Goal: Complete application form: Complete application form

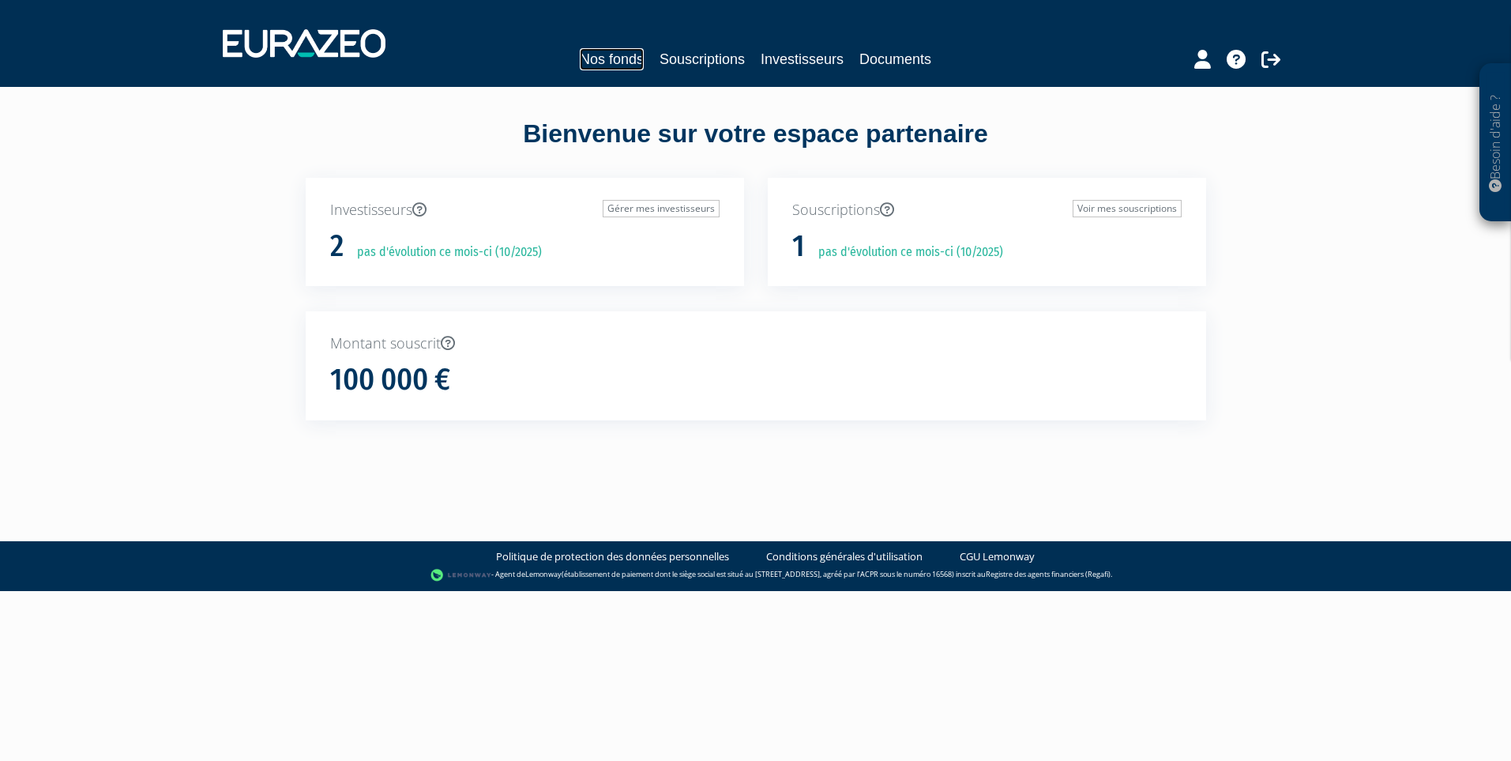
click at [639, 59] on link "Nos fonds" at bounding box center [612, 59] width 64 height 22
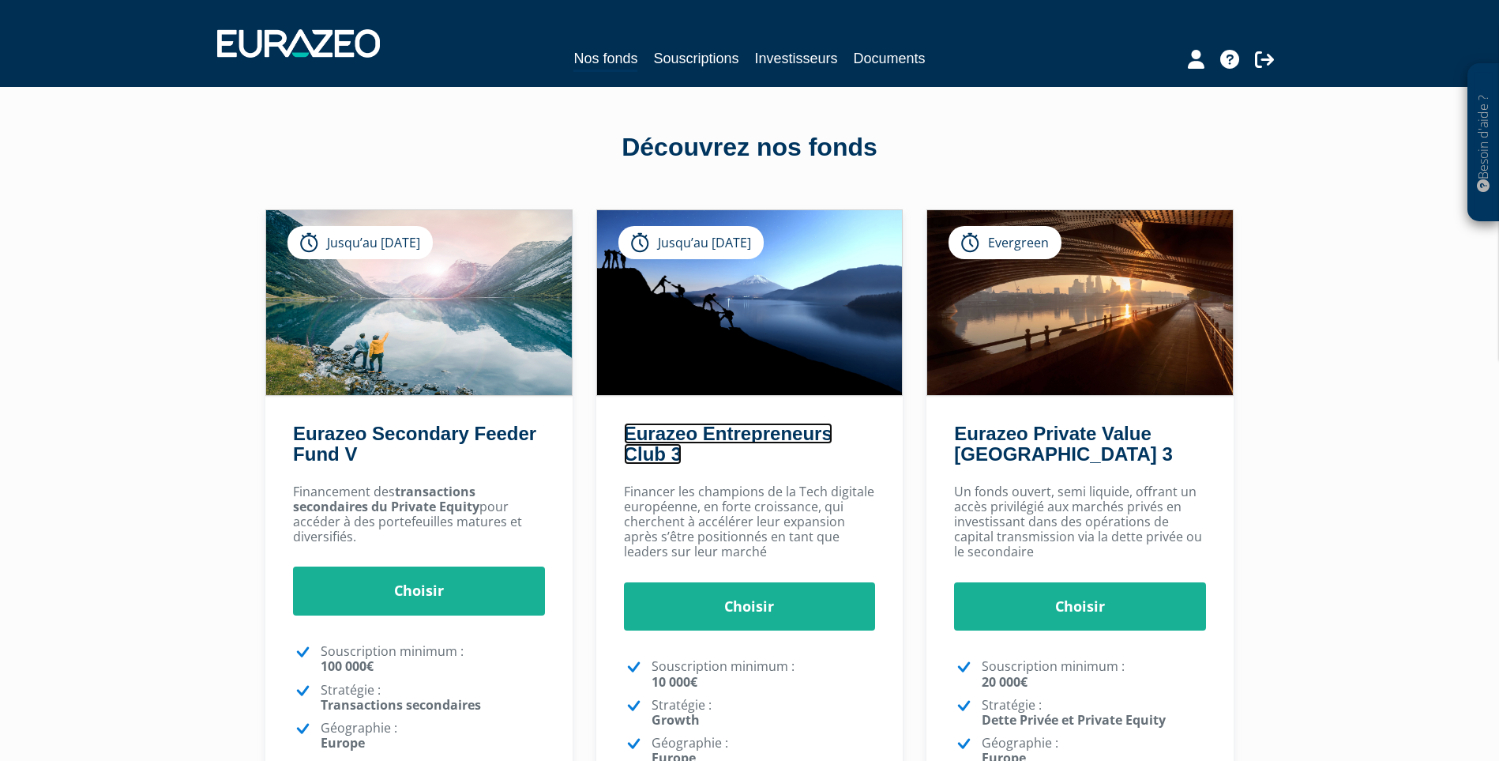
click at [705, 439] on link "Eurazeo Entrepreneurs Club 3" at bounding box center [728, 444] width 209 height 42
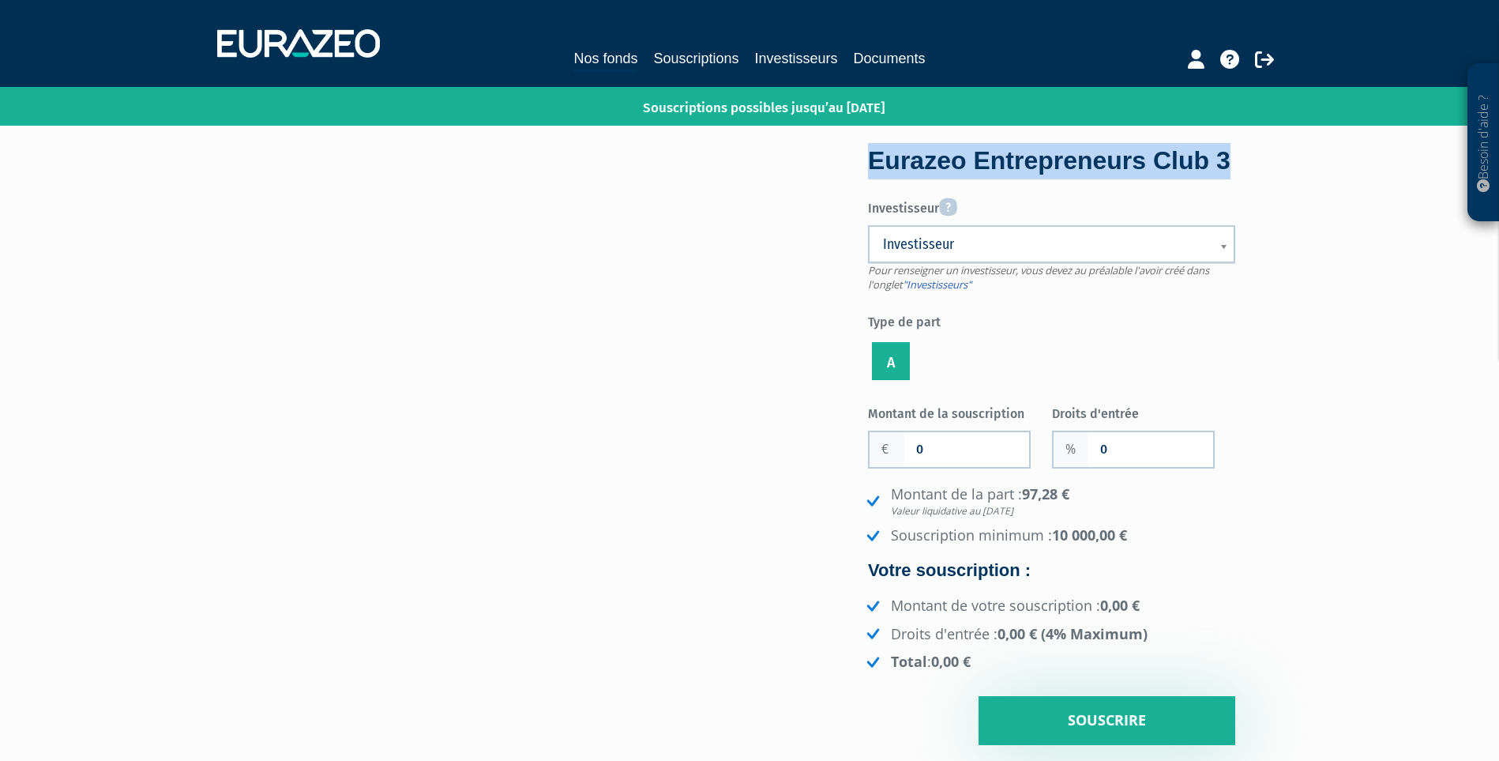
drag, startPoint x: 949, startPoint y: 191, endPoint x: 874, endPoint y: 160, distance: 80.4
click at [874, 160] on div "Eurazeo Entrepreneurs Club 3" at bounding box center [1051, 161] width 367 height 36
copy div "Eurazeo Entrepreneurs Club 3"
click at [623, 62] on link "Nos fonds" at bounding box center [605, 59] width 64 height 24
click at [687, 61] on link "Souscriptions" at bounding box center [695, 58] width 85 height 22
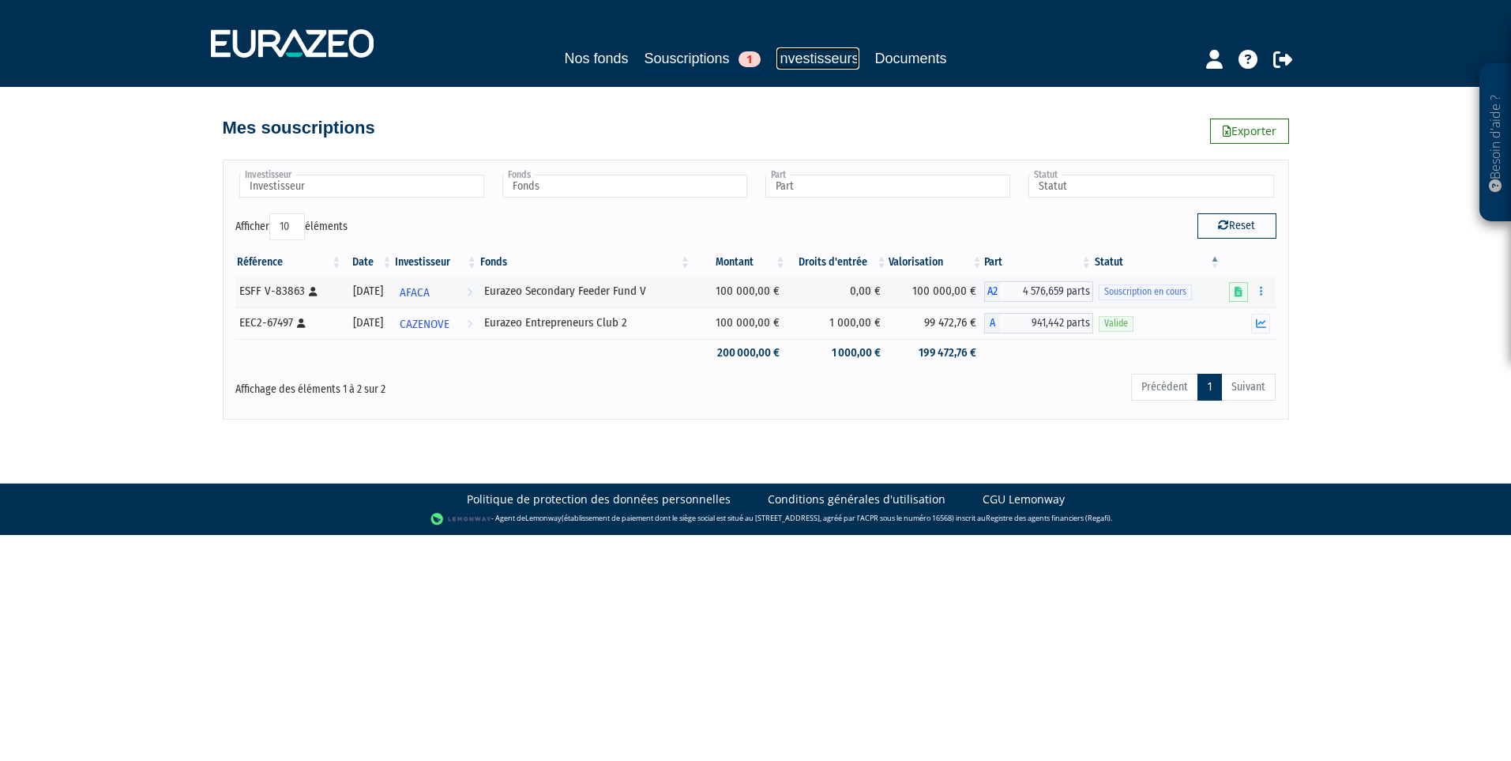
click at [801, 61] on link "Investisseurs" at bounding box center [817, 58] width 83 height 22
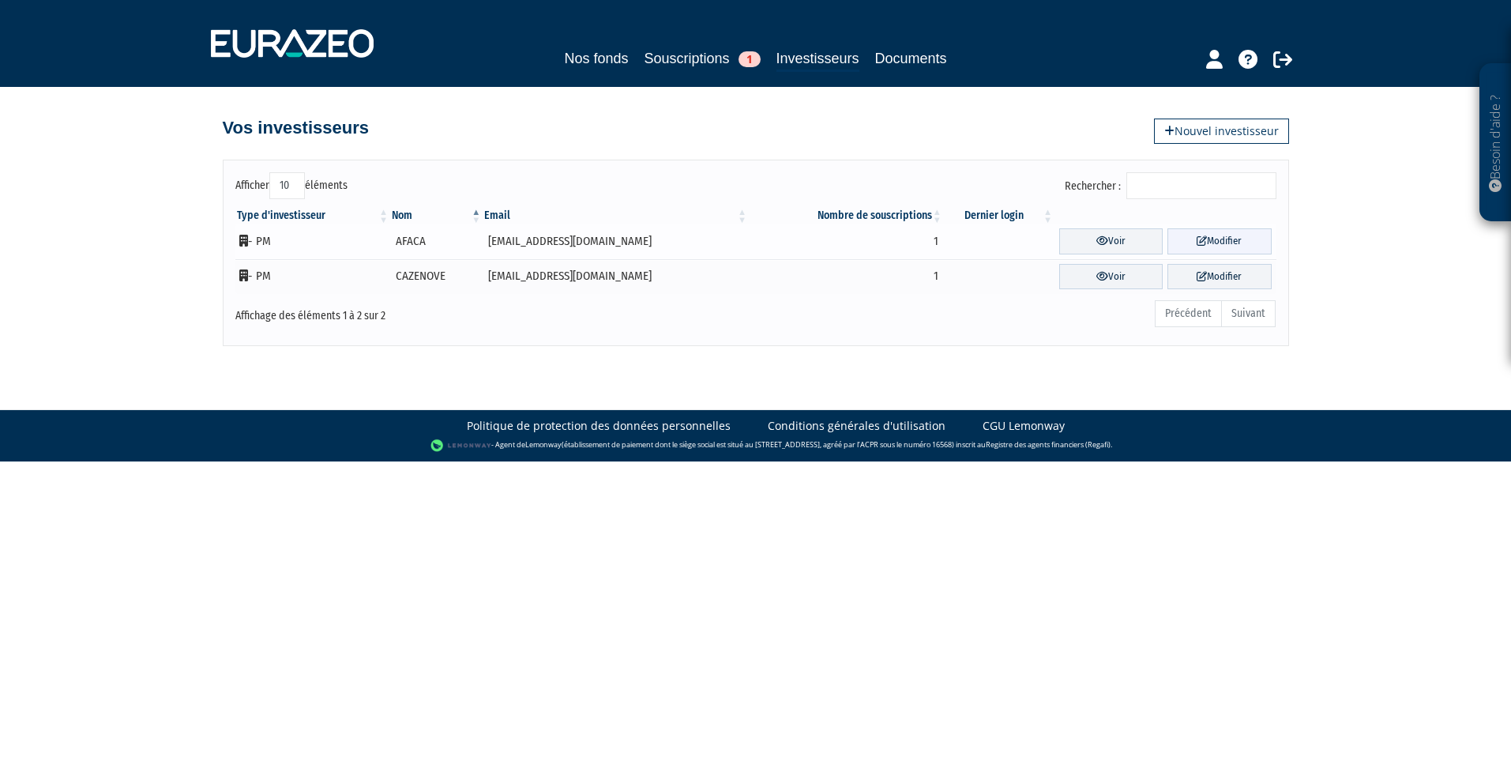
click at [1239, 241] on link "Modifier" at bounding box center [1218, 241] width 103 height 26
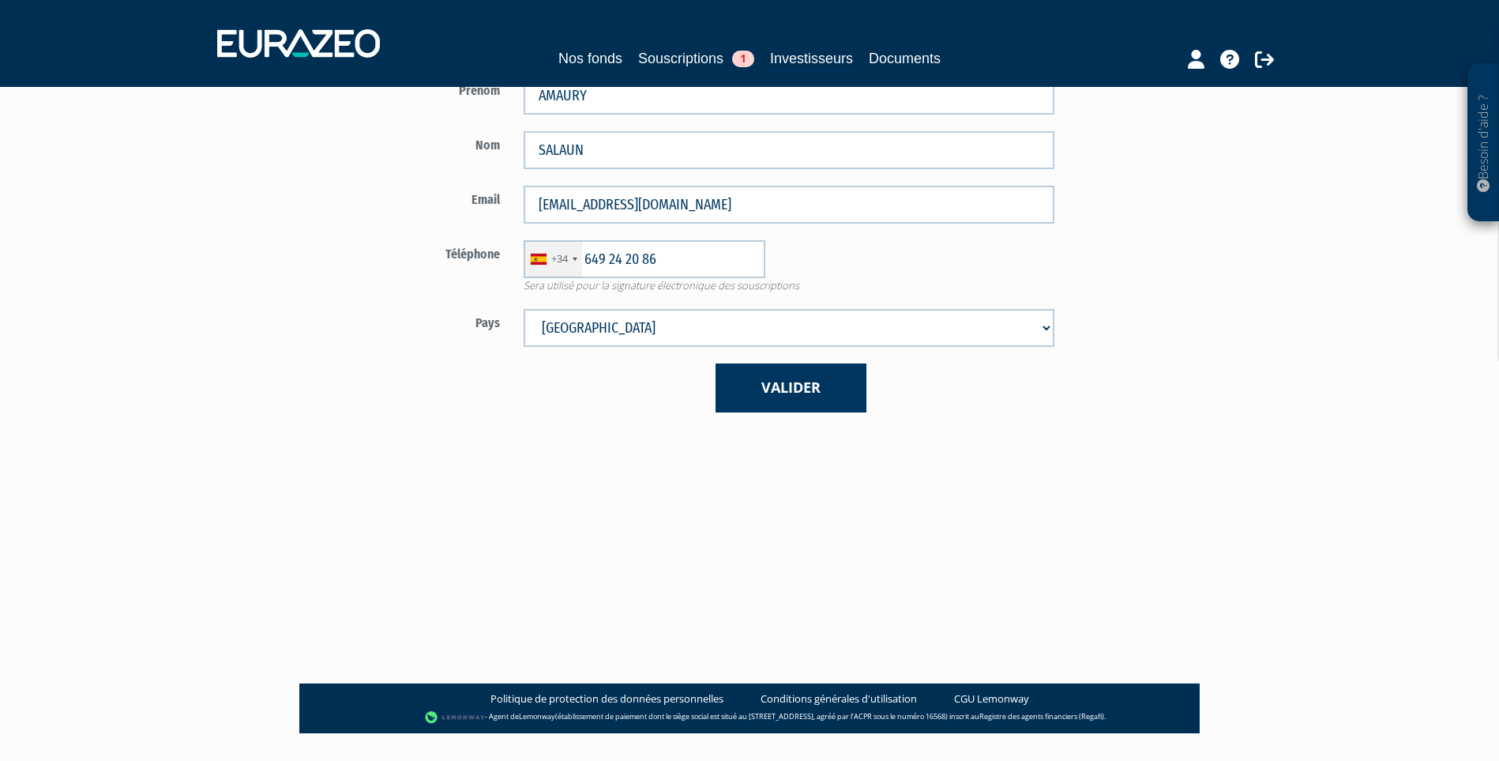
scroll to position [303, 0]
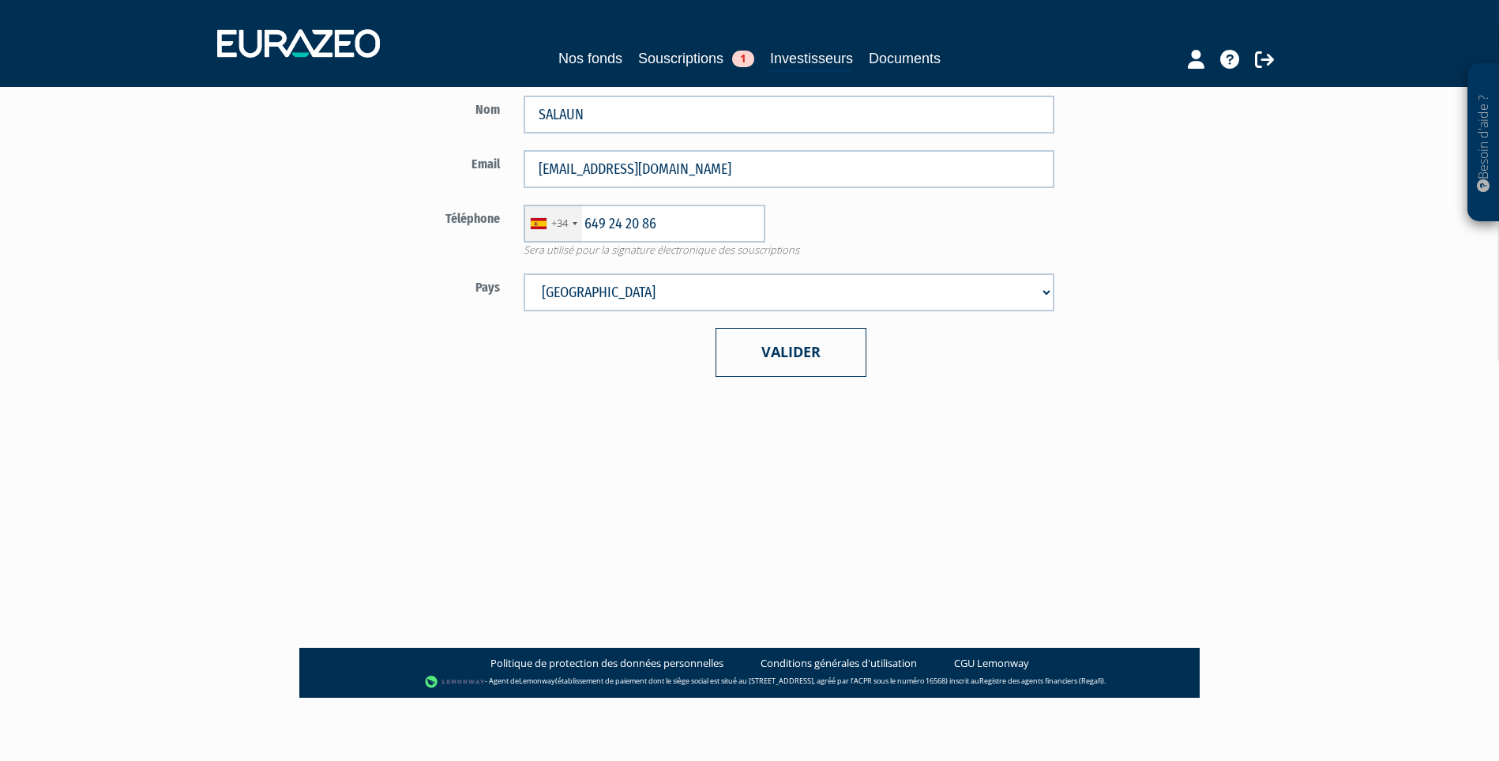
click at [823, 344] on button "Valider" at bounding box center [791, 352] width 151 height 48
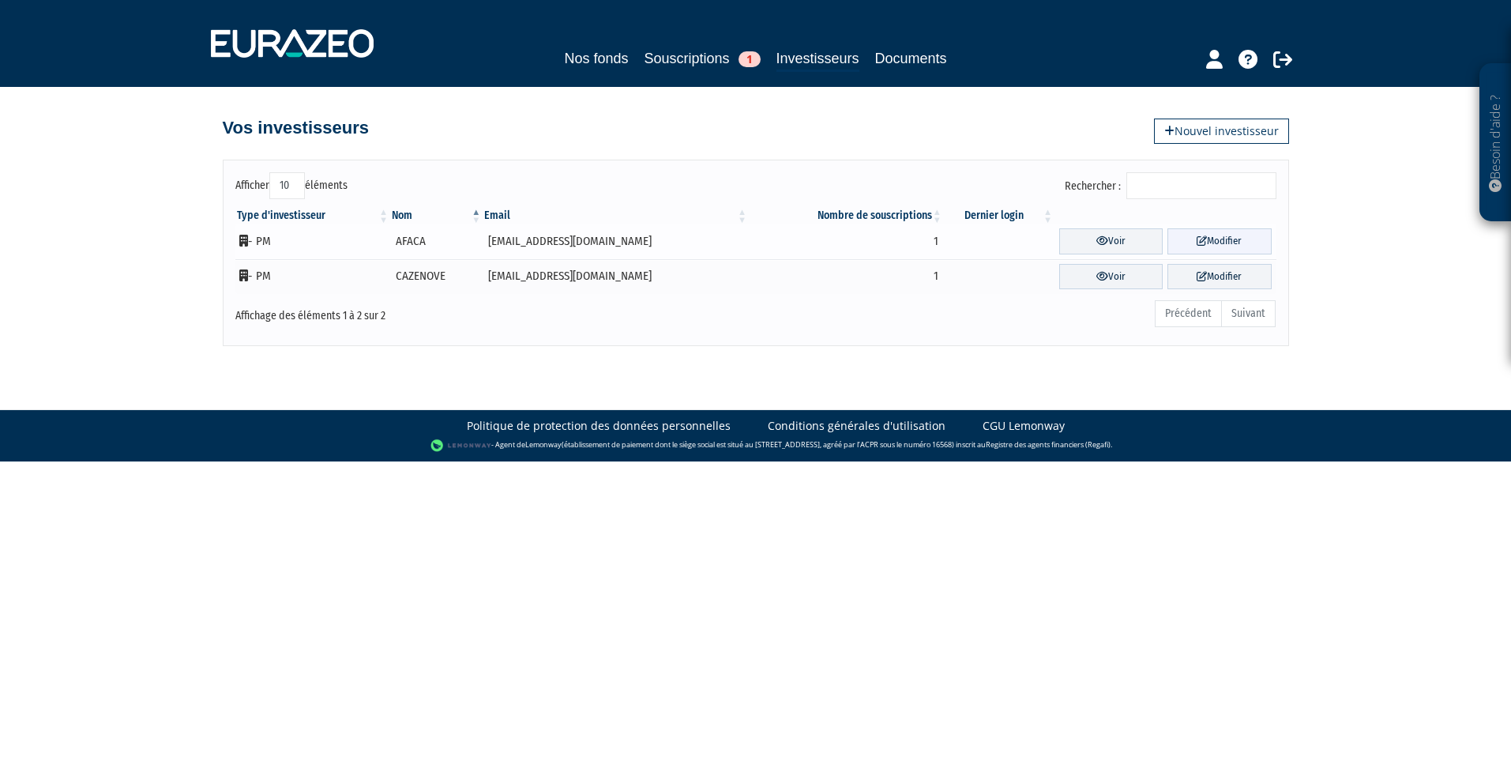
click at [1206, 239] on link "Modifier" at bounding box center [1218, 241] width 103 height 26
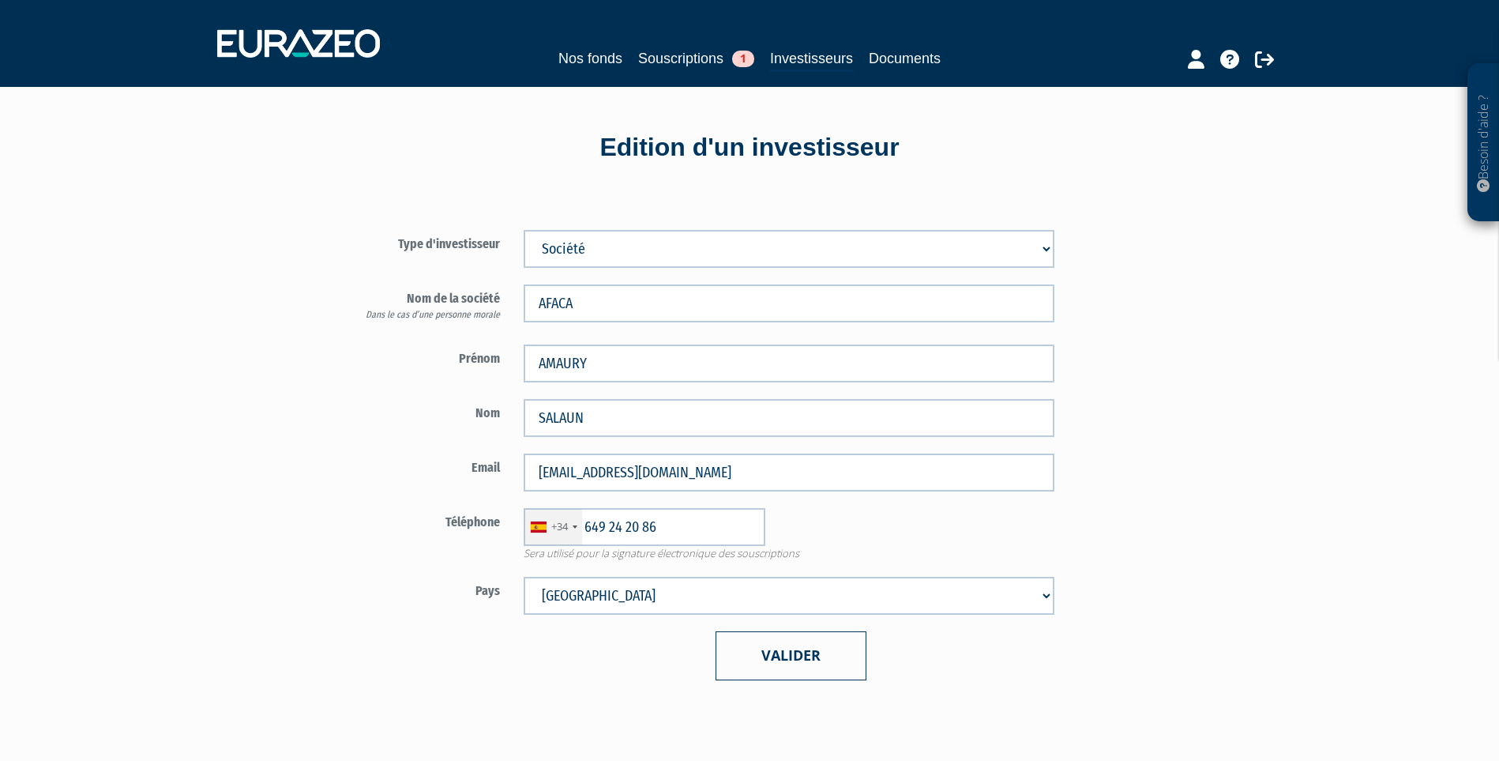
click at [768, 660] on button "Valider" at bounding box center [791, 655] width 151 height 48
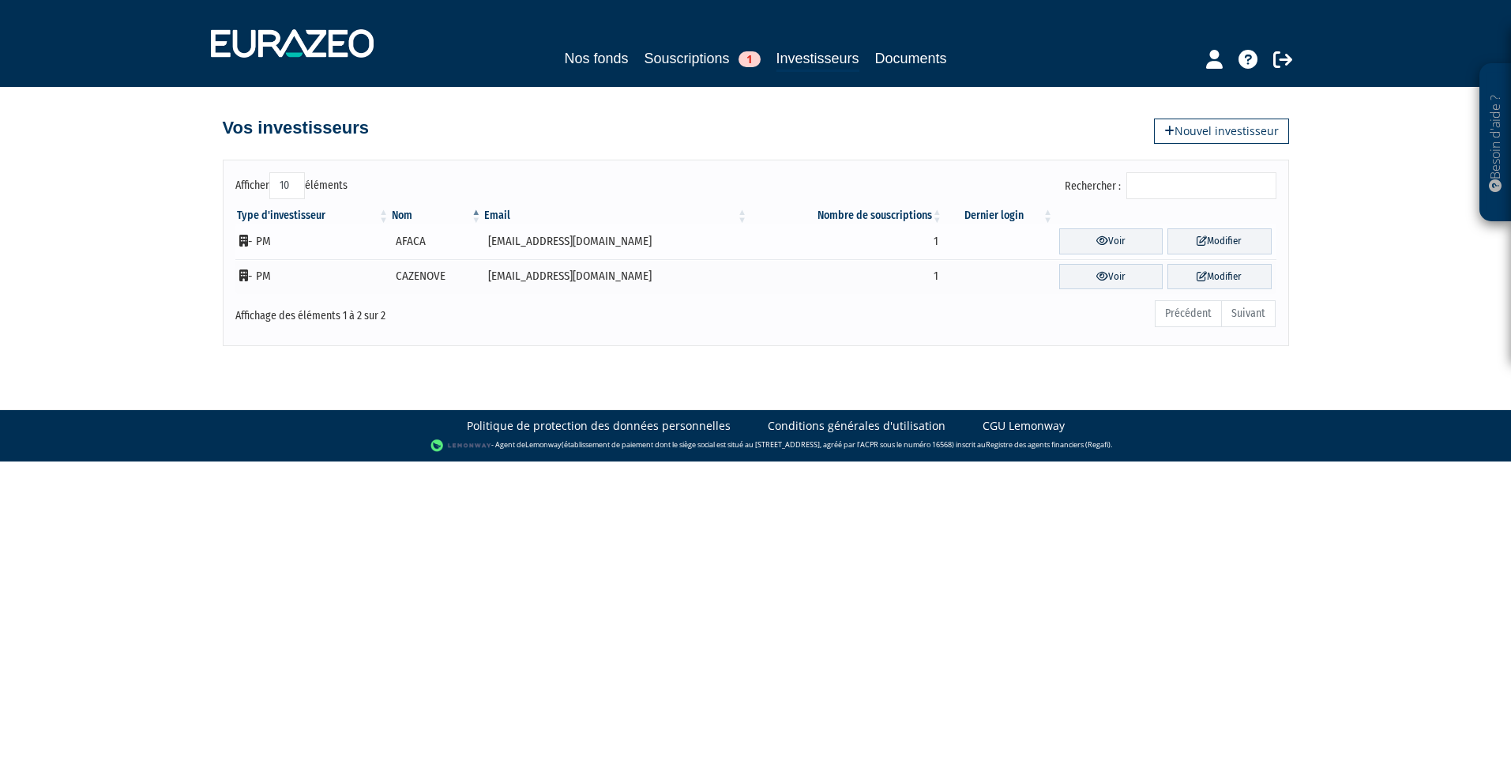
click at [534, 239] on td "[EMAIL_ADDRESS][DOMAIN_NAME]" at bounding box center [616, 242] width 266 height 36
click at [1106, 240] on icon at bounding box center [1102, 240] width 12 height 10
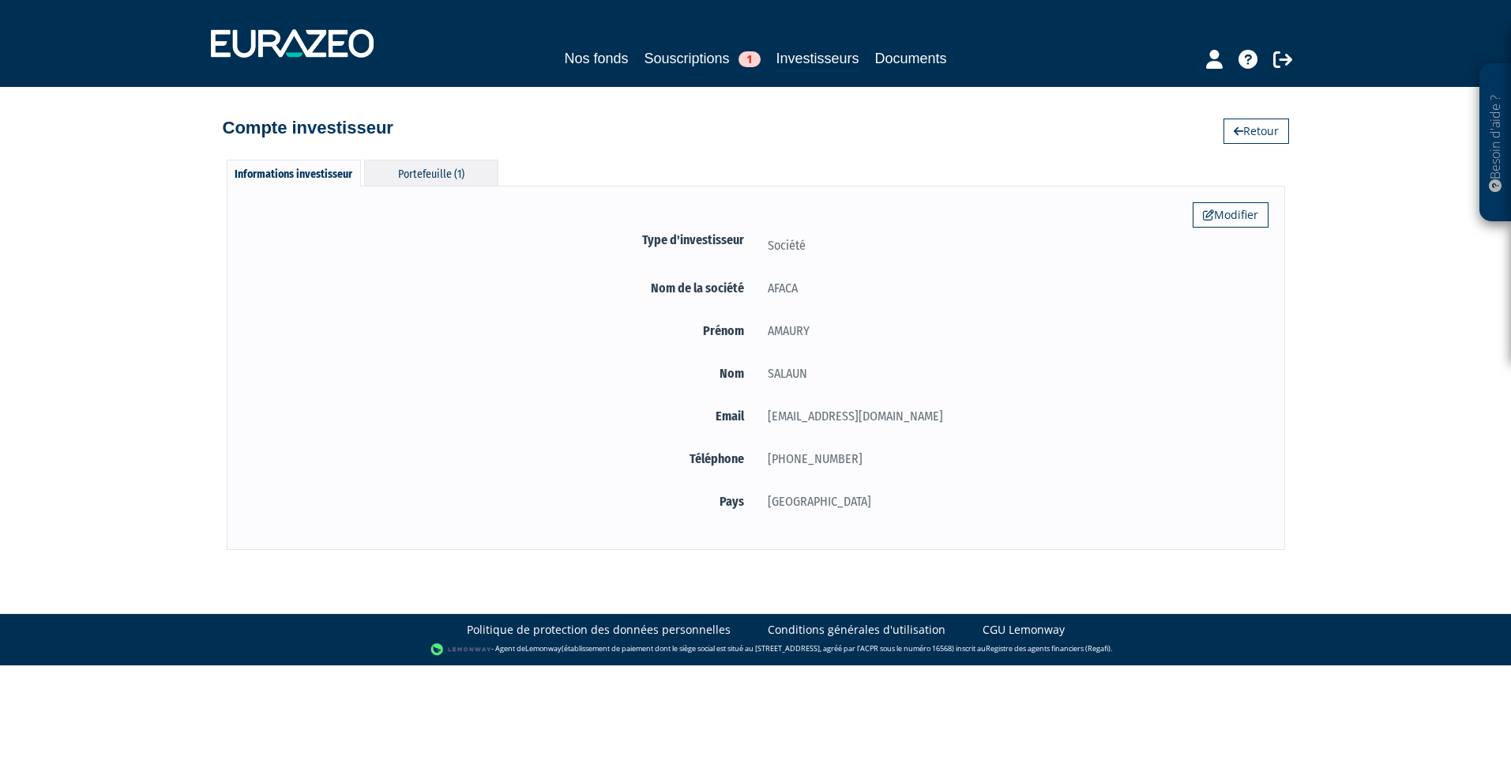
click at [414, 176] on div "Portefeuille (1)" at bounding box center [431, 173] width 134 height 26
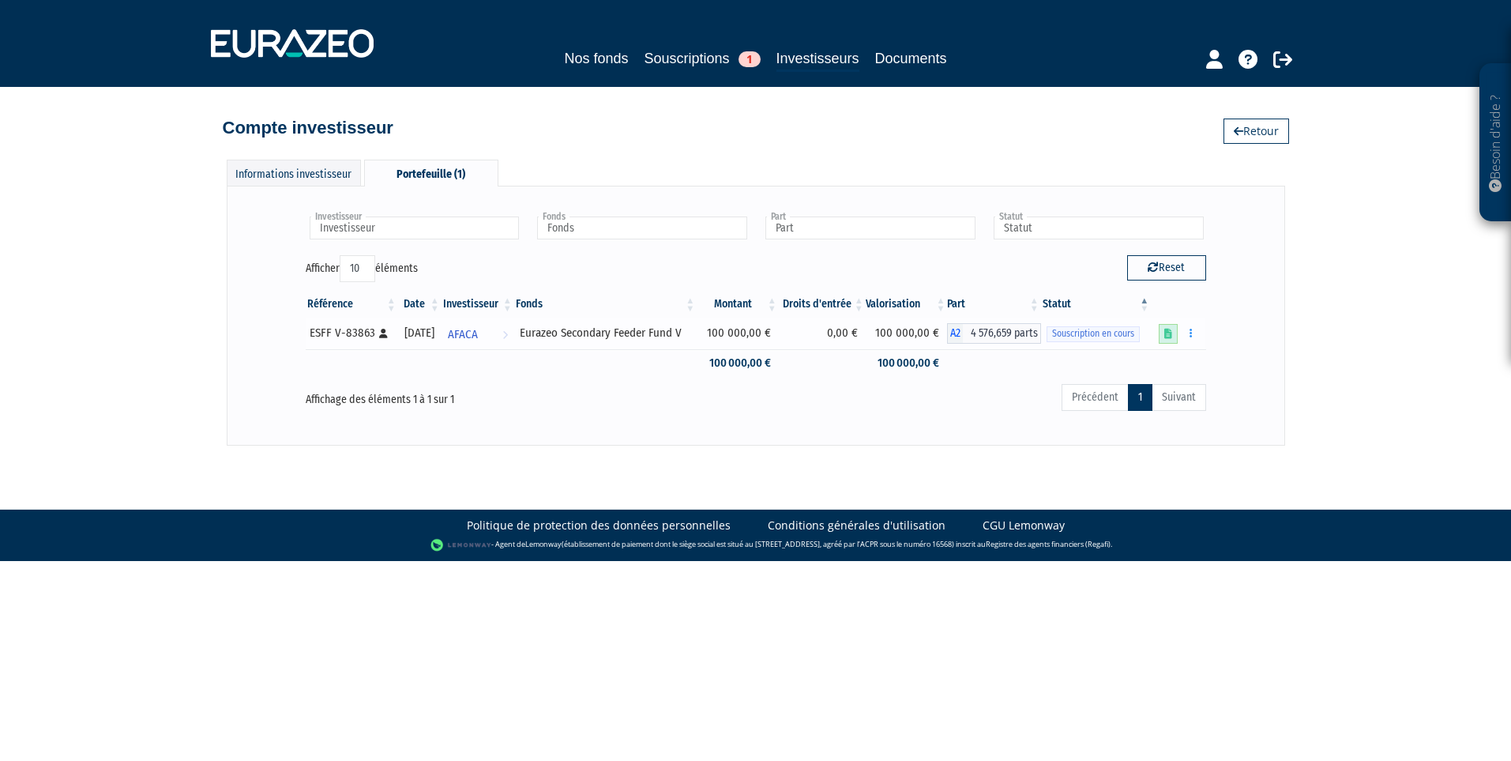
click at [1170, 334] on icon at bounding box center [1168, 334] width 8 height 10
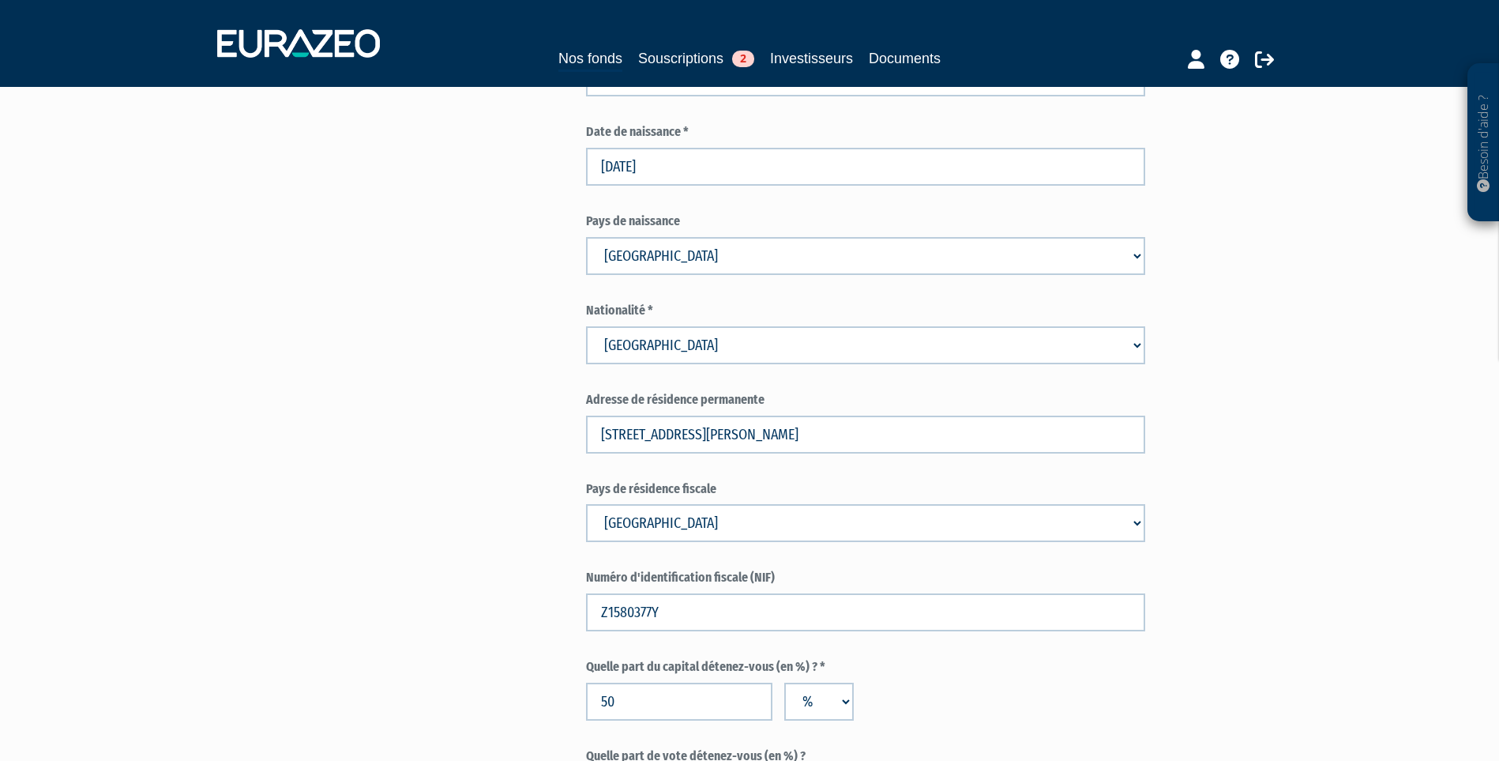
scroll to position [2446, 0]
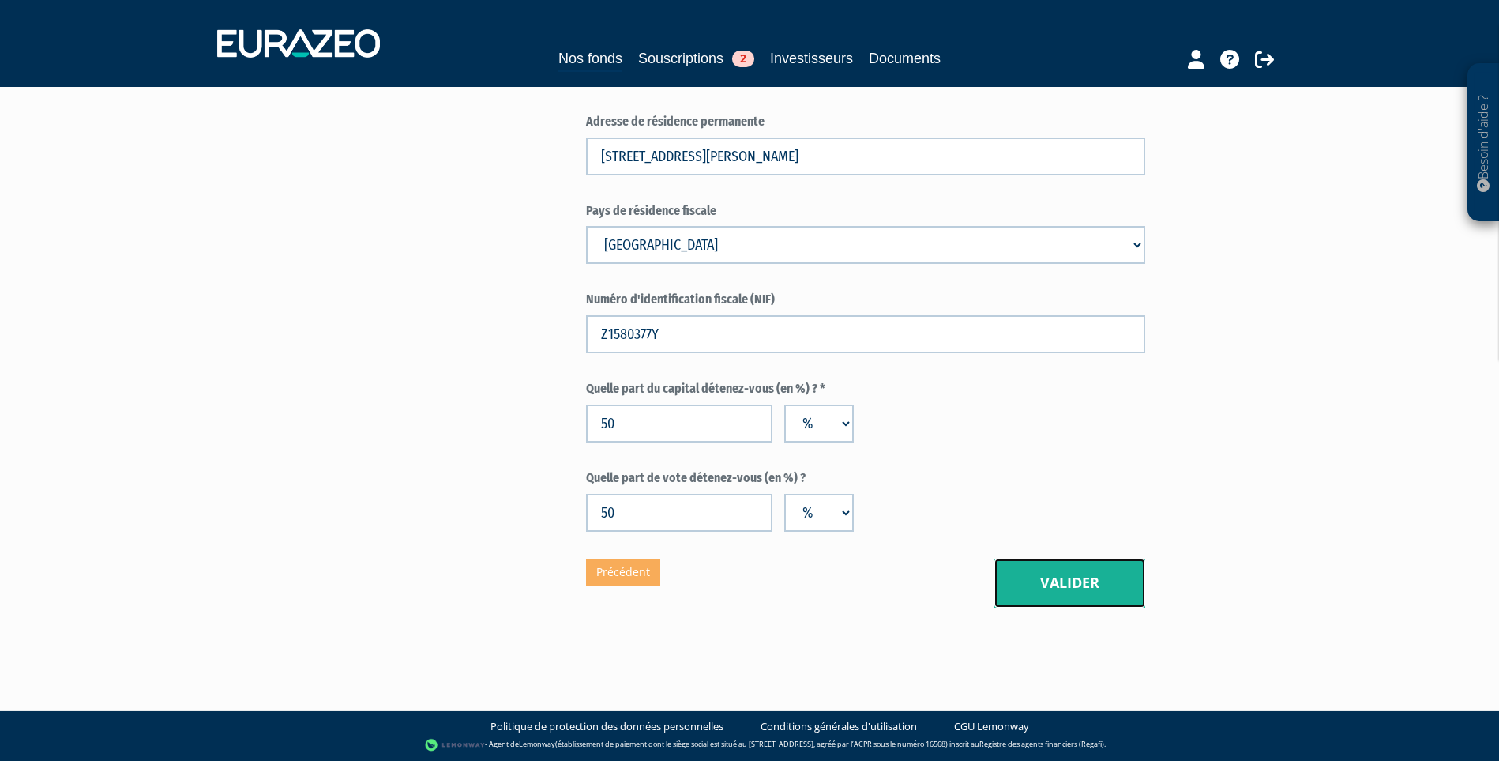
click at [1062, 575] on button "Valider" at bounding box center [1069, 582] width 151 height 49
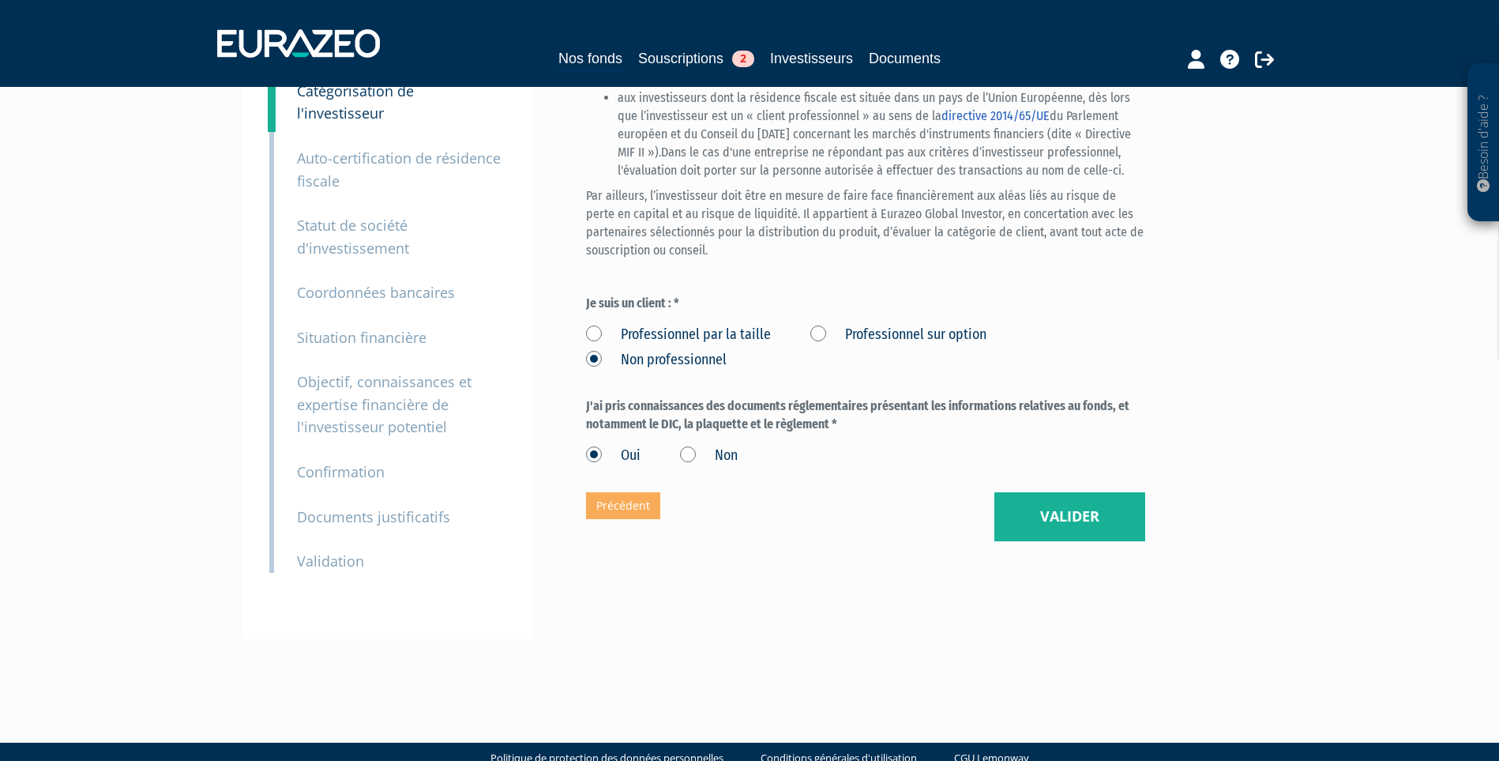
scroll to position [211, 0]
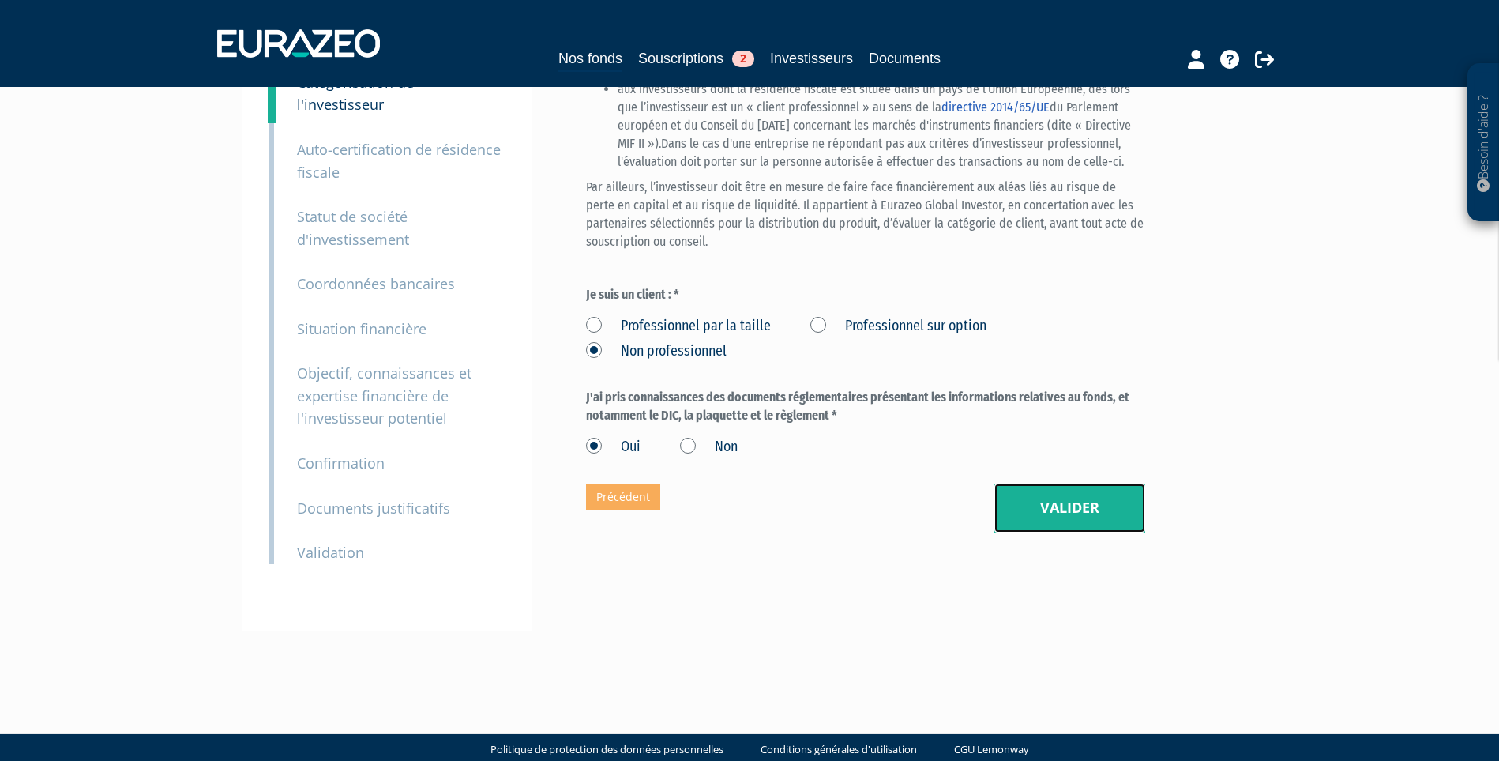
click at [1084, 532] on button "Valider" at bounding box center [1069, 507] width 151 height 49
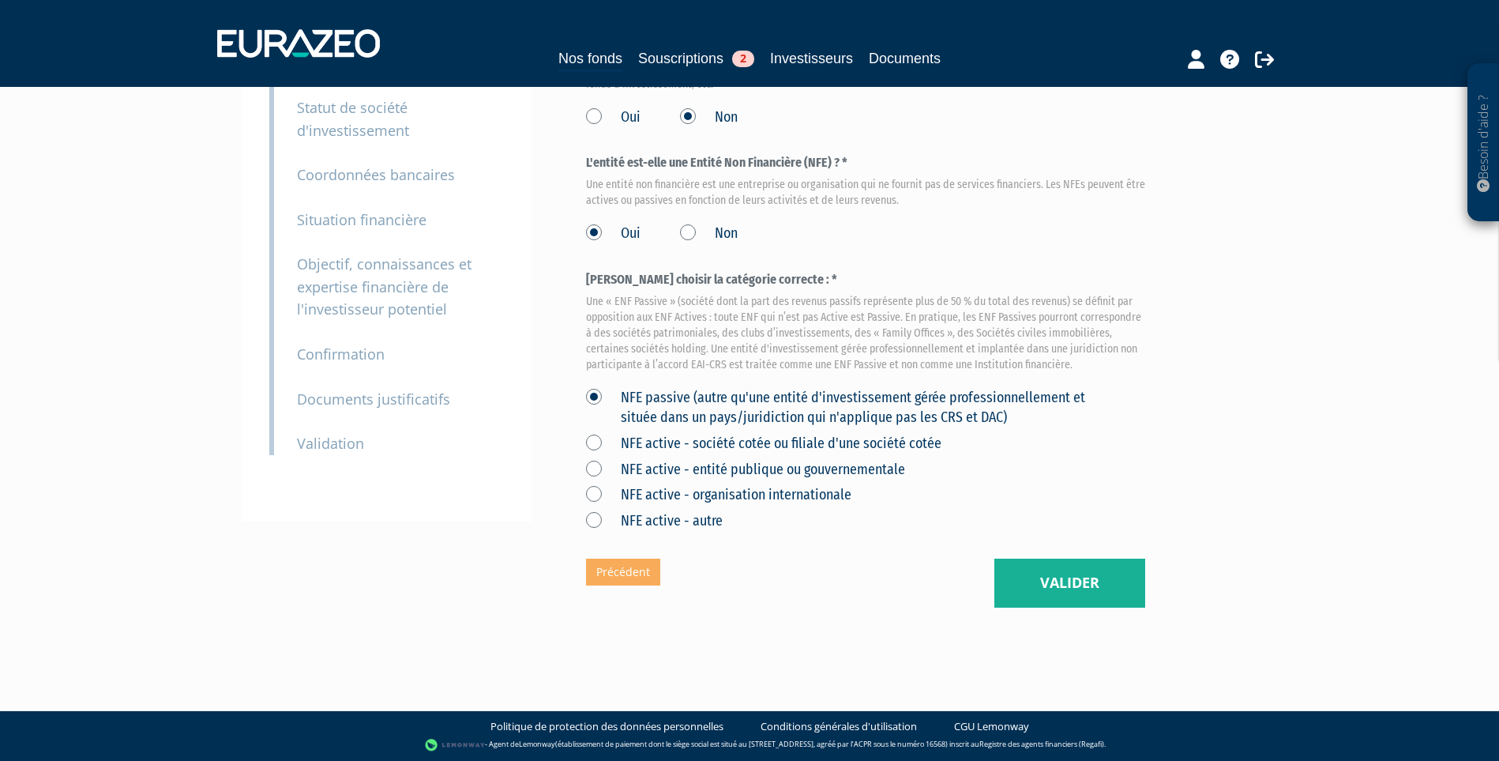
scroll to position [355, 0]
click at [1096, 585] on button "Valider" at bounding box center [1069, 582] width 151 height 49
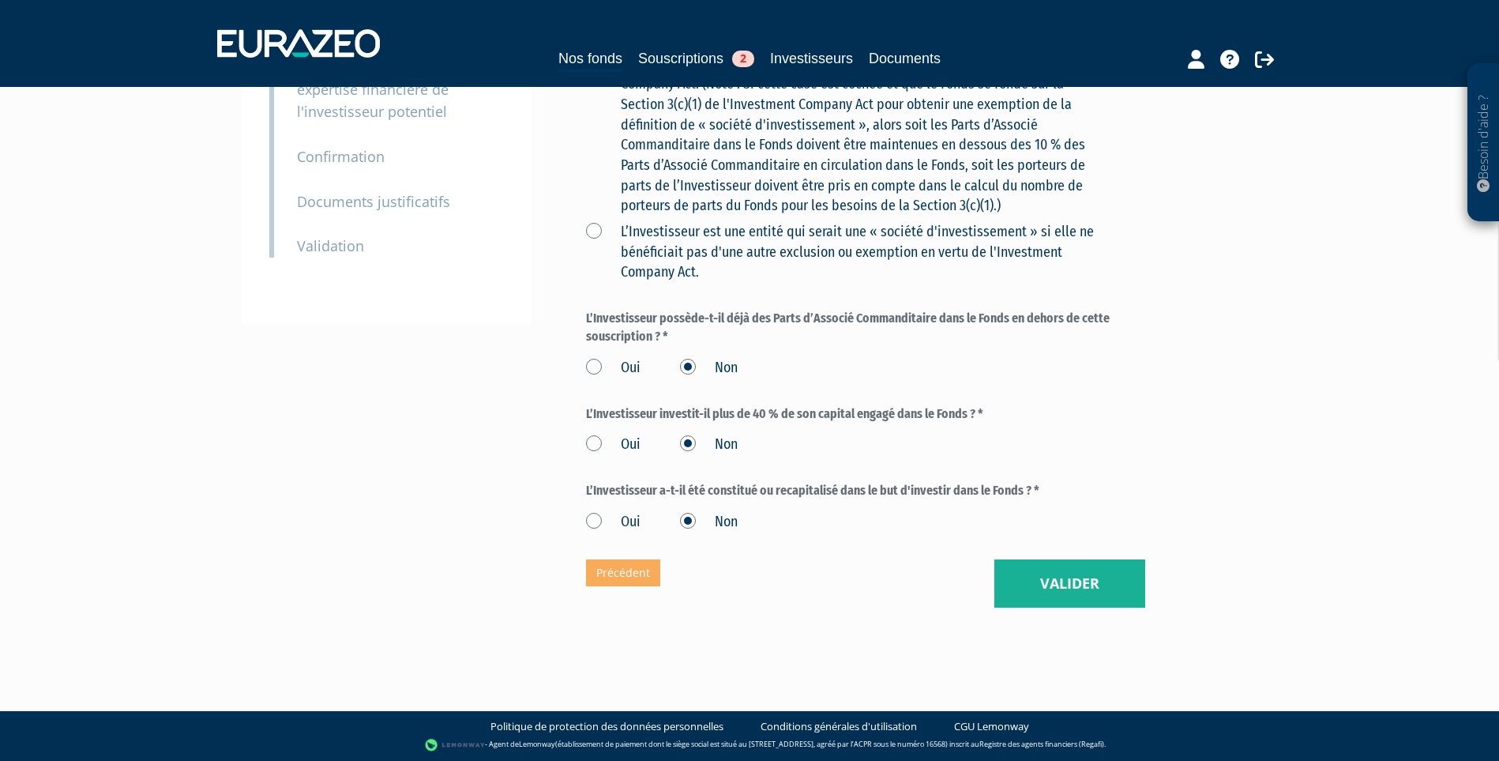
scroll to position [554, 0]
click at [1030, 572] on button "Valider" at bounding box center [1069, 583] width 151 height 49
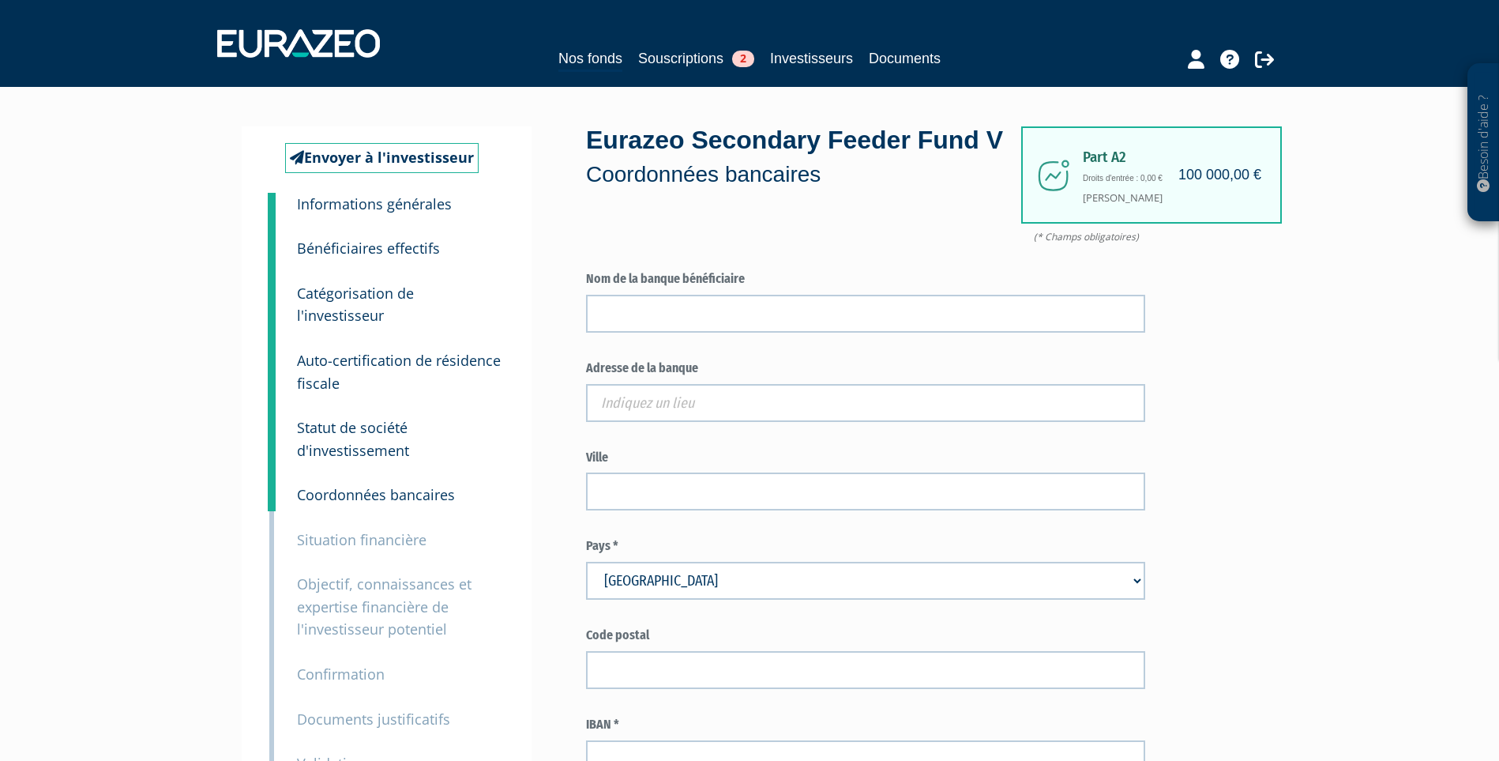
click at [374, 207] on small "Informations générales" at bounding box center [374, 203] width 155 height 19
click at [399, 202] on small "Informations générales" at bounding box center [374, 203] width 155 height 19
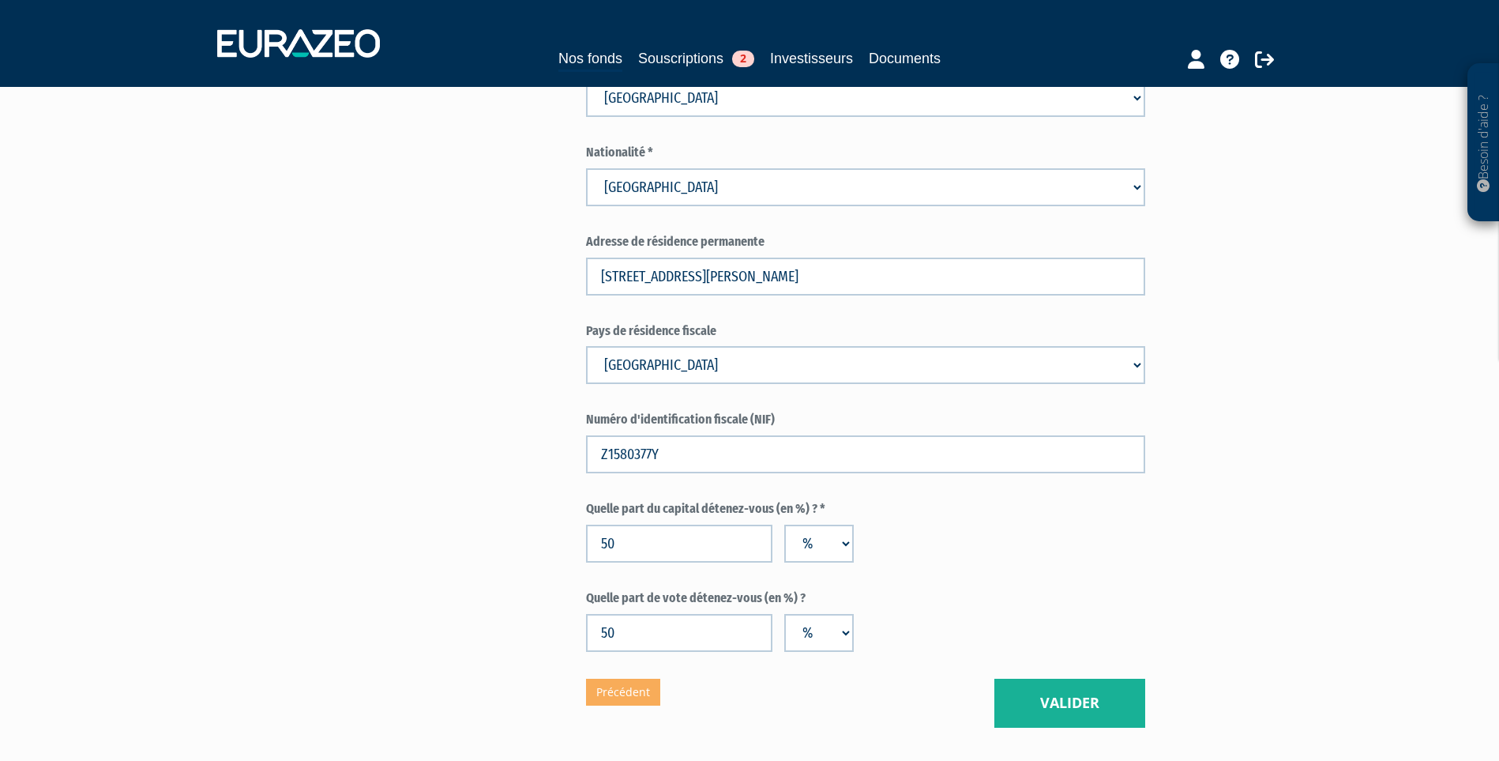
scroll to position [2446, 0]
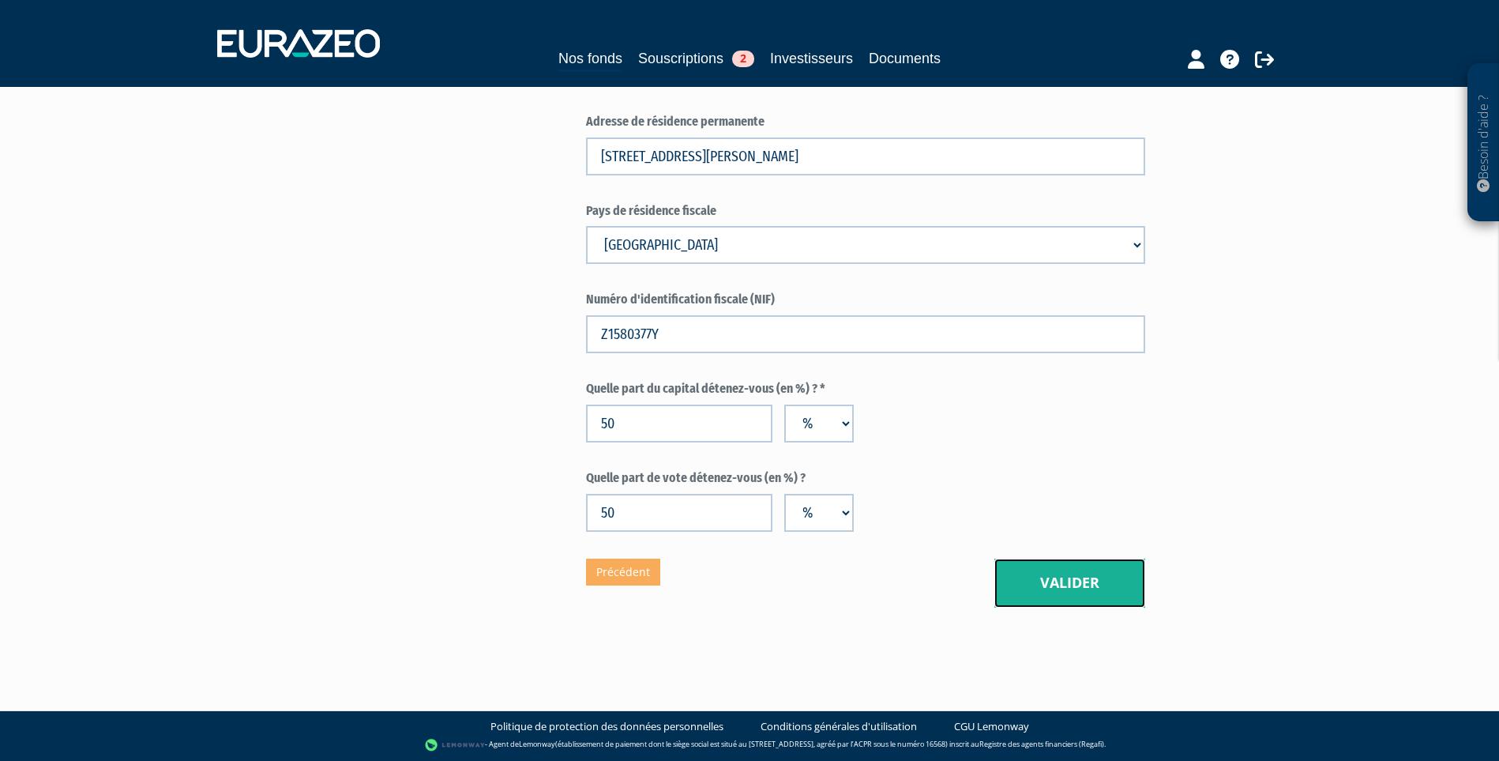
click at [1038, 582] on button "Valider" at bounding box center [1069, 582] width 151 height 49
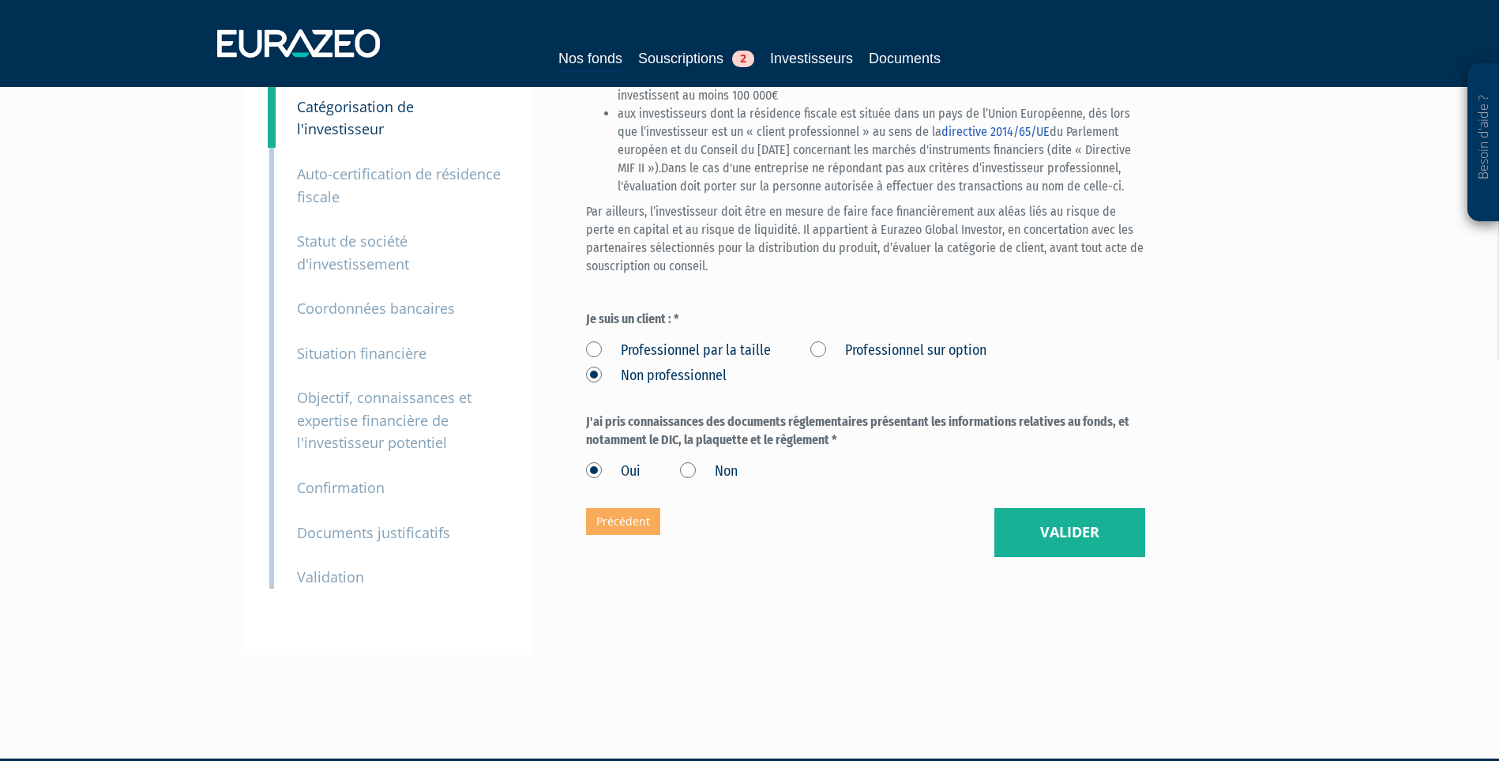
scroll to position [211, 0]
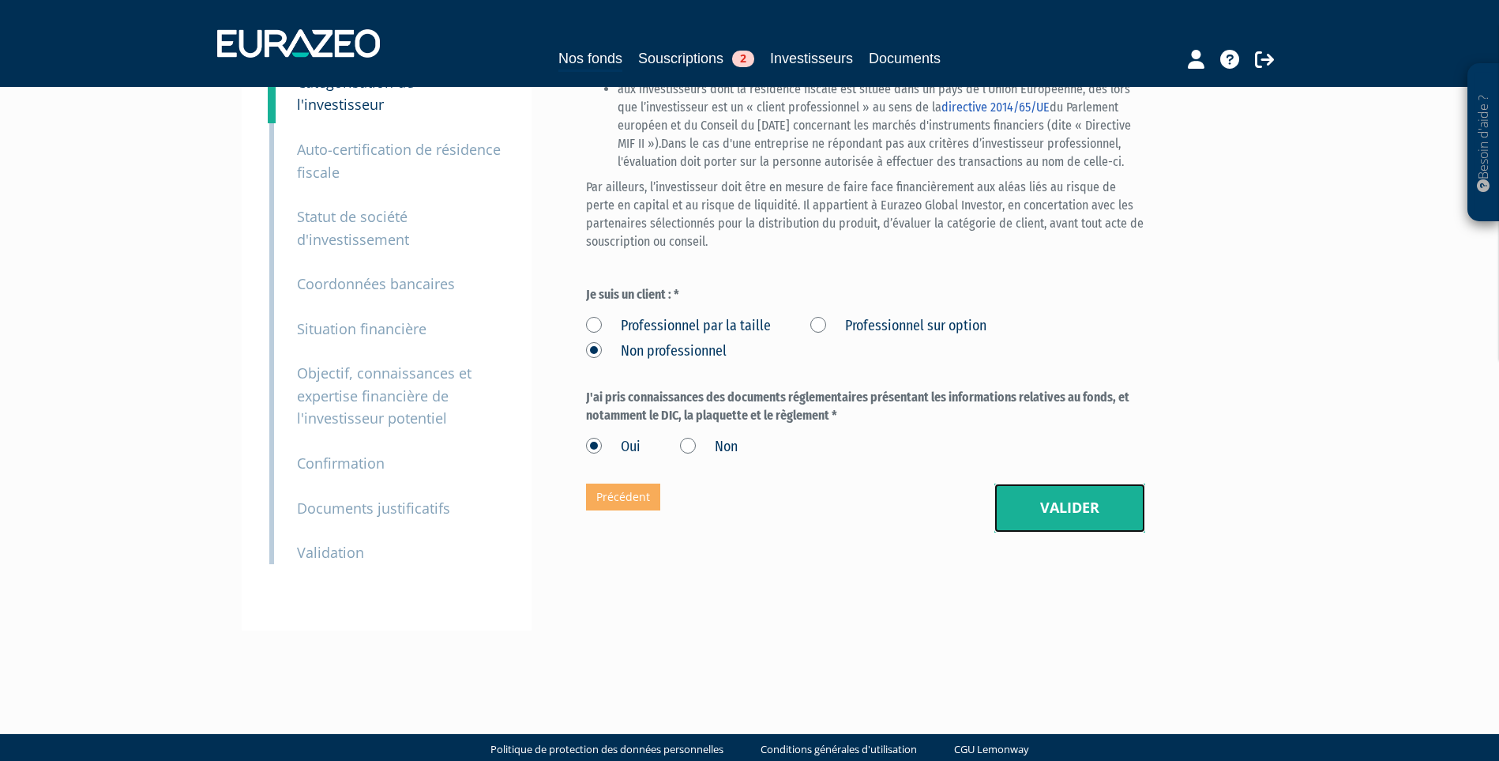
click at [1090, 532] on button "Valider" at bounding box center [1069, 507] width 151 height 49
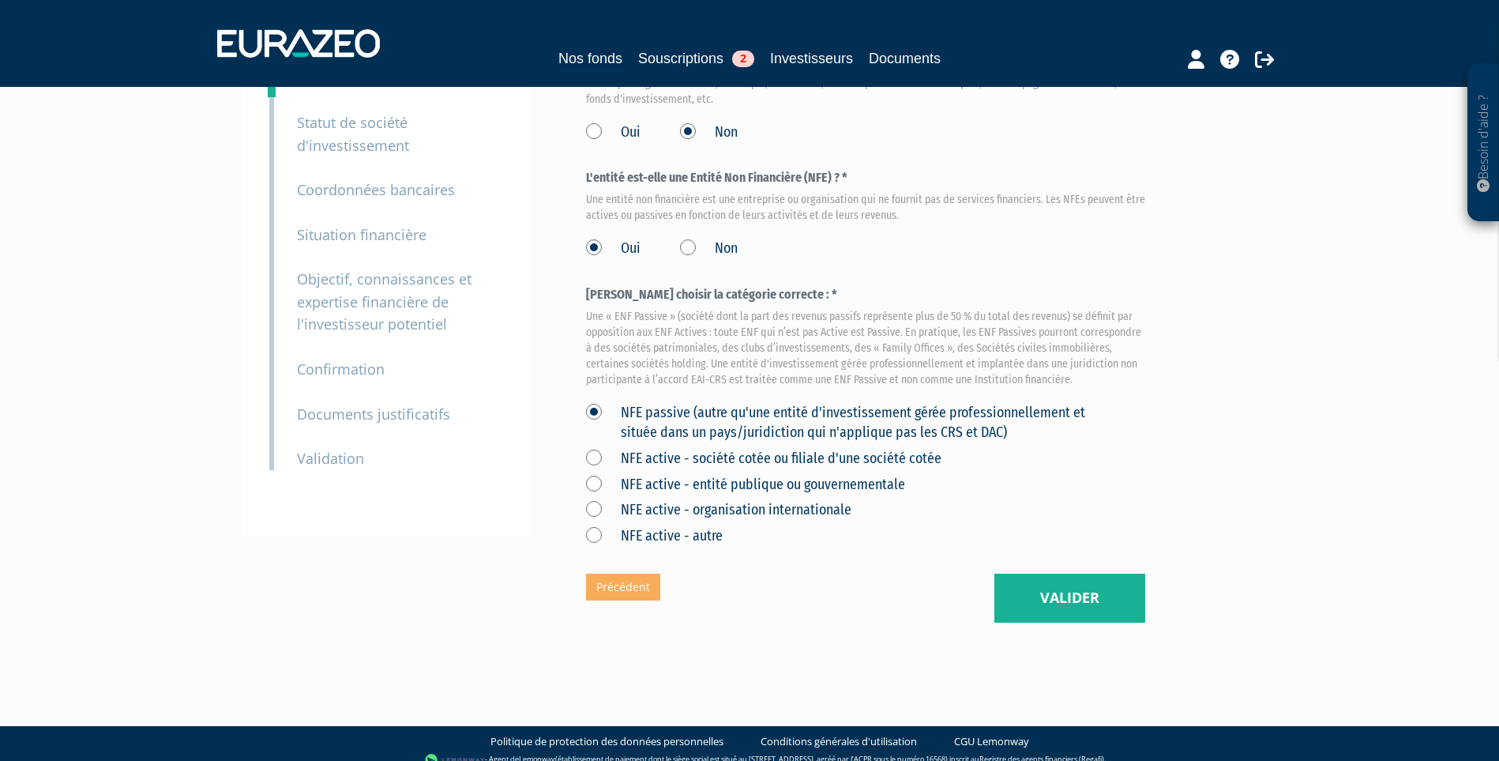
scroll to position [355, 0]
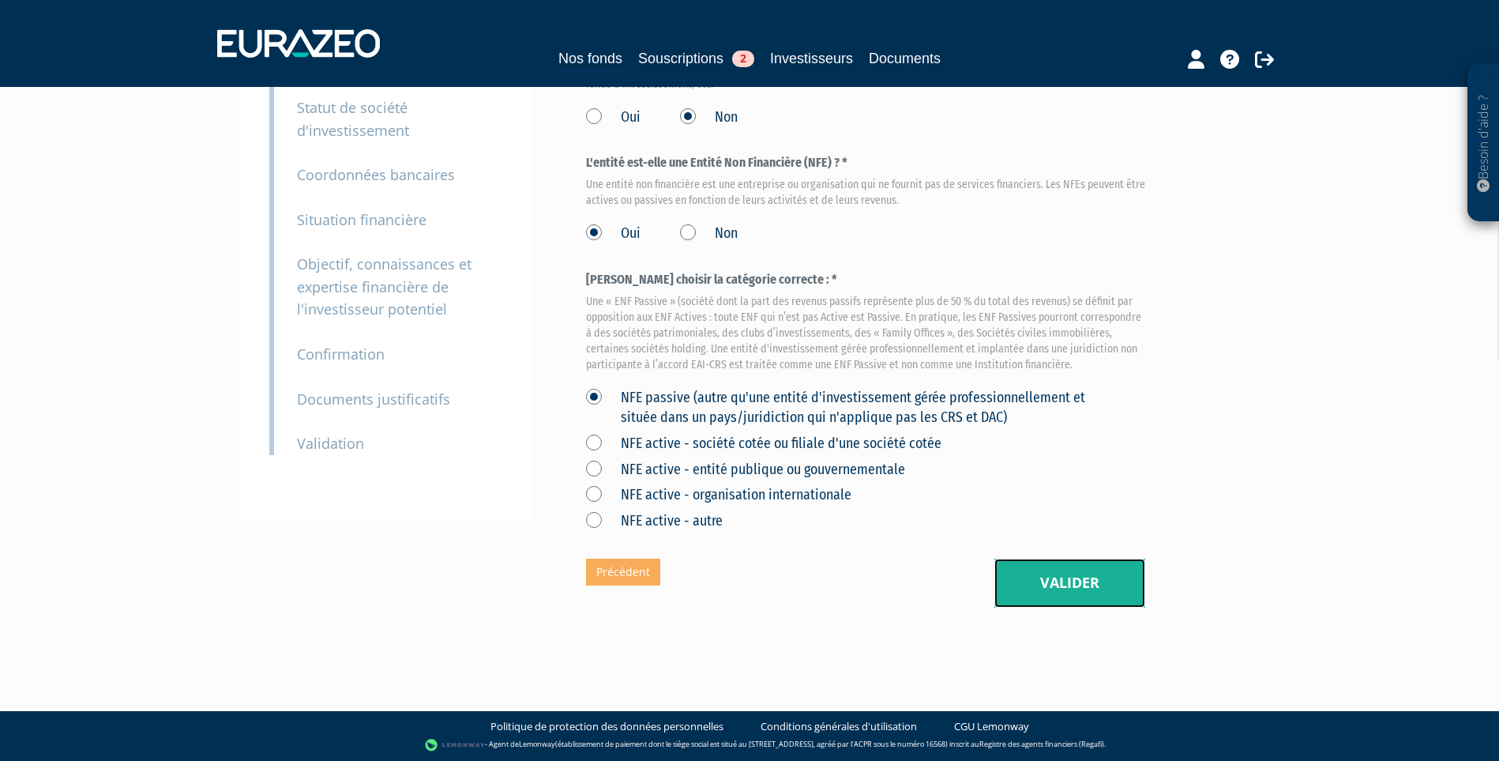
click at [1079, 589] on button "Valider" at bounding box center [1069, 582] width 151 height 49
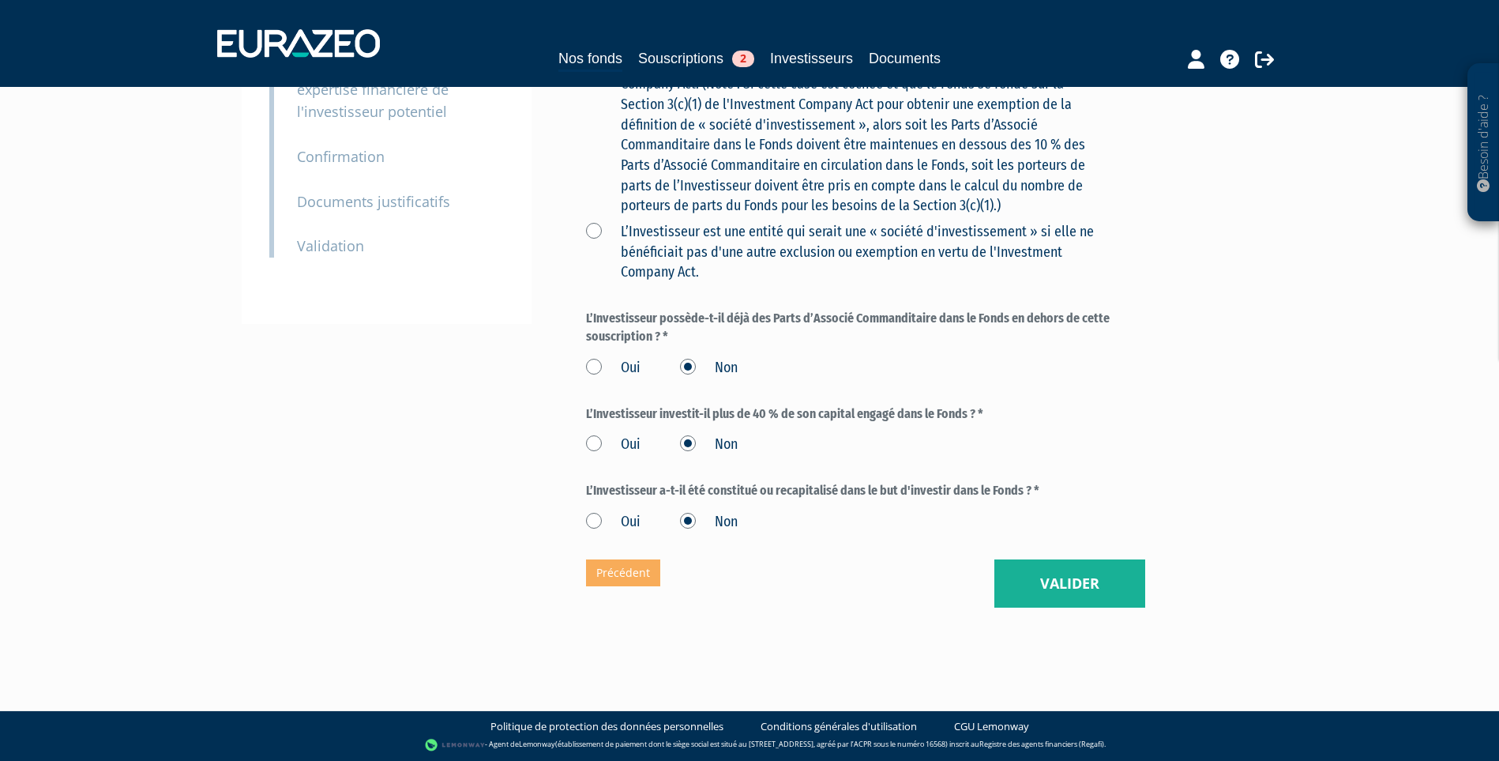
scroll to position [554, 0]
click at [1068, 585] on button "Valider" at bounding box center [1069, 583] width 151 height 49
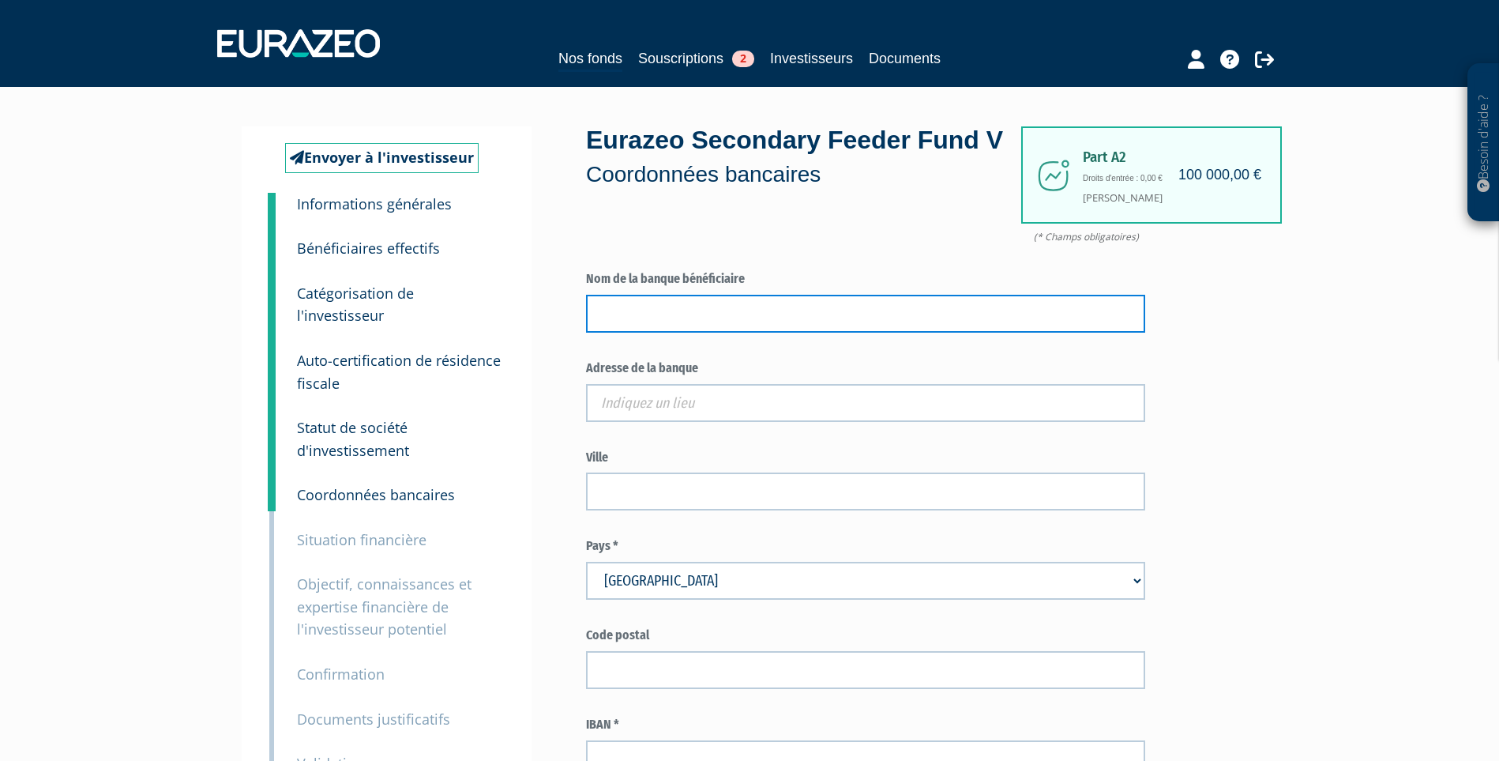
click at [639, 333] on input "text" at bounding box center [865, 314] width 559 height 38
type input "LCL"
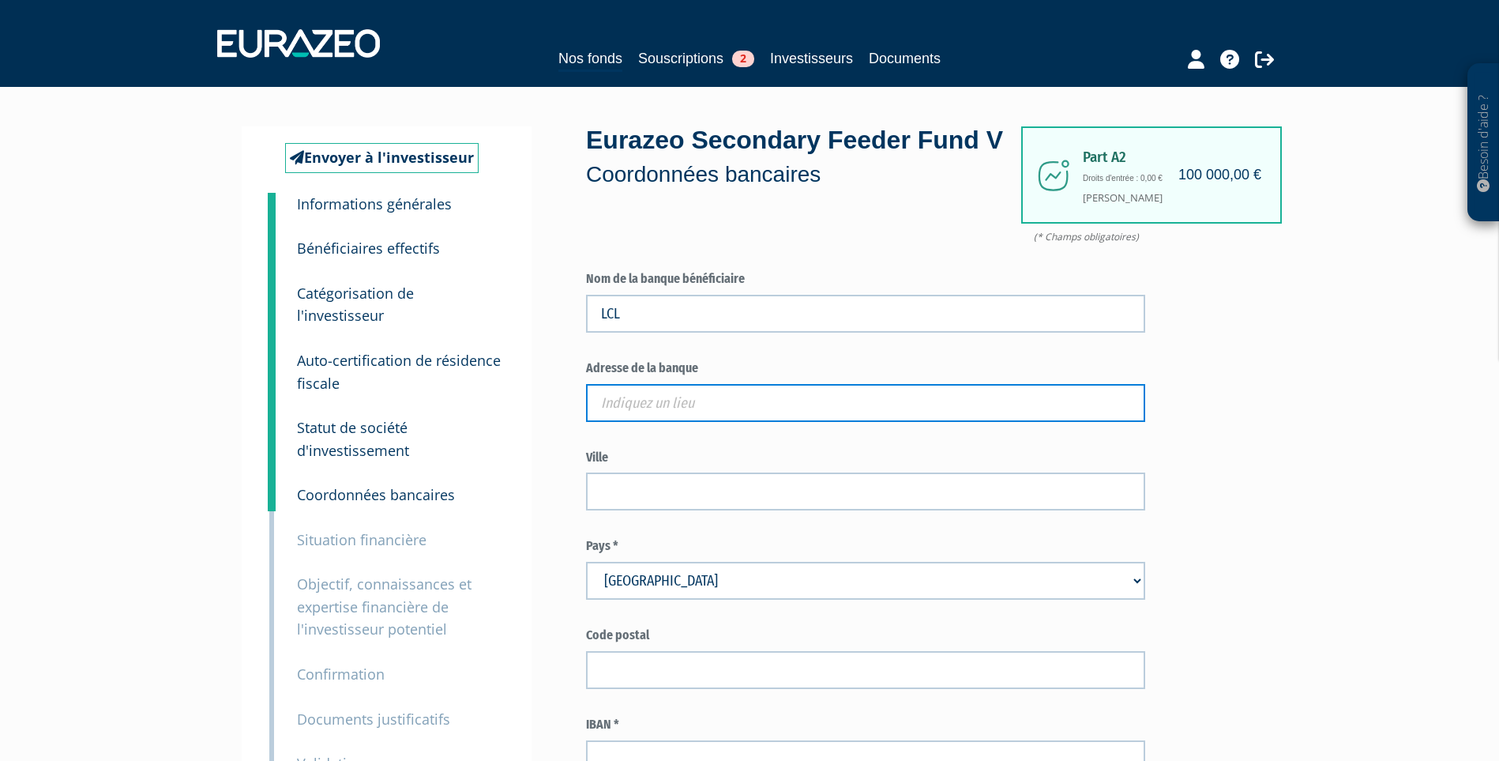
click at [650, 422] on input "text" at bounding box center [865, 403] width 559 height 38
paste input "MARCQ EN BAROEUL"
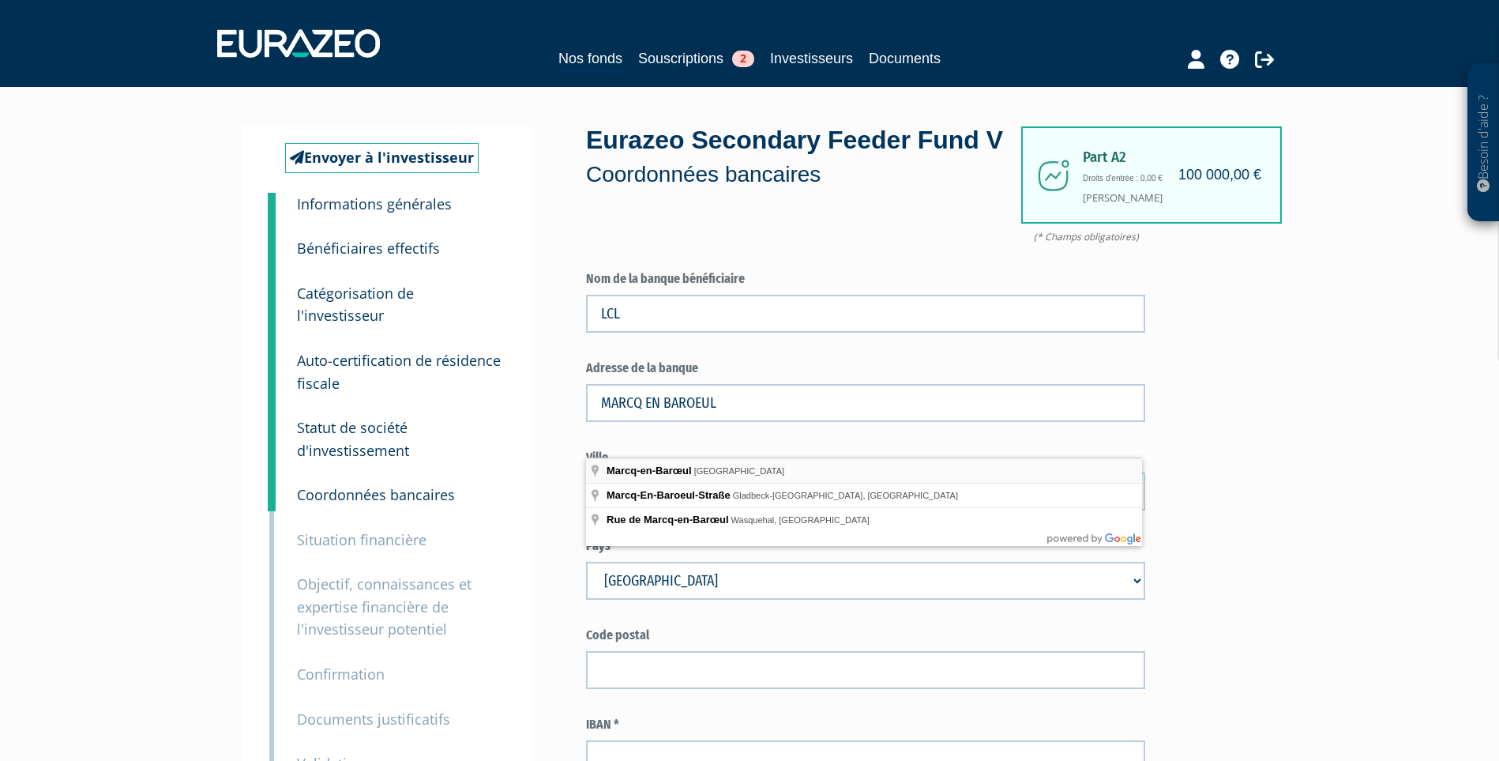
type input "Marcq-en-Barœul, France"
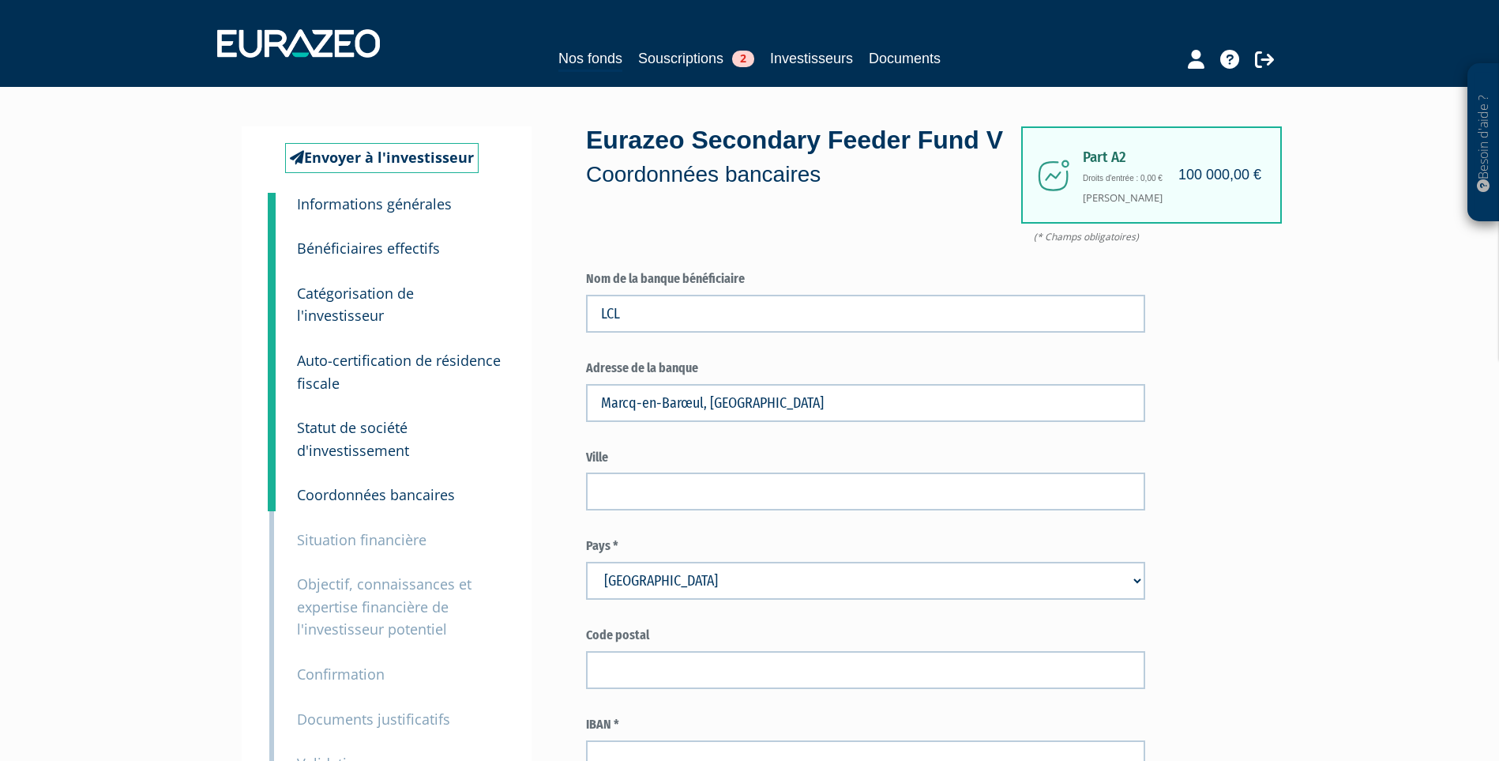
type input "Marcq-en-Barœul"
type input "59700"
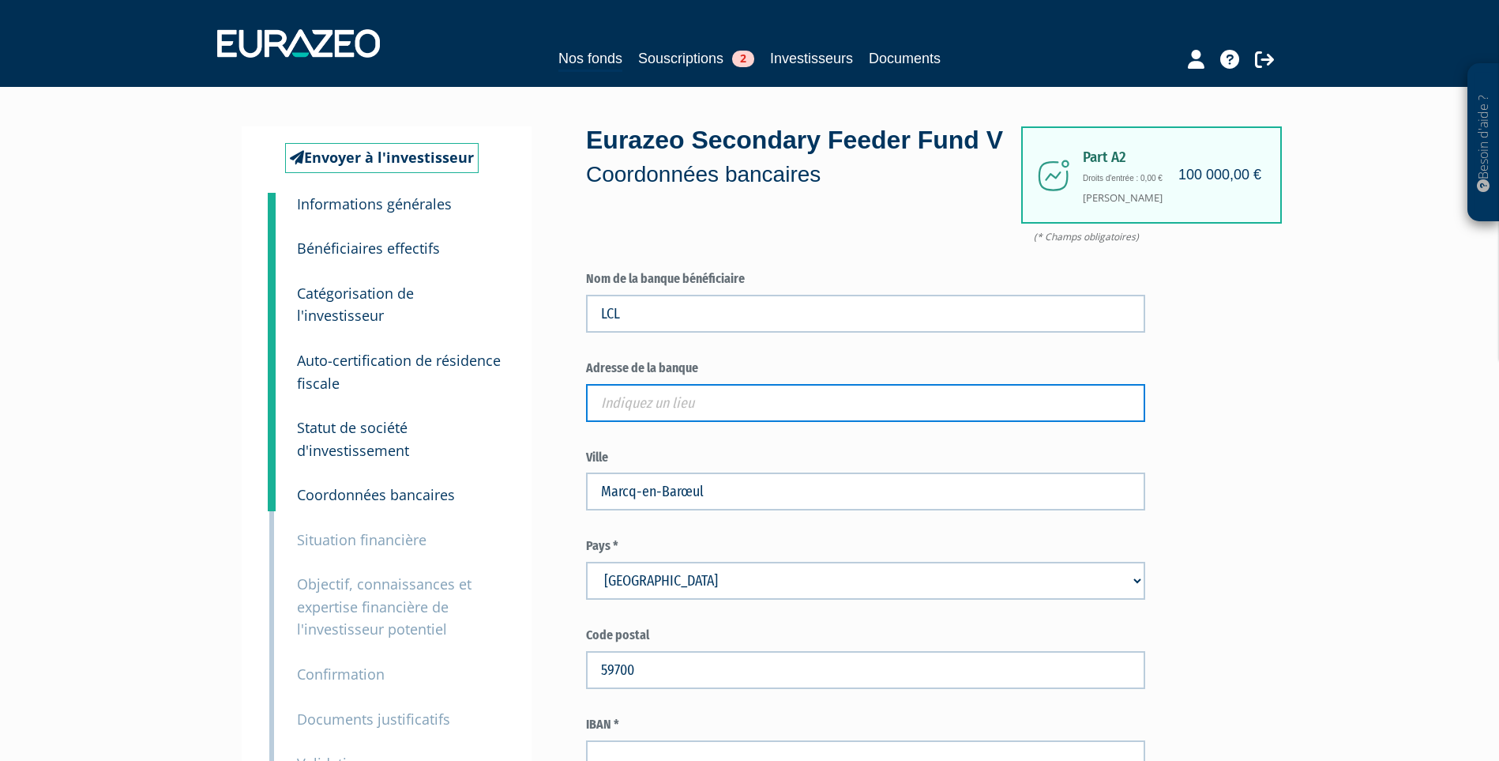
click at [636, 422] on input "text" at bounding box center [865, 403] width 559 height 38
click at [660, 422] on input "text" at bounding box center [865, 403] width 559 height 38
paste input "1002 Av. de la République, 59700 Marcq-en-Barœul"
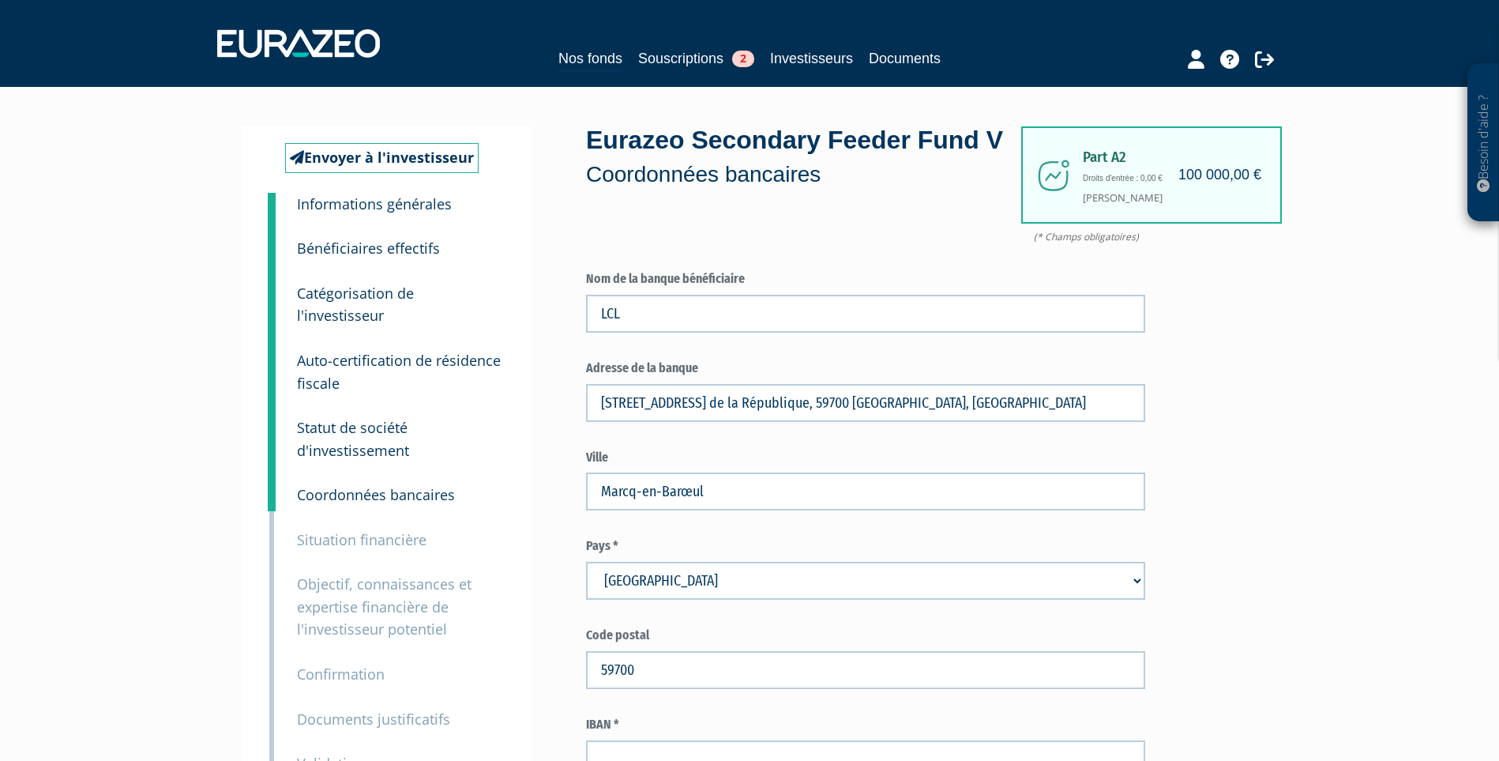
type input "[STREET_ADDRESS]"
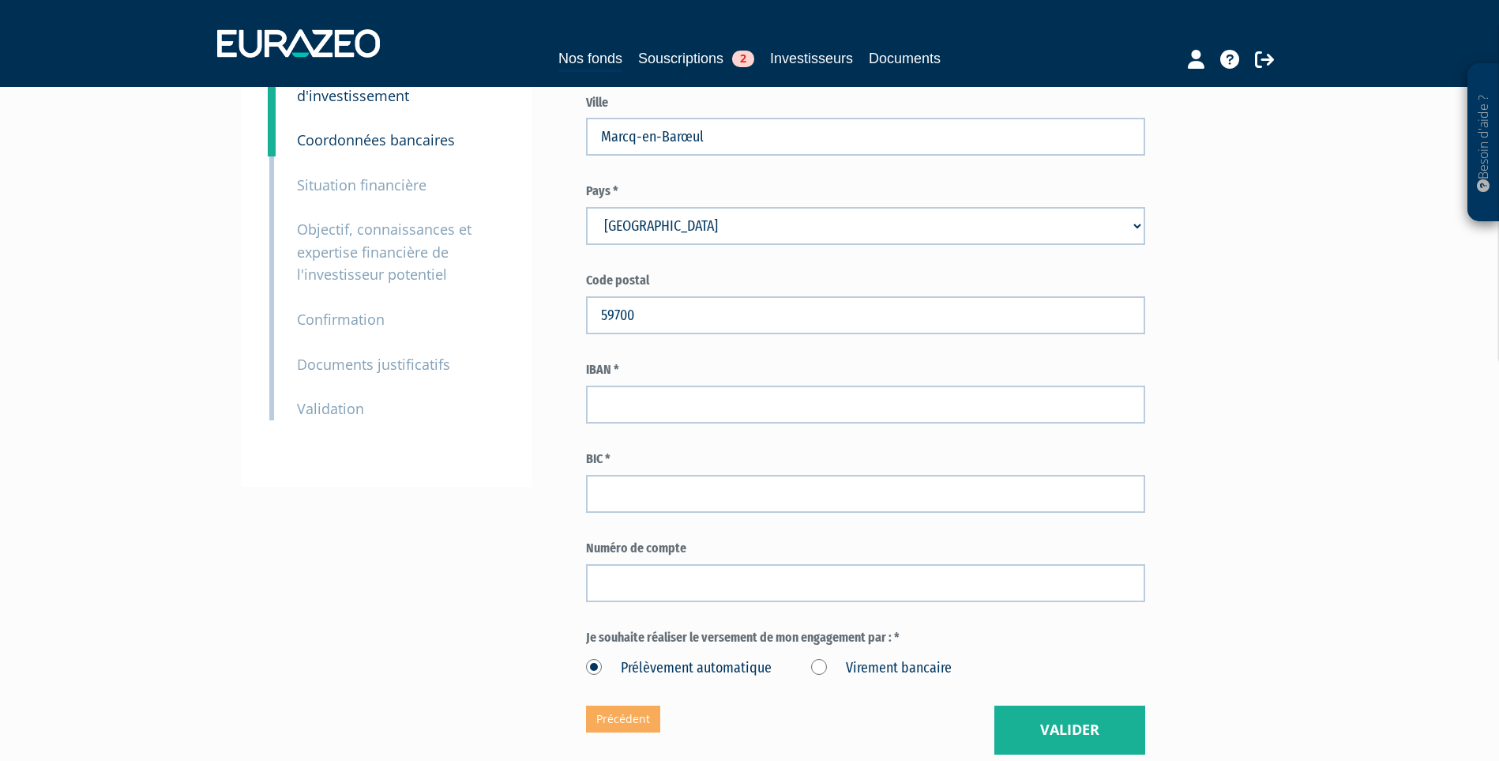
scroll to position [395, 0]
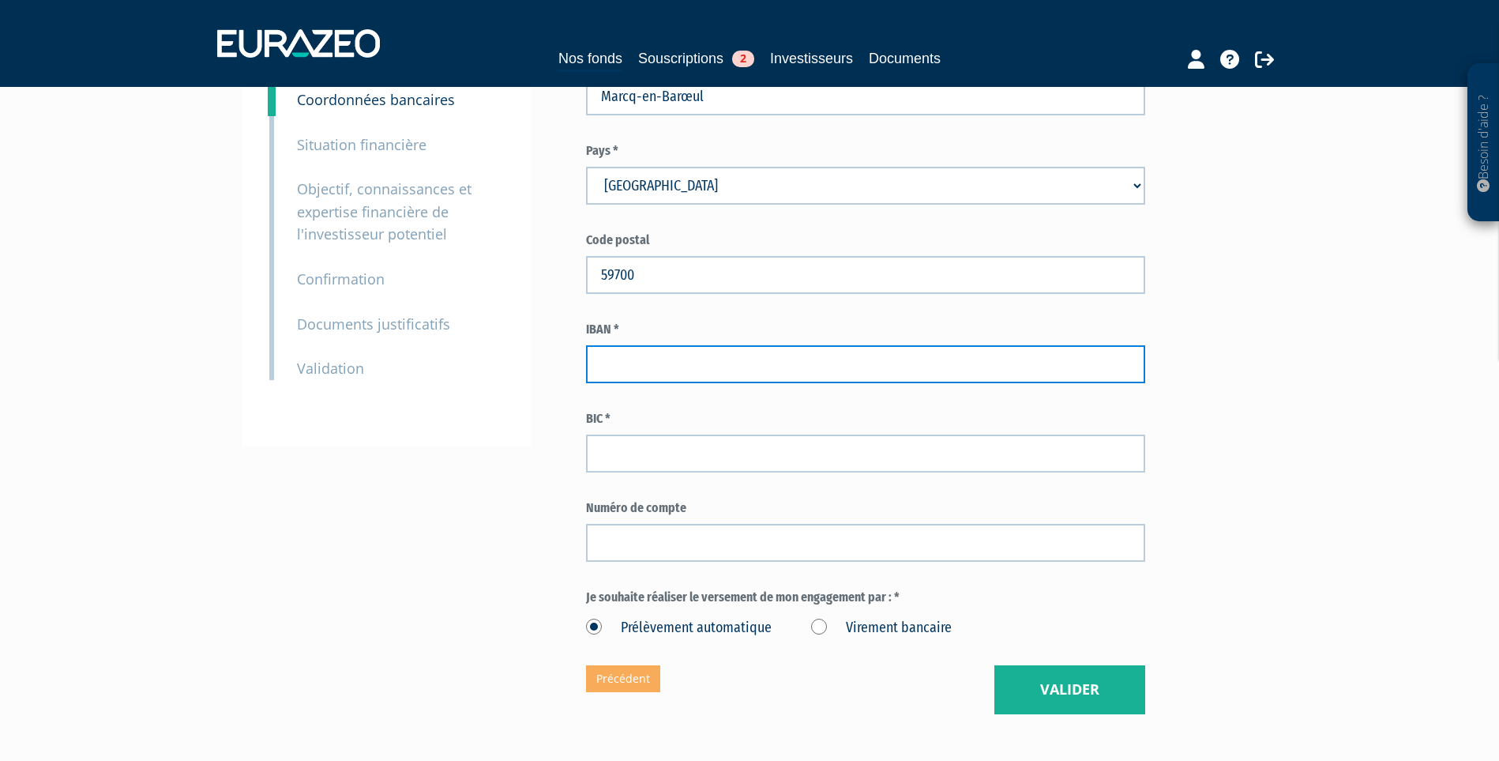
click at [632, 383] on input "text" at bounding box center [865, 364] width 559 height 38
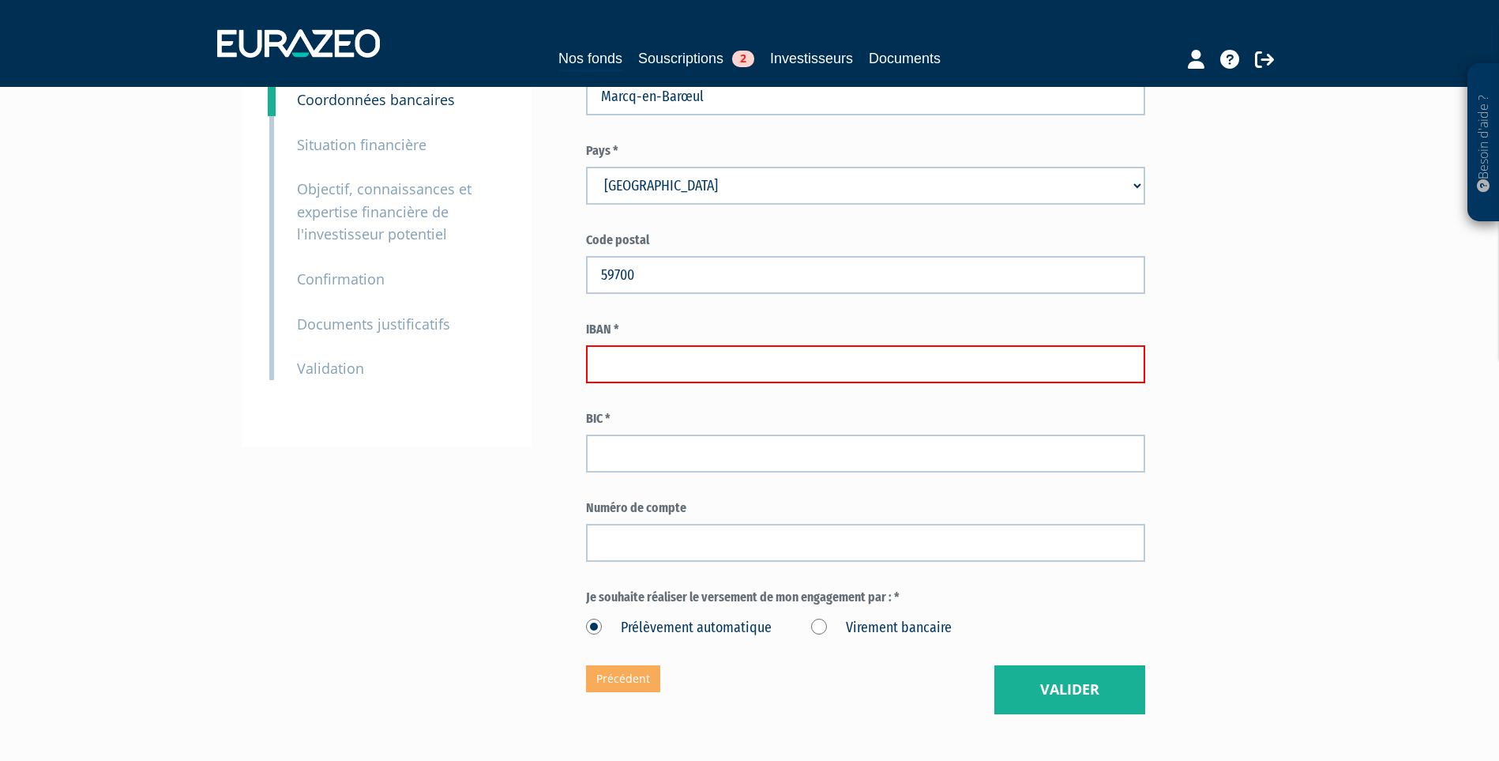
click at [631, 383] on input "text" at bounding box center [865, 364] width 559 height 38
paste input "FR87 3000 2066 4000 0023 0321 K22"
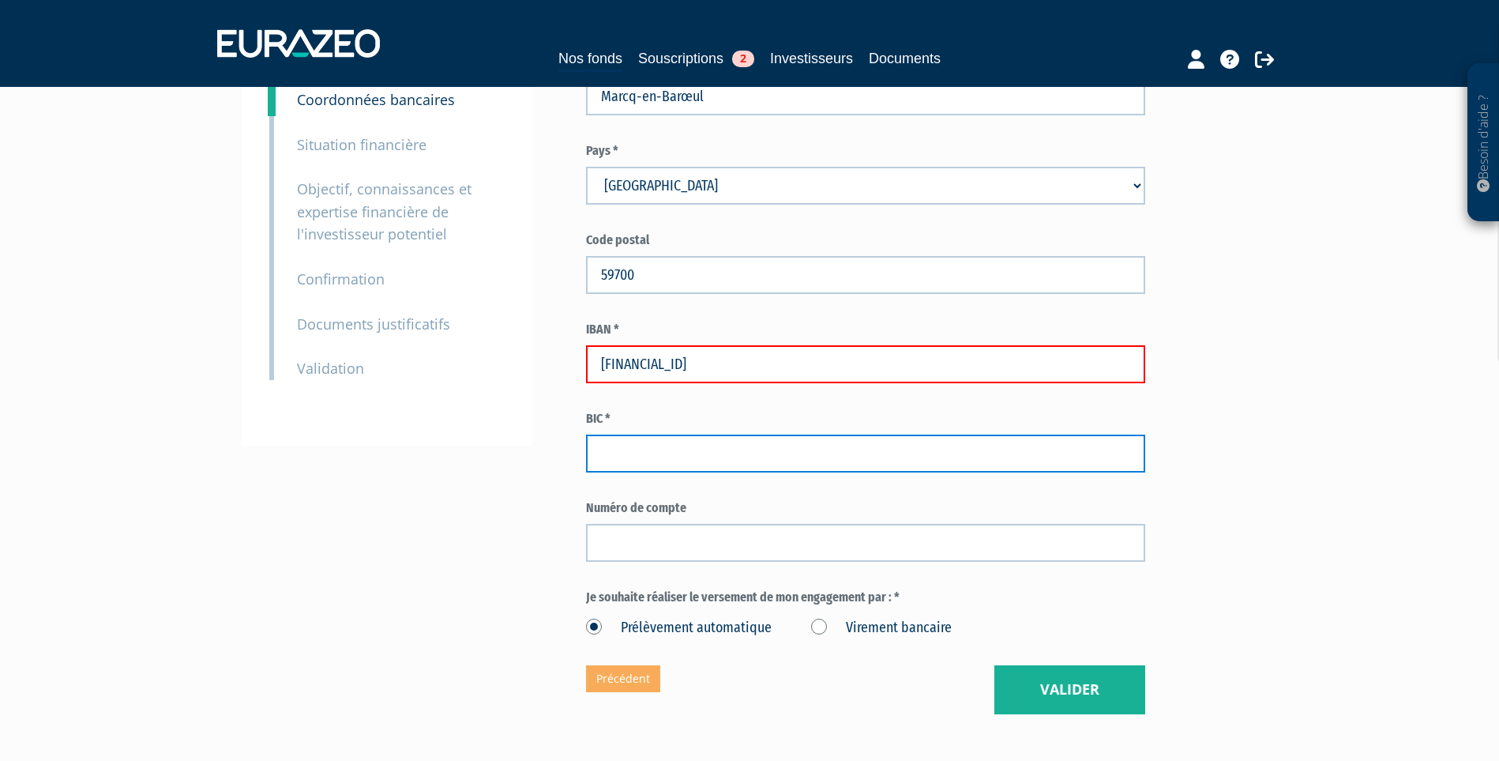
click at [630, 472] on input "text" at bounding box center [865, 453] width 559 height 38
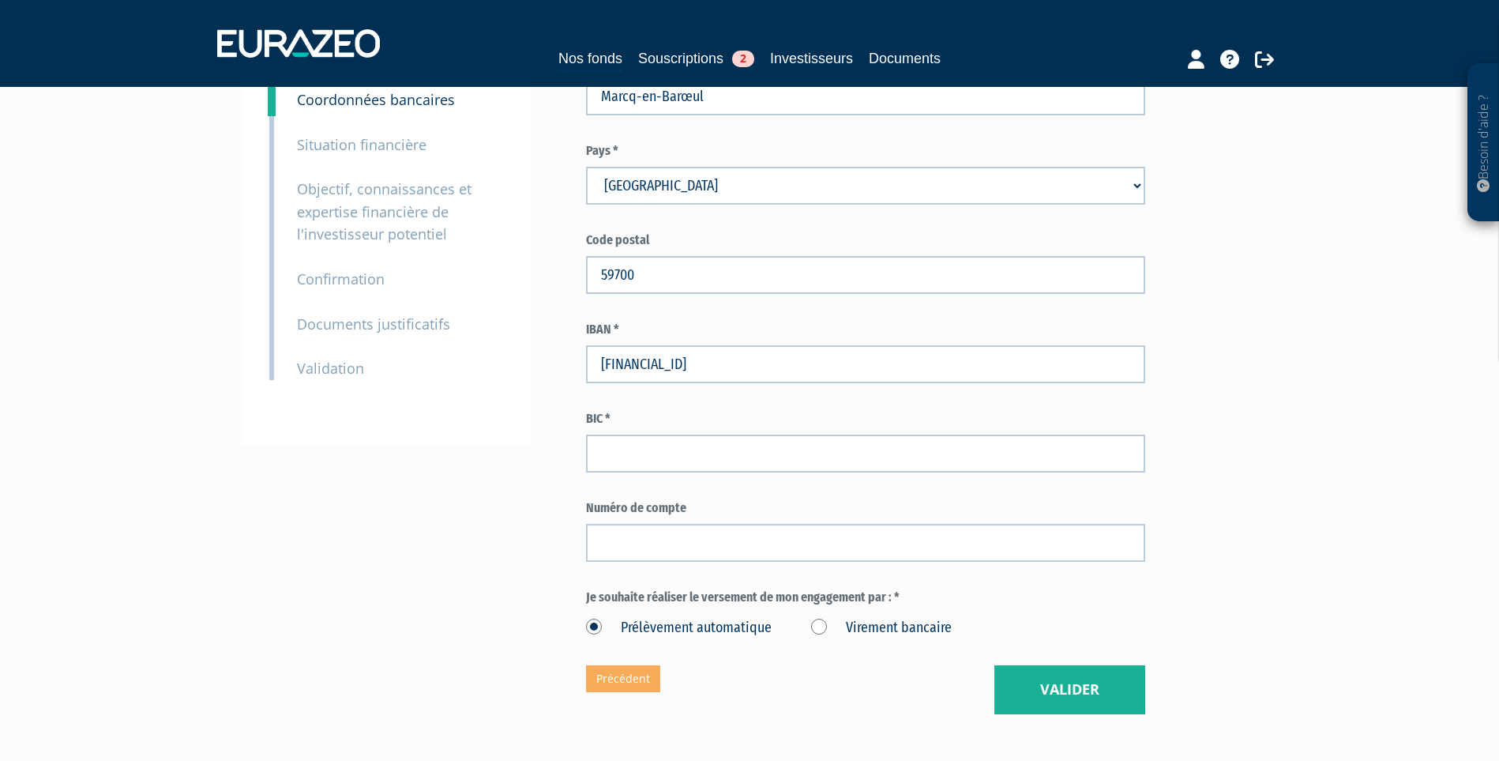
drag, startPoint x: 634, startPoint y: 400, endPoint x: 836, endPoint y: 404, distance: 201.5
click at [646, 383] on input "FR87 3000 2066 4000 0023 0321 K22" at bounding box center [865, 364] width 559 height 38
type input "FR8730002066400000230321K22"
click at [561, 423] on div "Envoyer à l'investisseur 1 Informations générales 2 Bénéficiaires effectifs 3 C…" at bounding box center [750, 222] width 992 height 983
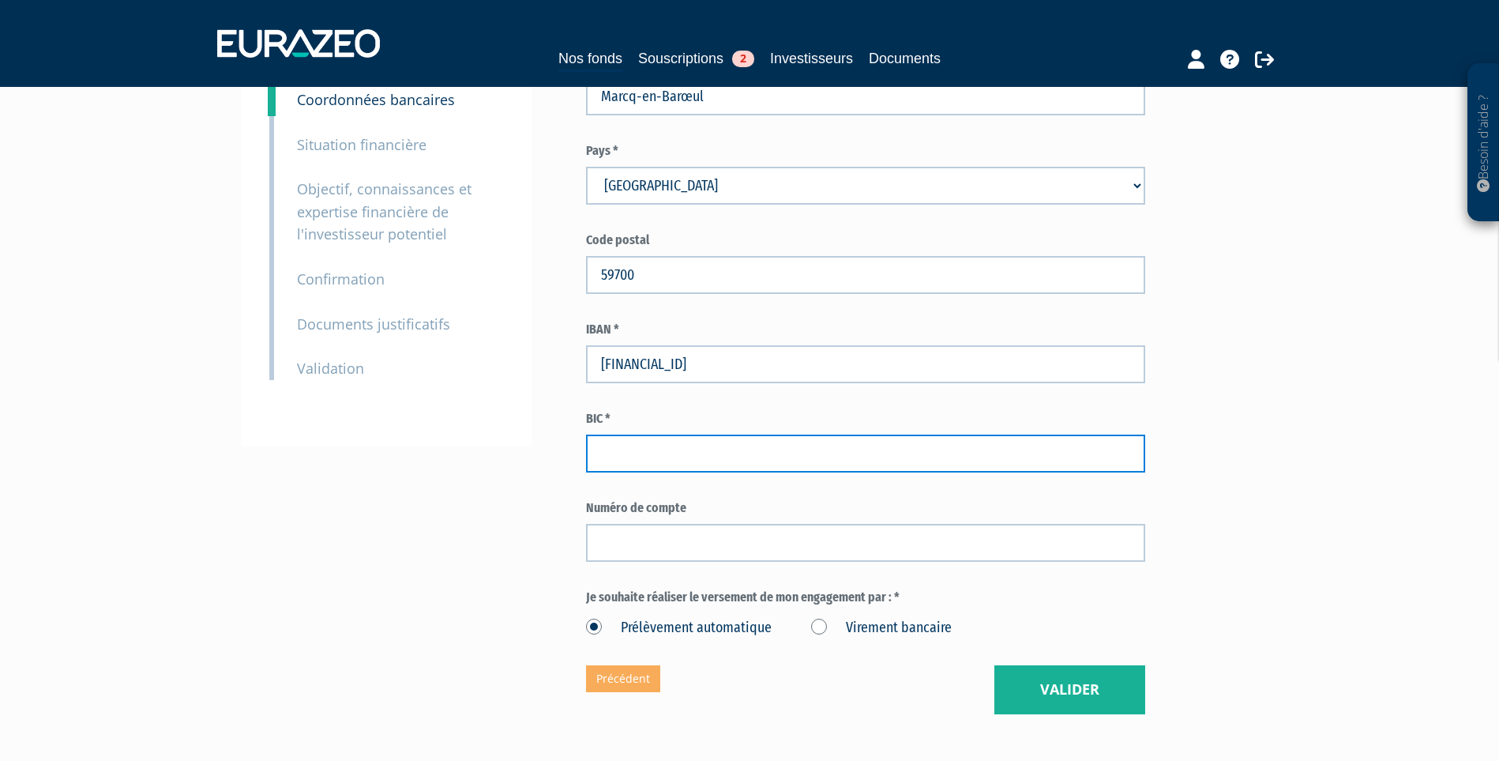
click at [649, 472] on input "text" at bounding box center [865, 453] width 559 height 38
paste input "CRLYFRPP"
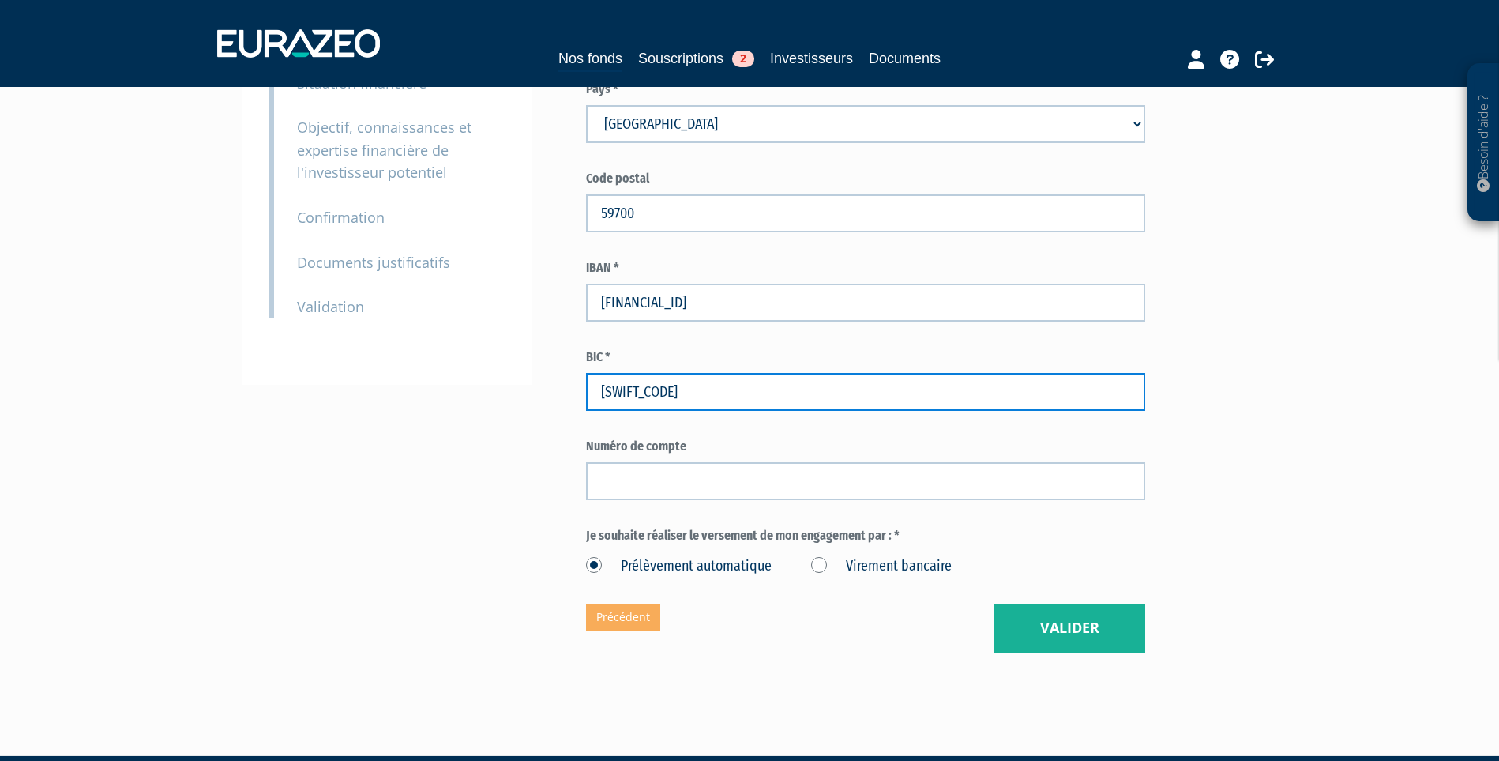
scroll to position [538, 0]
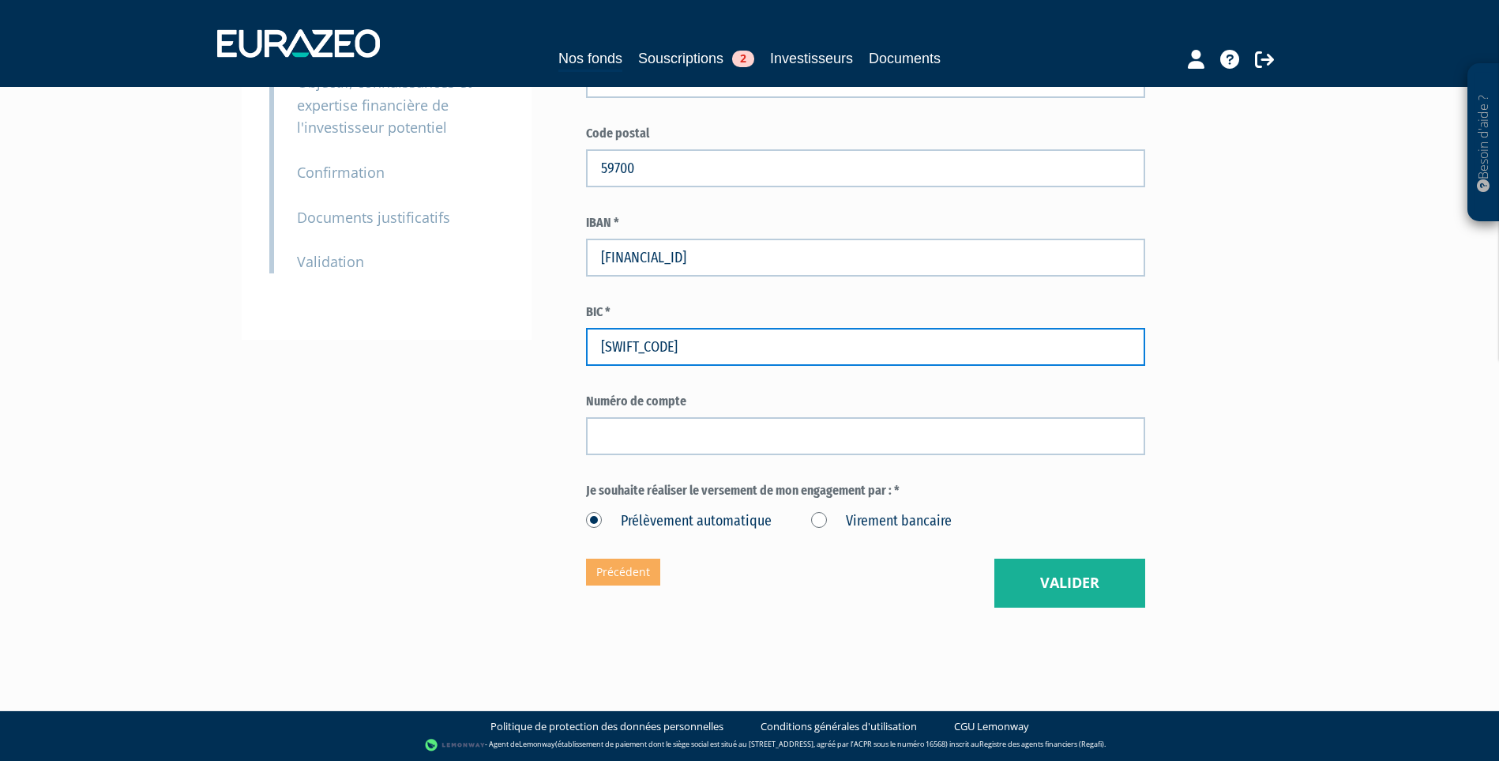
type input "CRLYFRPP"
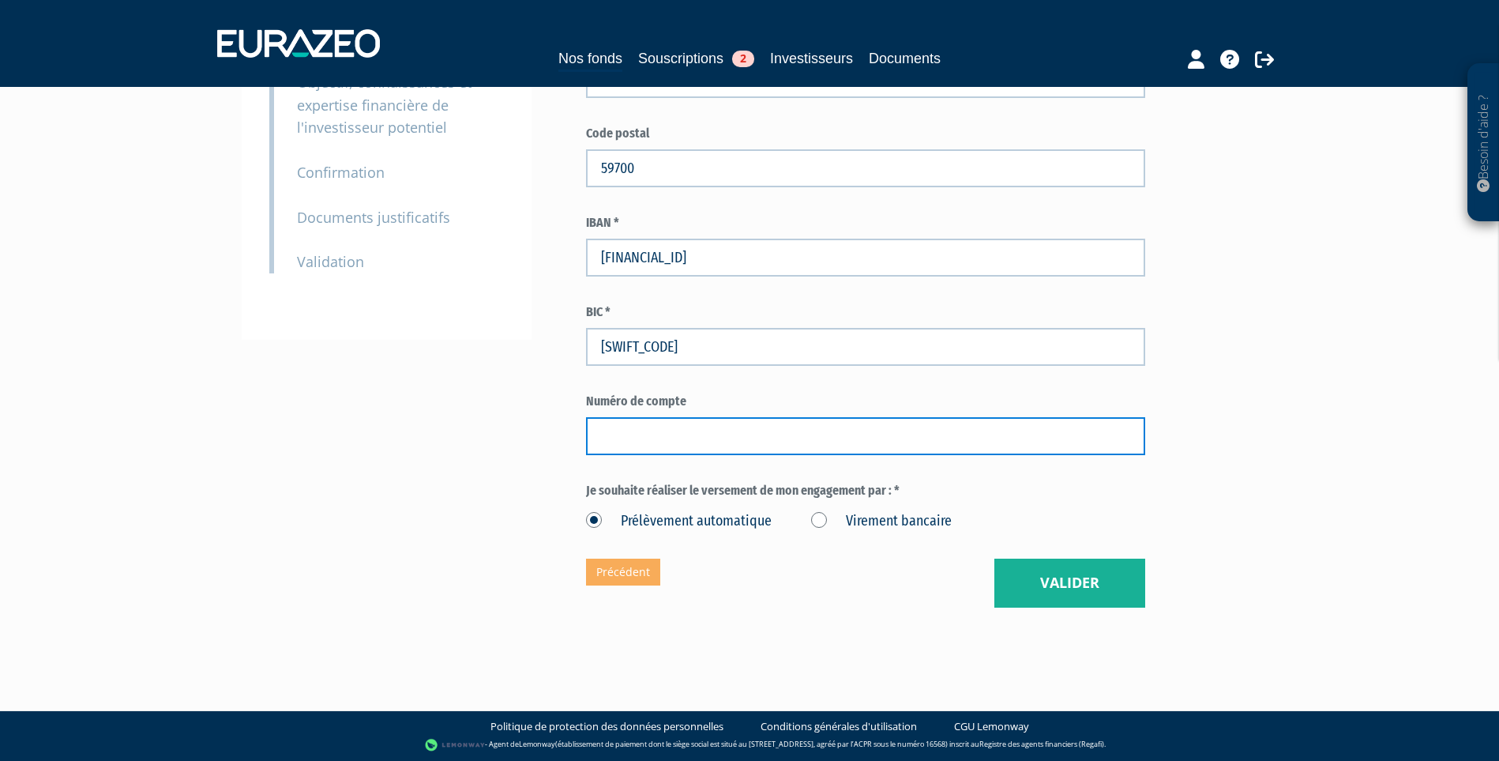
click at [647, 428] on input "text" at bounding box center [865, 436] width 559 height 38
paste input "0000230321K"
type input "0000230321K"
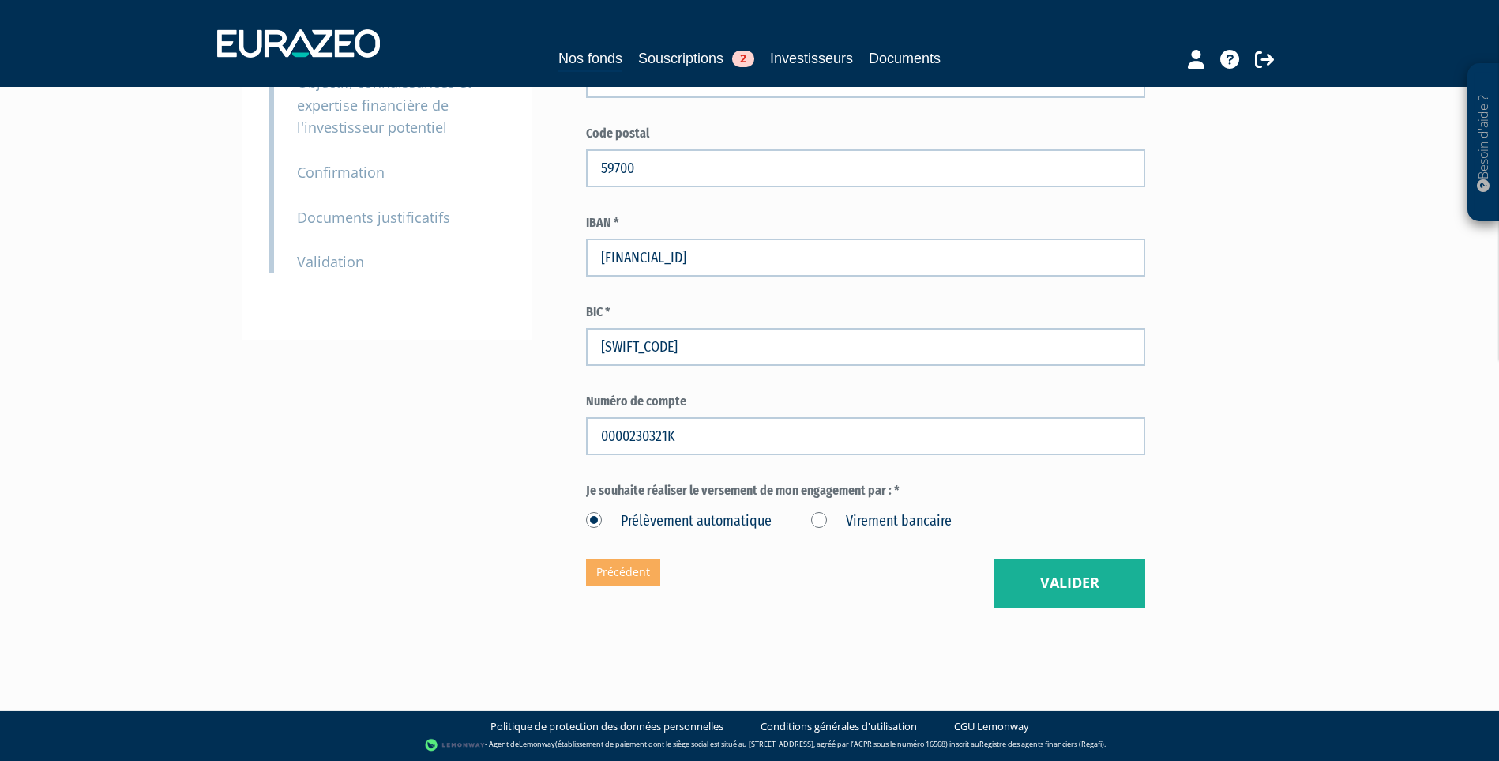
click at [822, 521] on label "Virement bancaire" at bounding box center [881, 521] width 141 height 21
click at [0, 0] on bancaire "Virement bancaire" at bounding box center [0, 0] width 0 height 0
click at [1075, 572] on button "Valider" at bounding box center [1069, 582] width 151 height 49
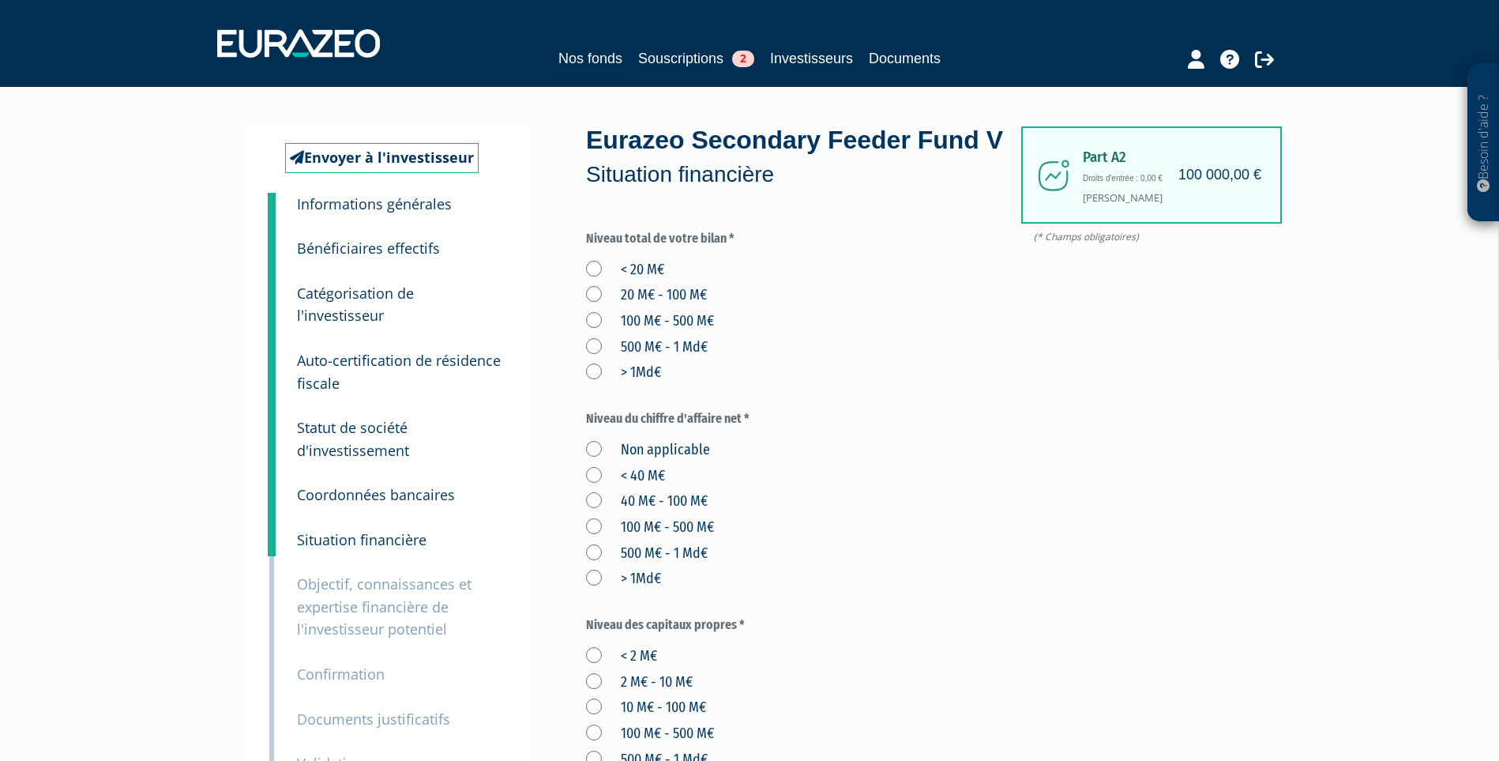
click at [595, 280] on label "< 20 M€" at bounding box center [625, 270] width 78 height 21
click at [0, 0] on M€ "< 20 M€" at bounding box center [0, 0] width 0 height 0
click at [593, 460] on label "Non applicable" at bounding box center [648, 450] width 124 height 21
click at [0, 0] on applicable "Non applicable" at bounding box center [0, 0] width 0 height 0
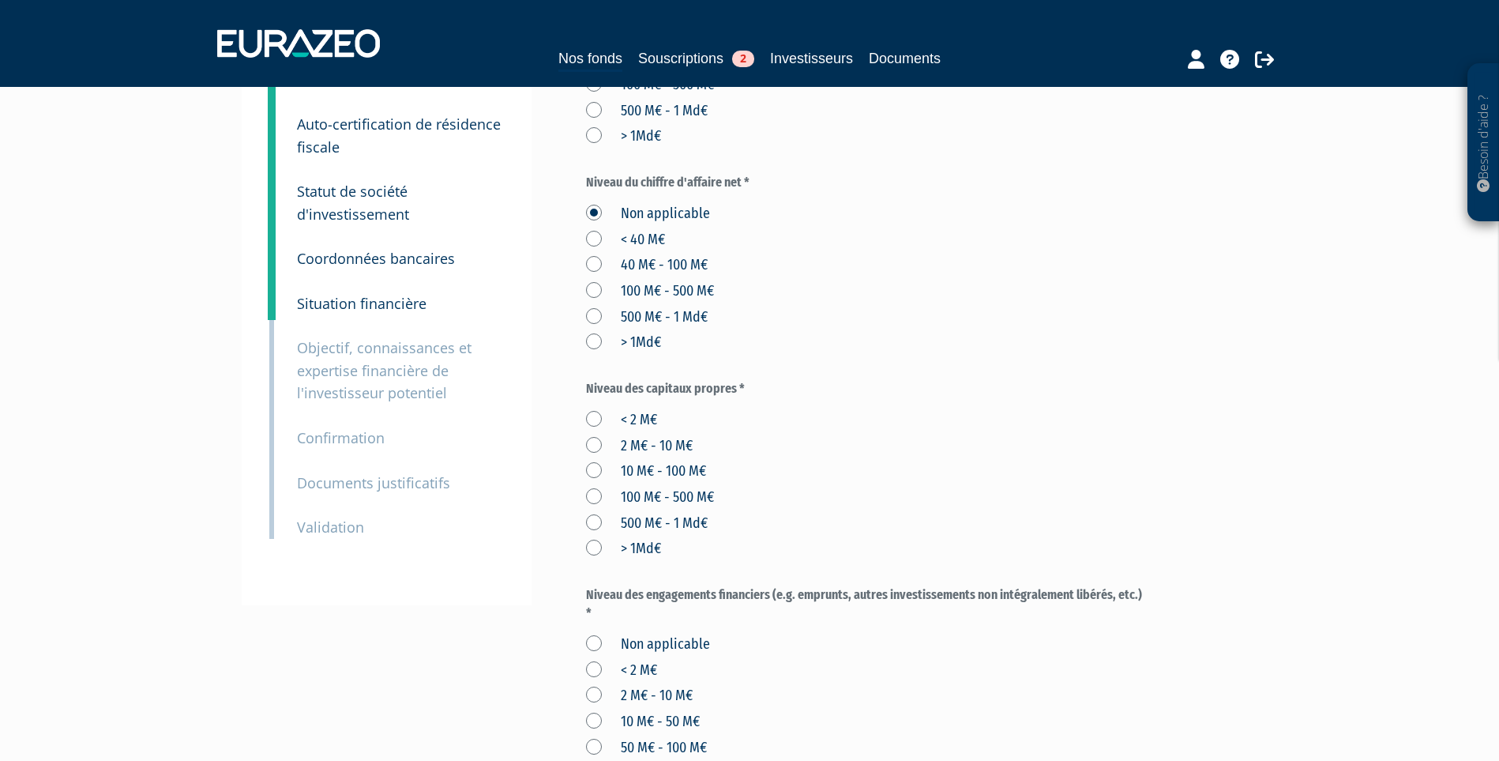
scroll to position [237, 0]
click at [588, 430] on label "< 2 M€" at bounding box center [621, 419] width 71 height 21
click at [0, 0] on M€ "< 2 M€" at bounding box center [0, 0] width 0 height 0
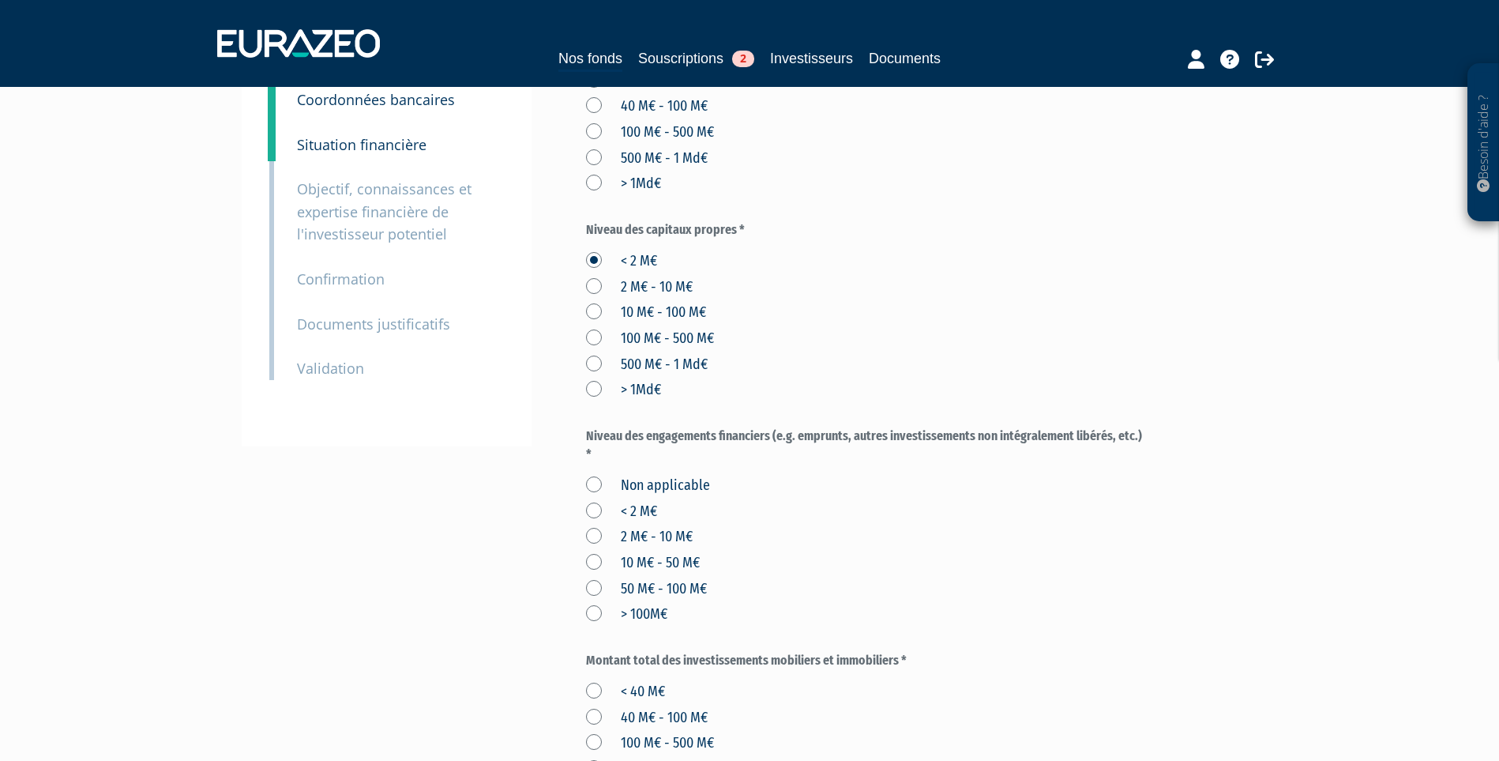
scroll to position [474, 0]
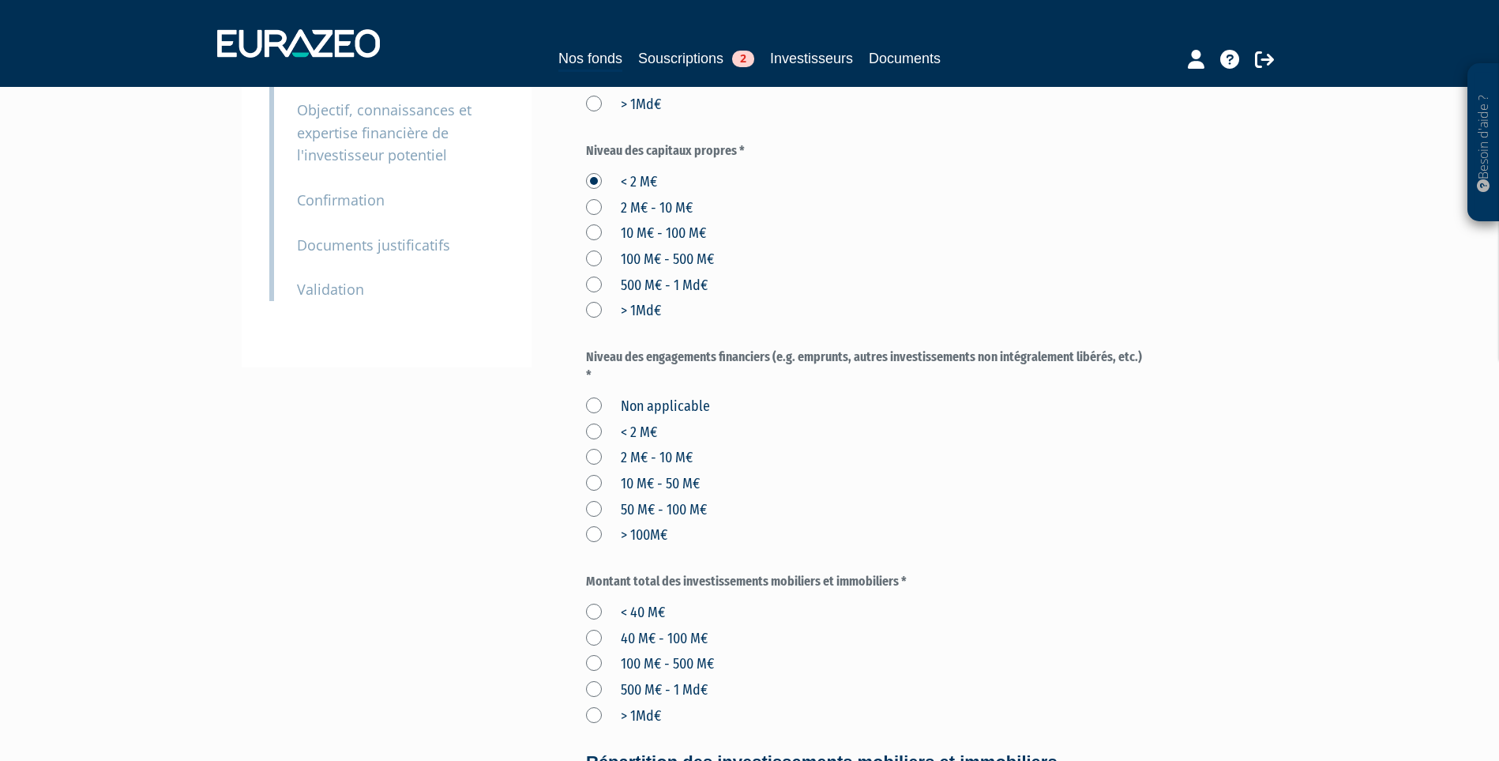
click at [592, 417] on label "Non applicable" at bounding box center [648, 407] width 124 height 21
click at [0, 0] on applicable "Non applicable" at bounding box center [0, 0] width 0 height 0
click at [584, 474] on div "Envoyer à l'investisseur 1 Informations générales 2 Bénéficiaires effectifs 3 C…" at bounding box center [750, 440] width 992 height 1576
click at [589, 443] on label "< 2 M€" at bounding box center [621, 433] width 71 height 21
click at [0, 0] on M€ "< 2 M€" at bounding box center [0, 0] width 0 height 0
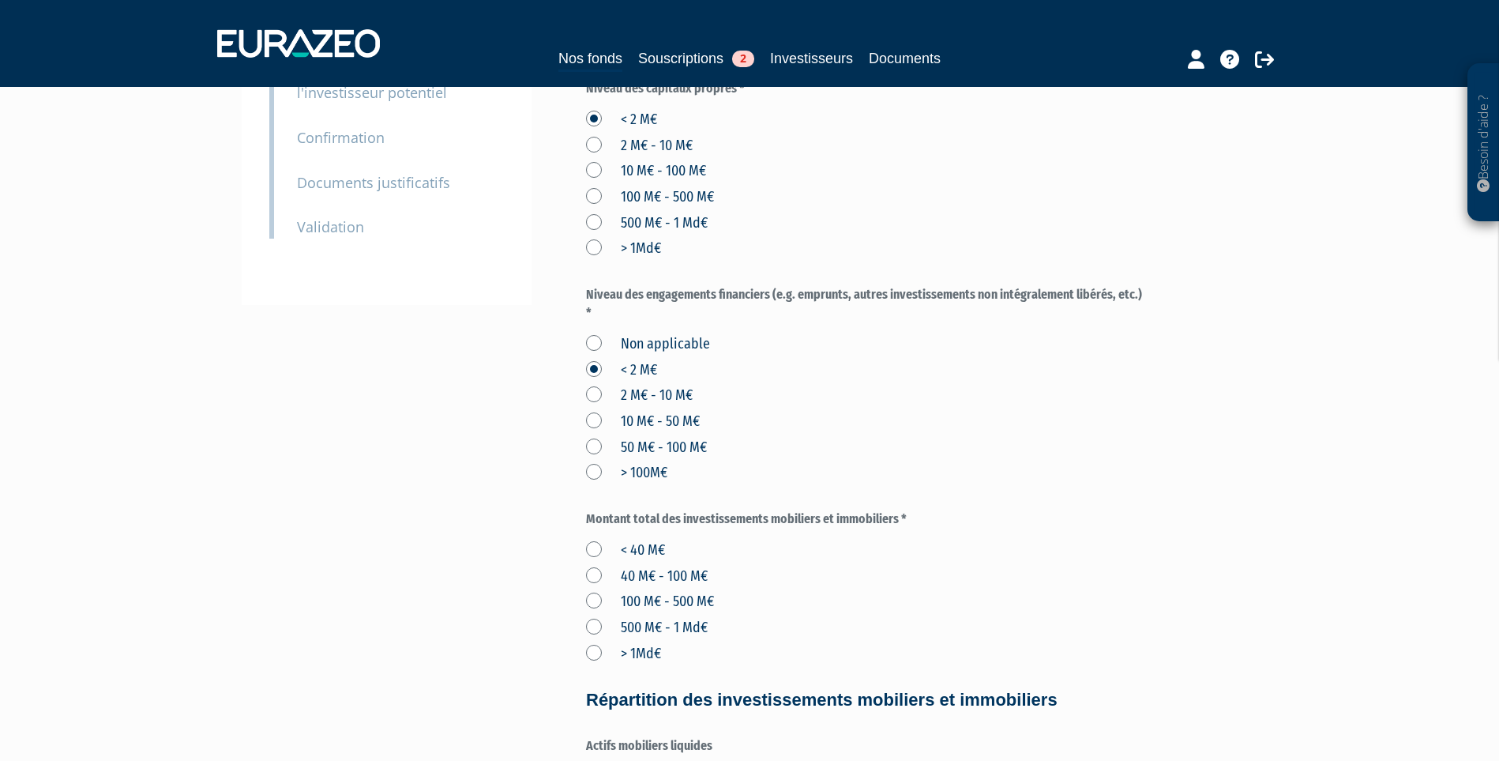
scroll to position [632, 0]
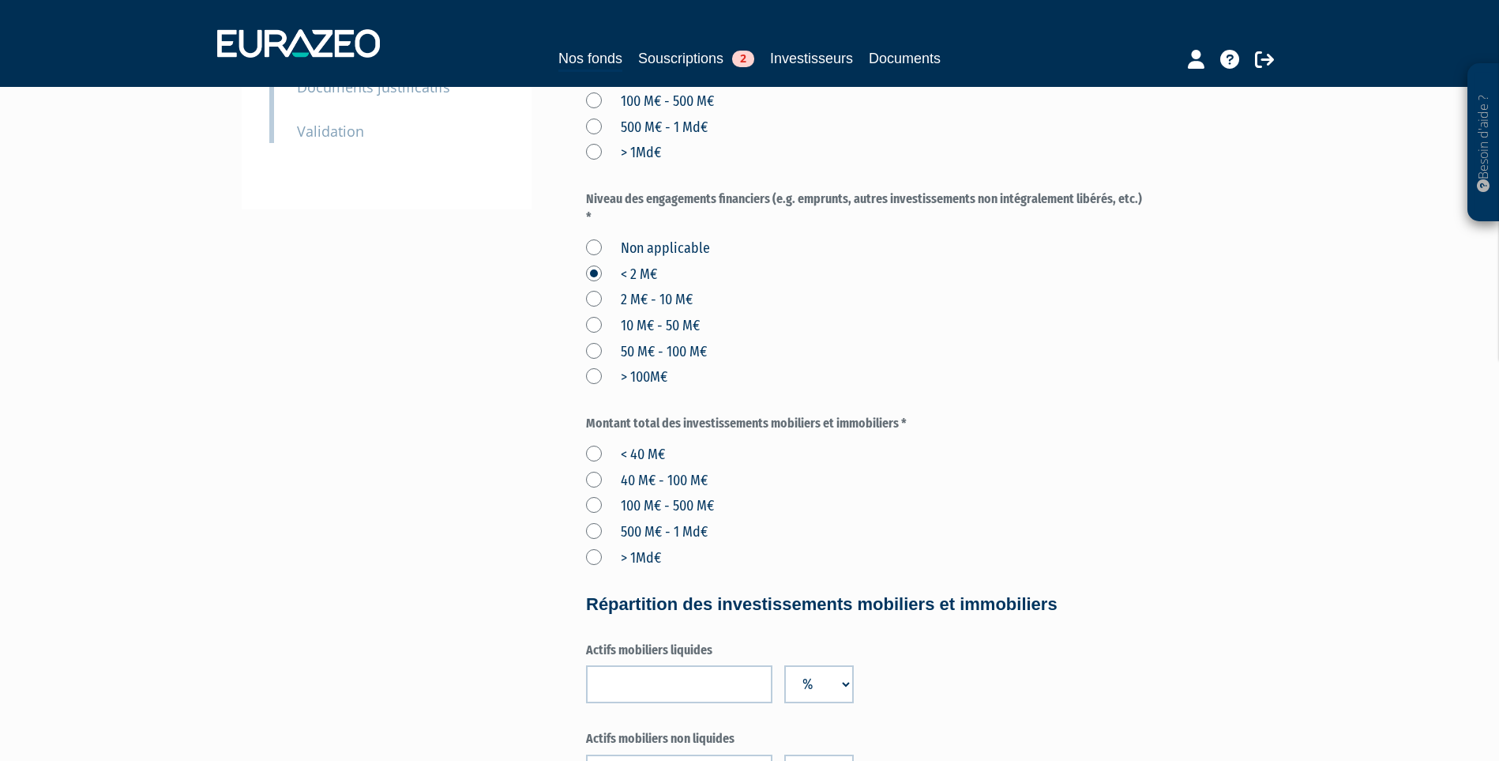
click at [592, 465] on label "< 40 M€" at bounding box center [625, 455] width 79 height 21
click at [0, 0] on M€ "< 40 M€" at bounding box center [0, 0] width 0 height 0
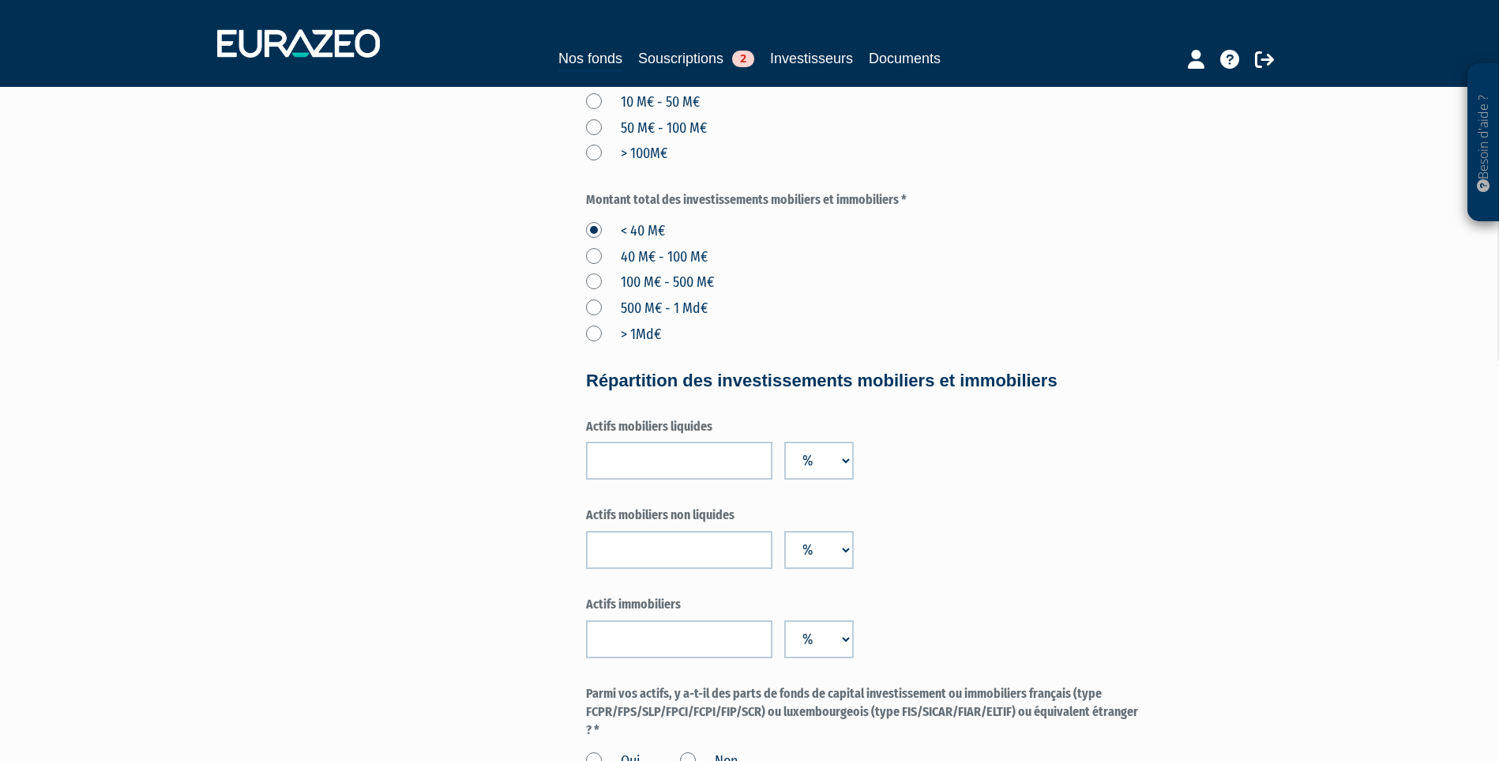
scroll to position [869, 0]
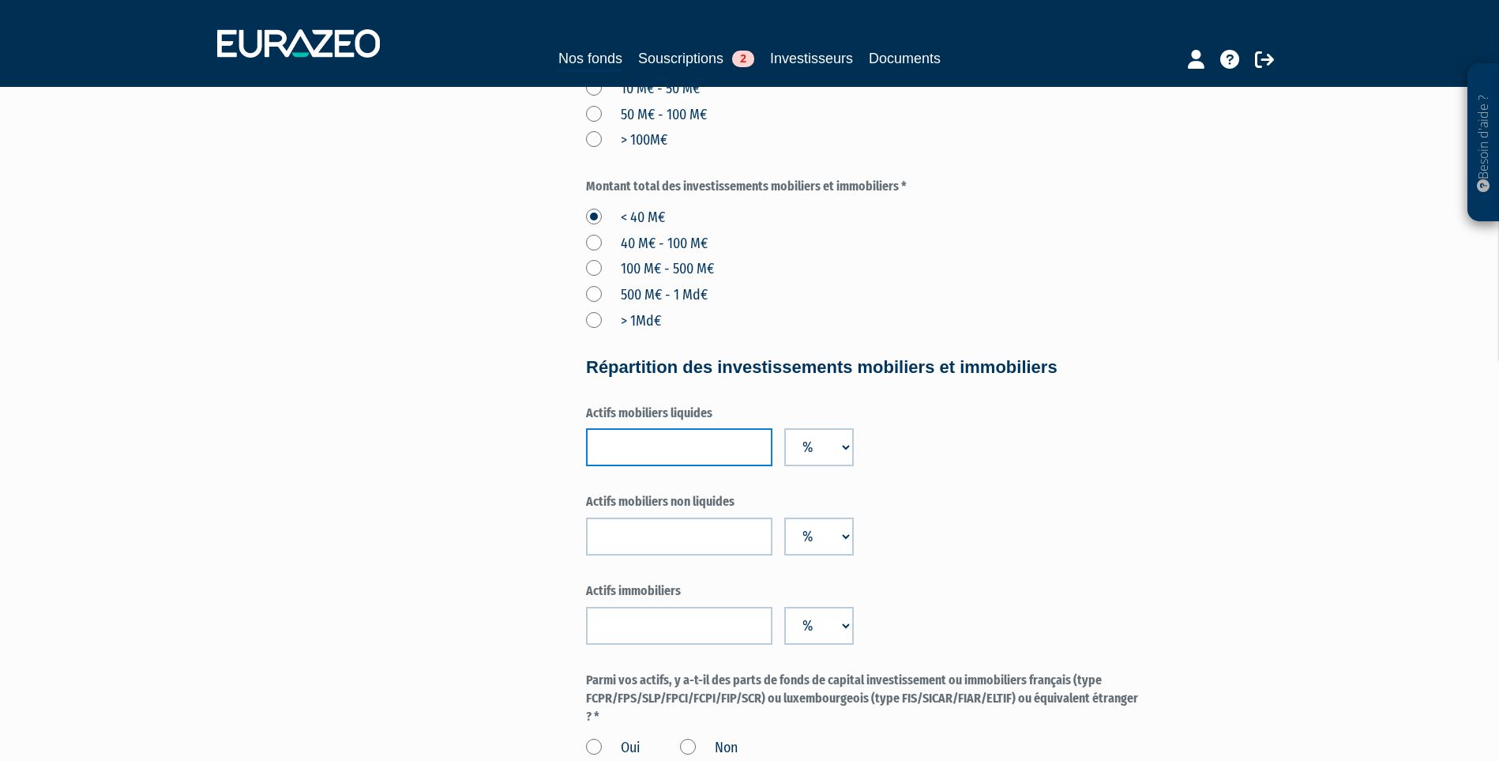
click at [678, 466] on input "number" at bounding box center [679, 447] width 186 height 38
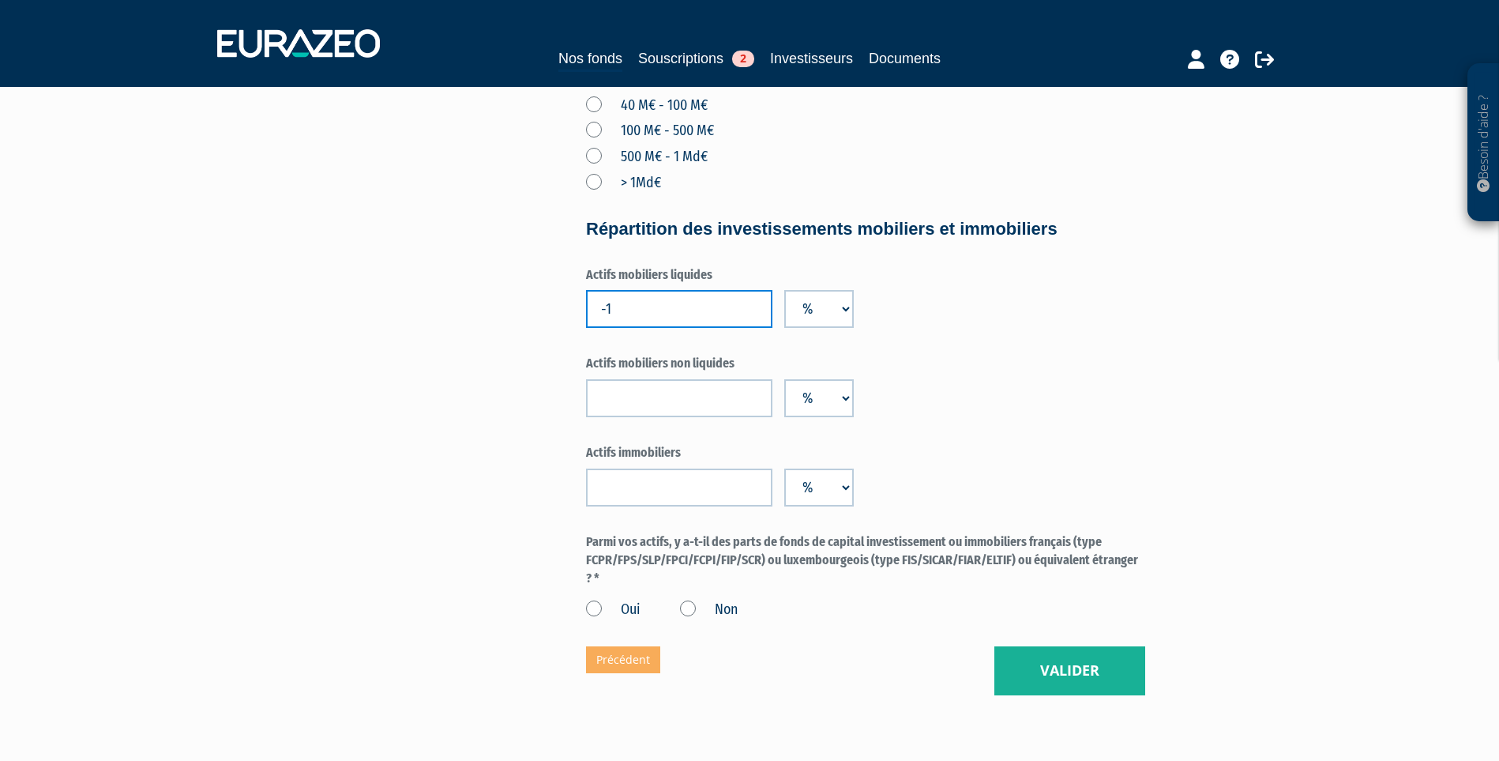
scroll to position [1027, 0]
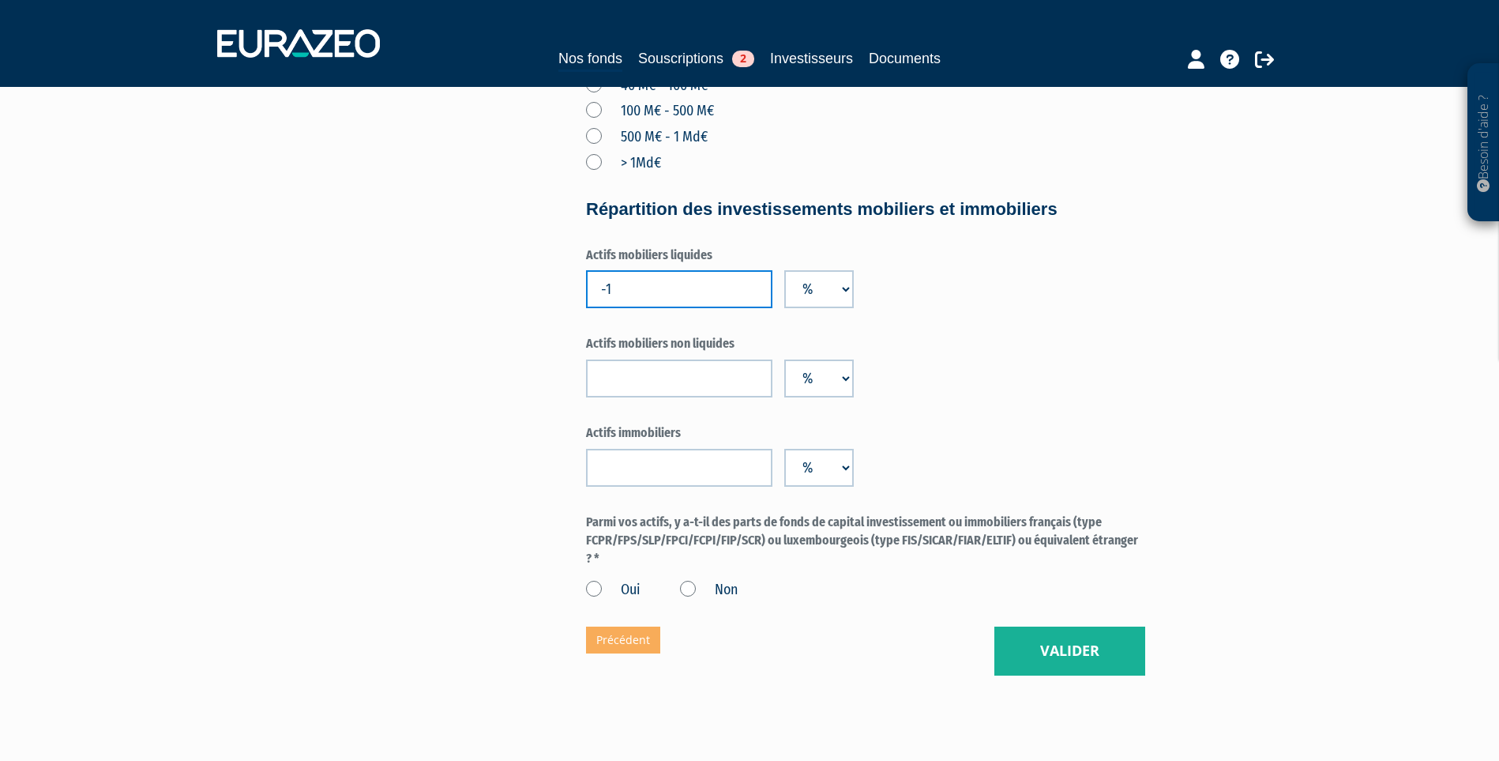
type input "-1"
click at [680, 397] on input "number" at bounding box center [679, 378] width 186 height 38
type input "100"
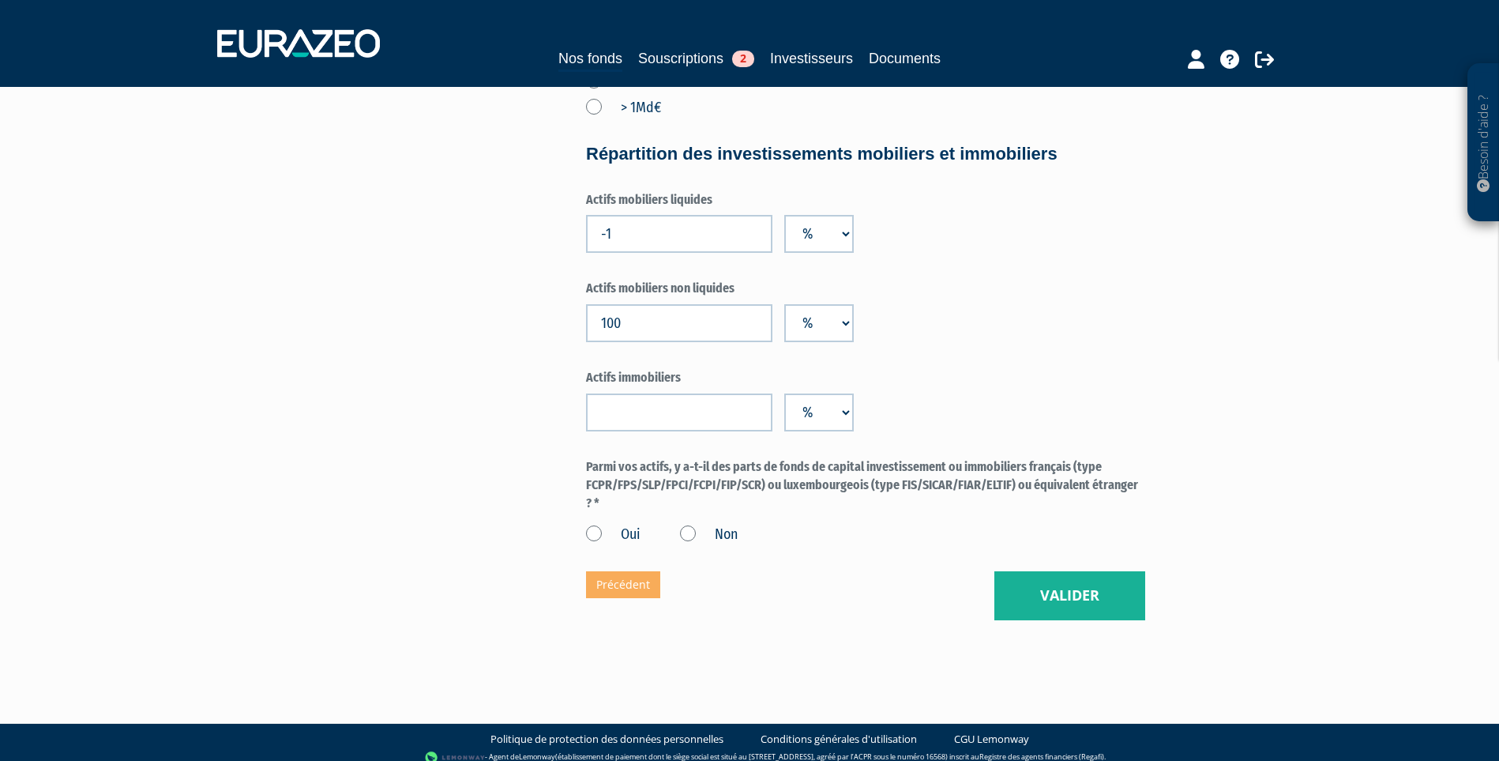
scroll to position [1106, 0]
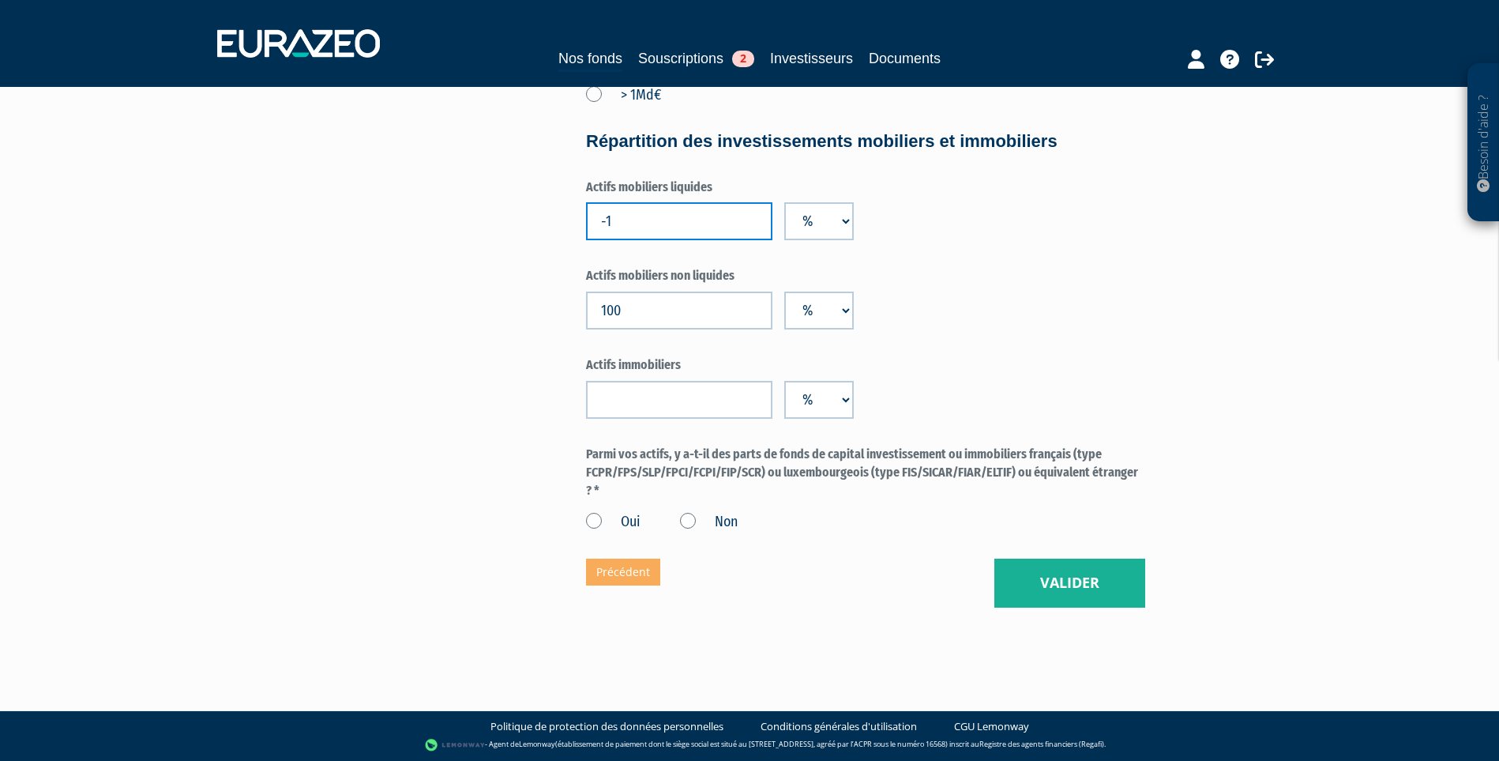
click at [647, 240] on input "-1" at bounding box center [679, 221] width 186 height 38
type input "0"
click at [634, 412] on input "number" at bounding box center [679, 400] width 186 height 38
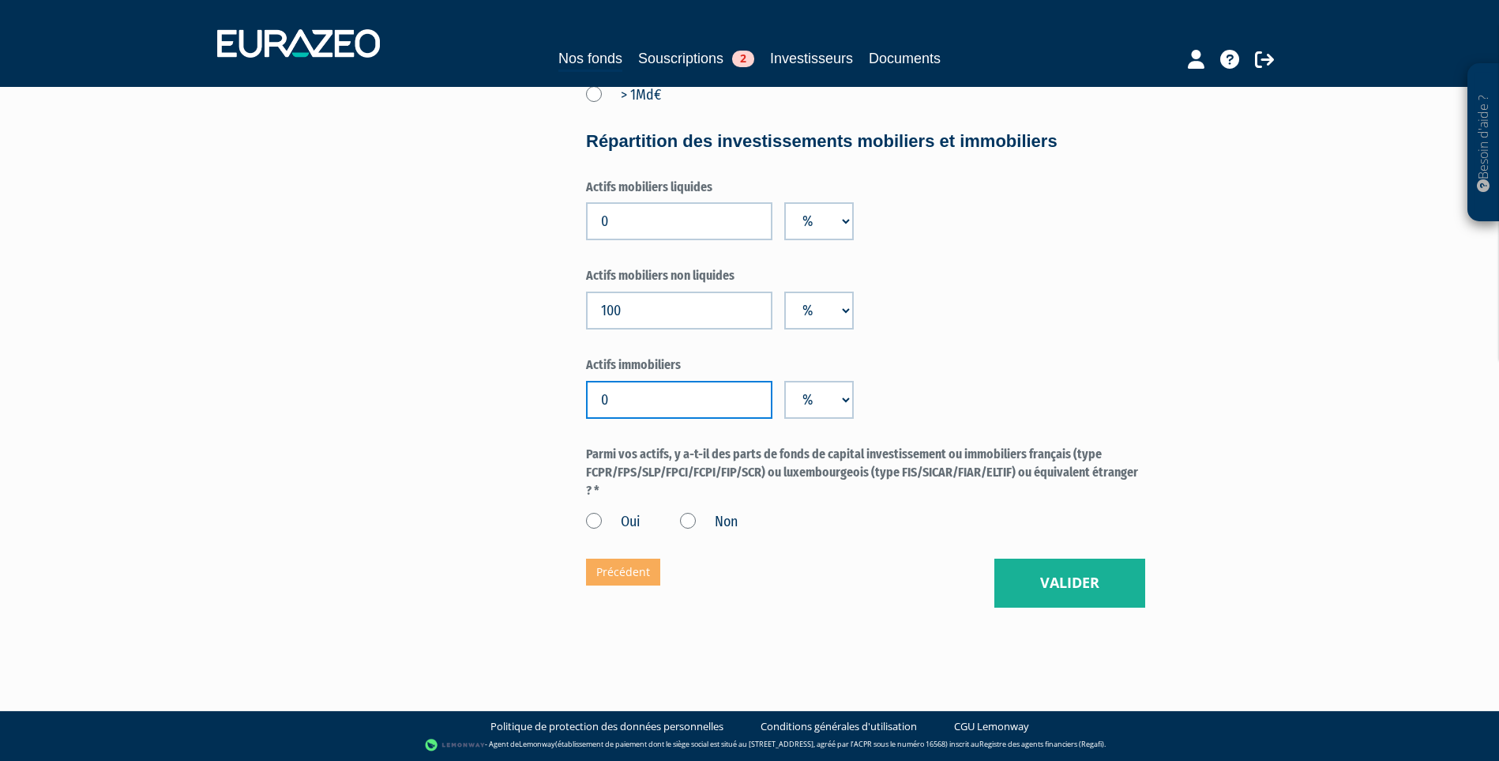
type input "0"
drag, startPoint x: 701, startPoint y: 479, endPoint x: 1045, endPoint y: 500, distance: 345.0
click at [1043, 500] on label "Parmi vos actifs, y a-t-il des parts de fonds de capital investissement ou immo…" at bounding box center [865, 472] width 559 height 55
click at [1045, 500] on label "Parmi vos actifs, y a-t-il des parts de fonds de capital investissement ou immo…" at bounding box center [865, 472] width 559 height 55
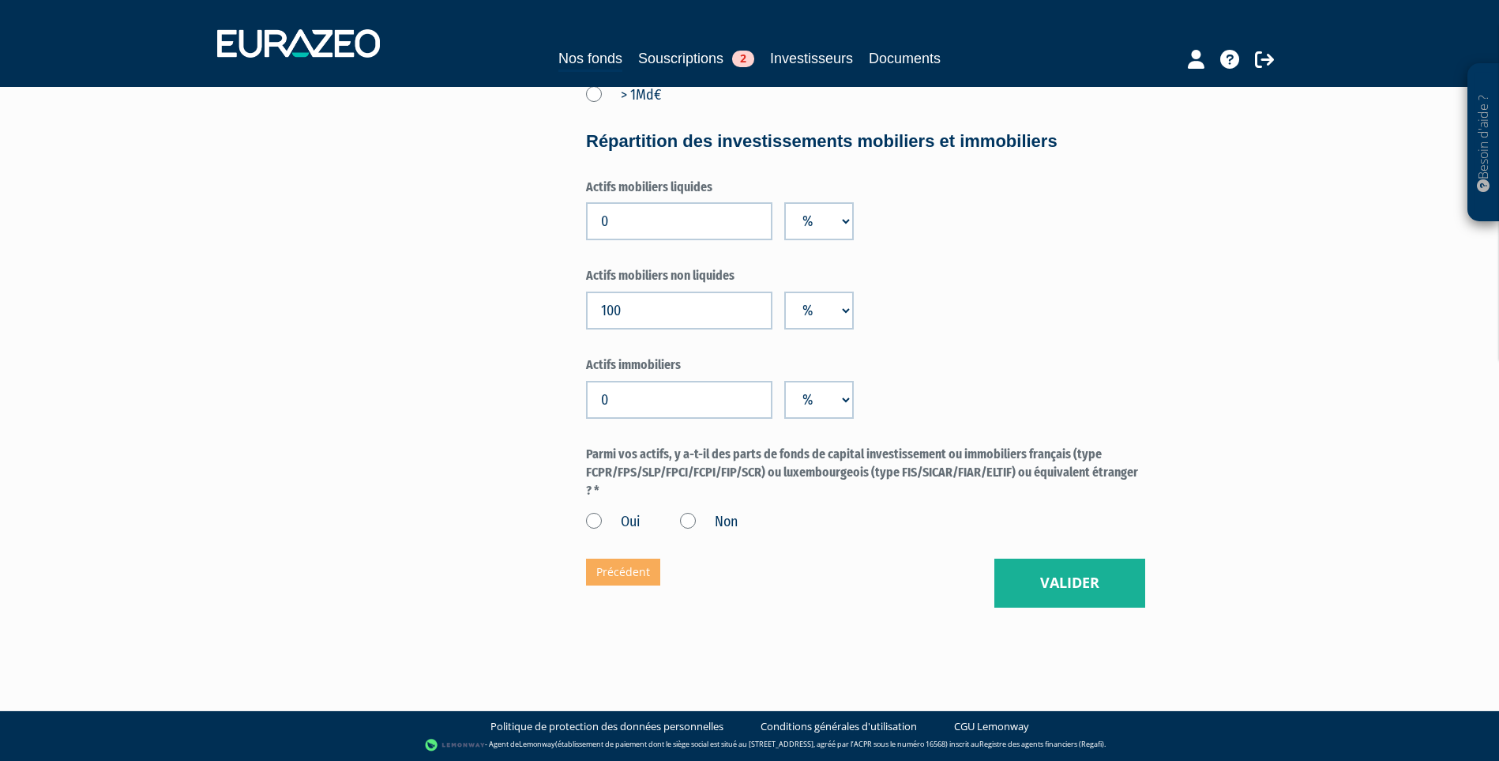
click at [598, 532] on label "Oui" at bounding box center [613, 522] width 55 height 21
click at [0, 0] on input "Oui" at bounding box center [0, 0] width 0 height 0
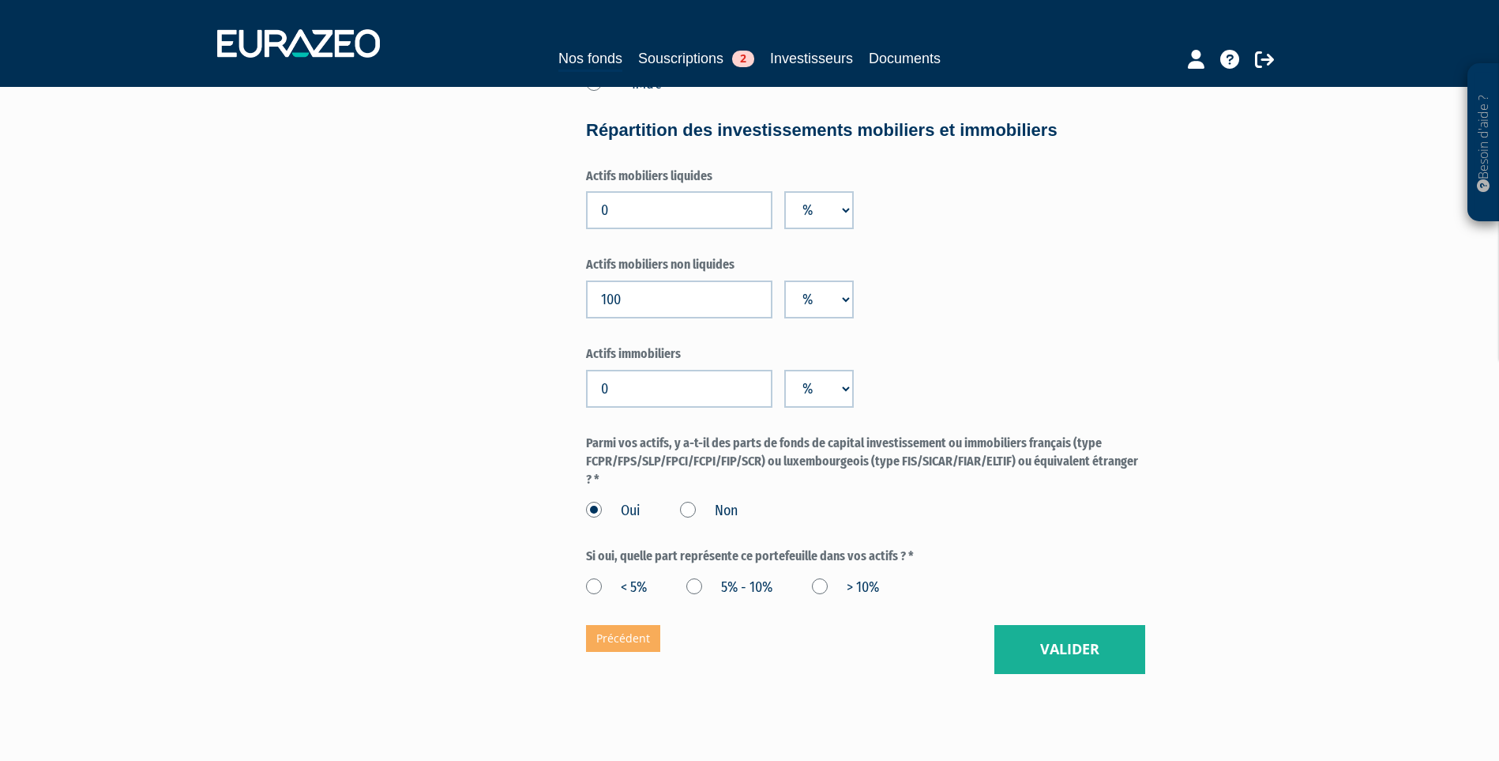
click at [840, 598] on label "> 10%" at bounding box center [845, 587] width 67 height 21
click at [0, 0] on 10\% "> 10%" at bounding box center [0, 0] width 0 height 0
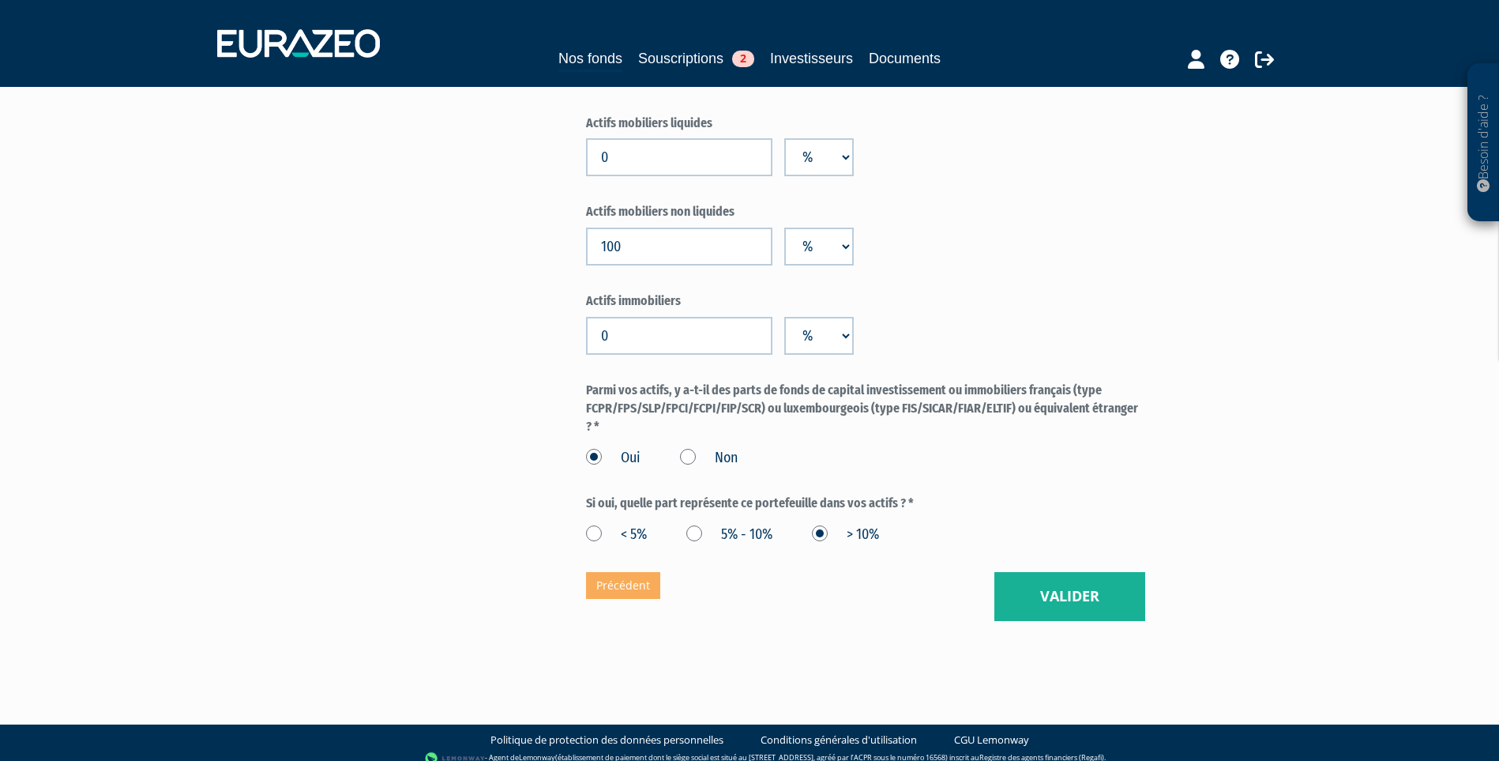
scroll to position [1185, 0]
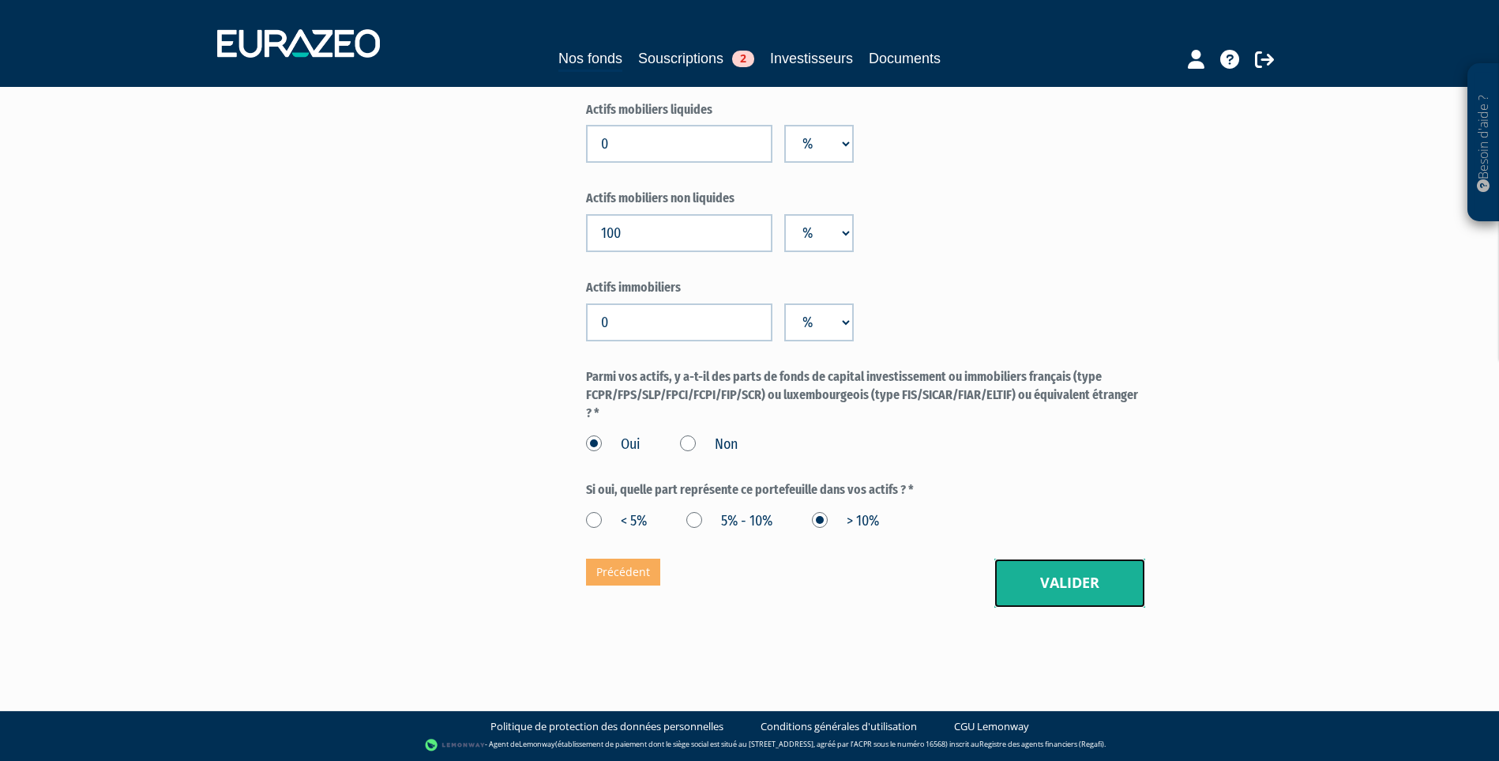
click at [1062, 605] on button "Valider" at bounding box center [1069, 582] width 151 height 49
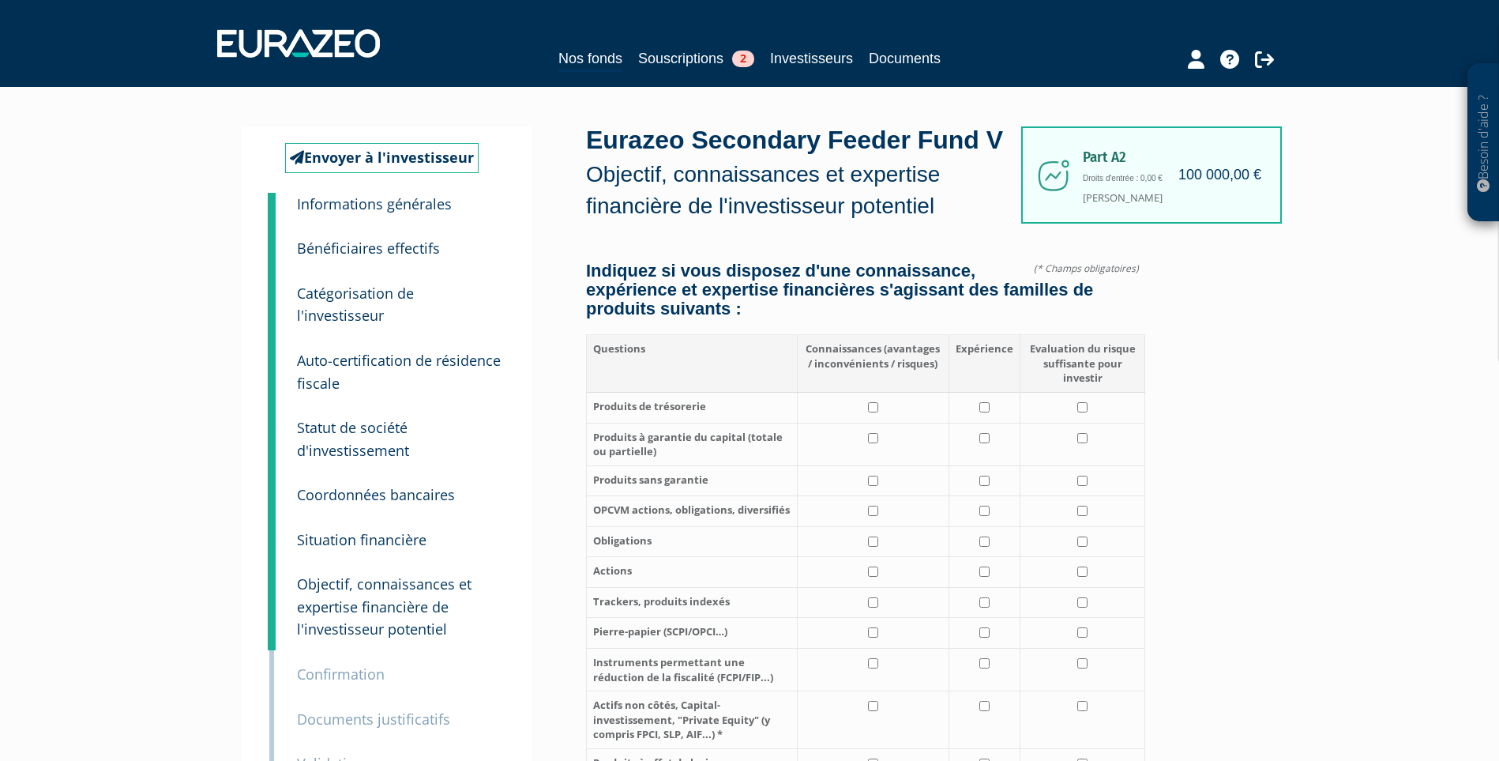
drag, startPoint x: 643, startPoint y: 305, endPoint x: 785, endPoint y: 351, distance: 149.4
click at [785, 319] on h4 "Indiquez si vous disposez d'une connaissance, expérience et expertise financièr…" at bounding box center [865, 290] width 559 height 58
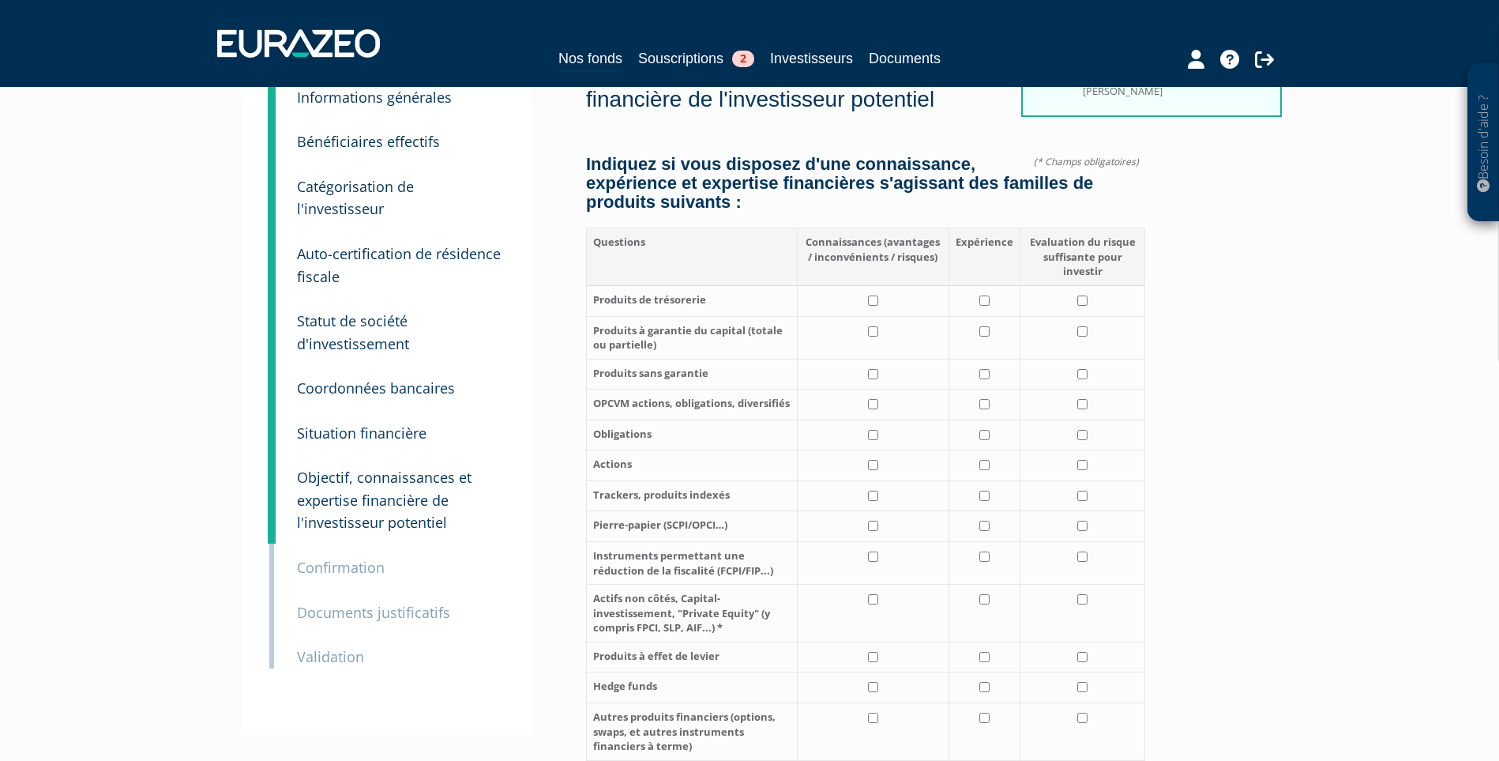
scroll to position [79, 0]
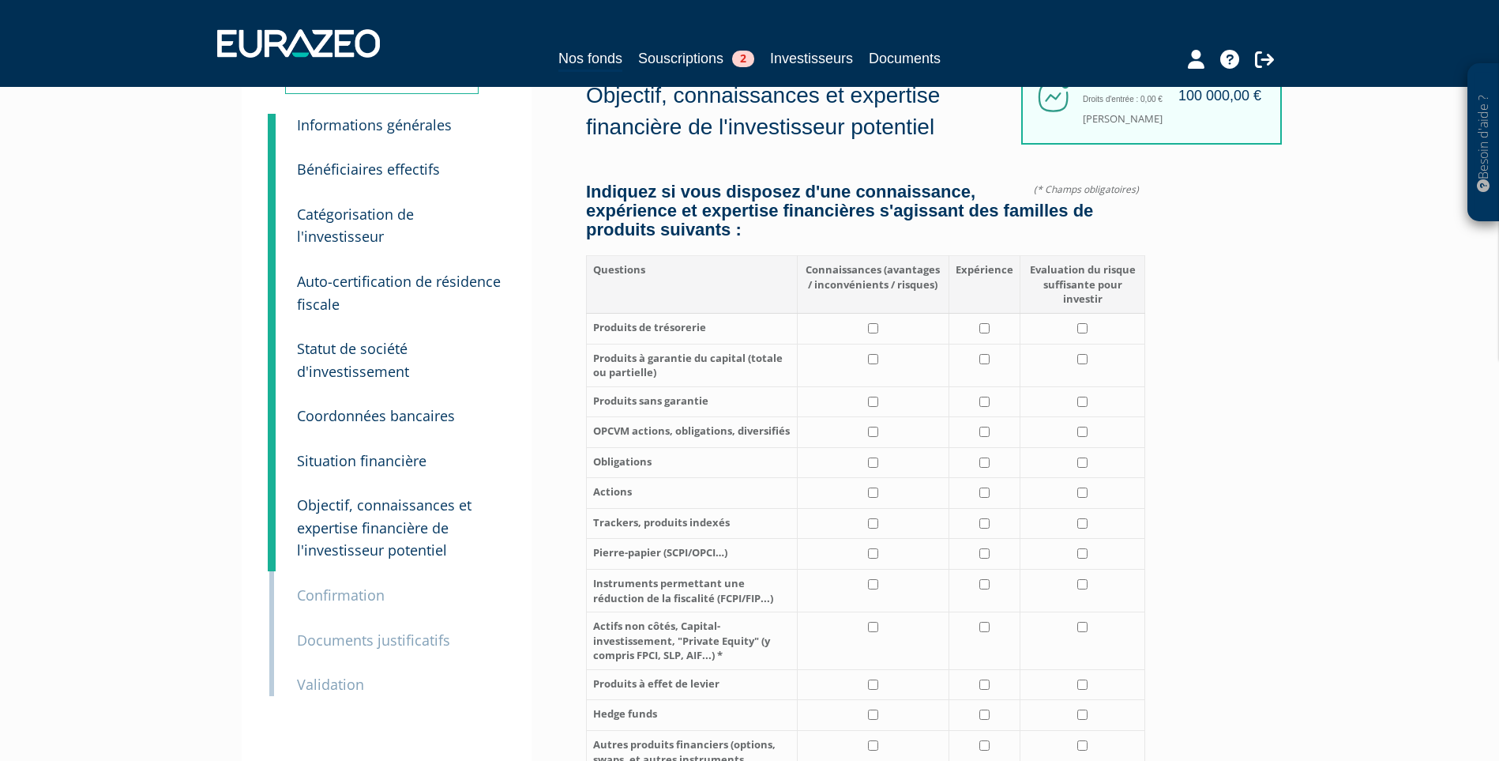
click at [423, 406] on small "Coordonnées bancaires" at bounding box center [376, 415] width 158 height 19
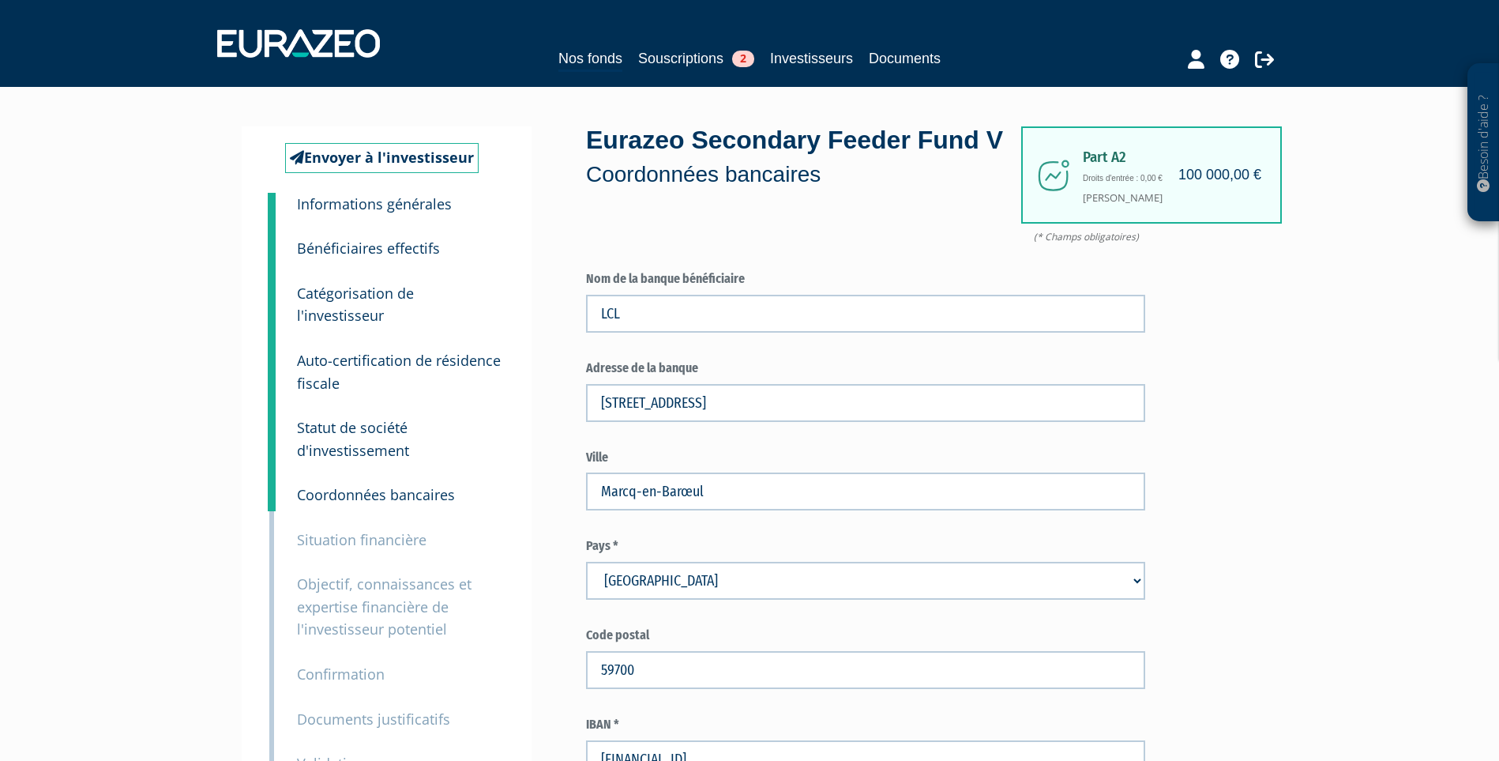
click at [351, 485] on small "Coordonnées bancaires" at bounding box center [376, 494] width 158 height 19
click at [351, 530] on small "Situation financière" at bounding box center [362, 539] width 130 height 19
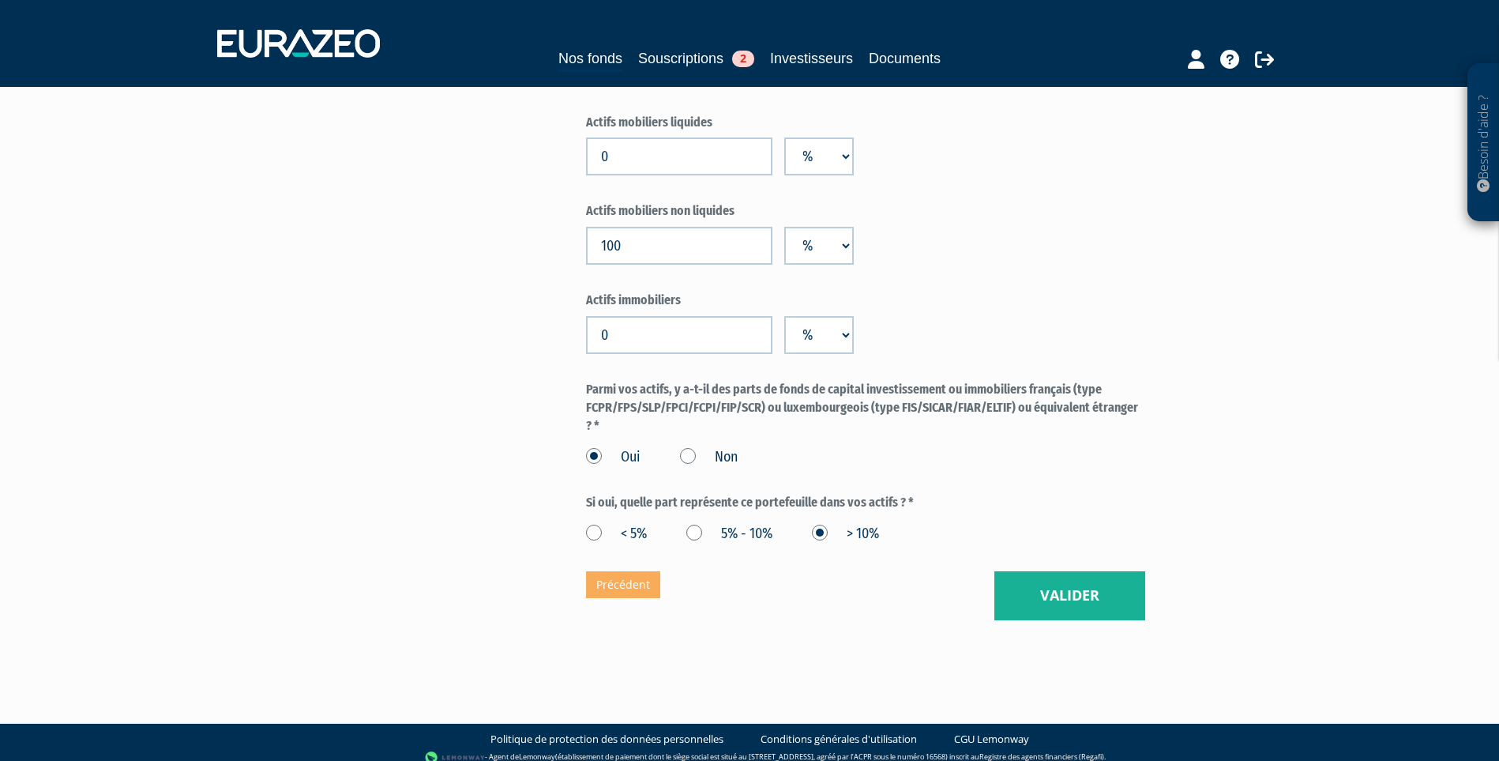
scroll to position [1208, 0]
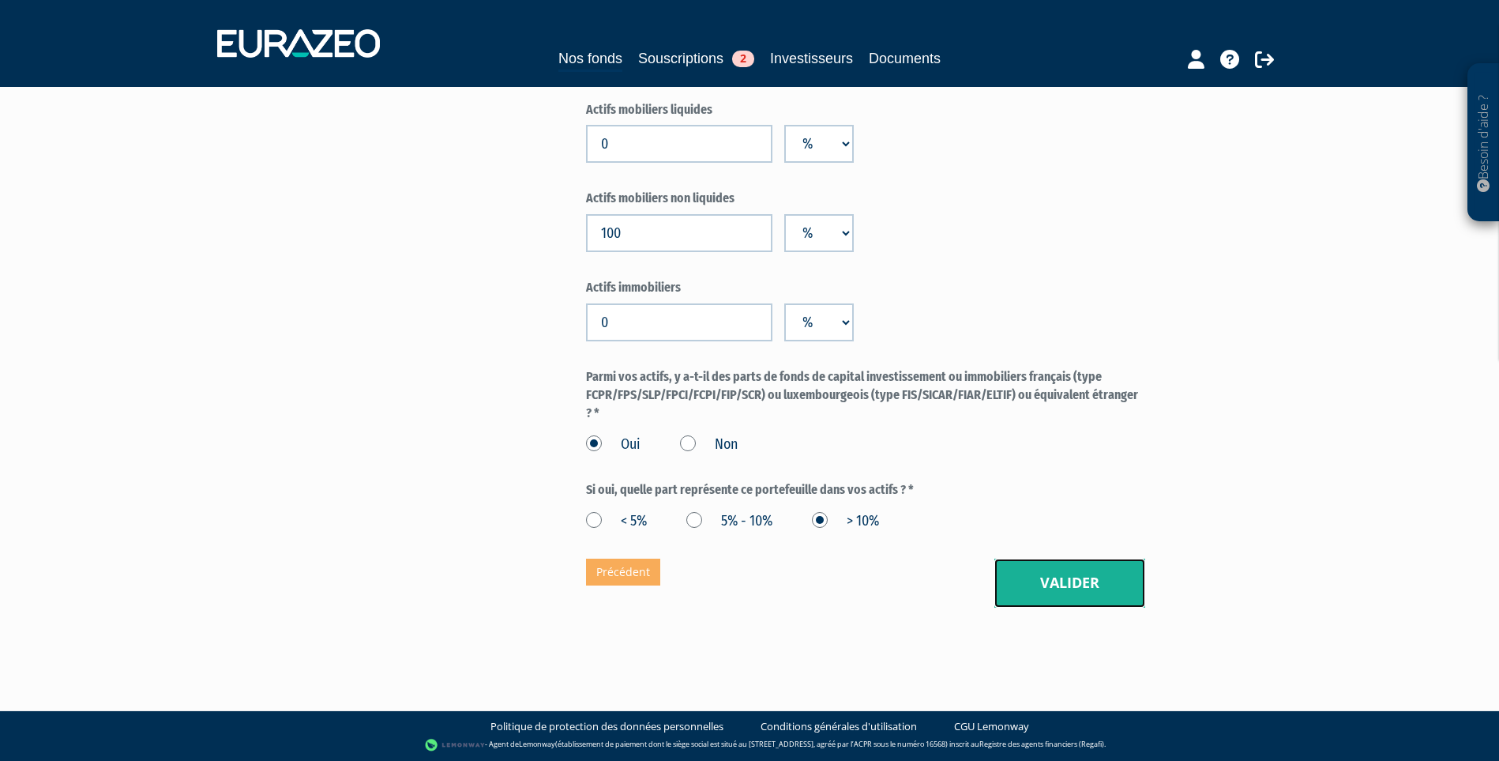
click at [1082, 584] on button "Valider" at bounding box center [1069, 582] width 151 height 49
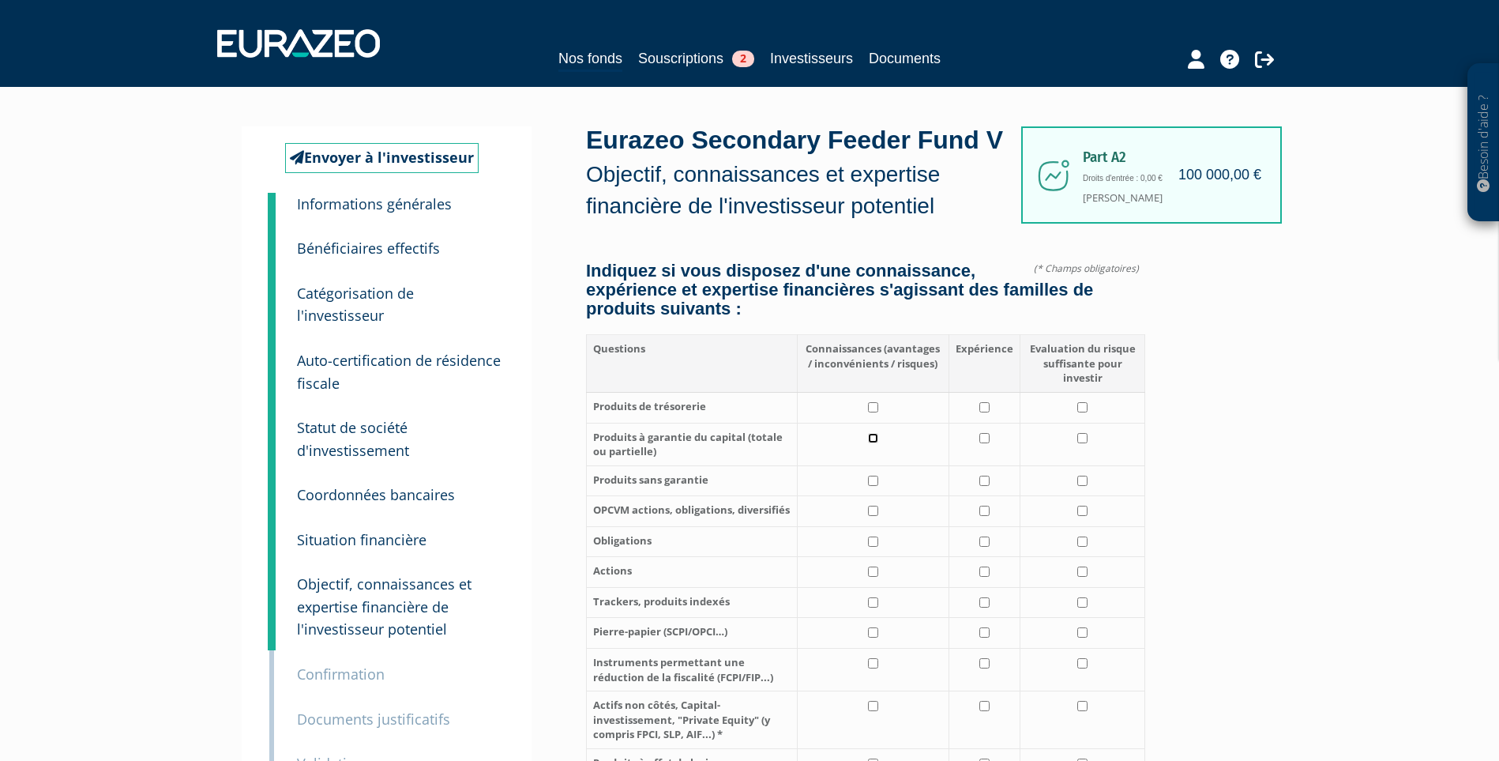
click at [876, 443] on input "checkbox" at bounding box center [873, 438] width 10 height 10
checkbox input "true"
click at [878, 412] on input "checkbox" at bounding box center [873, 407] width 10 height 10
checkbox input "true"
click at [985, 412] on input "checkbox" at bounding box center [984, 407] width 10 height 10
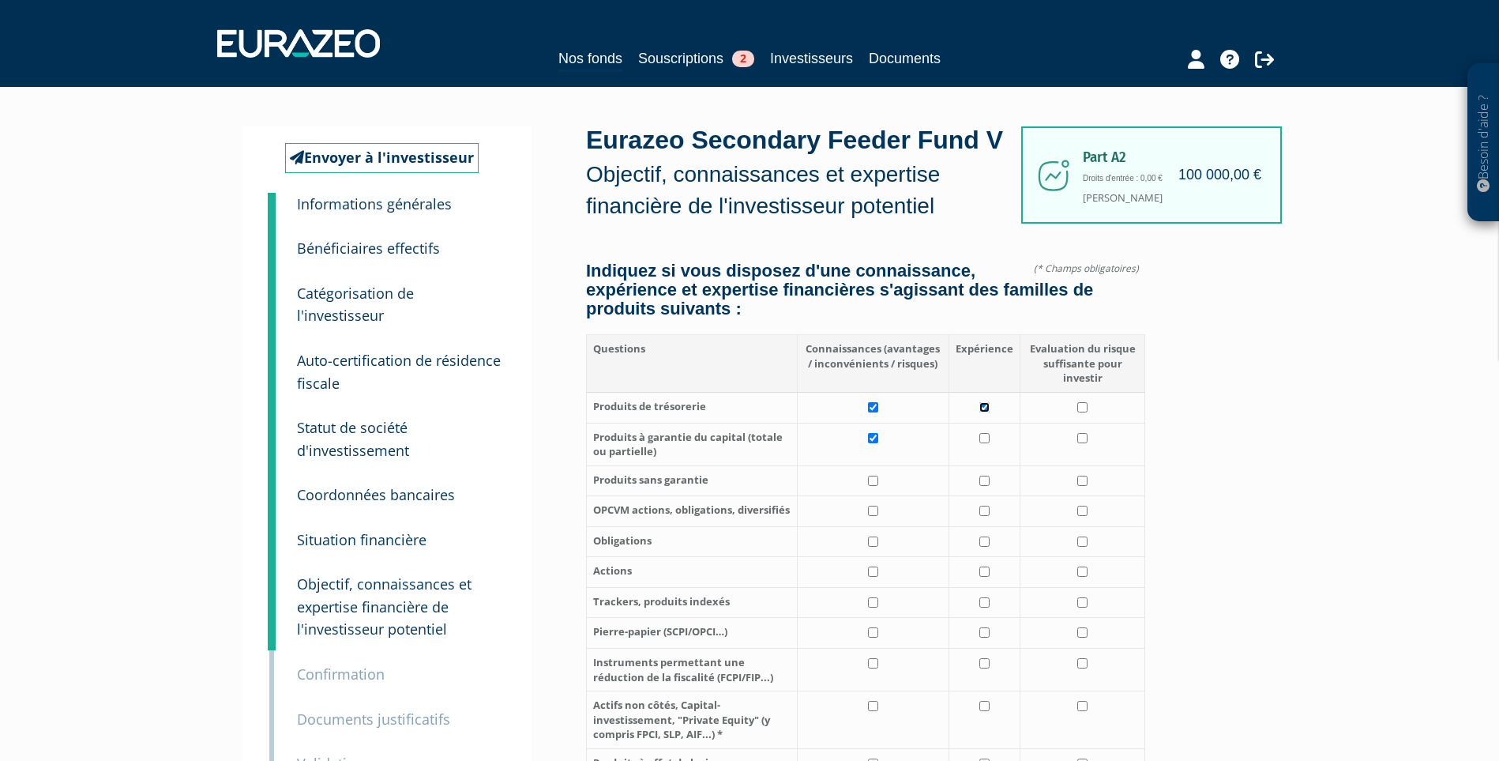
checkbox input "true"
click at [994, 465] on td at bounding box center [984, 444] width 71 height 43
checkbox input "true"
click at [1082, 412] on input "checkbox" at bounding box center [1082, 407] width 10 height 10
checkbox input "true"
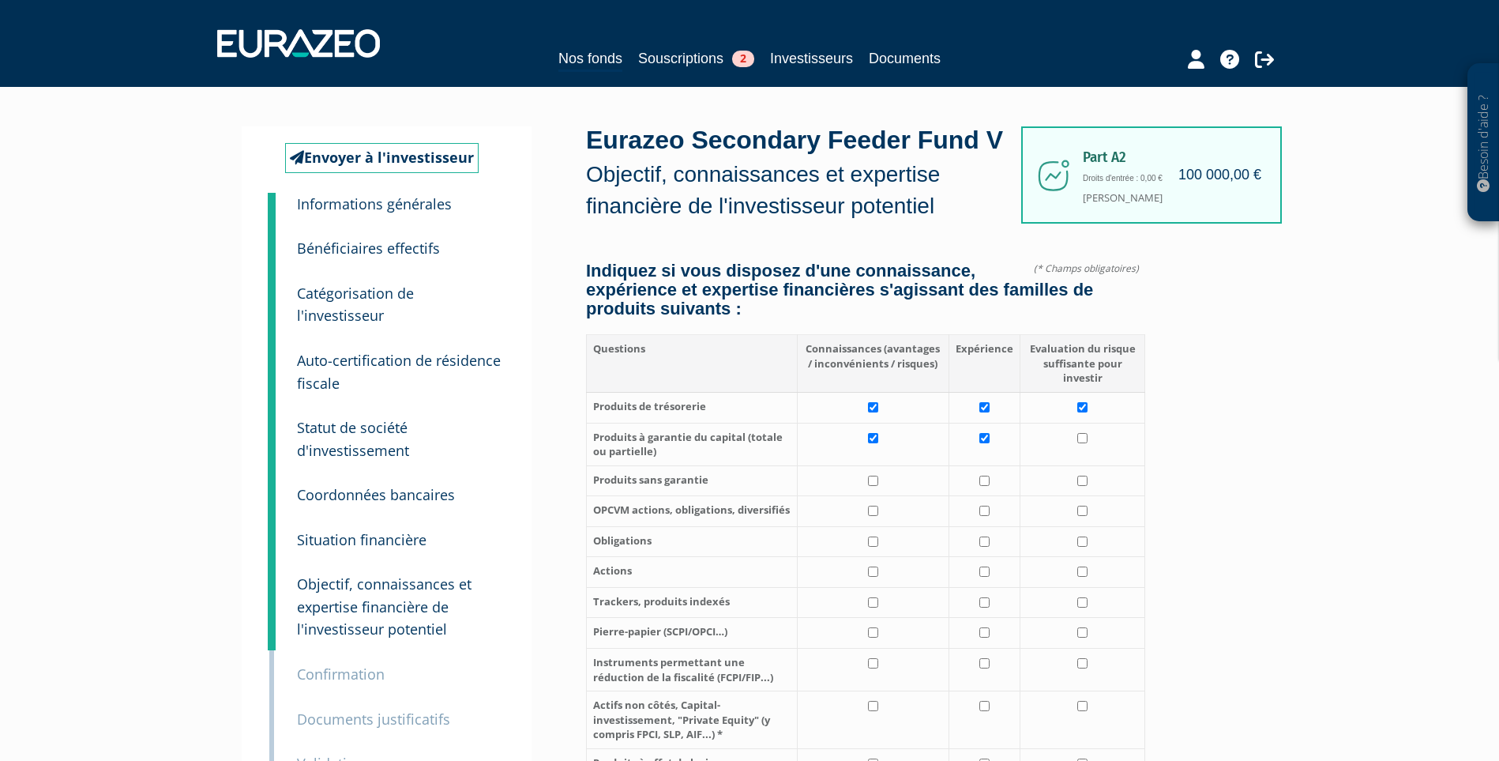
click at [1084, 465] on td at bounding box center [1083, 444] width 126 height 43
checkbox input "true"
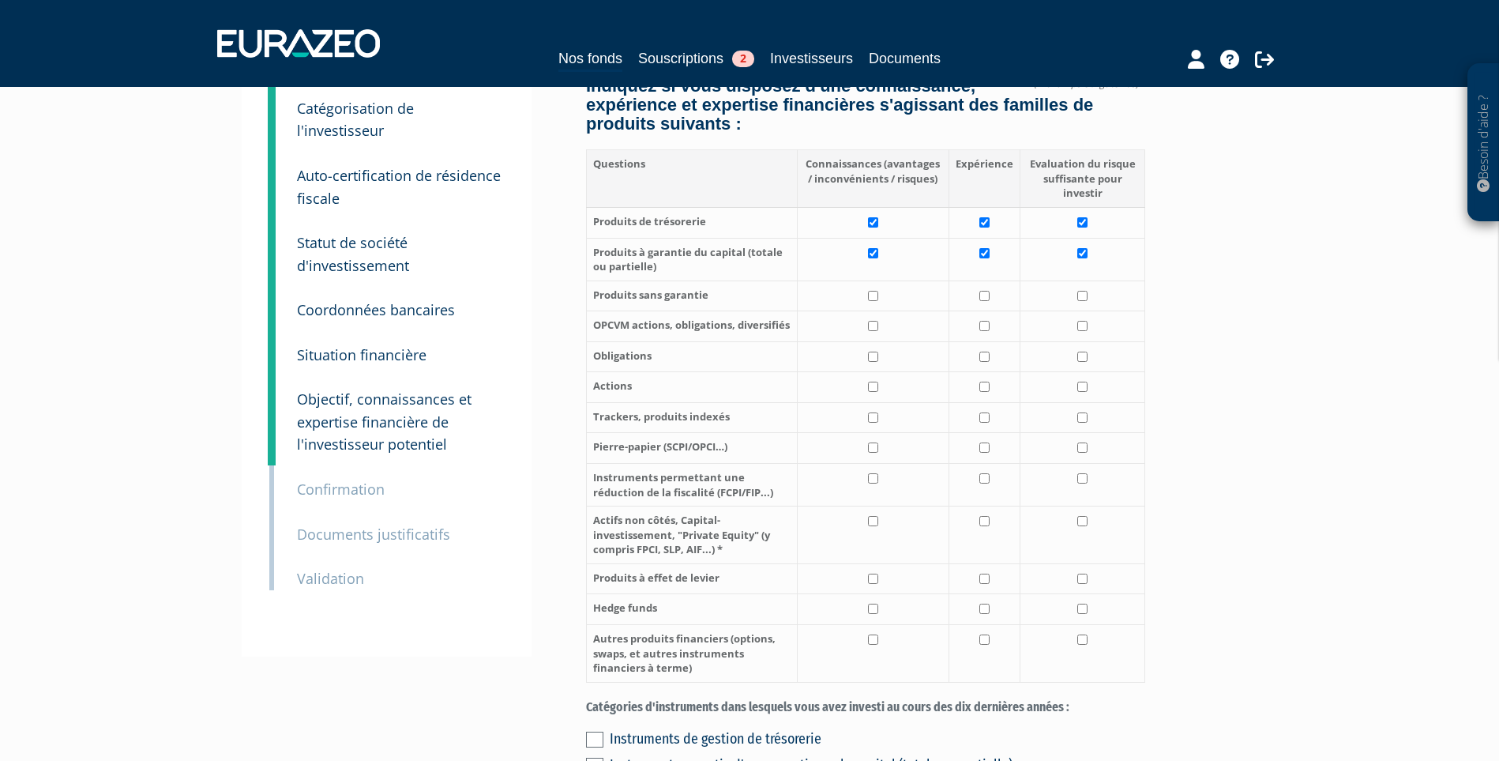
scroll to position [158, 0]
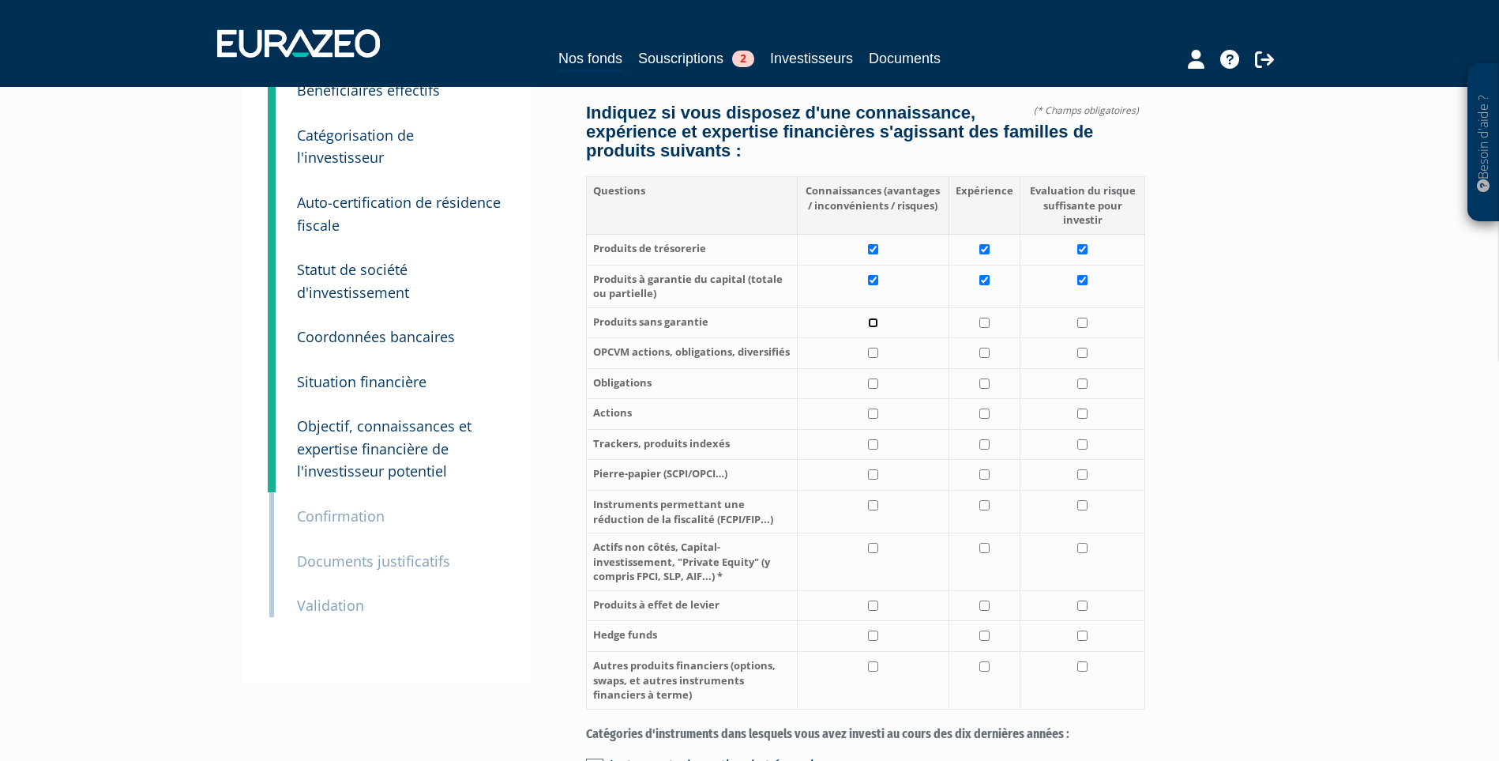
drag, startPoint x: 876, startPoint y: 357, endPoint x: 887, endPoint y: 358, distance: 11.1
click at [878, 328] on input "checkbox" at bounding box center [873, 323] width 10 height 10
checkbox input "true"
click at [980, 328] on input "checkbox" at bounding box center [984, 323] width 10 height 10
checkbox input "true"
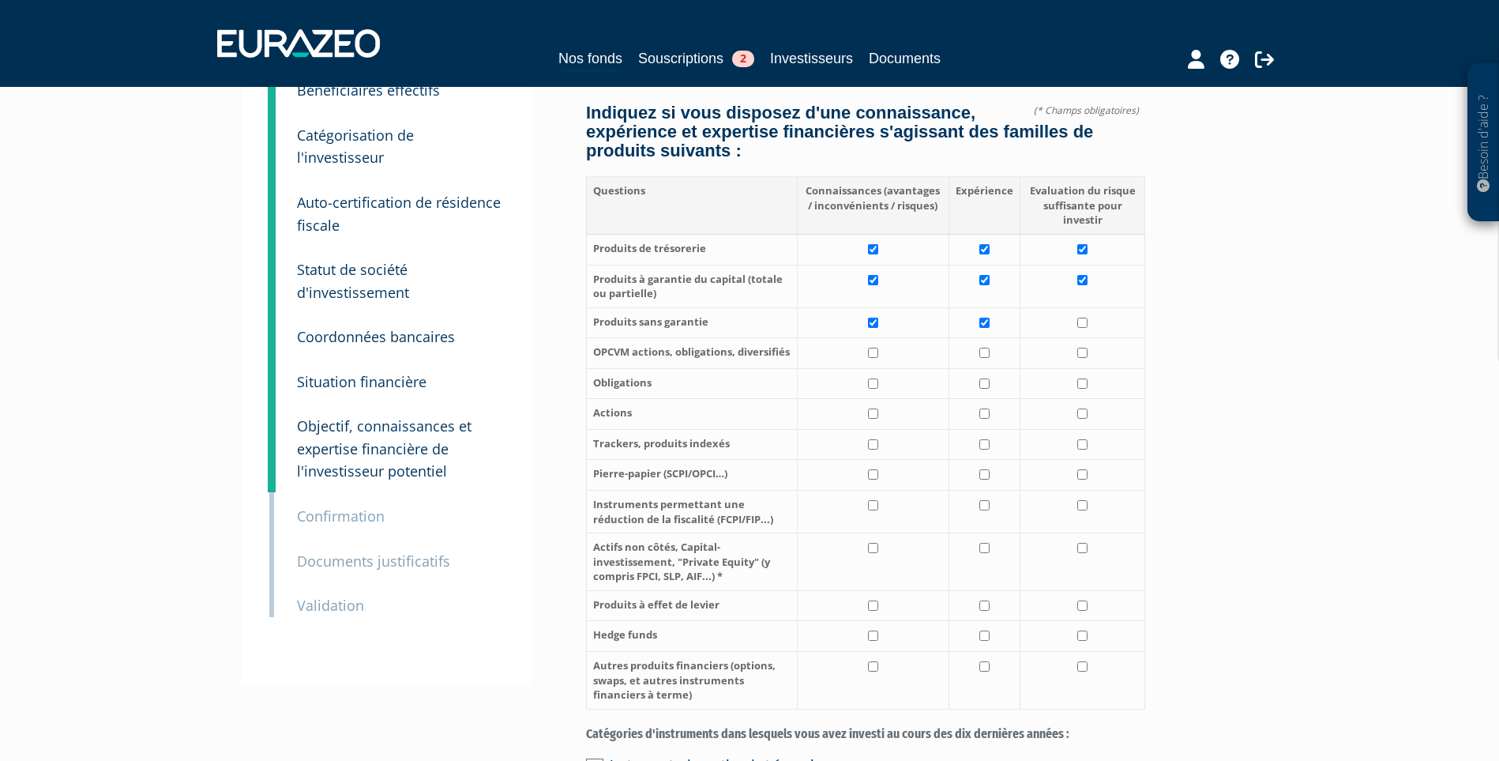
click at [1088, 338] on td at bounding box center [1083, 322] width 126 height 31
checkbox input "true"
click at [873, 358] on input "checkbox" at bounding box center [873, 353] width 10 height 10
checkbox input "true"
drag, startPoint x: 978, startPoint y: 395, endPoint x: 989, endPoint y: 393, distance: 11.2
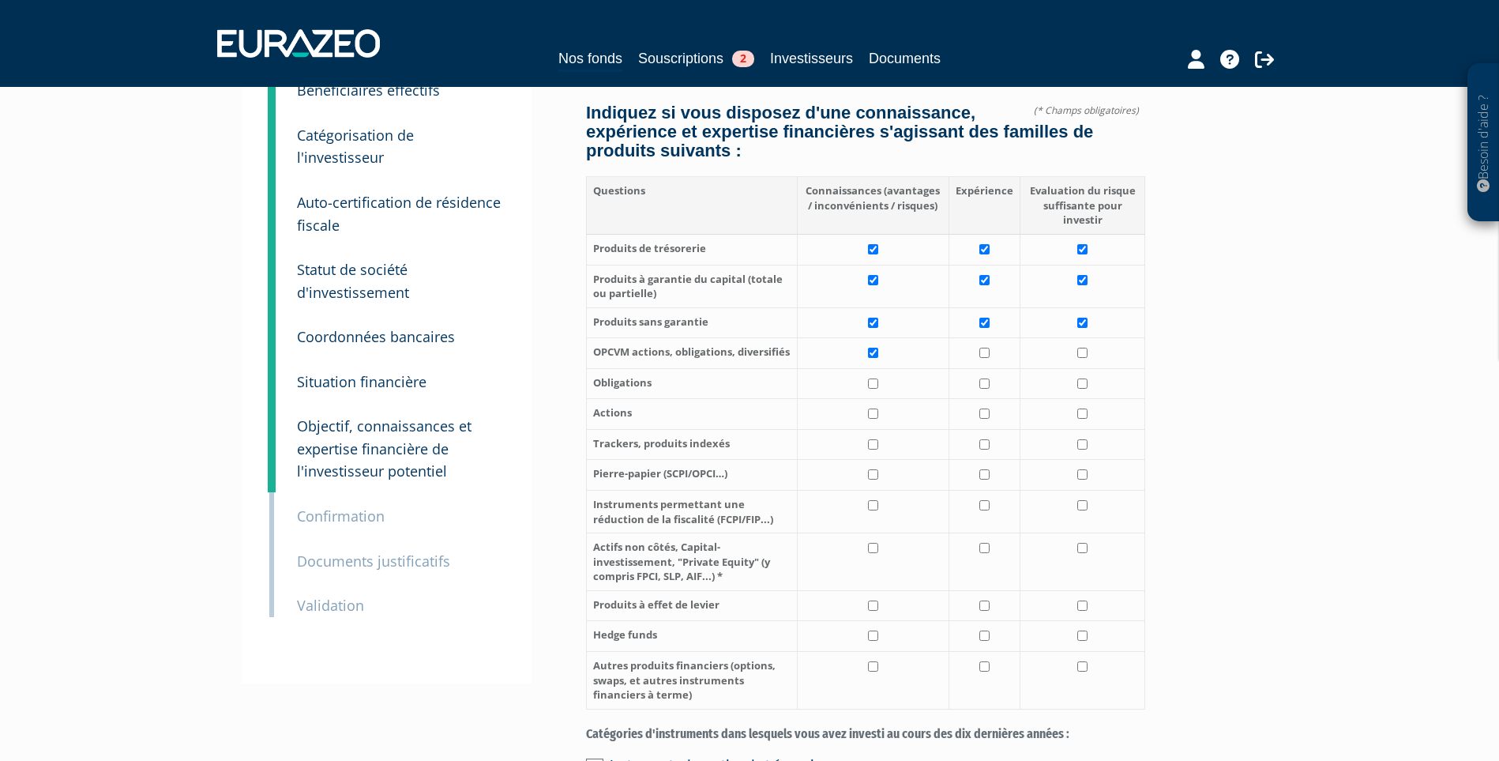
click at [982, 369] on td at bounding box center [984, 353] width 71 height 31
checkbox input "true"
click at [1073, 369] on td at bounding box center [1083, 353] width 126 height 31
checkbox input "true"
click at [871, 389] on input "checkbox" at bounding box center [873, 383] width 10 height 10
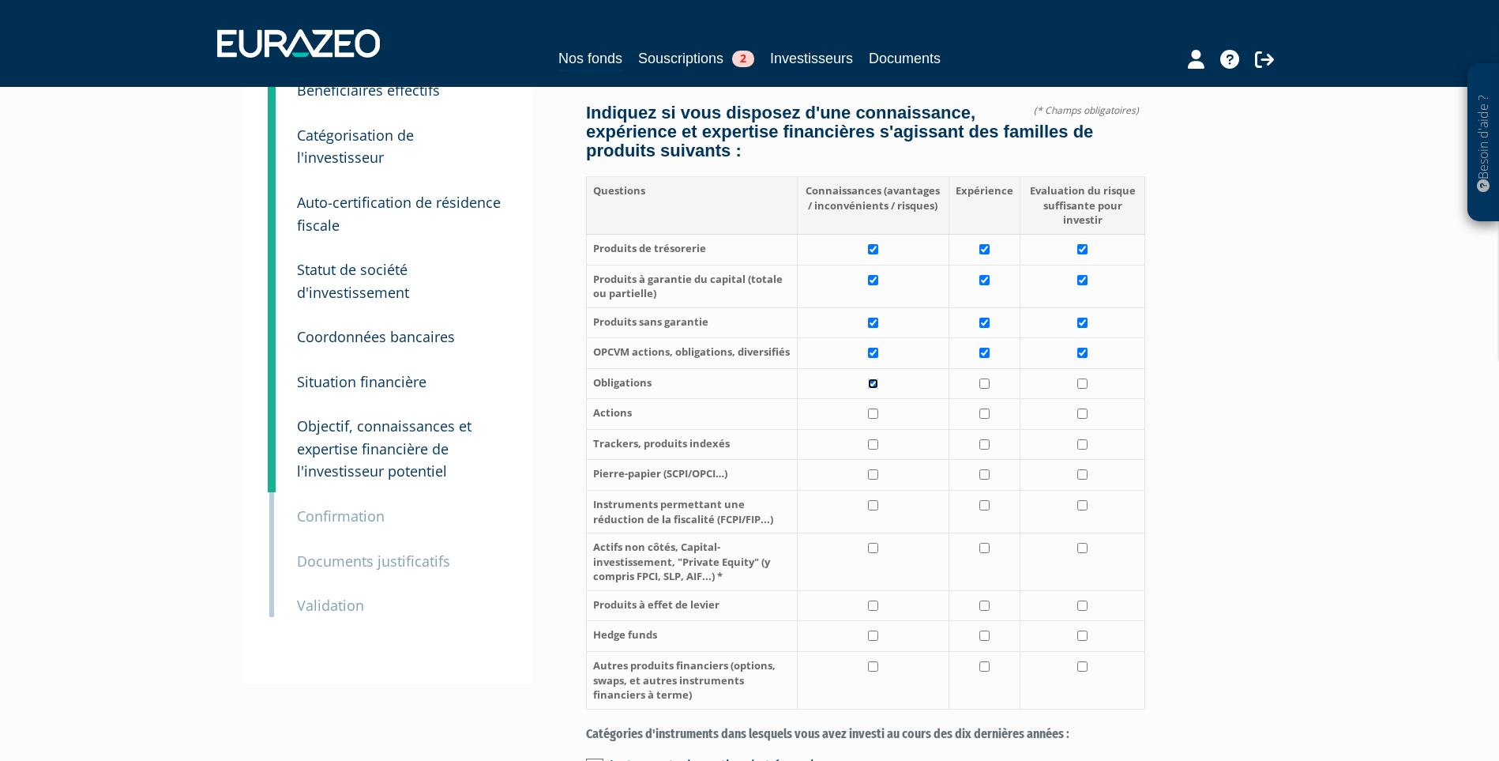
checkbox input "true"
drag, startPoint x: 985, startPoint y: 415, endPoint x: 1047, endPoint y: 419, distance: 62.5
click at [990, 399] on td at bounding box center [984, 383] width 71 height 31
checkbox input "true"
click at [1083, 389] on input "checkbox" at bounding box center [1082, 383] width 10 height 10
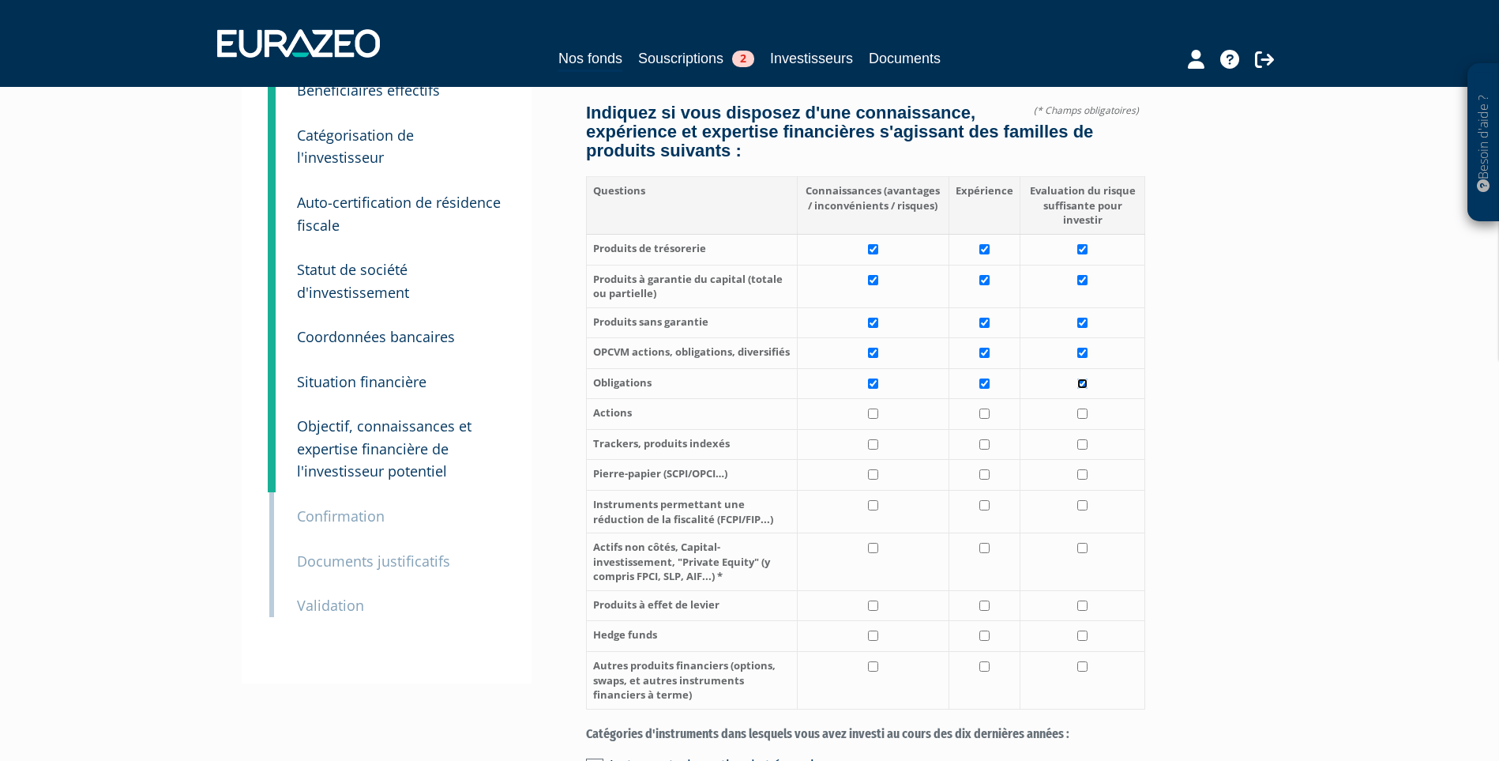
checkbox input "true"
drag, startPoint x: 864, startPoint y: 456, endPoint x: 873, endPoint y: 458, distance: 9.0
click at [868, 430] on td at bounding box center [873, 414] width 151 height 31
checkbox input "true"
click at [973, 430] on td at bounding box center [984, 414] width 71 height 31
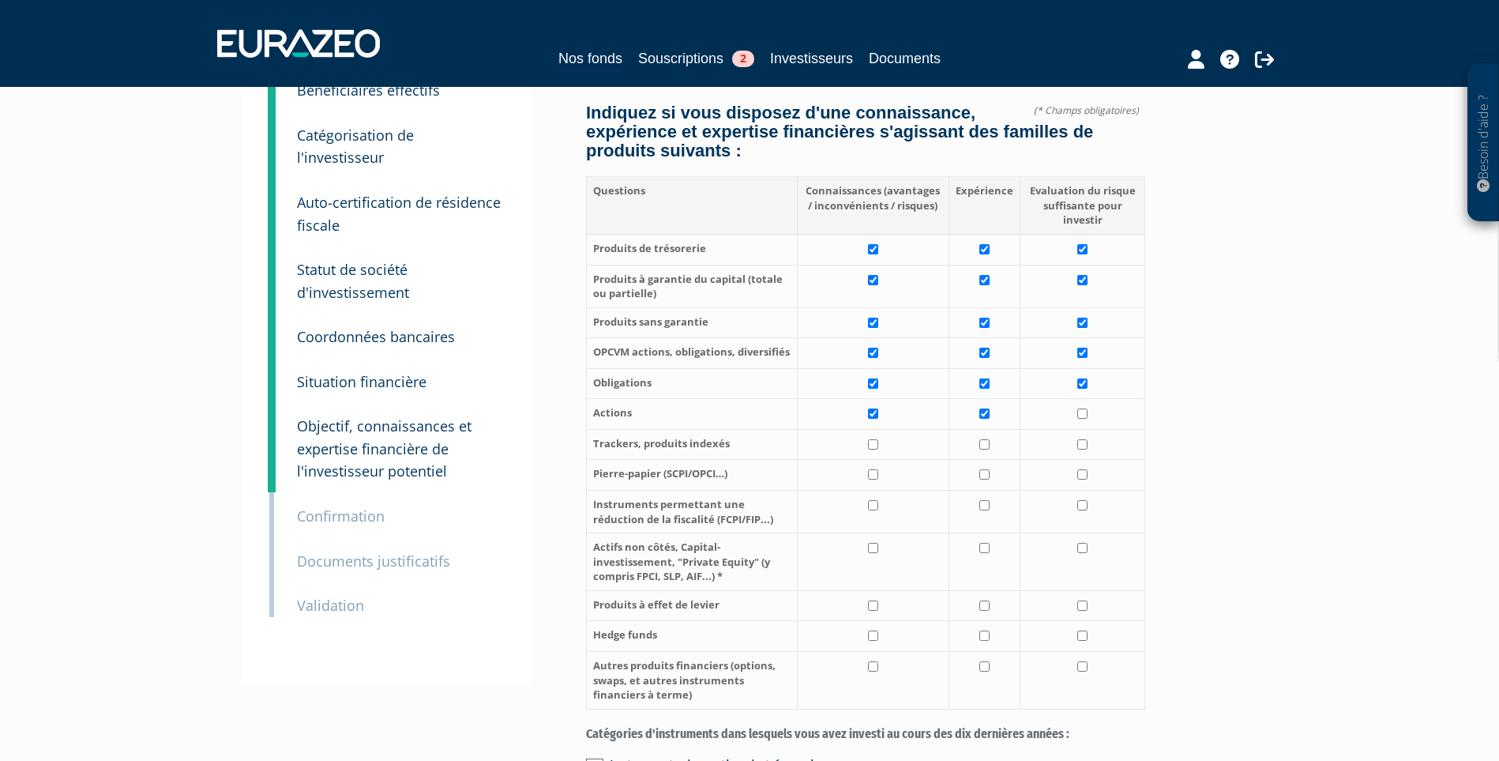
checkbox input "true"
click at [1066, 430] on td at bounding box center [1083, 414] width 126 height 31
checkbox input "true"
click at [876, 449] on input "checkbox" at bounding box center [873, 444] width 10 height 10
checkbox input "true"
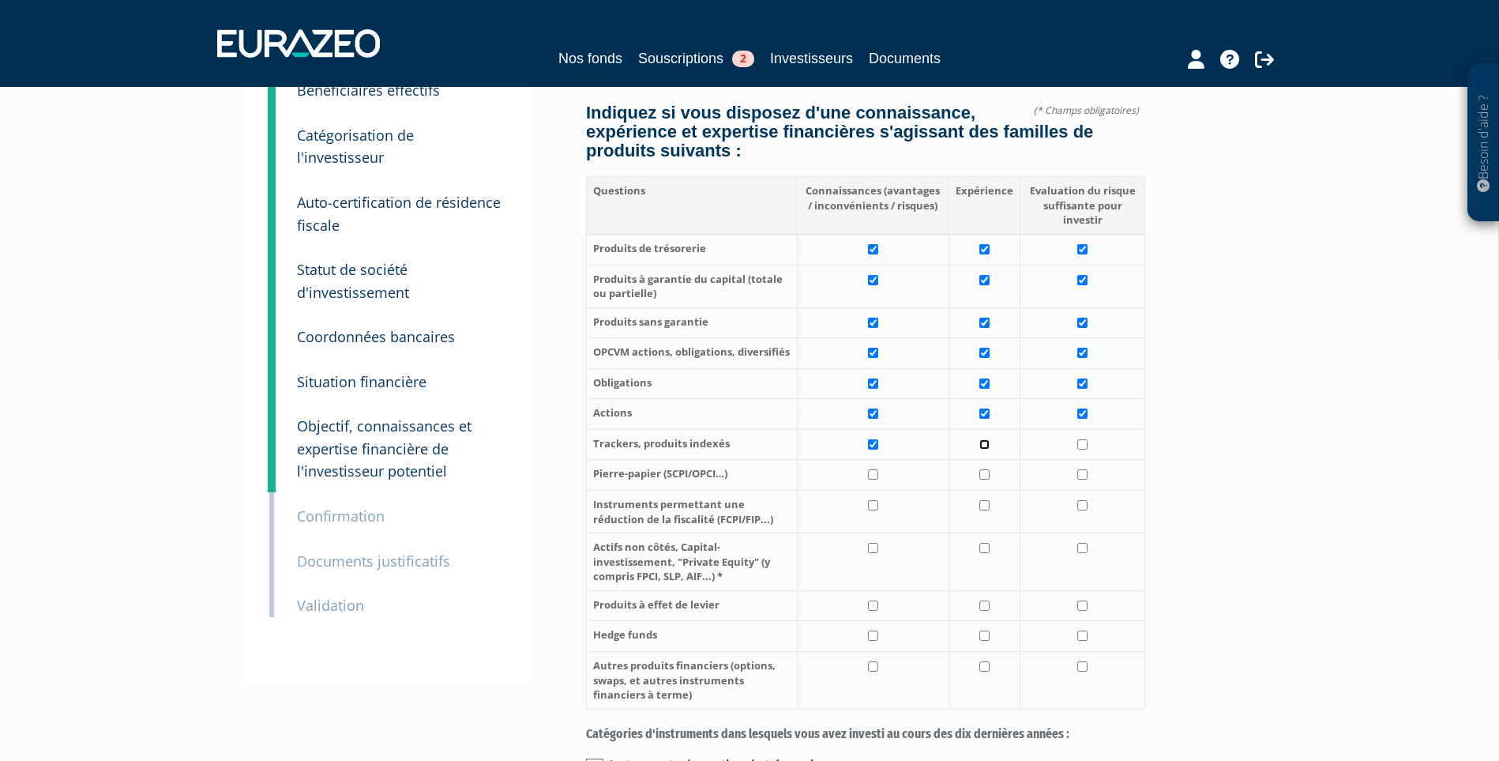
click at [980, 449] on input "checkbox" at bounding box center [984, 444] width 10 height 10
checkbox input "true"
click at [1065, 460] on td at bounding box center [1083, 444] width 126 height 31
checkbox input "true"
click at [872, 479] on input "checkbox" at bounding box center [873, 474] width 10 height 10
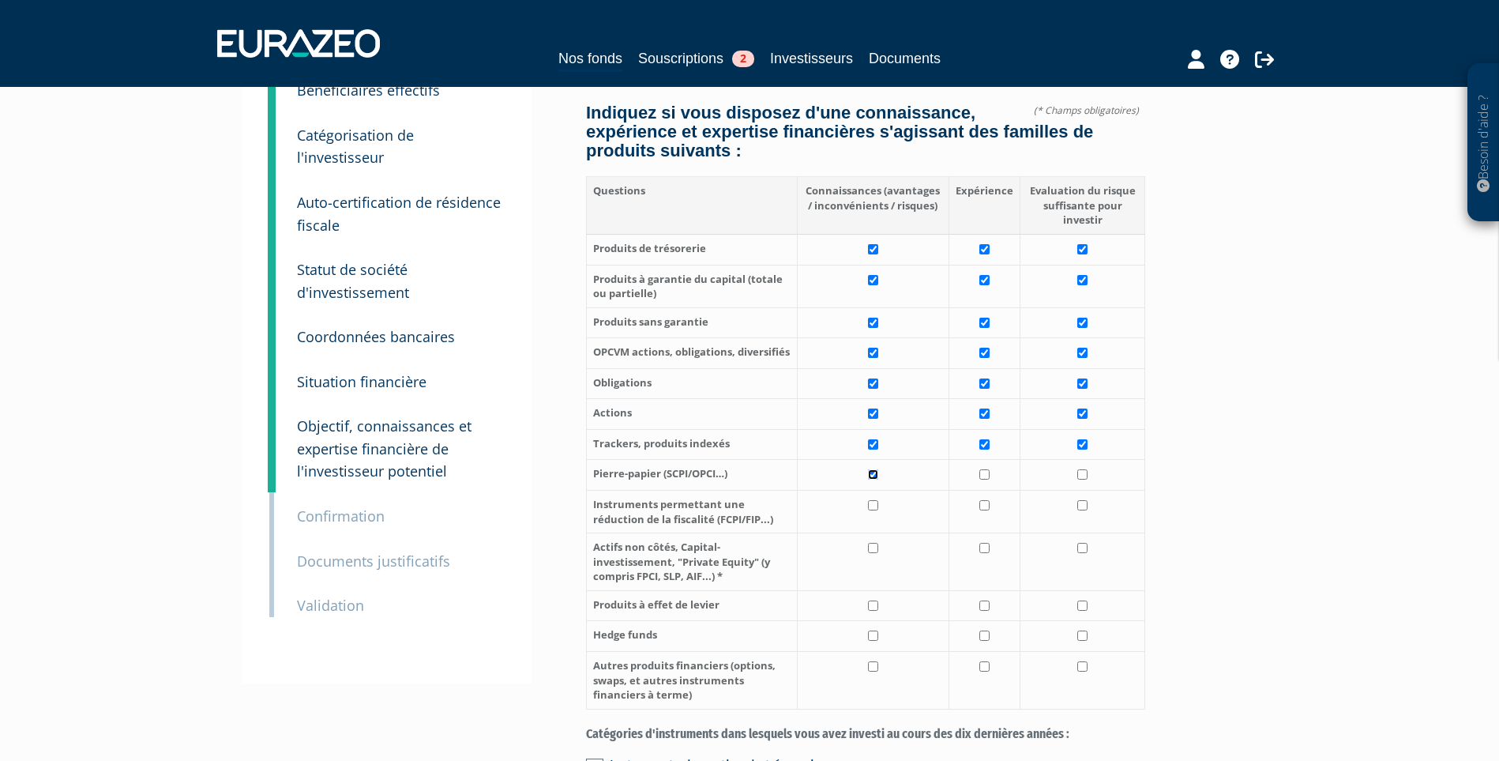
checkbox input "true"
click at [1084, 479] on input "checkbox" at bounding box center [1082, 474] width 10 height 10
checkbox input "true"
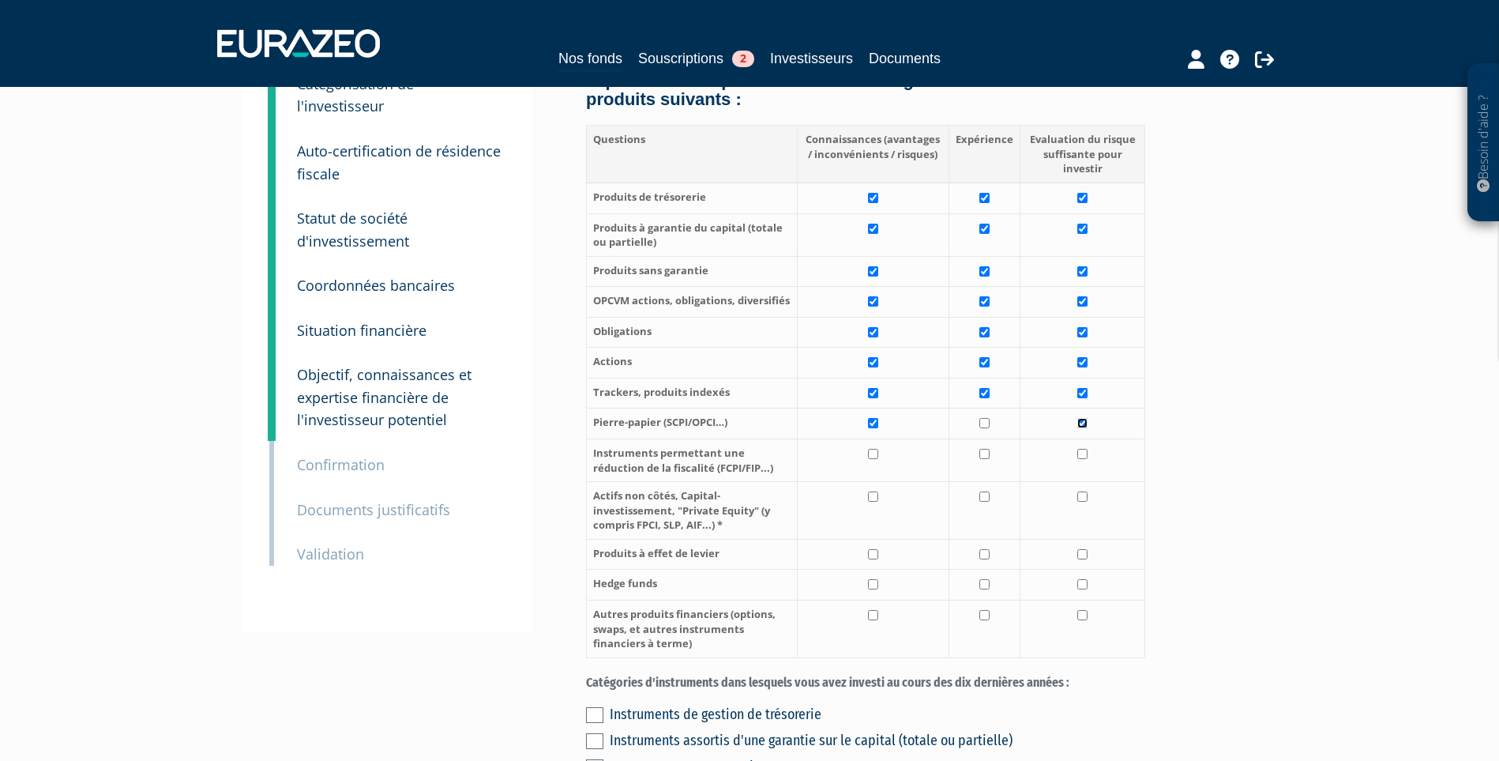
scroll to position [237, 0]
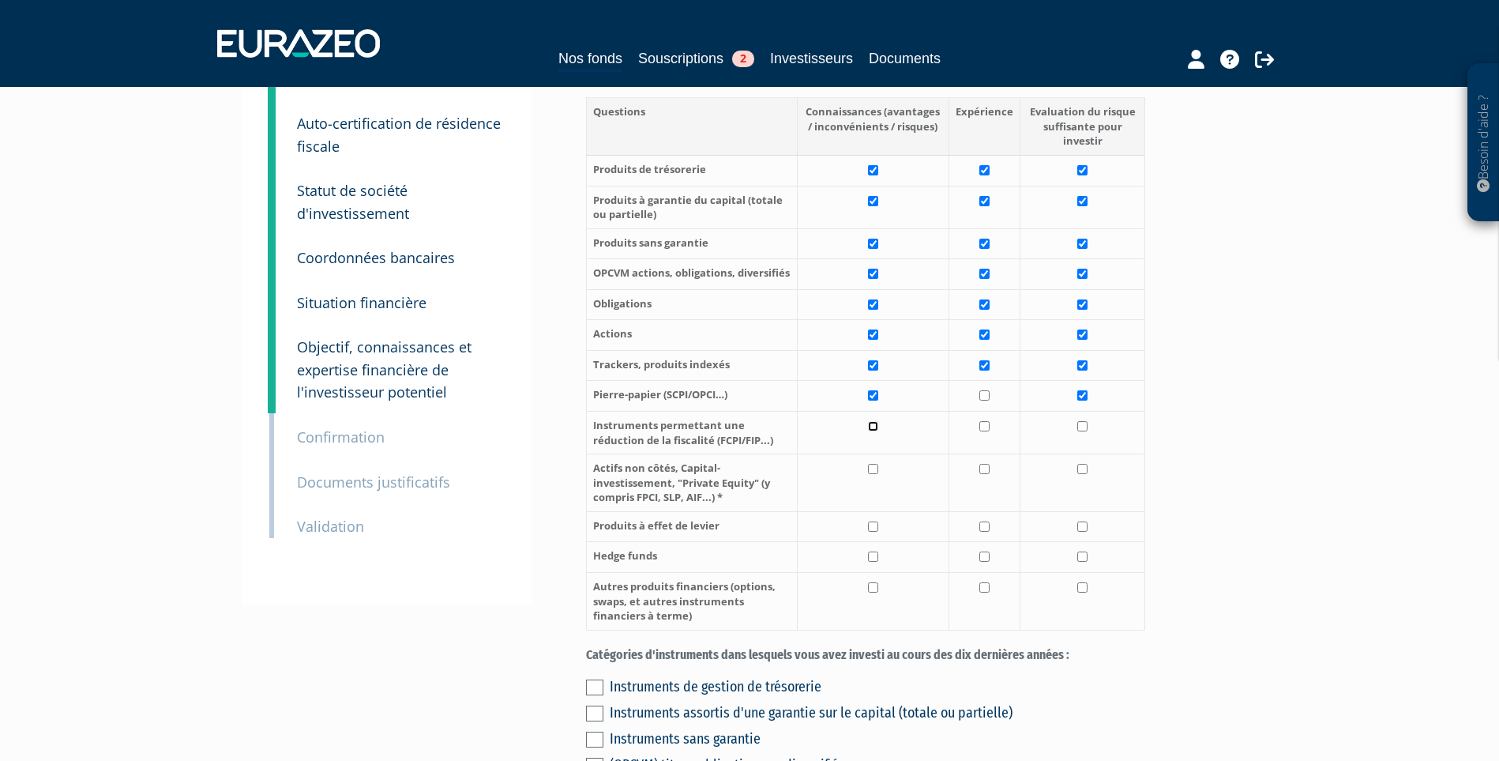
click at [873, 431] on input "checkbox" at bounding box center [873, 426] width 10 height 10
checkbox input "true"
click at [1086, 431] on input "checkbox" at bounding box center [1082, 426] width 10 height 10
checkbox input "true"
drag, startPoint x: 877, startPoint y: 509, endPoint x: 976, endPoint y: 512, distance: 99.6
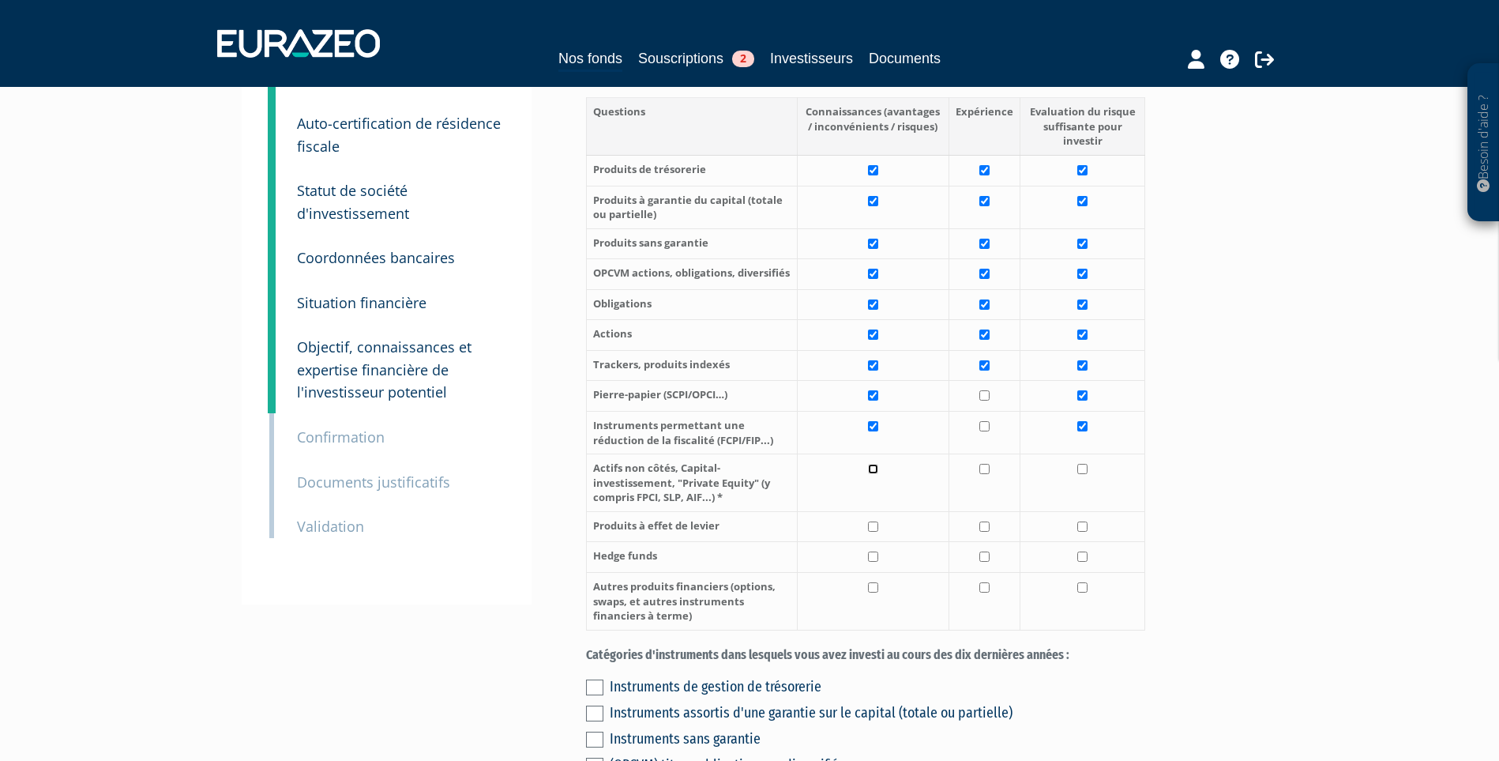
click at [880, 510] on td at bounding box center [873, 483] width 151 height 58
checkbox input "true"
click at [997, 512] on td at bounding box center [984, 483] width 71 height 58
checkbox input "true"
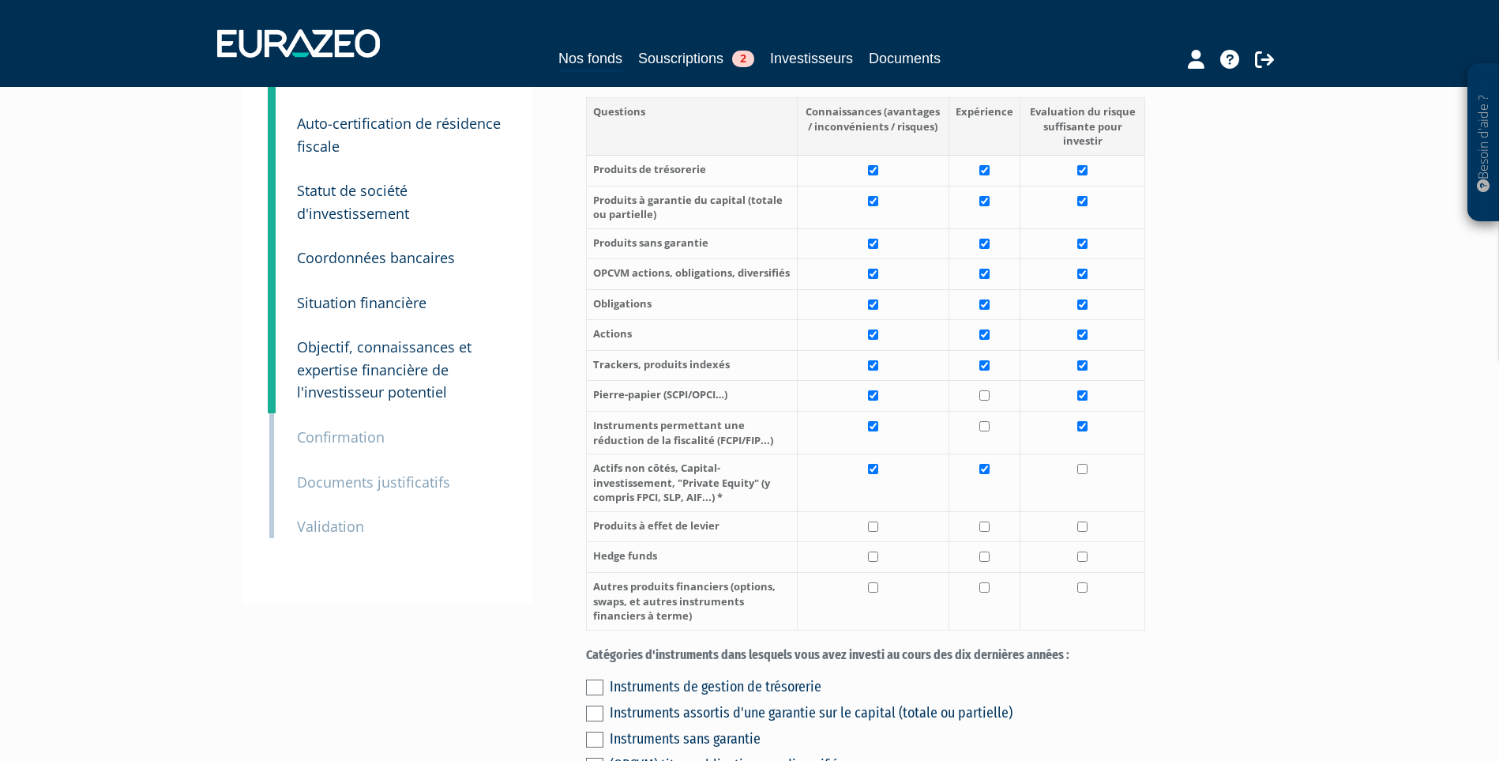
click at [1120, 512] on td at bounding box center [1083, 483] width 126 height 58
checkbox input "true"
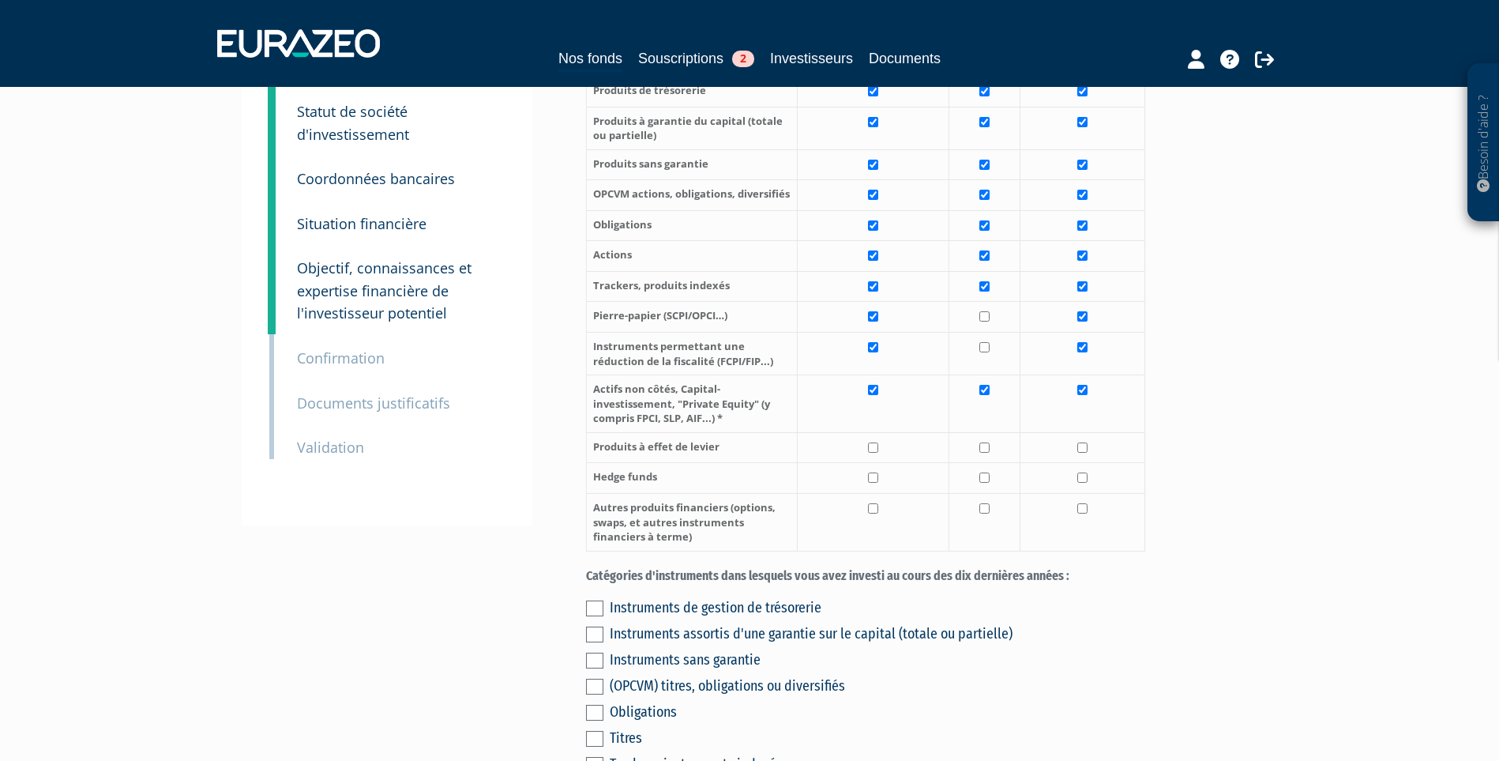
scroll to position [395, 0]
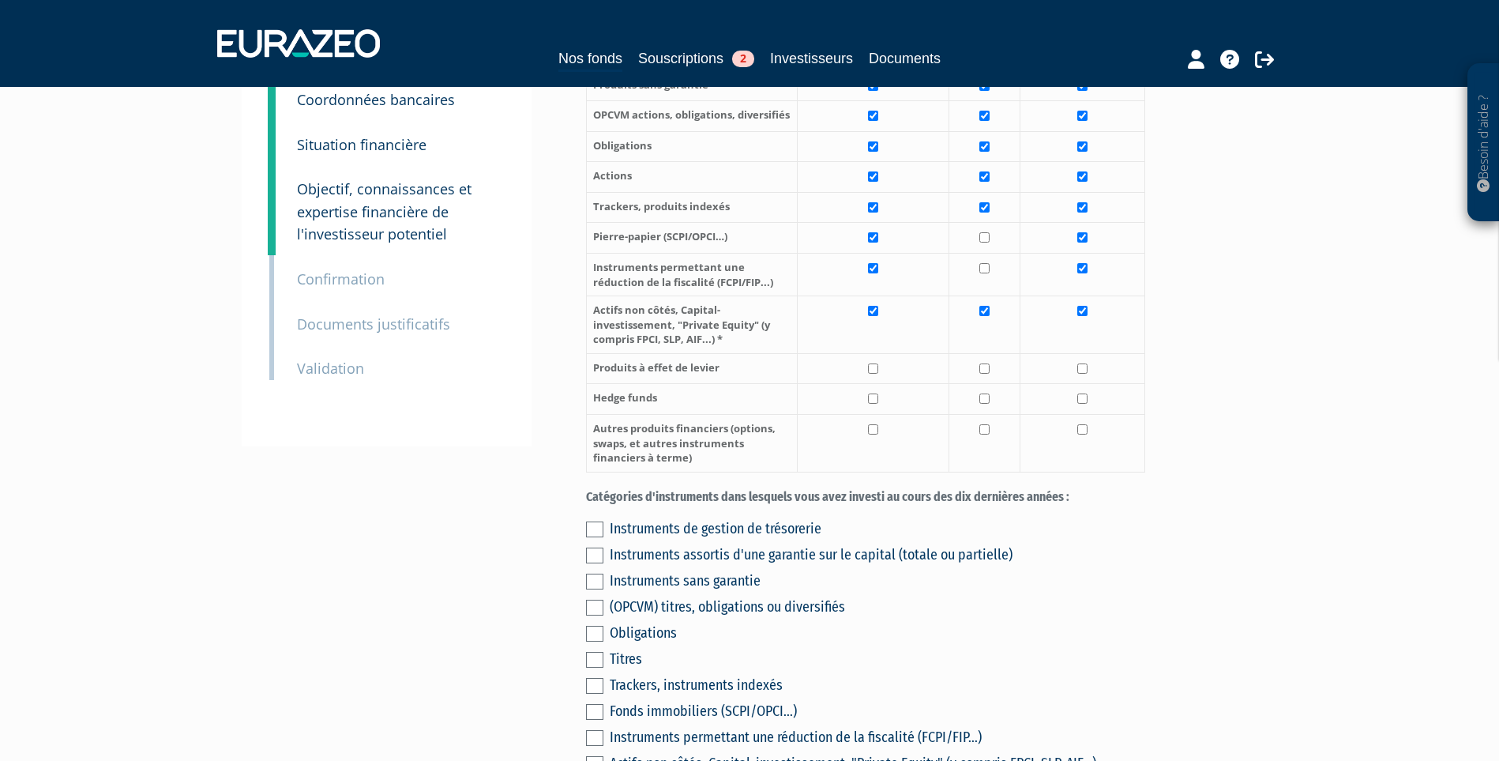
click at [694, 539] on div "Instruments de gestion de trésorerie" at bounding box center [878, 528] width 536 height 22
click at [597, 537] on label at bounding box center [594, 529] width 17 height 16
click at [0, 0] on input "checkbox" at bounding box center [0, 0] width 0 height 0
click at [597, 563] on label at bounding box center [594, 555] width 17 height 16
click at [0, 0] on input "checkbox" at bounding box center [0, 0] width 0 height 0
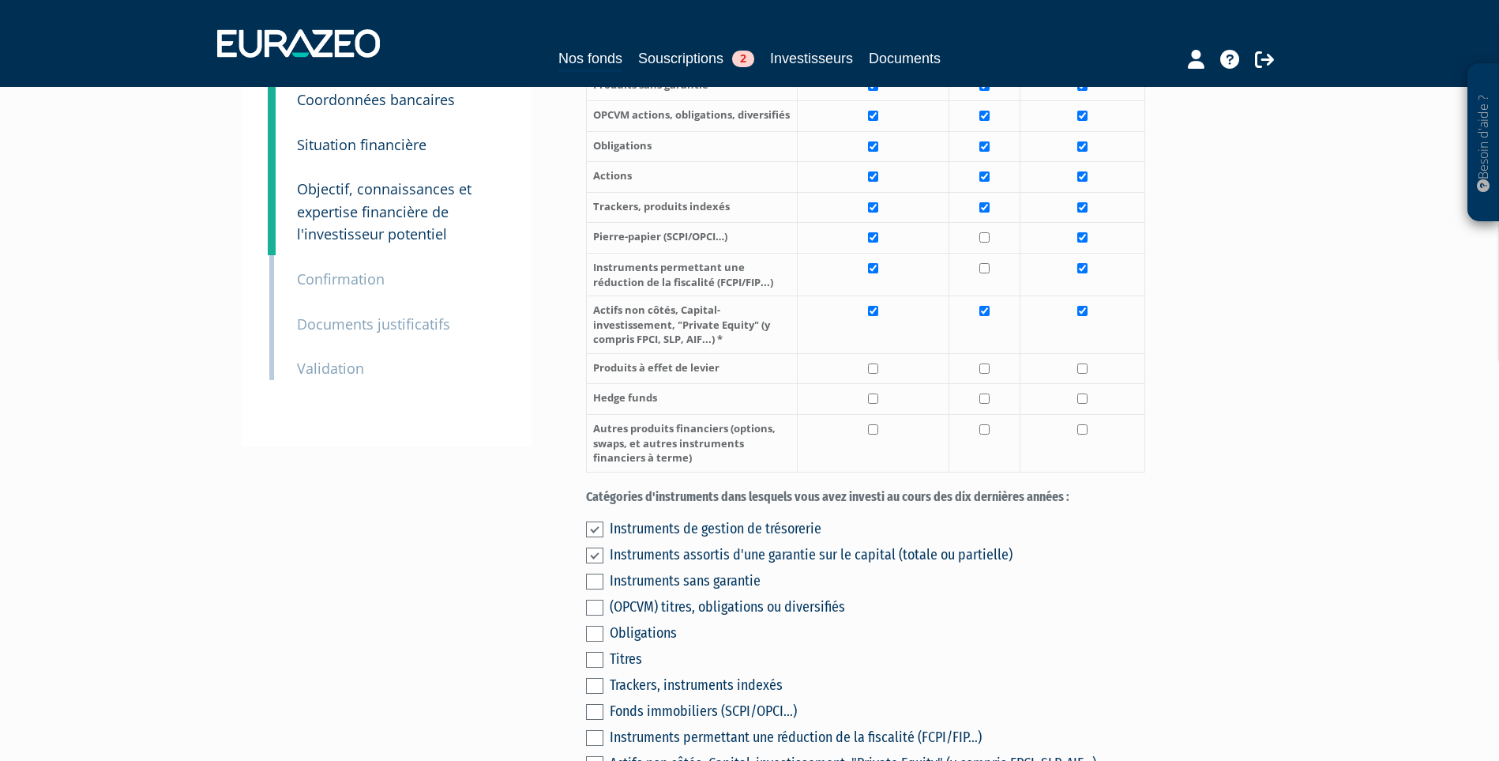
click at [598, 589] on label at bounding box center [594, 581] width 17 height 16
click at [0, 0] on input "checkbox" at bounding box center [0, 0] width 0 height 0
click at [597, 615] on label at bounding box center [594, 608] width 17 height 16
click at [0, 0] on input "checkbox" at bounding box center [0, 0] width 0 height 0
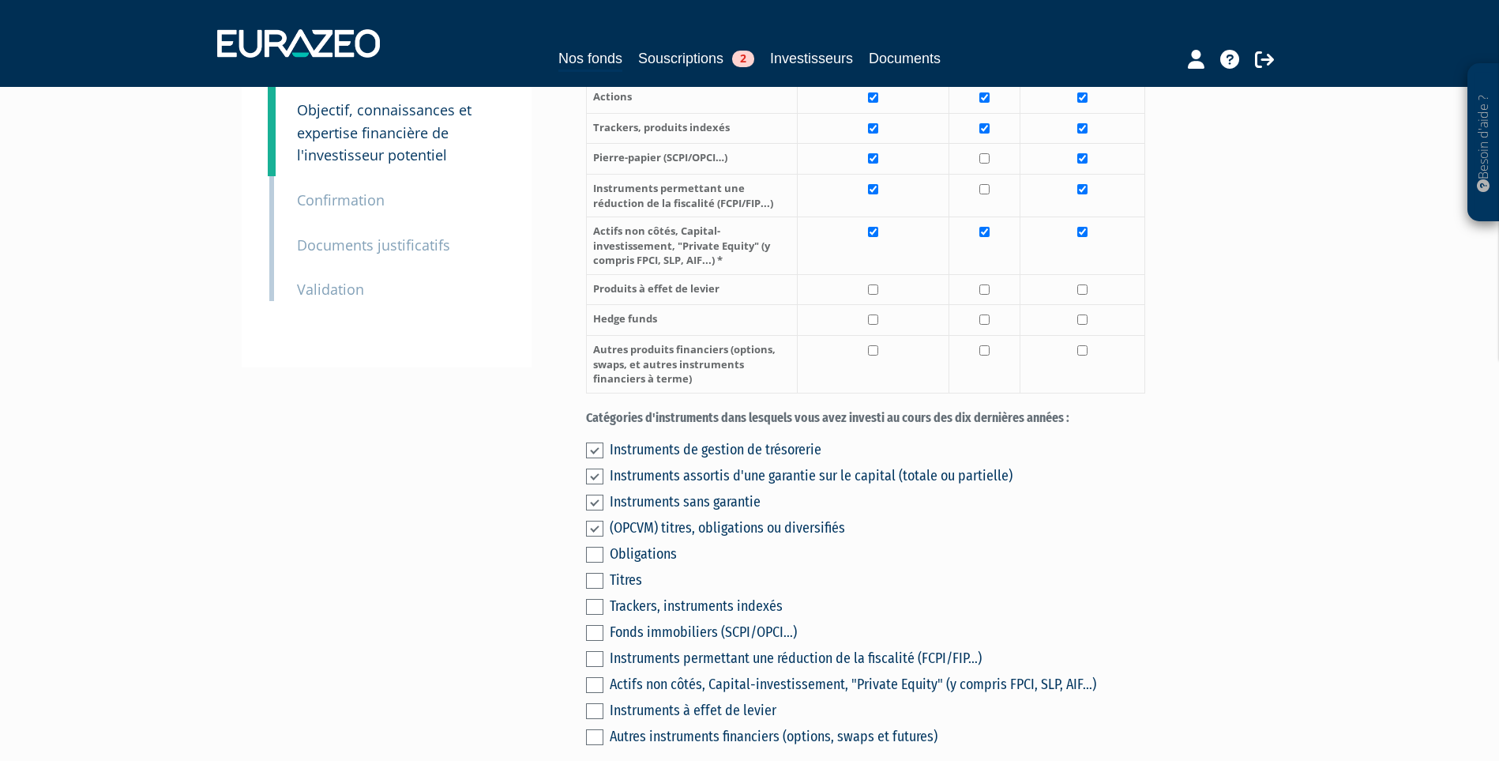
click at [591, 562] on label at bounding box center [594, 555] width 17 height 16
click at [0, 0] on input "checkbox" at bounding box center [0, 0] width 0 height 0
click at [593, 588] on label at bounding box center [594, 581] width 17 height 16
click at [0, 0] on input "checkbox" at bounding box center [0, 0] width 0 height 0
click at [595, 615] on label at bounding box center [594, 607] width 17 height 16
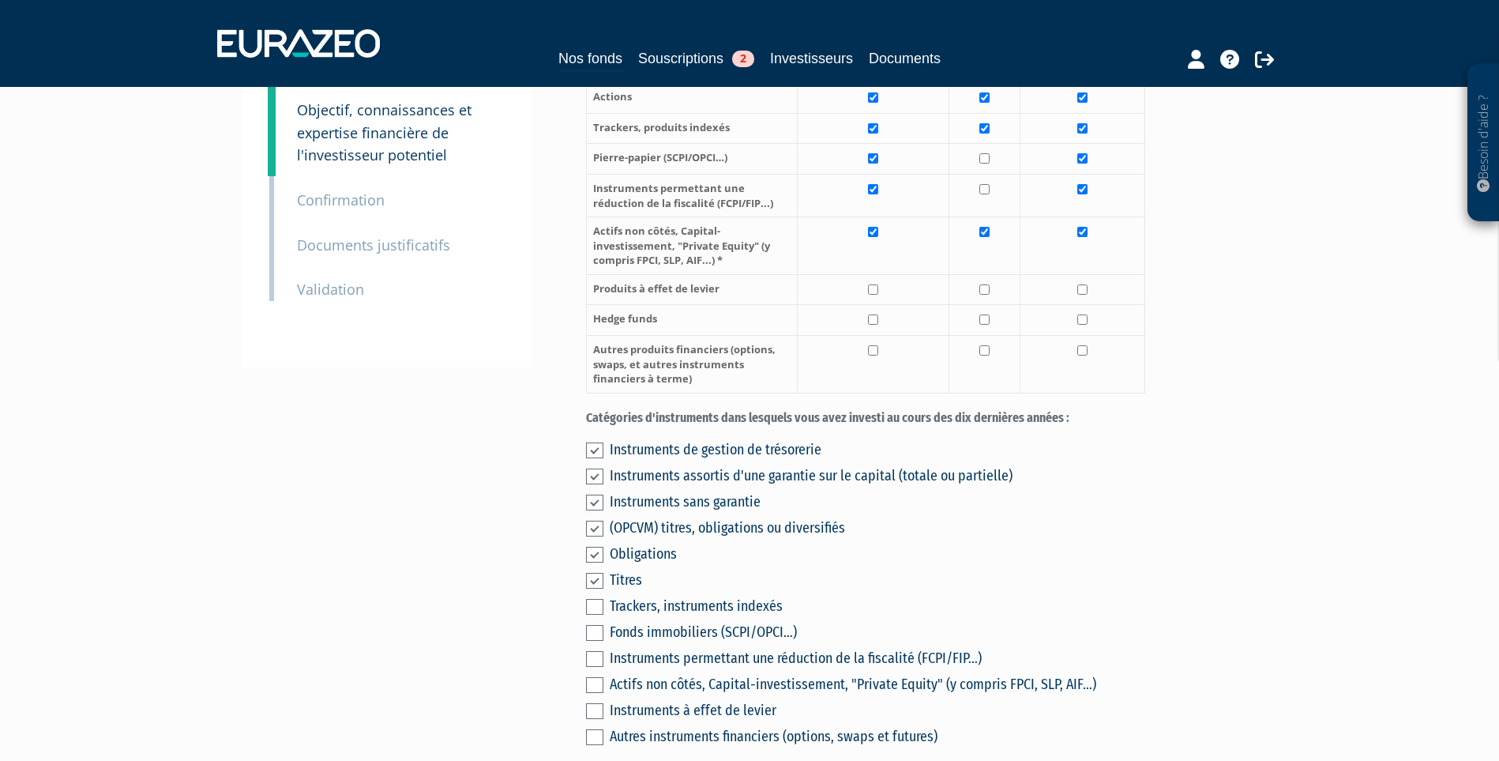
click at [0, 0] on input "checkbox" at bounding box center [0, 0] width 0 height 0
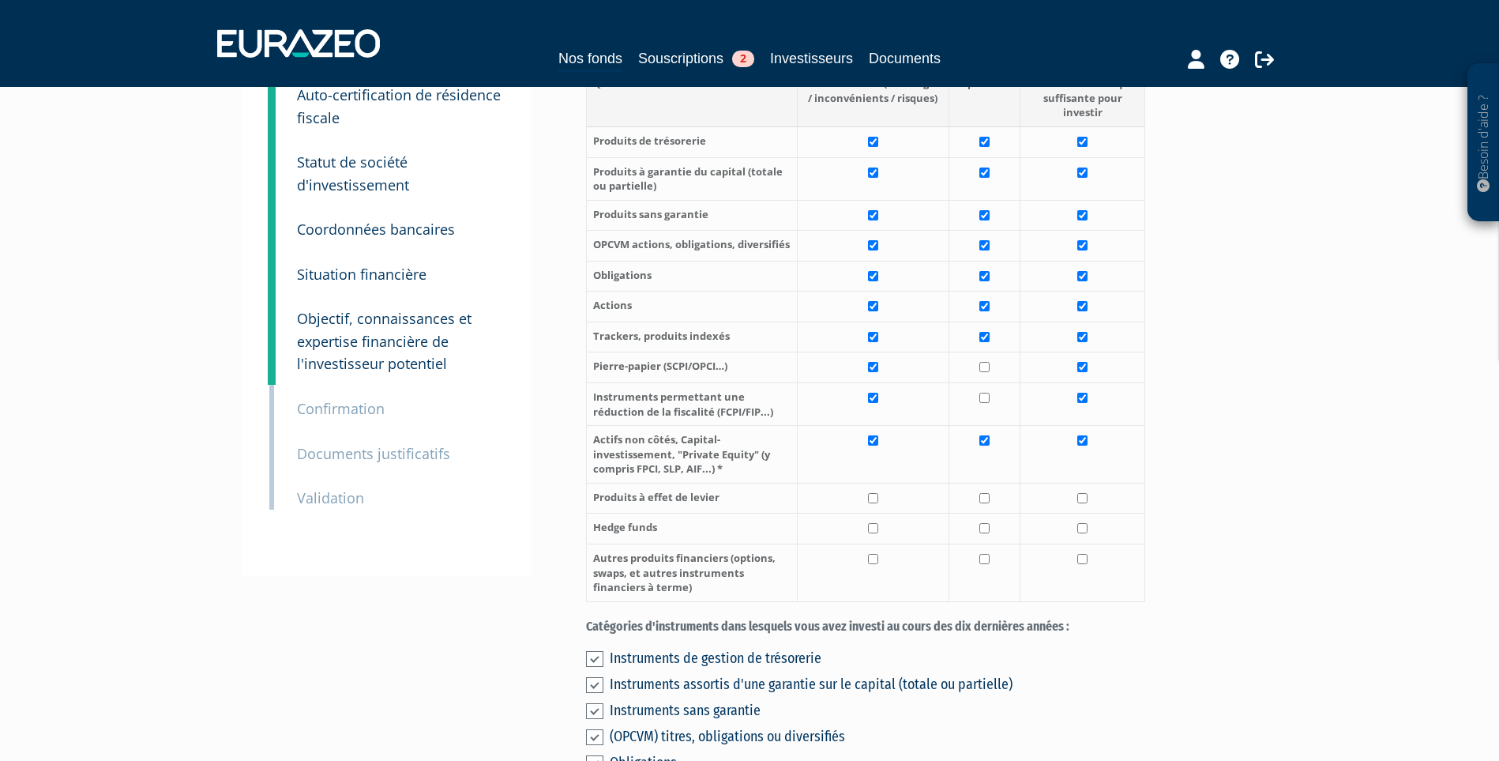
scroll to position [237, 0]
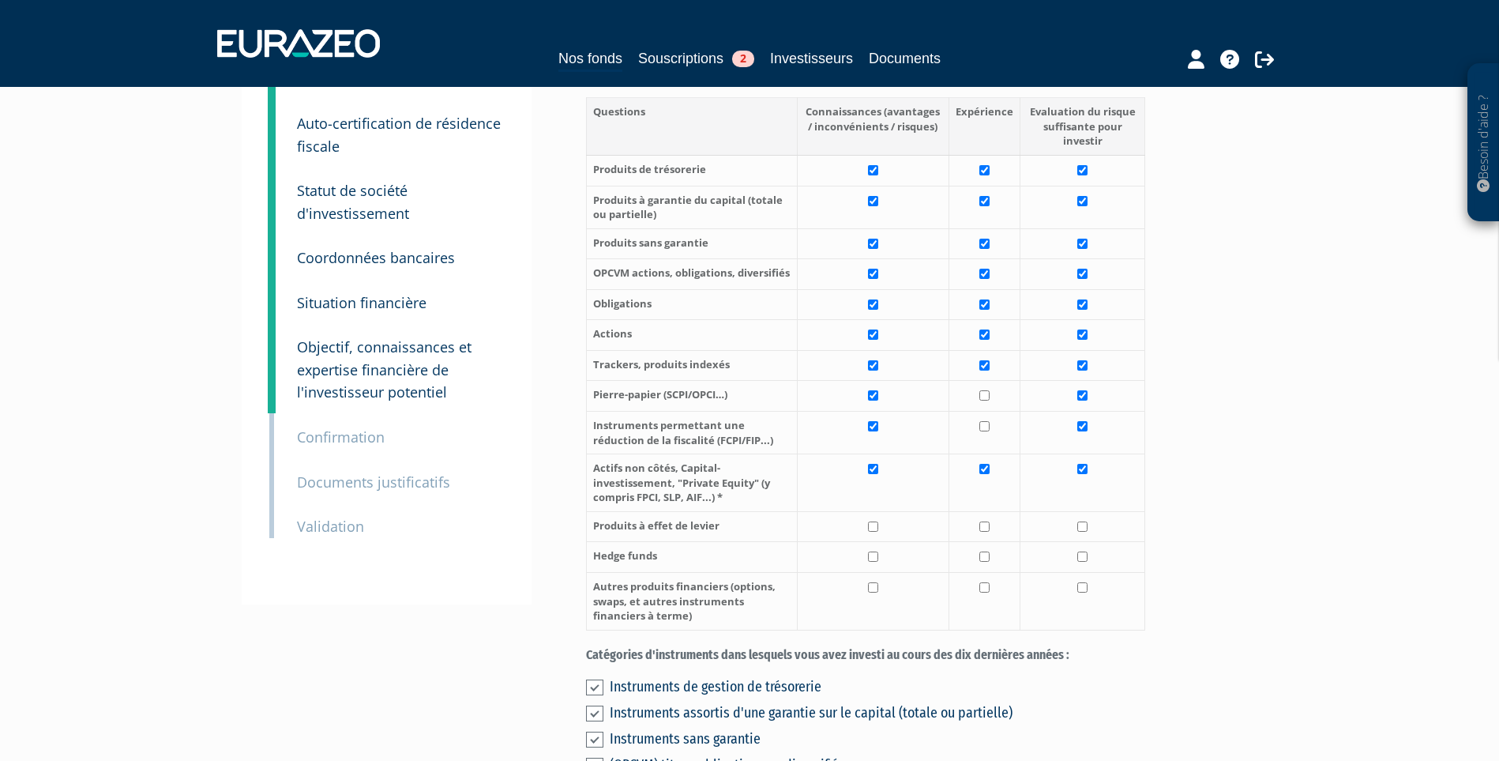
click at [990, 412] on td at bounding box center [984, 396] width 71 height 31
checkbox input "true"
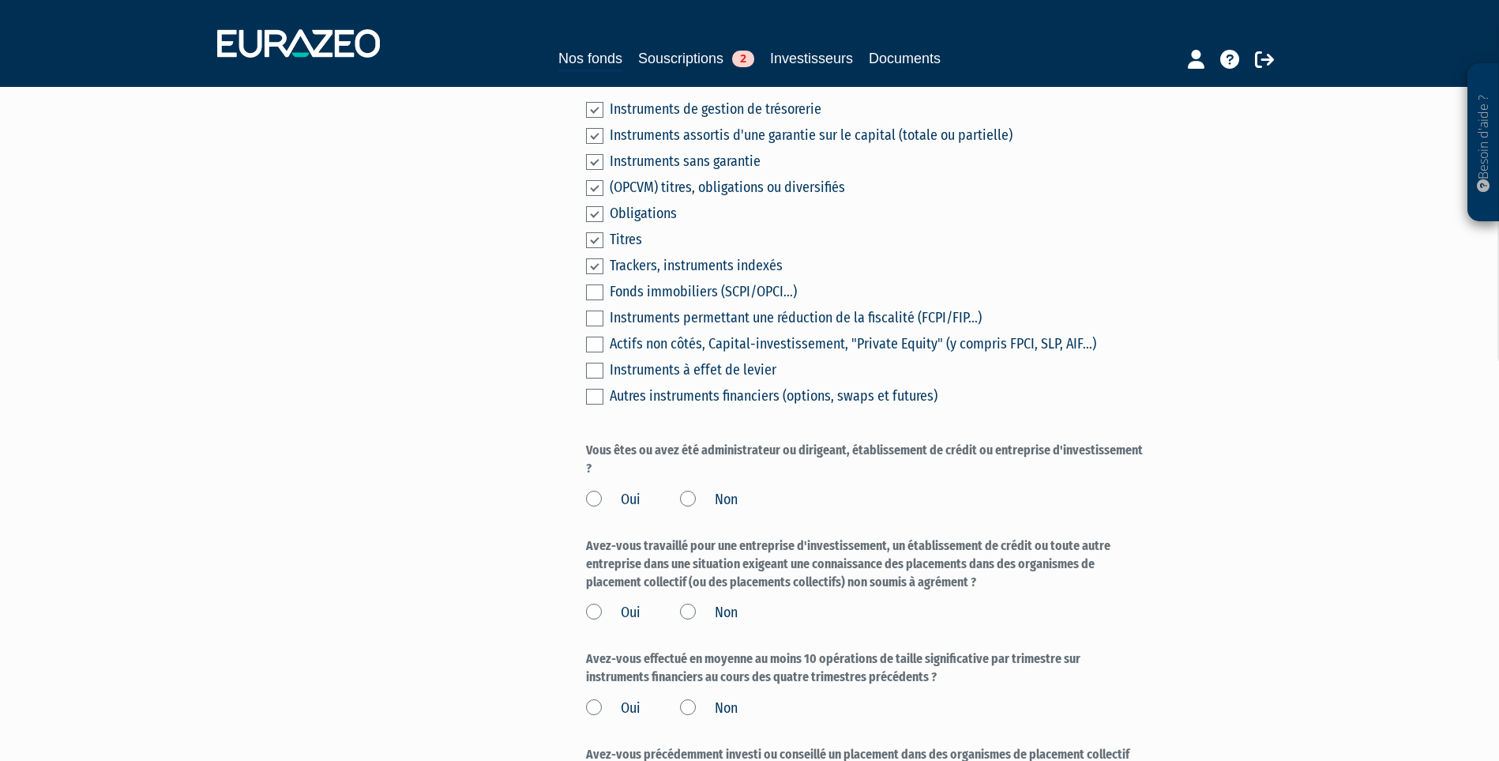
scroll to position [790, 0]
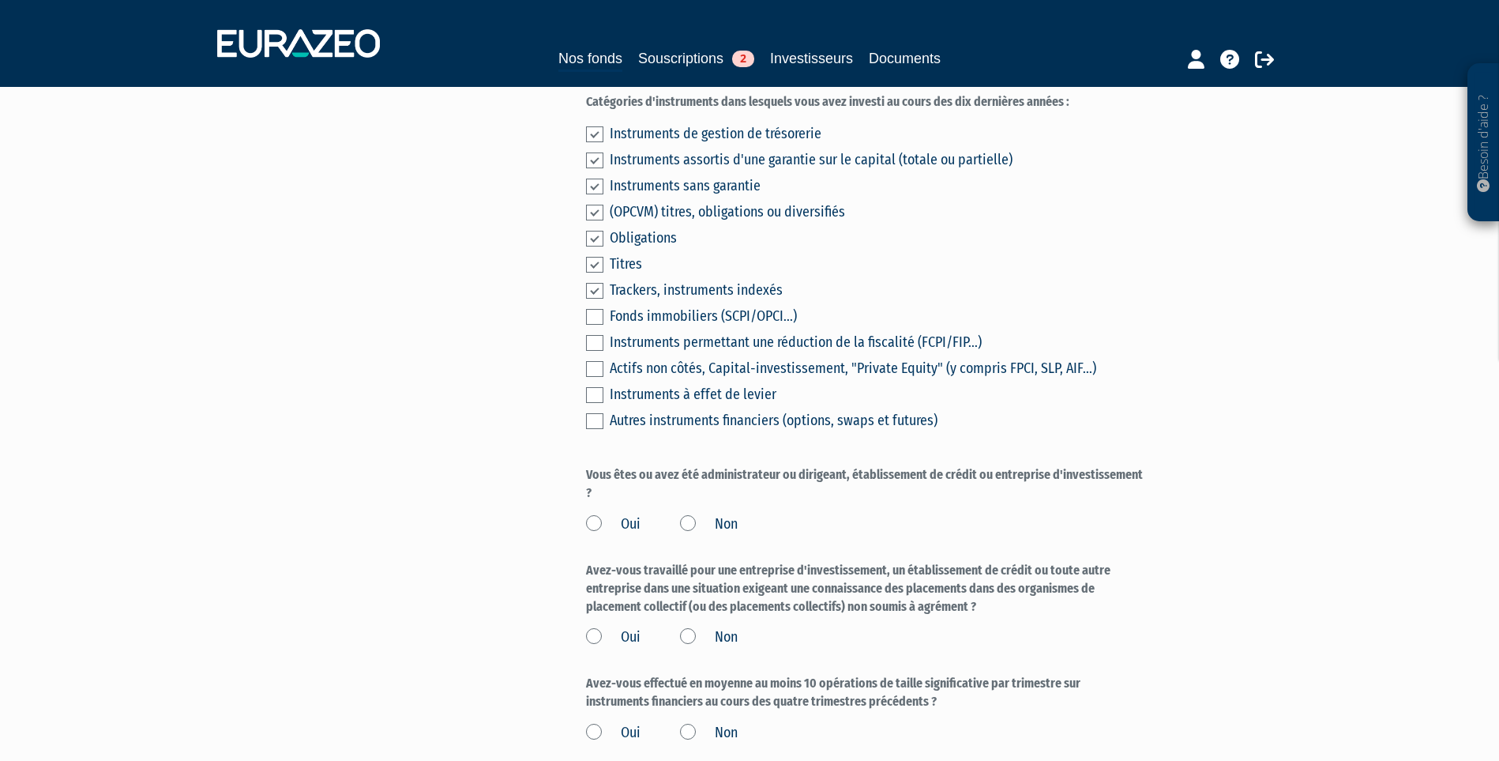
click at [599, 325] on label at bounding box center [594, 317] width 17 height 16
click at [0, 0] on input "checkbox" at bounding box center [0, 0] width 0 height 0
click at [577, 399] on div "Envoyer à l'investisseur 1 Informations générales 2 Bénéficiaires effectifs 3 C…" at bounding box center [750, 524] width 992 height 2374
click at [582, 399] on div "Envoyer à l'investisseur 1 Informations générales 2 Bénéficiaires effectifs 3 C…" at bounding box center [750, 524] width 992 height 2374
click at [588, 377] on label at bounding box center [594, 369] width 17 height 16
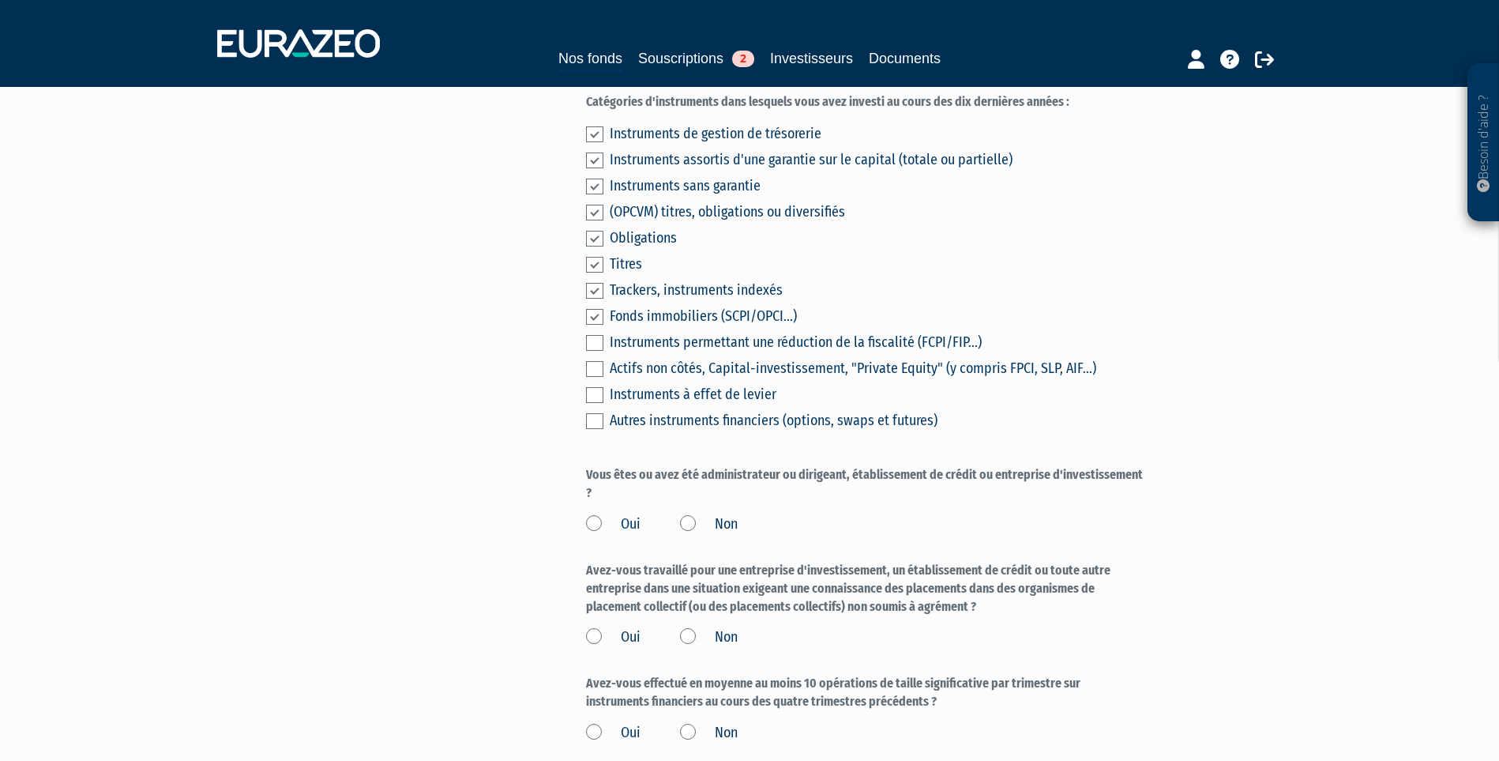
click at [0, 0] on input "checkbox" at bounding box center [0, 0] width 0 height 0
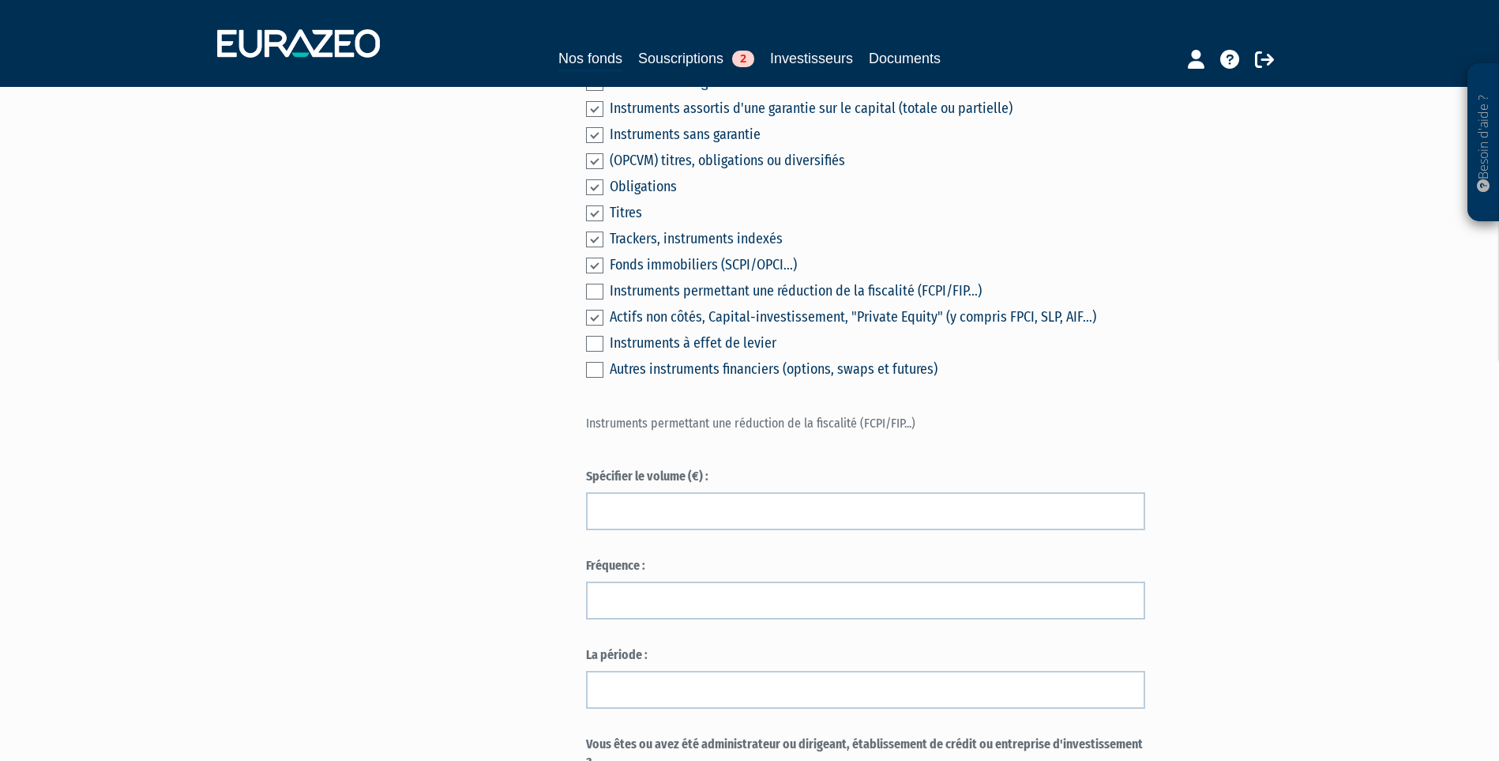
scroll to position [869, 0]
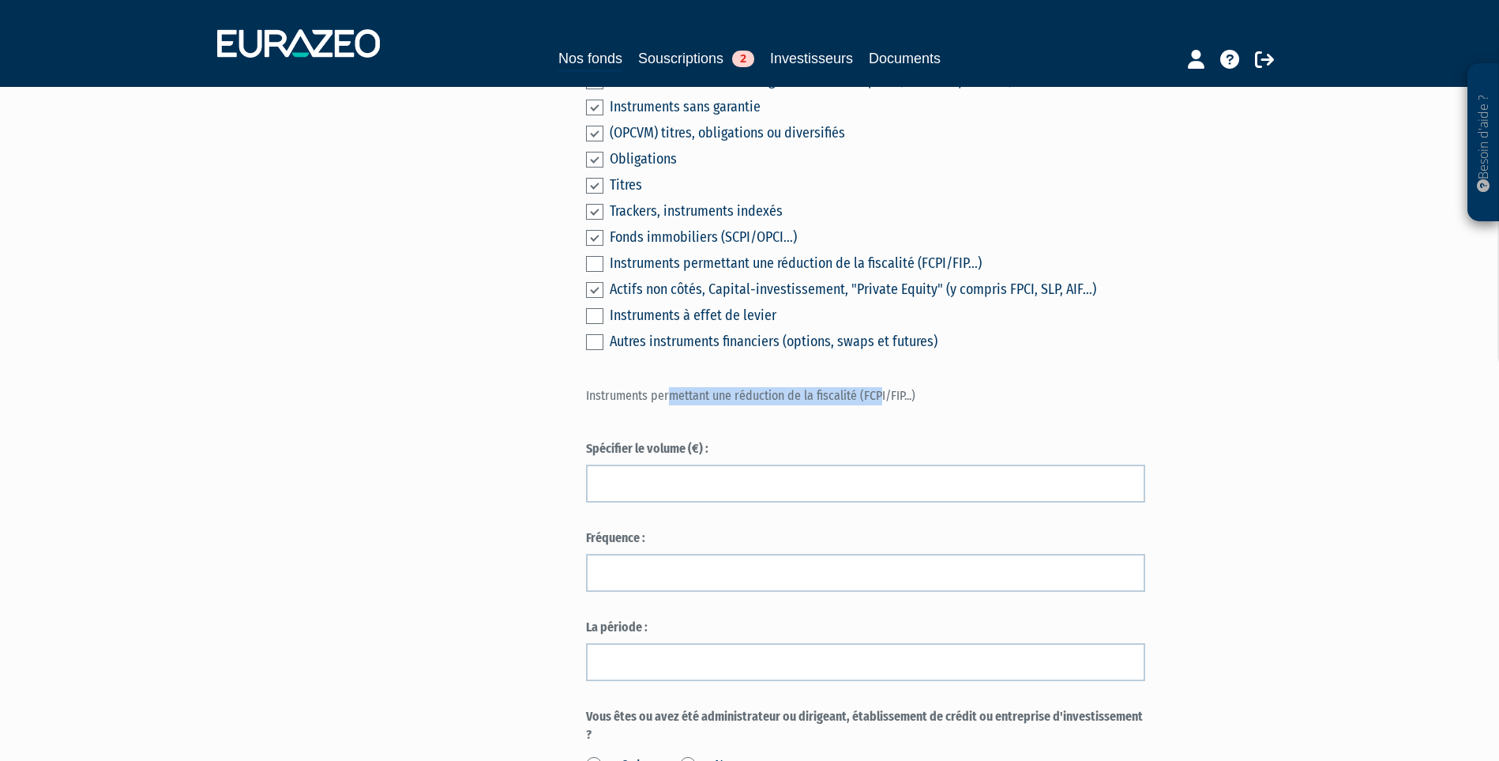
drag, startPoint x: 683, startPoint y: 433, endPoint x: 881, endPoint y: 433, distance: 198.3
click at [881, 405] on p "Instruments permettant une réduction de la fiscalité (FCPI/FIP...)" at bounding box center [865, 396] width 559 height 18
click at [883, 405] on p "Instruments permettant une réduction de la fiscalité (FCPI/FIP...)" at bounding box center [865, 396] width 559 height 18
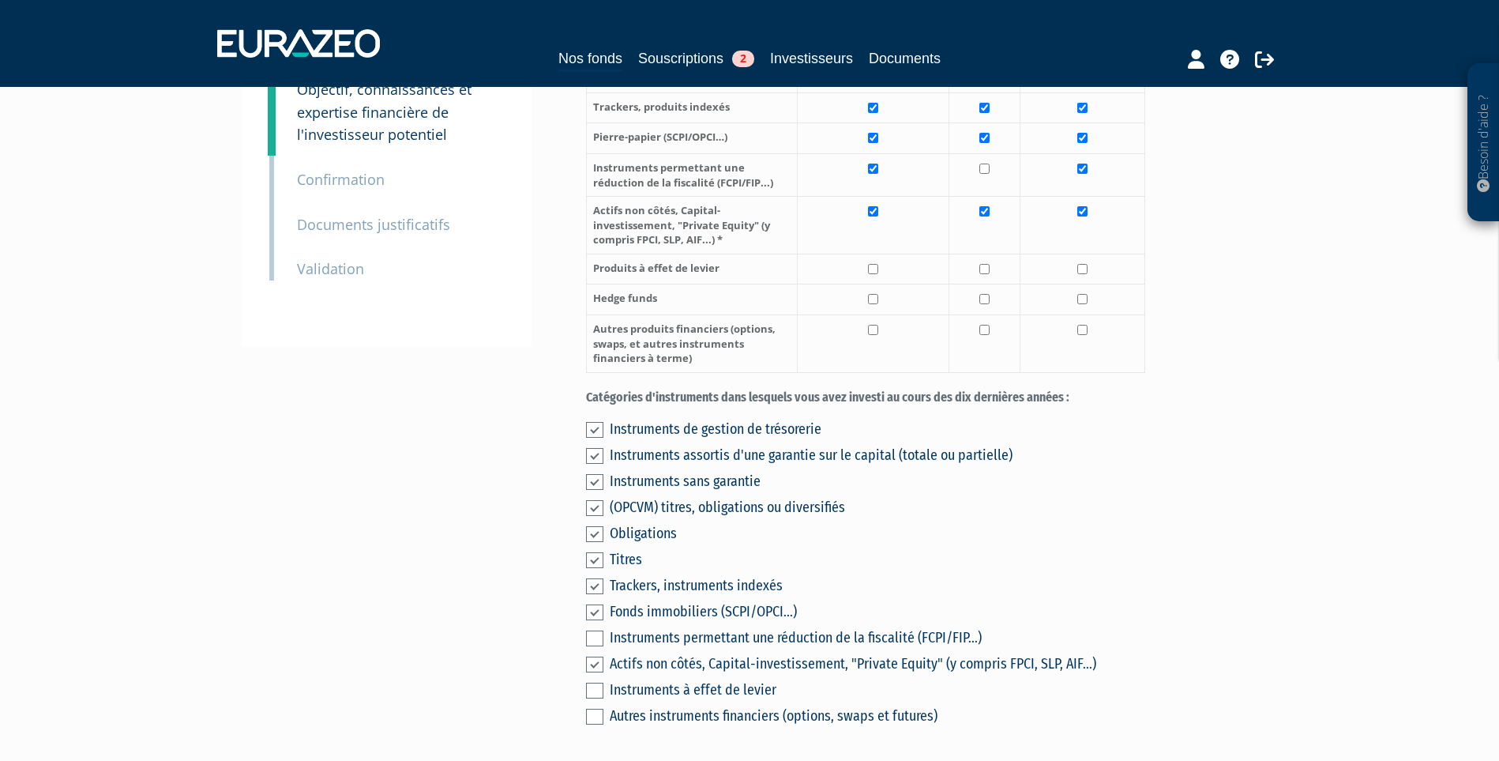
scroll to position [474, 0]
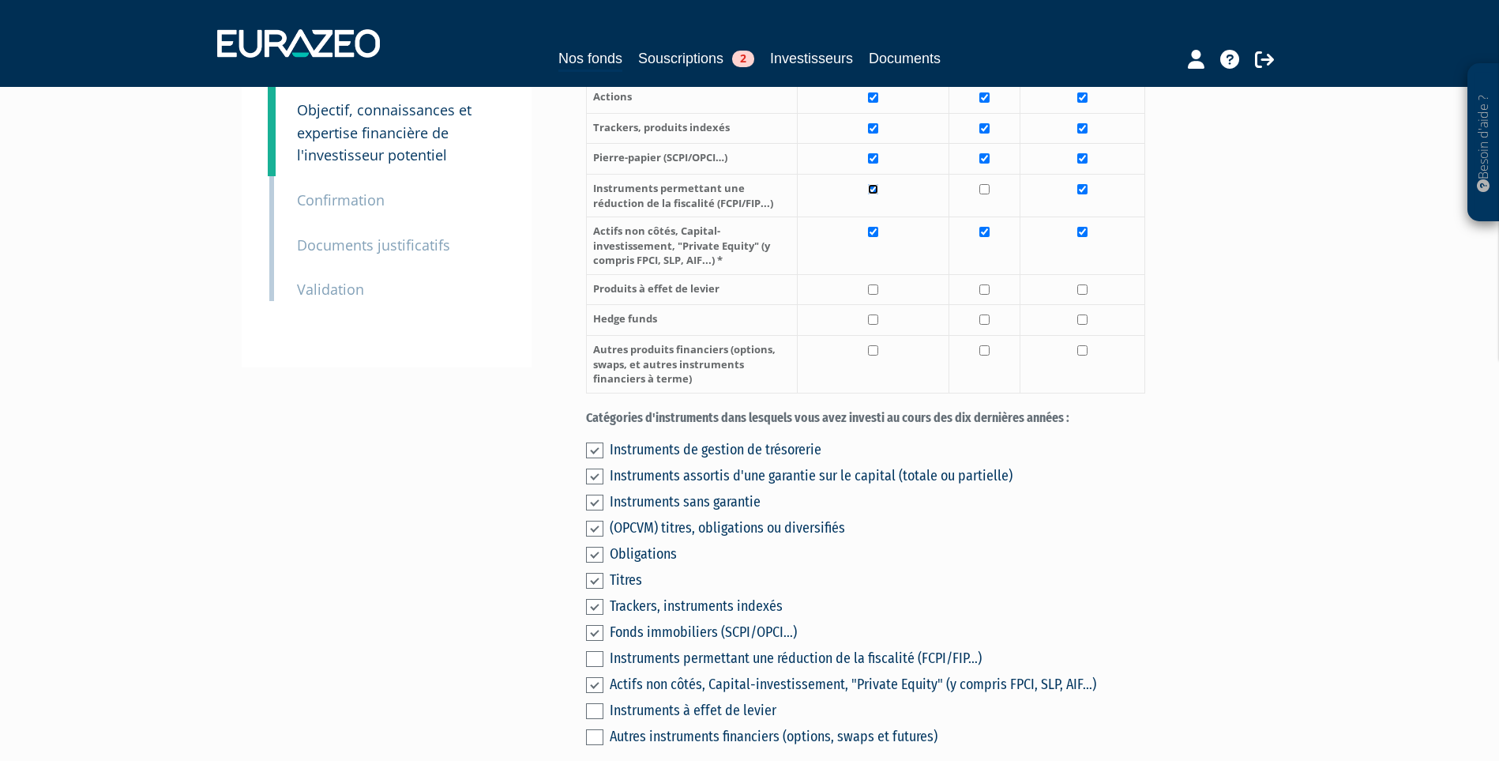
click at [873, 194] on input "checkbox" at bounding box center [873, 189] width 10 height 10
checkbox input "false"
click at [1081, 194] on input "checkbox" at bounding box center [1082, 189] width 10 height 10
checkbox input "false"
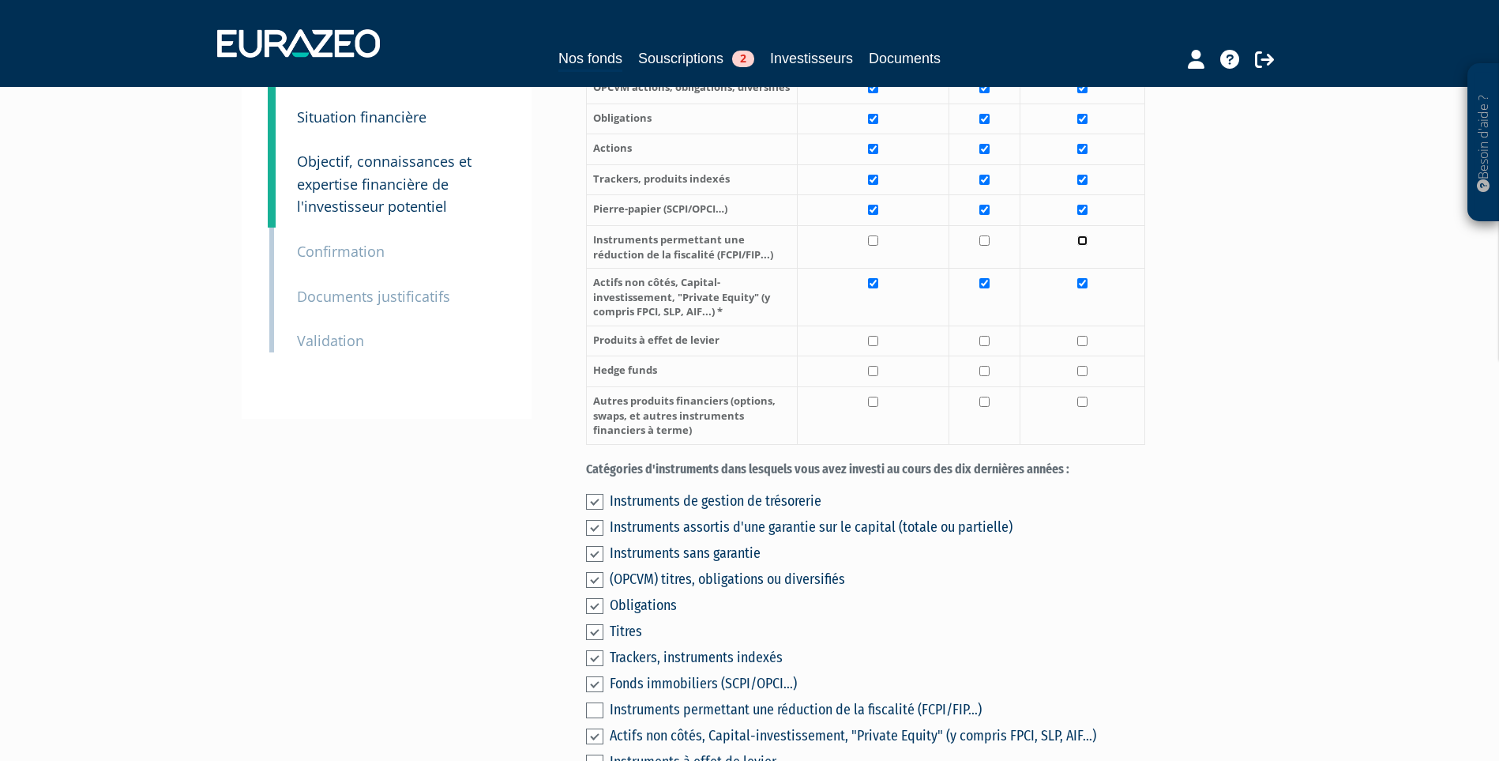
scroll to position [395, 0]
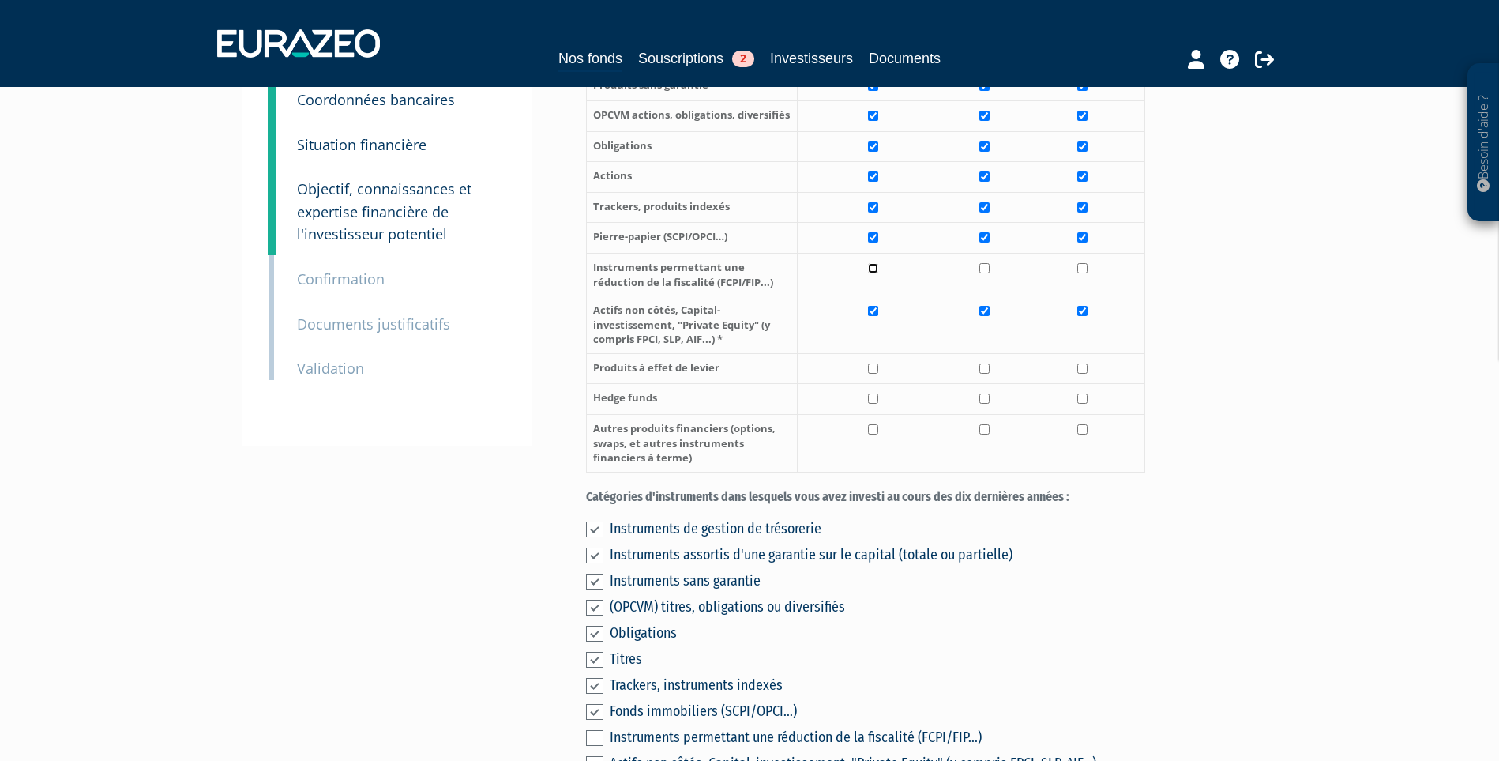
click at [876, 273] on input "checkbox" at bounding box center [873, 268] width 10 height 10
checkbox input "true"
click at [1081, 273] on input "checkbox" at bounding box center [1082, 268] width 10 height 10
checkbox input "true"
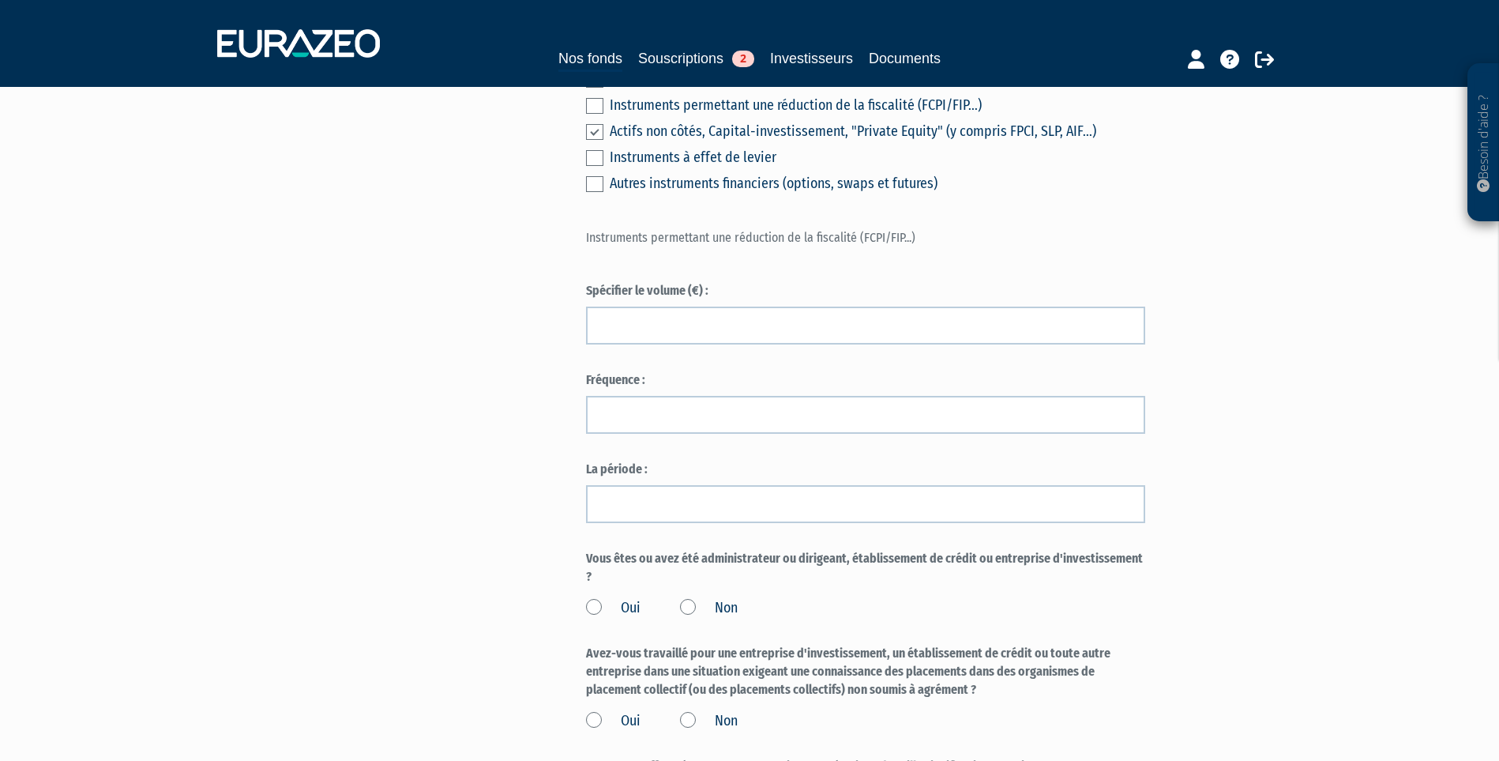
scroll to position [1106, 0]
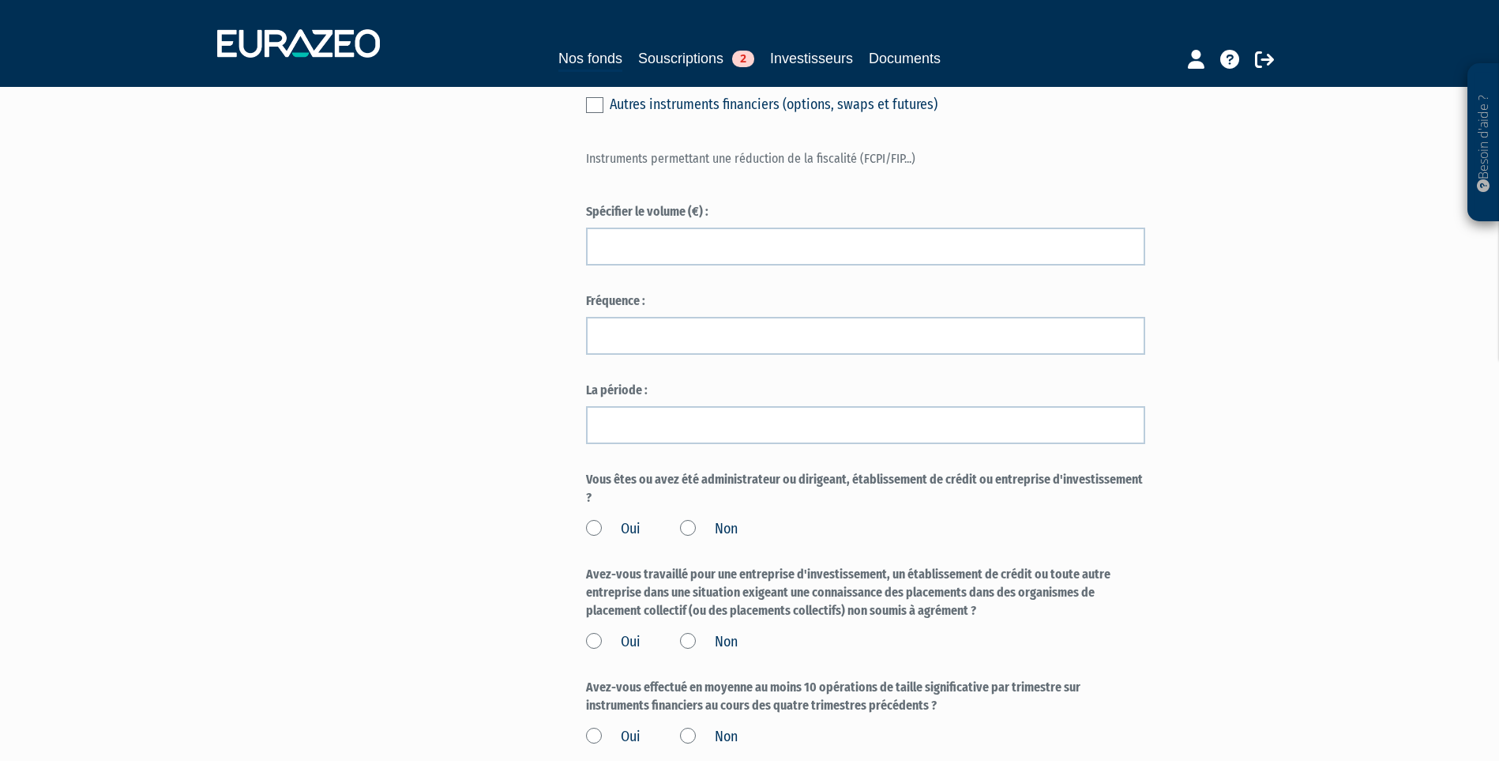
drag, startPoint x: 636, startPoint y: 518, endPoint x: 1056, endPoint y: 515, distance: 420.2
click at [1047, 507] on label "Vous êtes ou avez été administrateur ou dirigeant, établissement de crédit ou e…" at bounding box center [865, 489] width 559 height 36
click at [1056, 507] on label "Vous êtes ou avez été administrateur ou dirigeant, établissement de crédit ou e…" at bounding box center [865, 489] width 559 height 36
click at [744, 539] on div "Oui Non" at bounding box center [865, 526] width 559 height 26
click at [735, 539] on label "Non" at bounding box center [709, 529] width 58 height 21
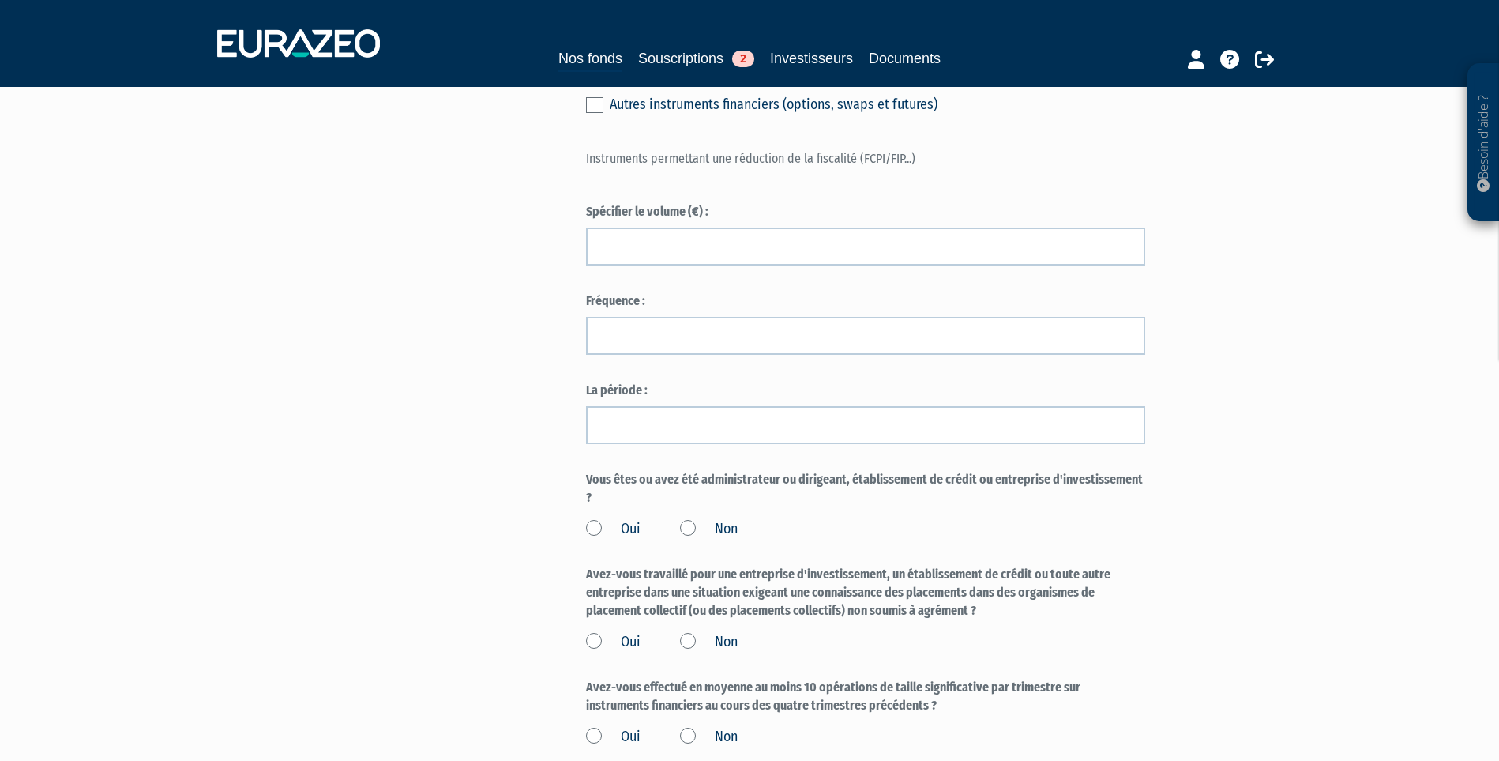
click at [0, 0] on input "Non" at bounding box center [0, 0] width 0 height 0
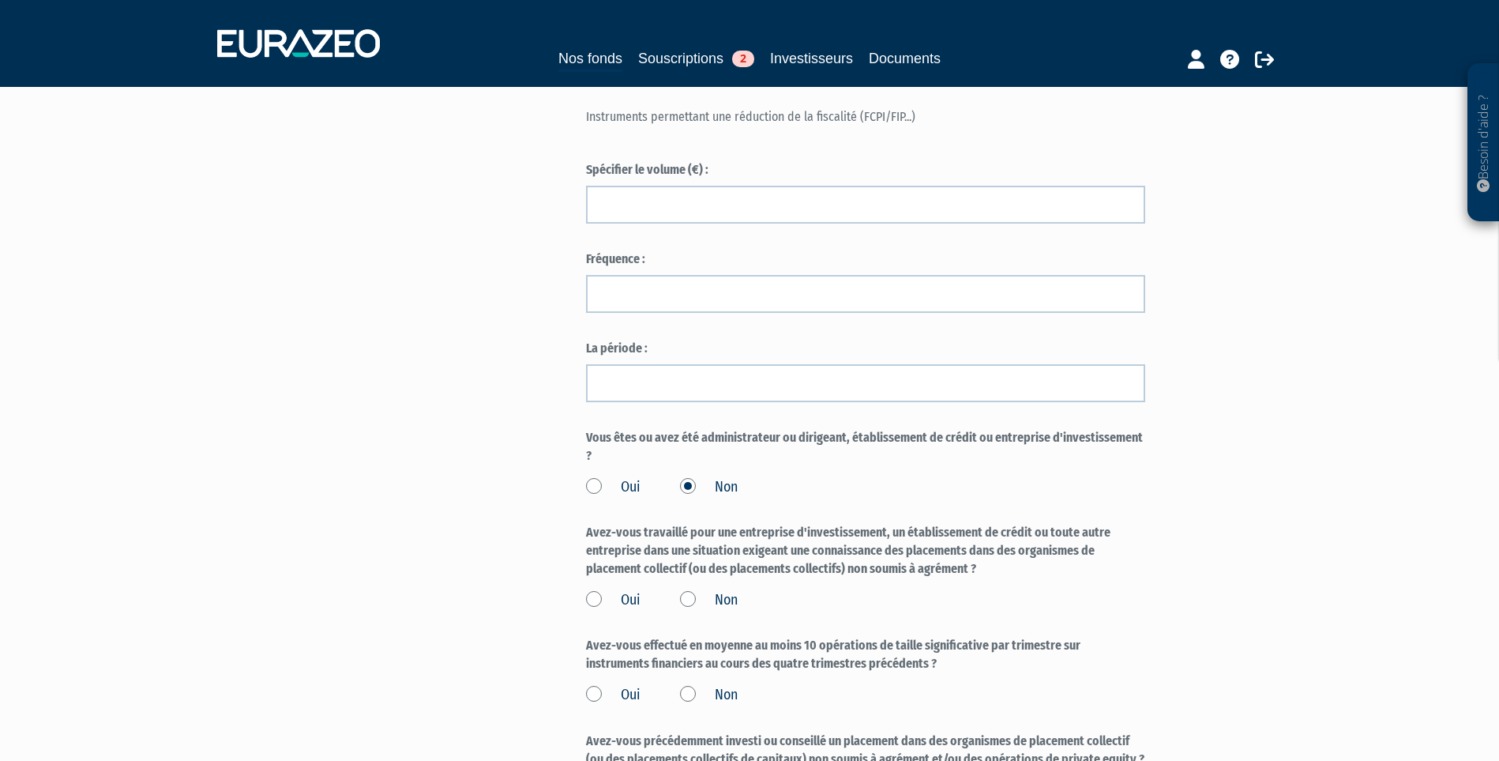
scroll to position [1264, 0]
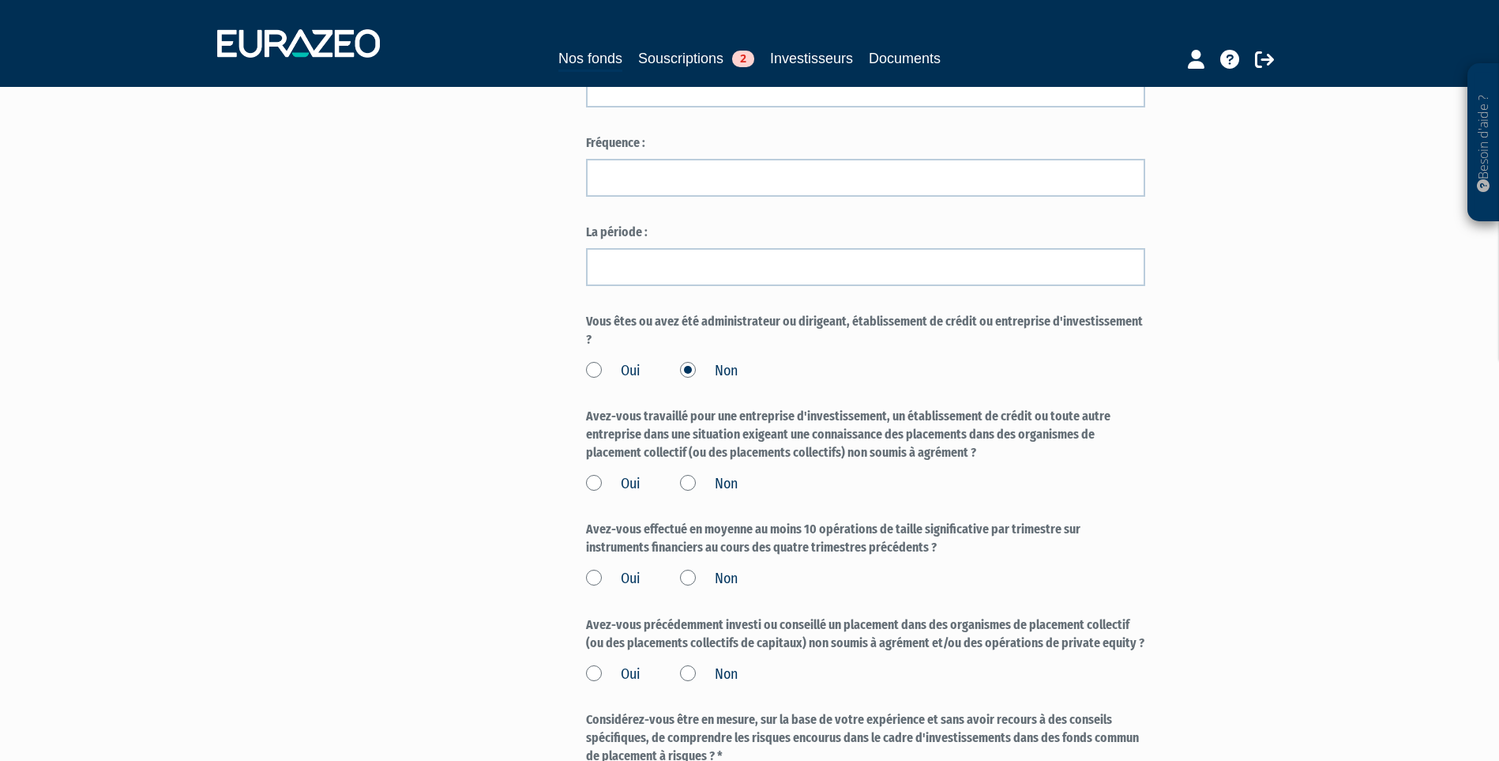
click at [709, 494] on label "Non" at bounding box center [709, 484] width 58 height 21
click at [0, 0] on input "Non" at bounding box center [0, 0] width 0 height 0
click at [716, 589] on label "Non" at bounding box center [709, 579] width 58 height 21
click at [0, 0] on input "Non" at bounding box center [0, 0] width 0 height 0
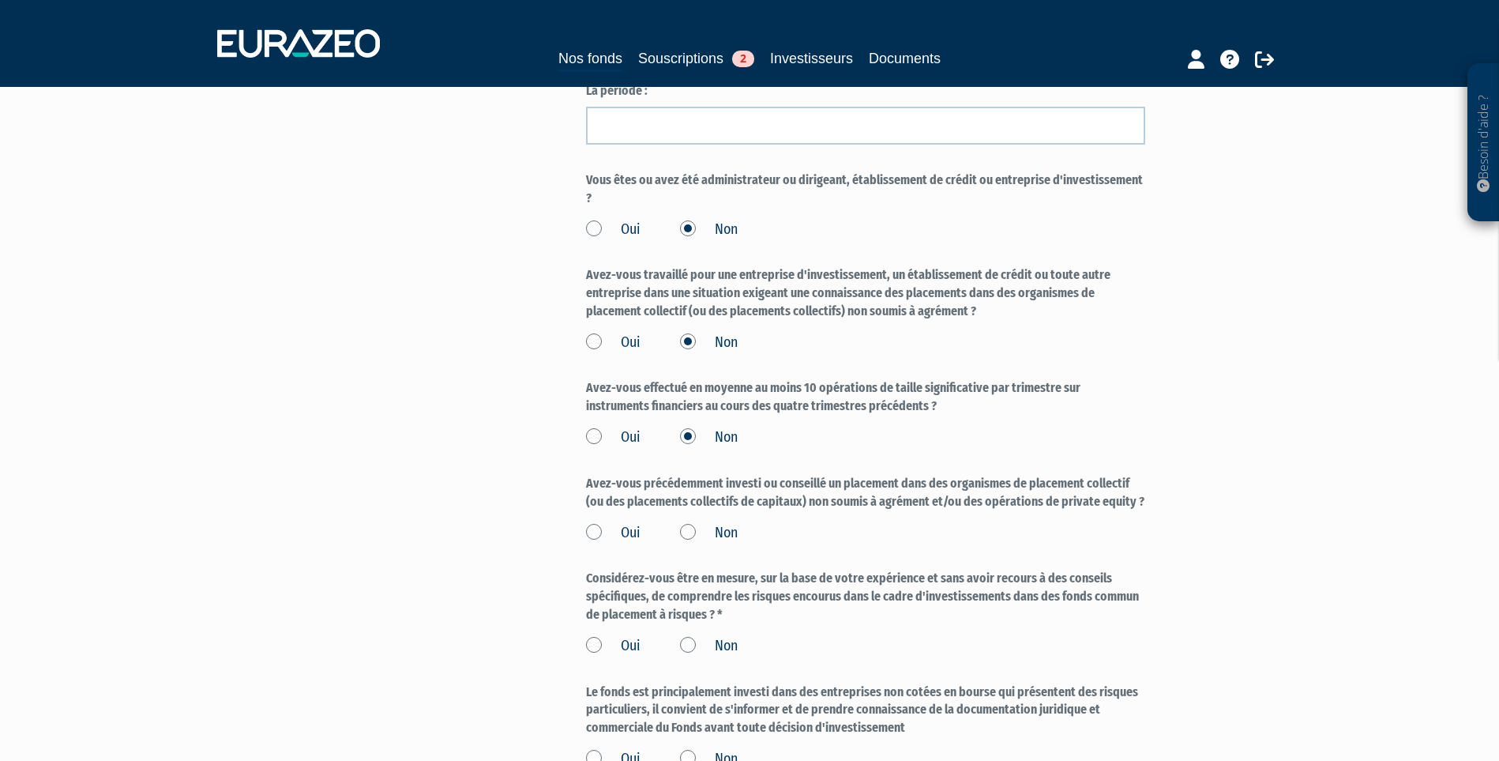
scroll to position [1422, 0]
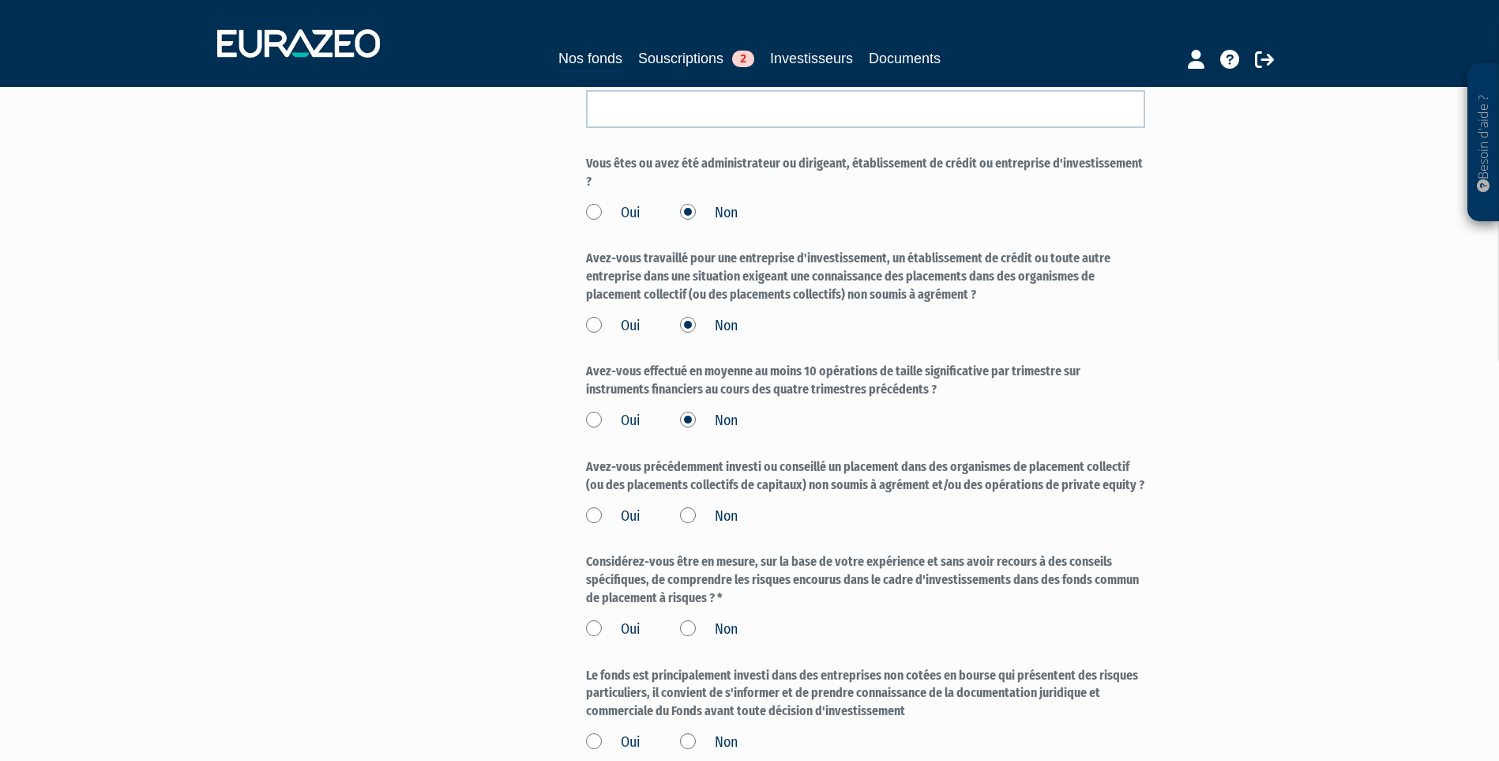
drag, startPoint x: 757, startPoint y: 502, endPoint x: 1025, endPoint y: 519, distance: 269.1
click at [1025, 494] on label "Avez-vous précédemment investi ou conseillé un placement dans des organismes de…" at bounding box center [865, 476] width 559 height 36
click at [1032, 494] on label "Avez-vous précédemment investi ou conseillé un placement dans des organismes de…" at bounding box center [865, 476] width 559 height 36
drag, startPoint x: 999, startPoint y: 513, endPoint x: 1075, endPoint y: 512, distance: 75.8
click at [1075, 494] on label "Avez-vous précédemment investi ou conseillé un placement dans des organismes de…" at bounding box center [865, 476] width 559 height 36
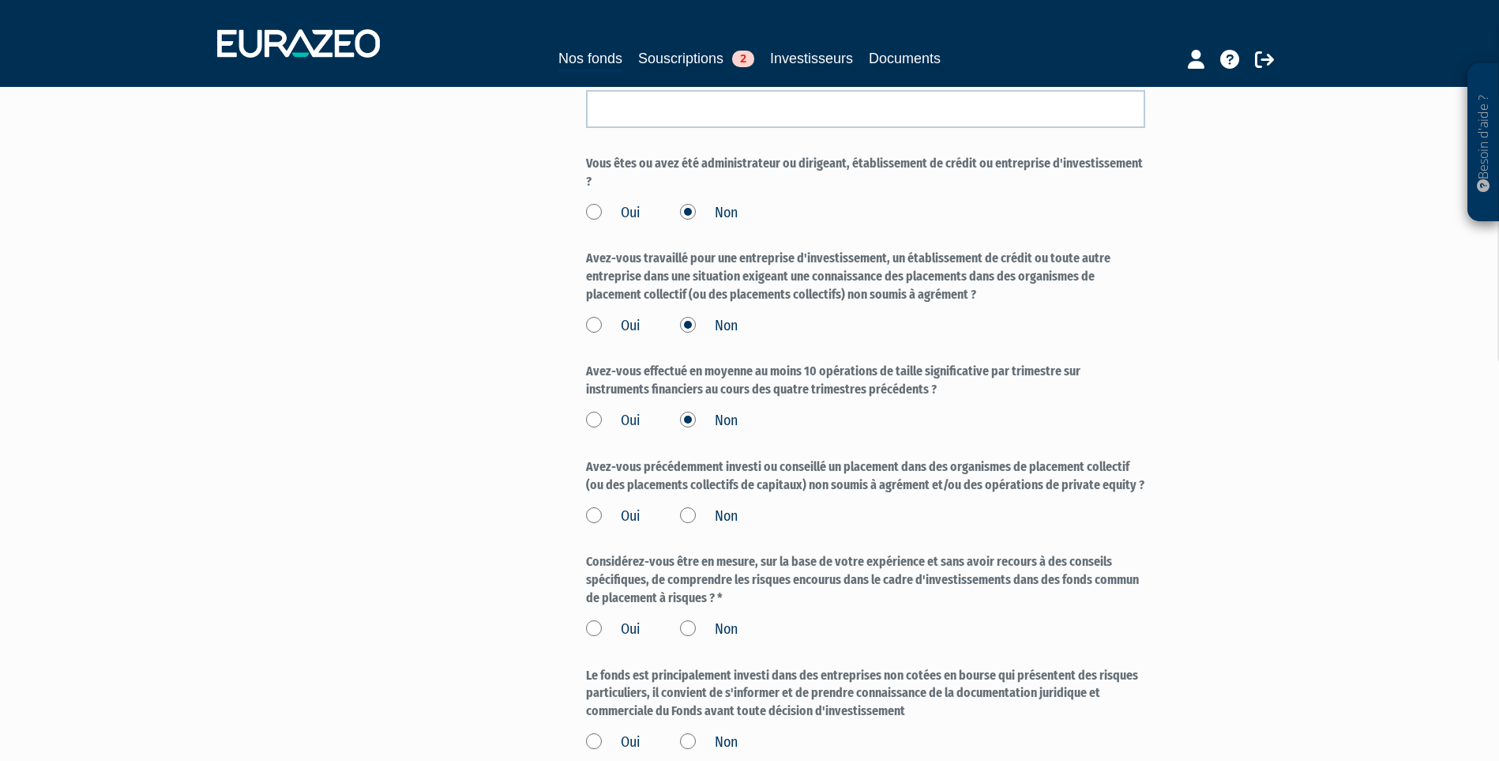
click at [1077, 494] on label "Avez-vous précédemment investi ou conseillé un placement dans des organismes de…" at bounding box center [865, 476] width 559 height 36
click at [630, 527] on label "Oui" at bounding box center [613, 516] width 55 height 21
click at [0, 0] on input "Oui" at bounding box center [0, 0] width 0 height 0
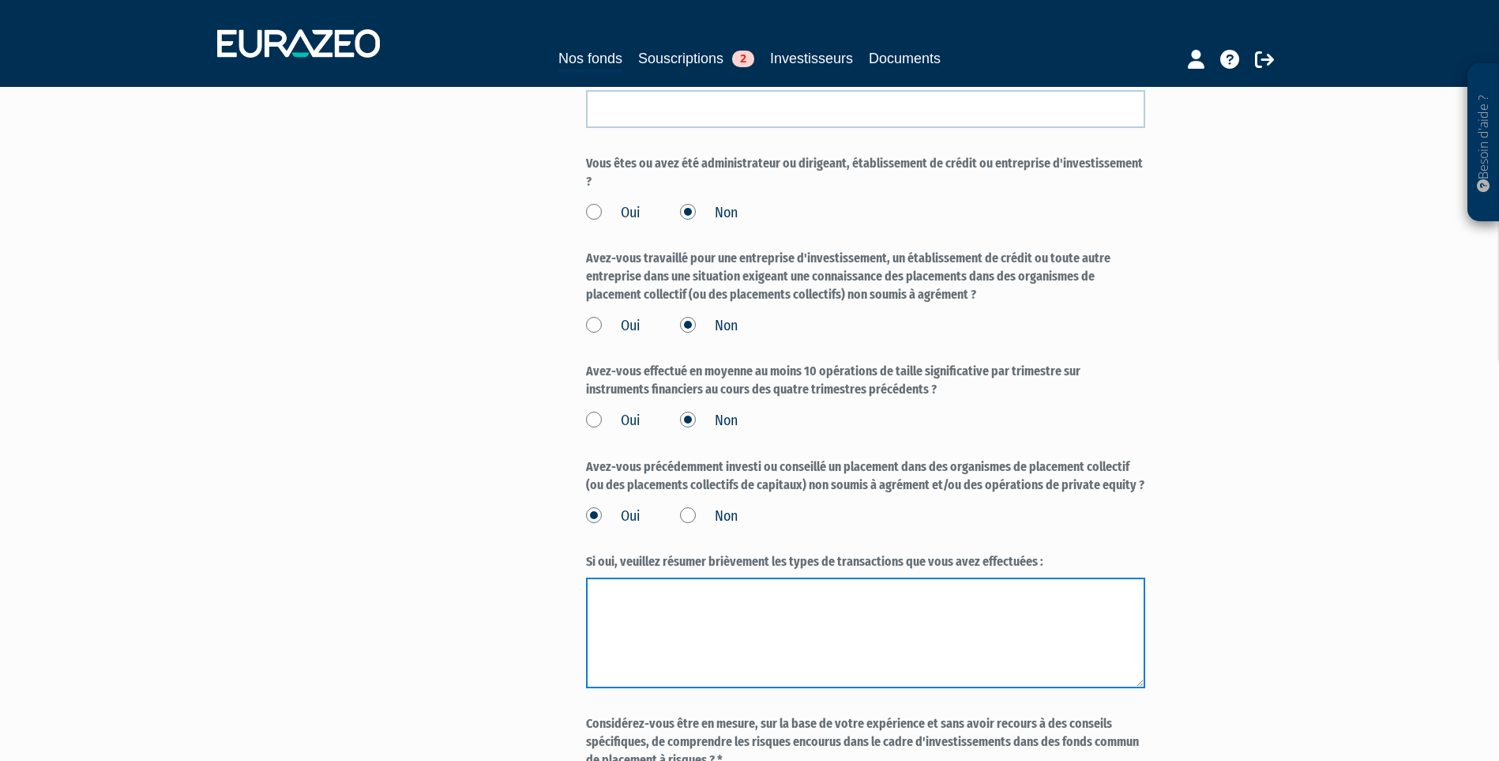
click at [690, 629] on textarea at bounding box center [865, 632] width 559 height 111
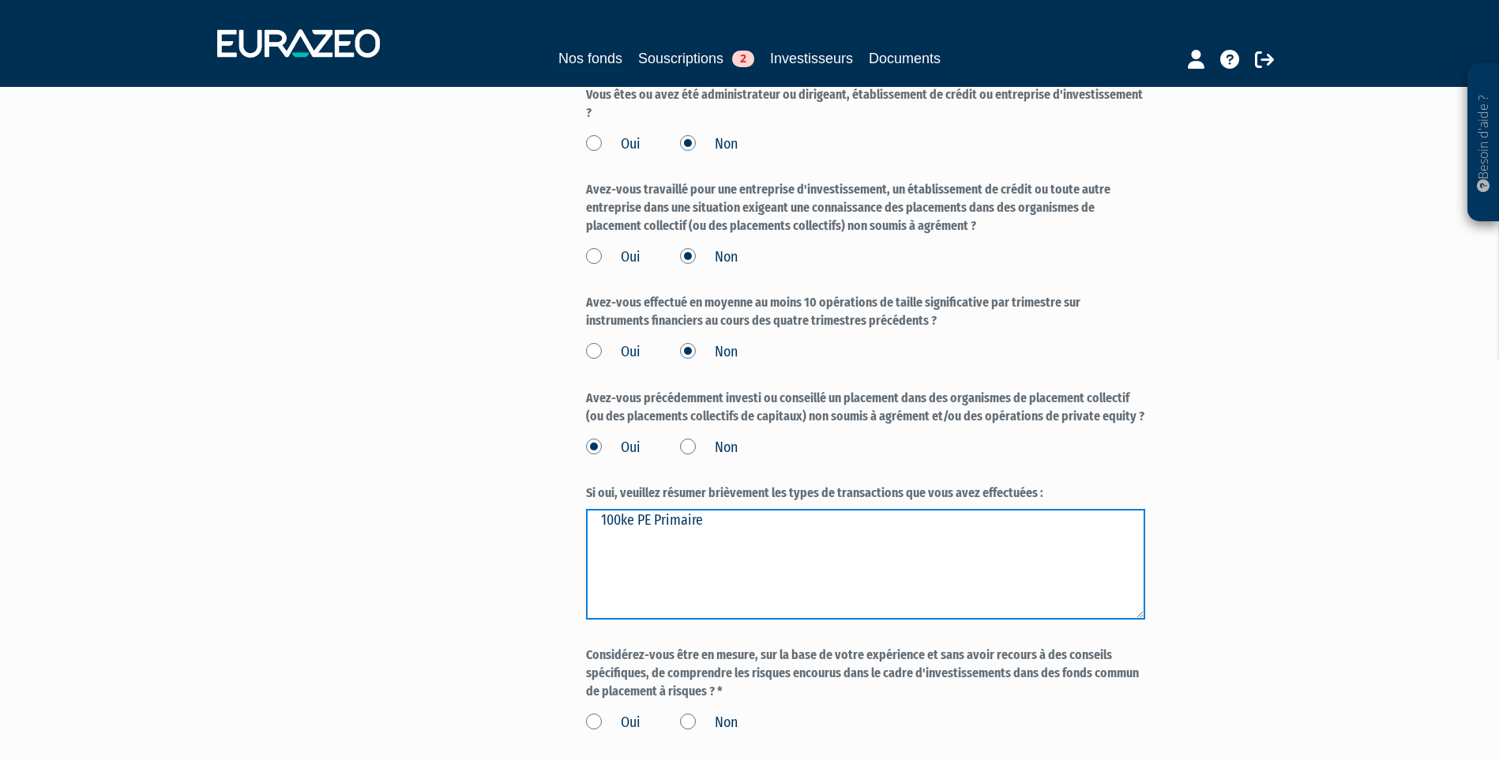
scroll to position [1580, 0]
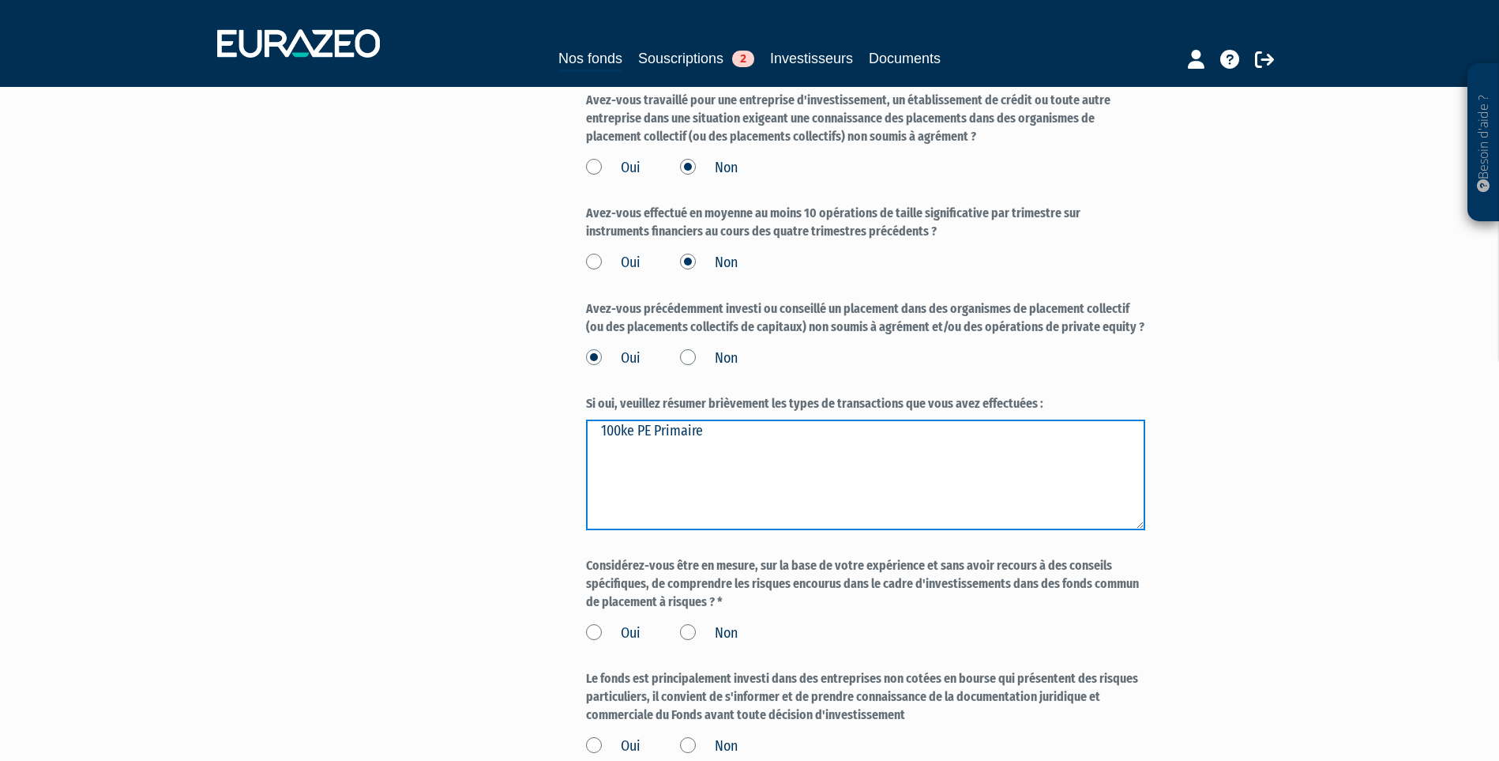
click at [653, 468] on textarea "100ke PE Primaire" at bounding box center [865, 474] width 559 height 111
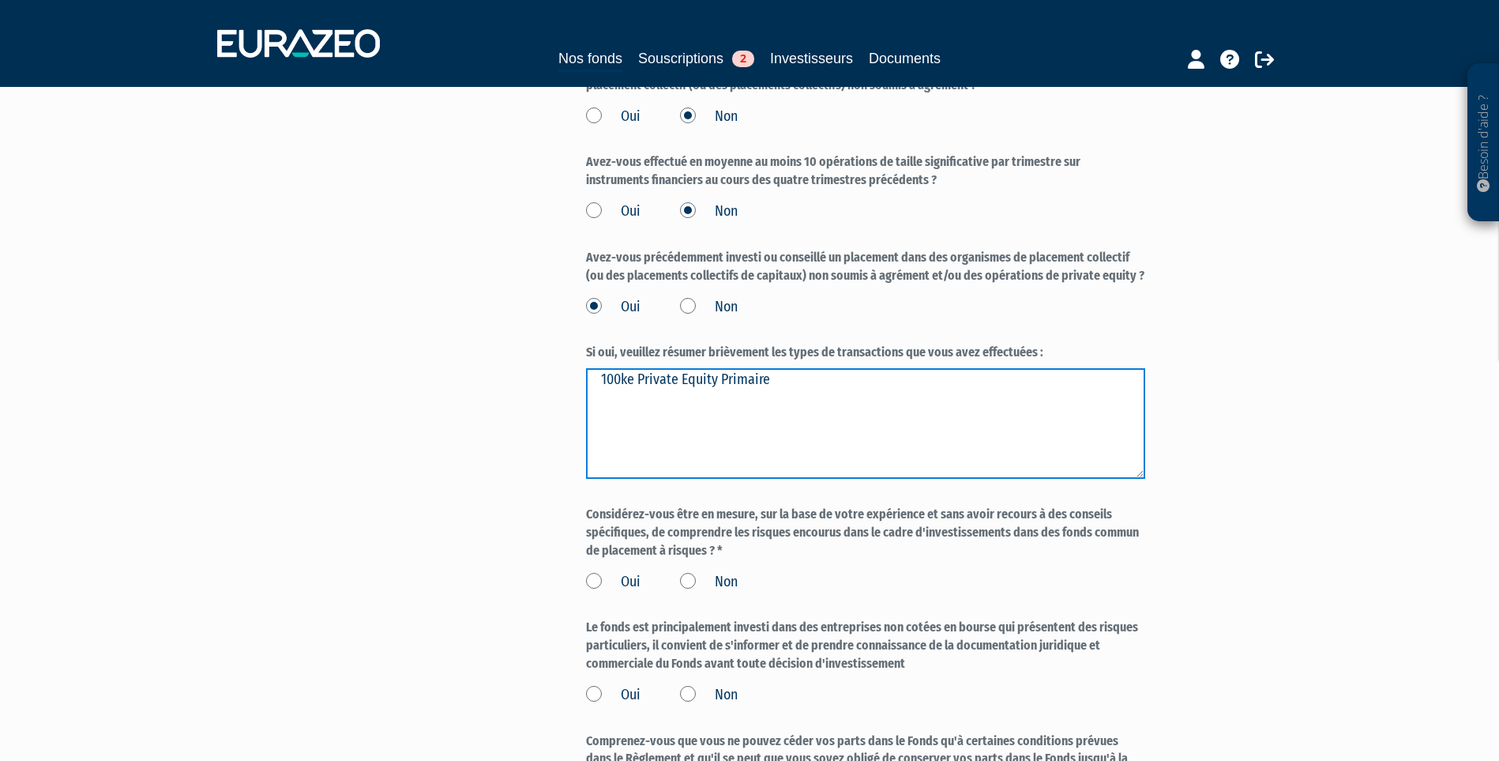
scroll to position [1738, 0]
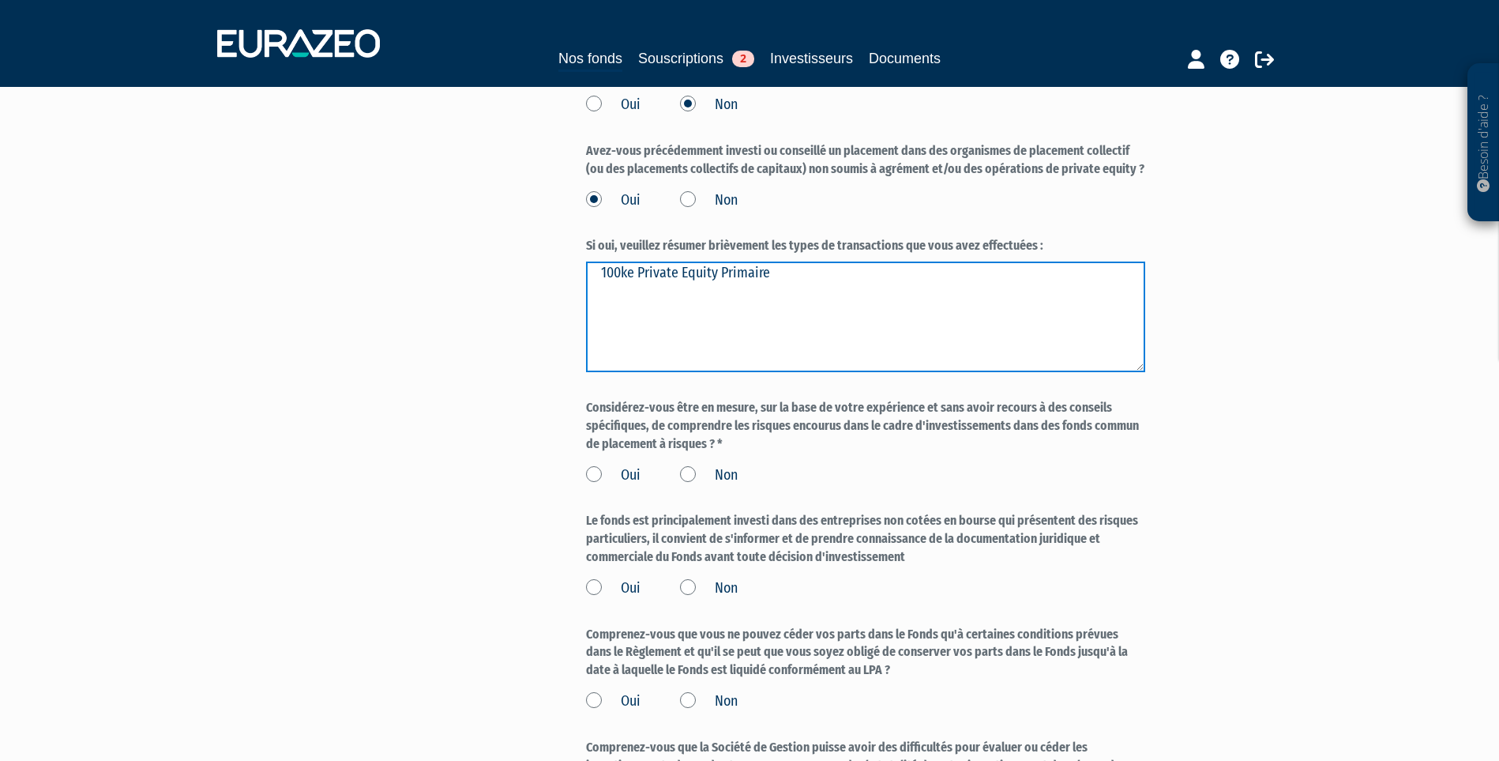
type textarea "100ke Private Equity Primaire"
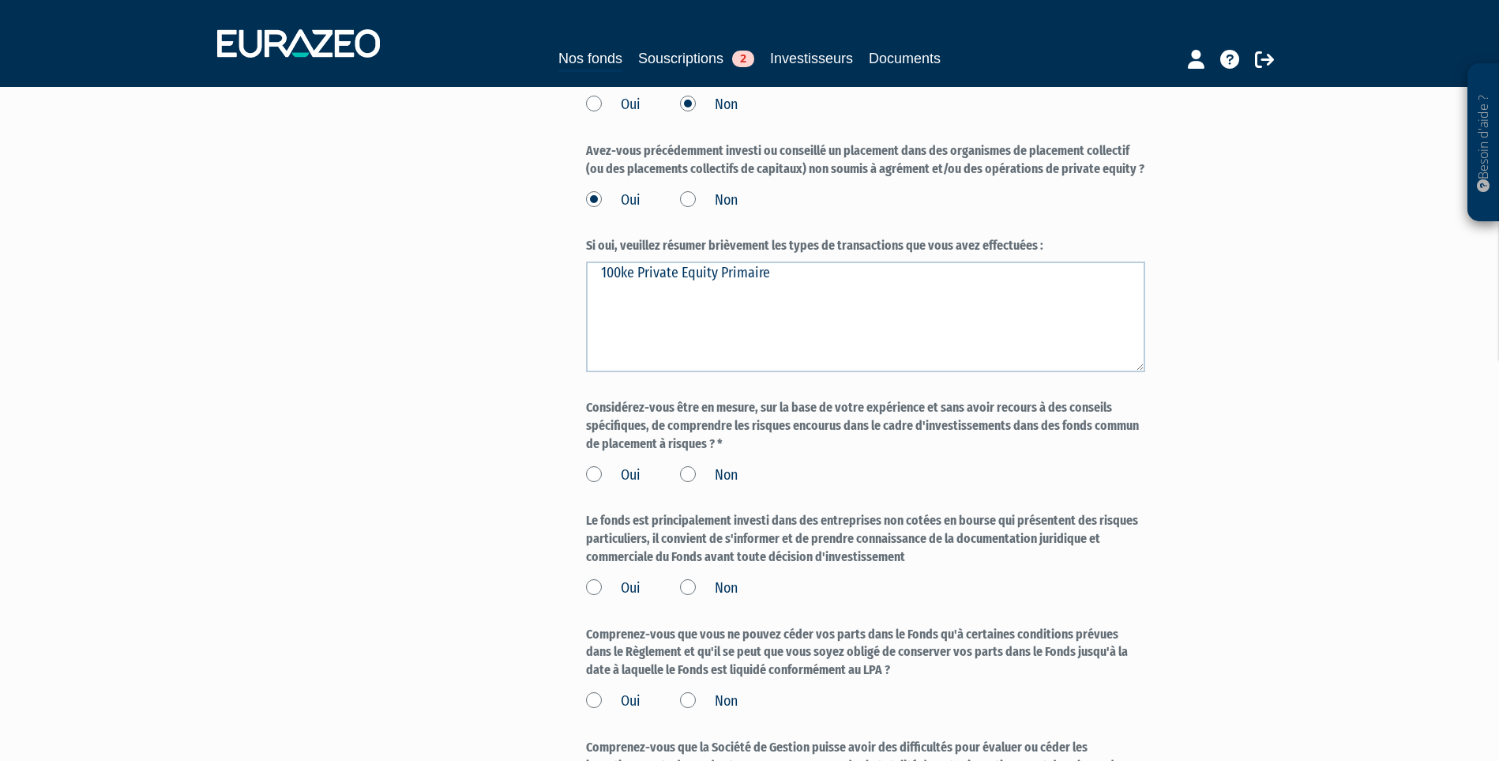
click at [608, 486] on label "Oui" at bounding box center [613, 475] width 55 height 21
click at [0, 0] on input "Oui" at bounding box center [0, 0] width 0 height 0
click at [617, 599] on label "Oui" at bounding box center [613, 588] width 55 height 21
click at [0, 0] on input "Oui" at bounding box center [0, 0] width 0 height 0
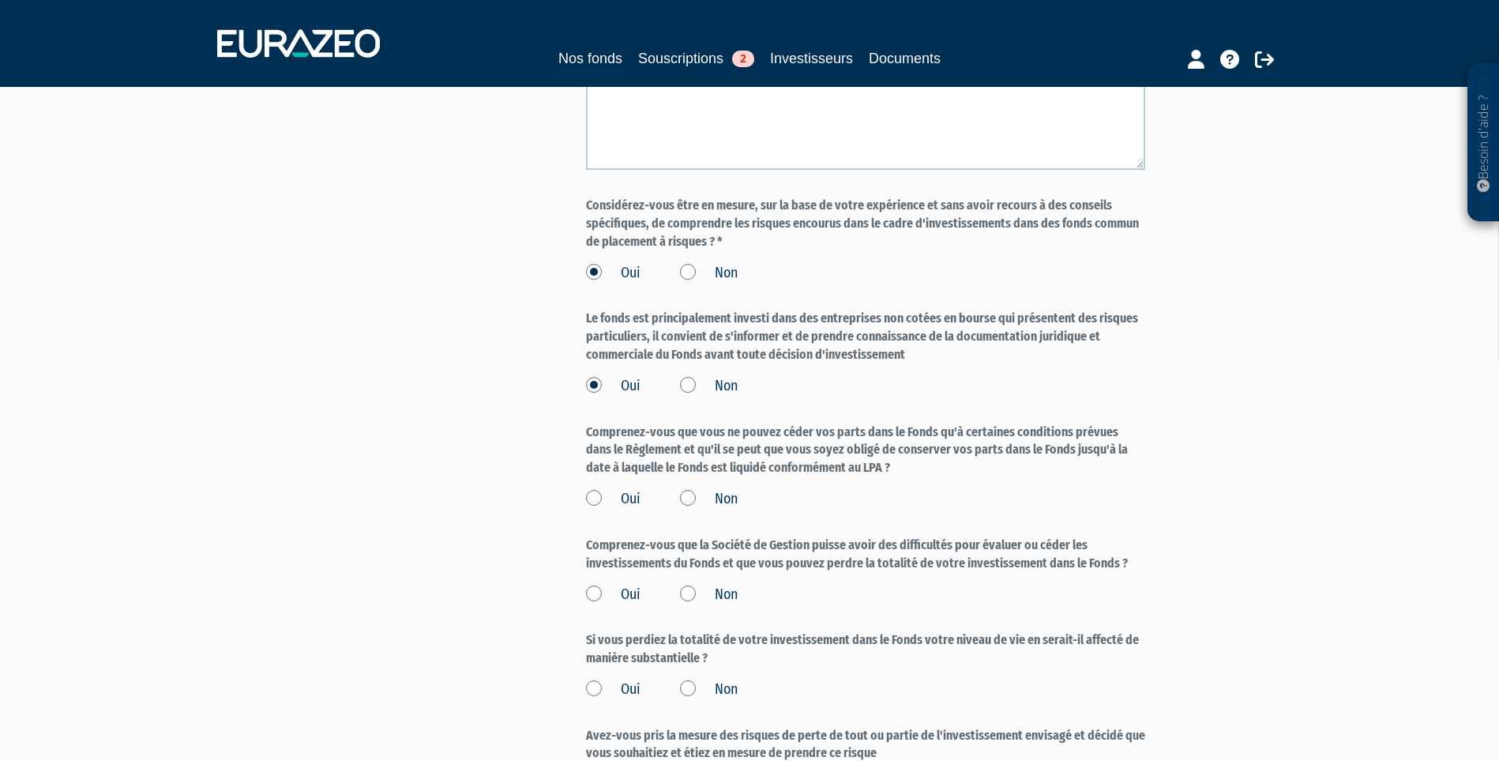
scroll to position [1975, 0]
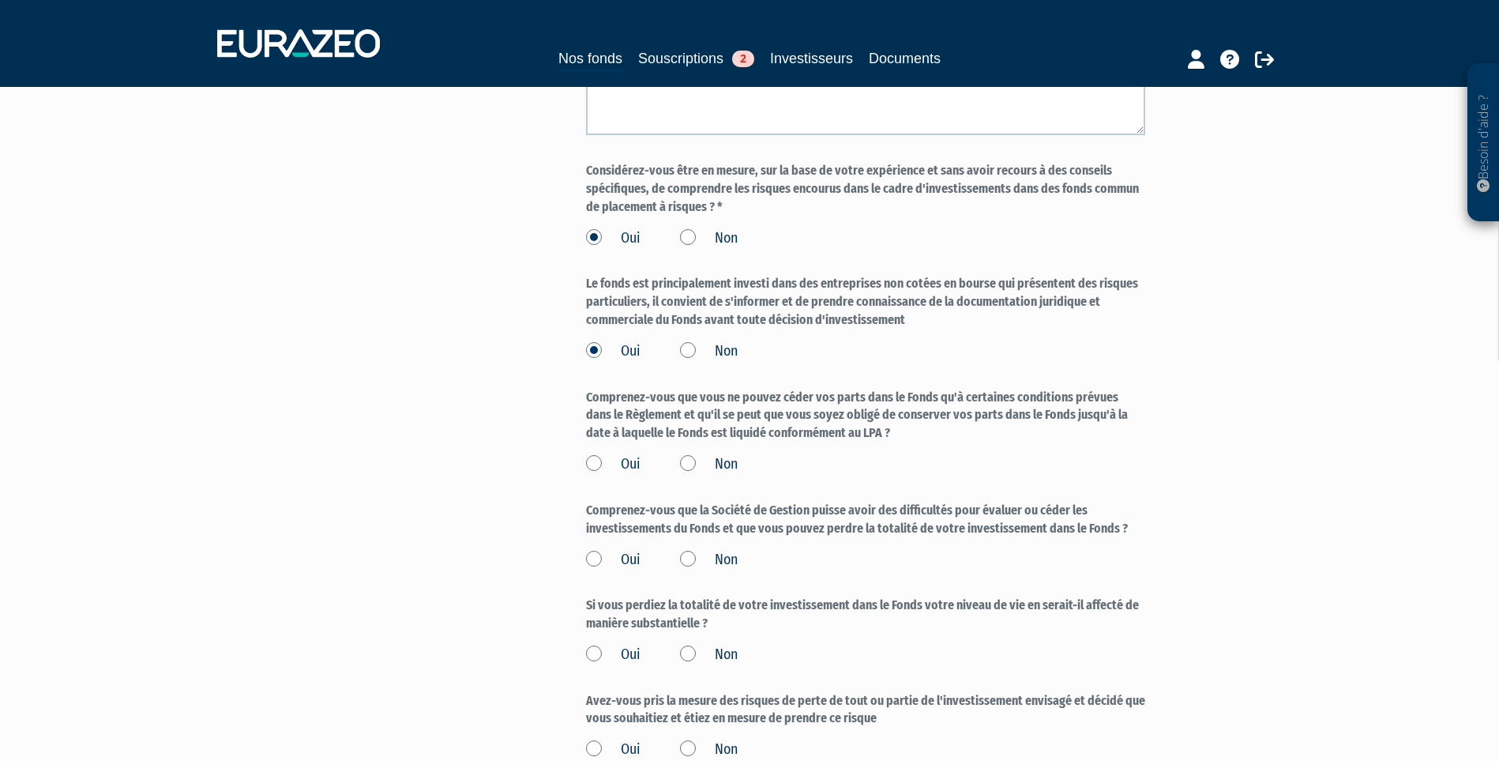
click at [617, 475] on label "Oui" at bounding box center [613, 464] width 55 height 21
click at [0, 0] on input "Oui" at bounding box center [0, 0] width 0 height 0
click at [629, 570] on label "Oui" at bounding box center [613, 560] width 55 height 21
click at [0, 0] on input "Oui" at bounding box center [0, 0] width 0 height 0
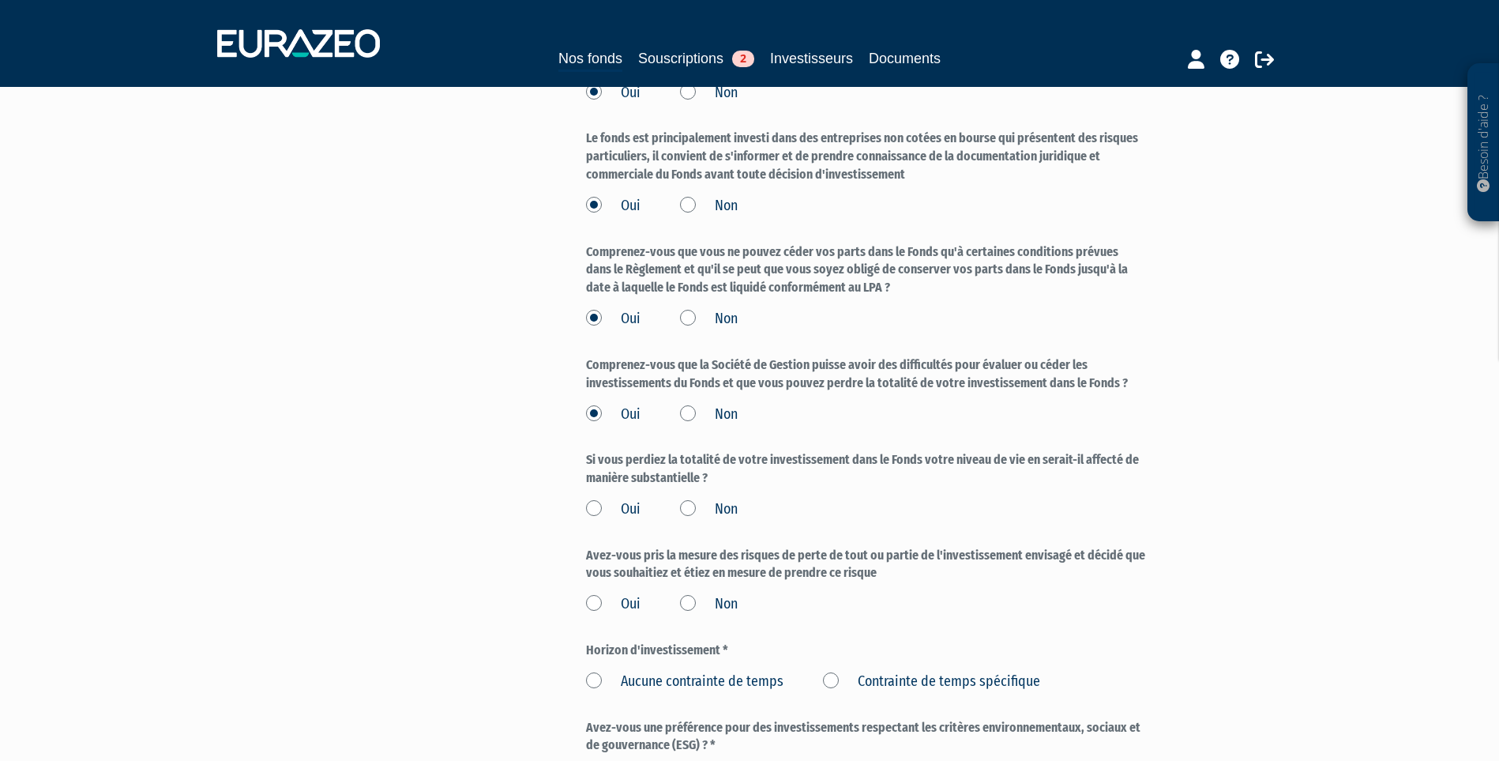
scroll to position [2133, 0]
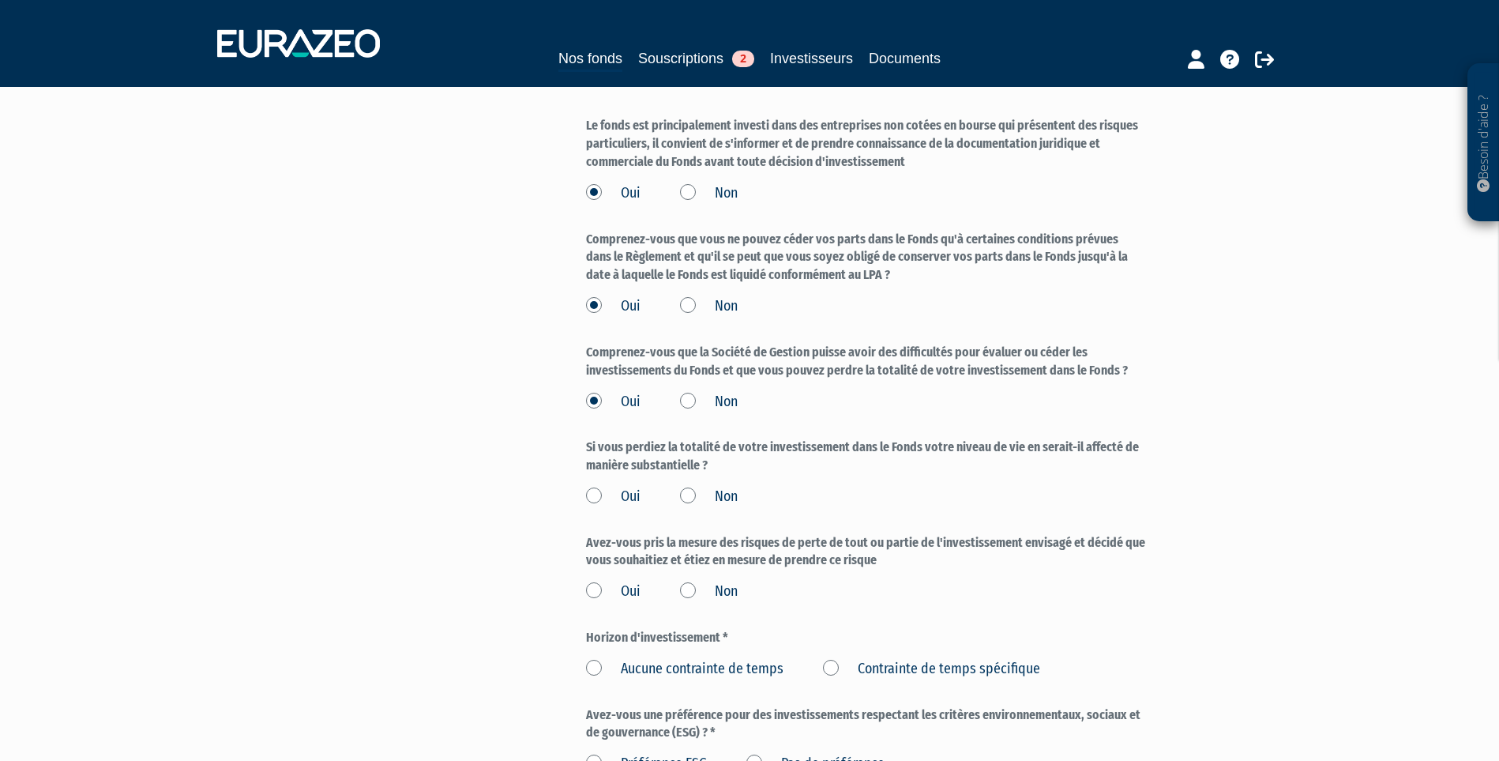
click at [740, 507] on div "Oui Non" at bounding box center [865, 494] width 559 height 26
click at [739, 507] on div "Oui Non" at bounding box center [865, 494] width 559 height 26
click at [714, 507] on label "Non" at bounding box center [709, 497] width 58 height 21
click at [0, 0] on input "Non" at bounding box center [0, 0] width 0 height 0
click at [624, 602] on label "Oui" at bounding box center [613, 591] width 55 height 21
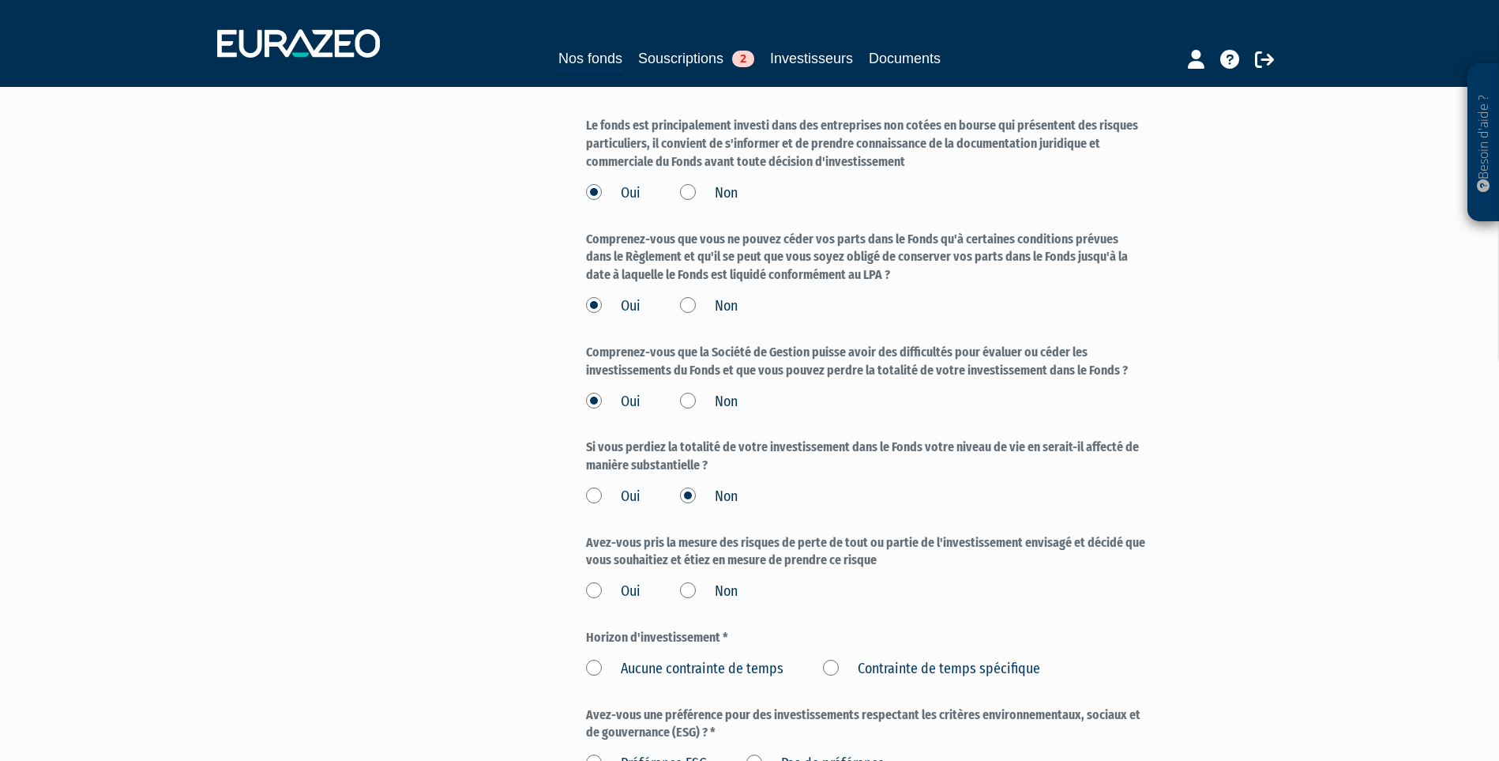
click at [0, 0] on input "Oui" at bounding box center [0, 0] width 0 height 0
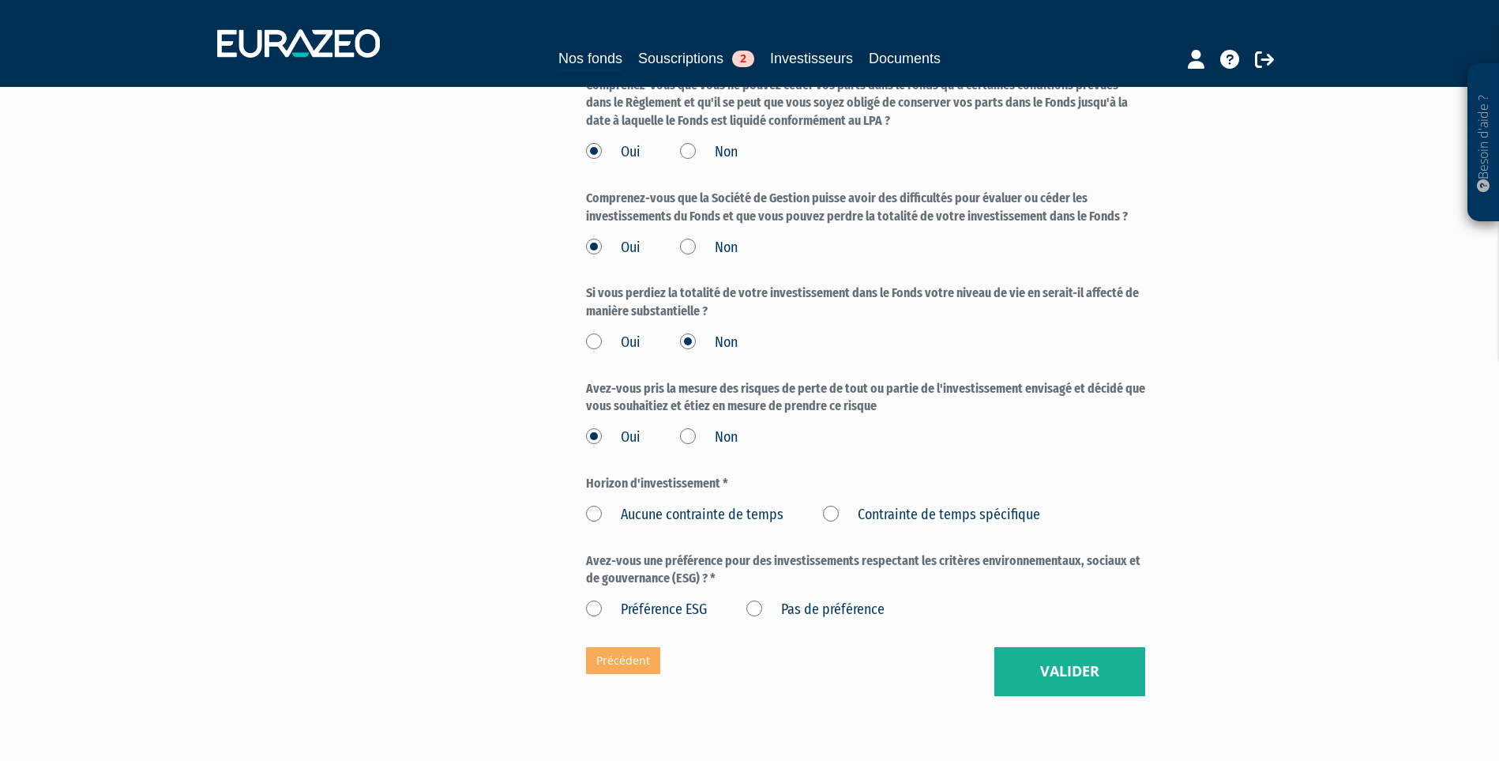
scroll to position [2291, 0]
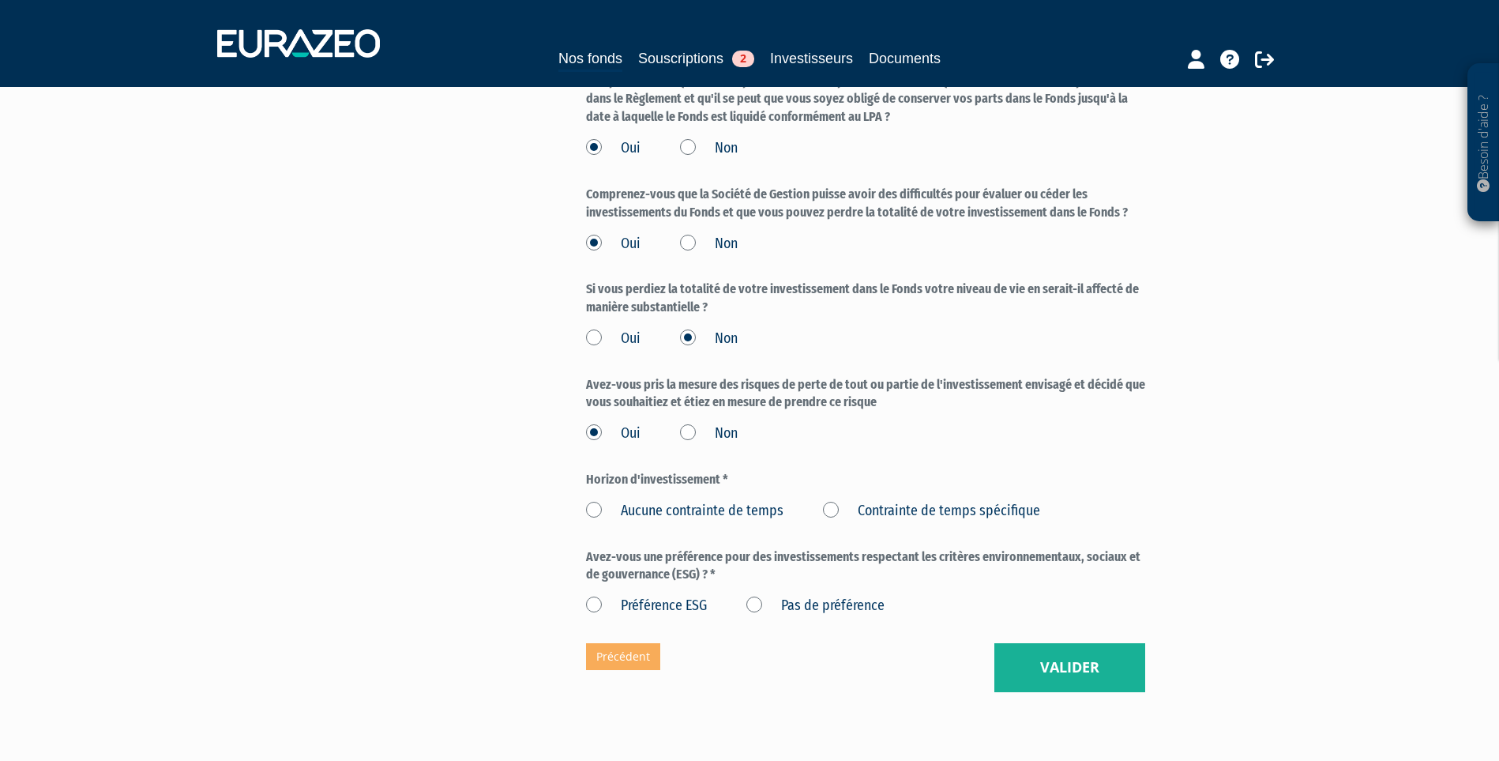
click at [732, 521] on label "Aucune contrainte de temps" at bounding box center [684, 511] width 197 height 21
click at [0, 0] on temps "Aucune contrainte de temps" at bounding box center [0, 0] width 0 height 0
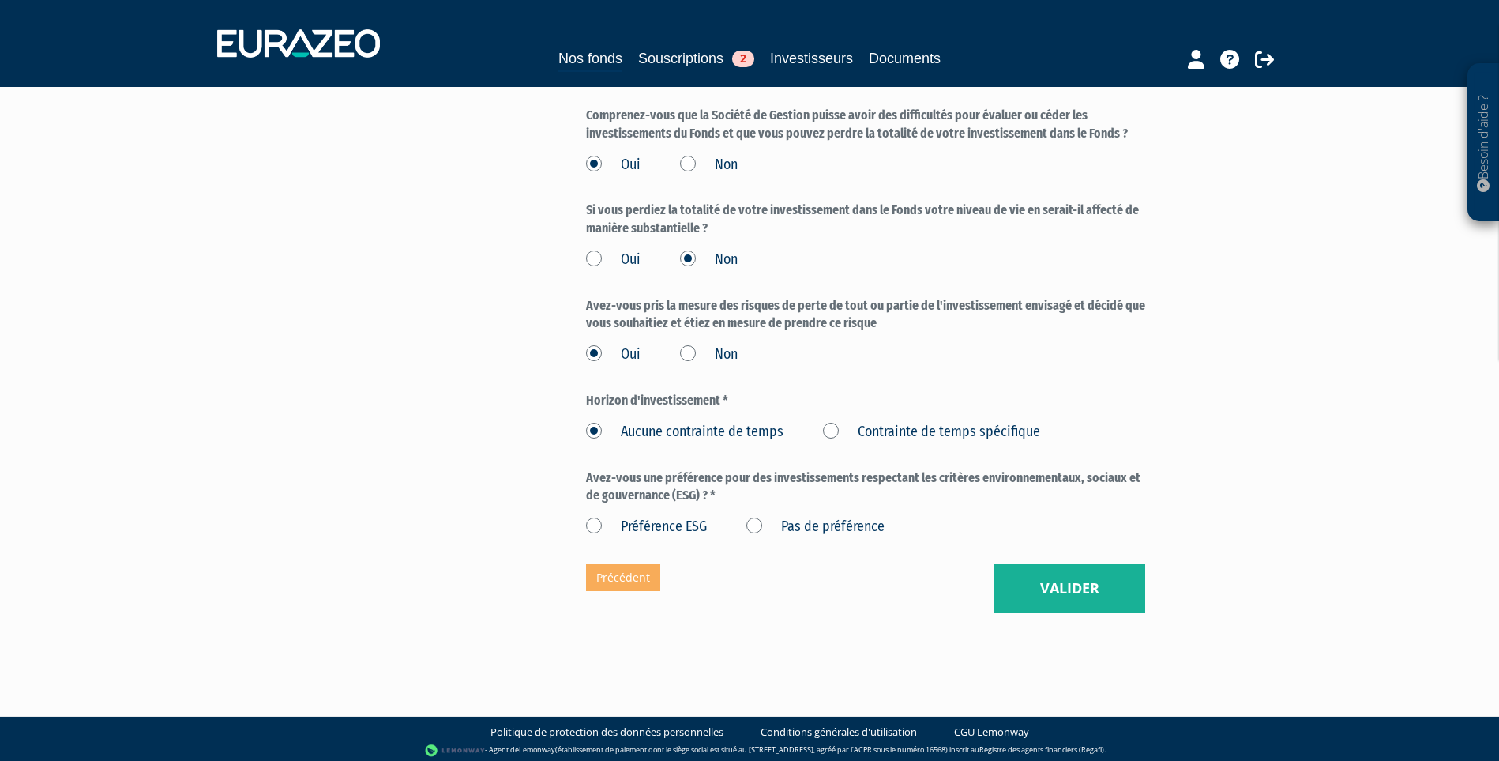
click at [810, 537] on label "Pas de préférence" at bounding box center [815, 527] width 138 height 21
click at [0, 0] on préférence "Pas de préférence" at bounding box center [0, 0] width 0 height 0
click at [1048, 610] on button "Valider" at bounding box center [1069, 588] width 151 height 49
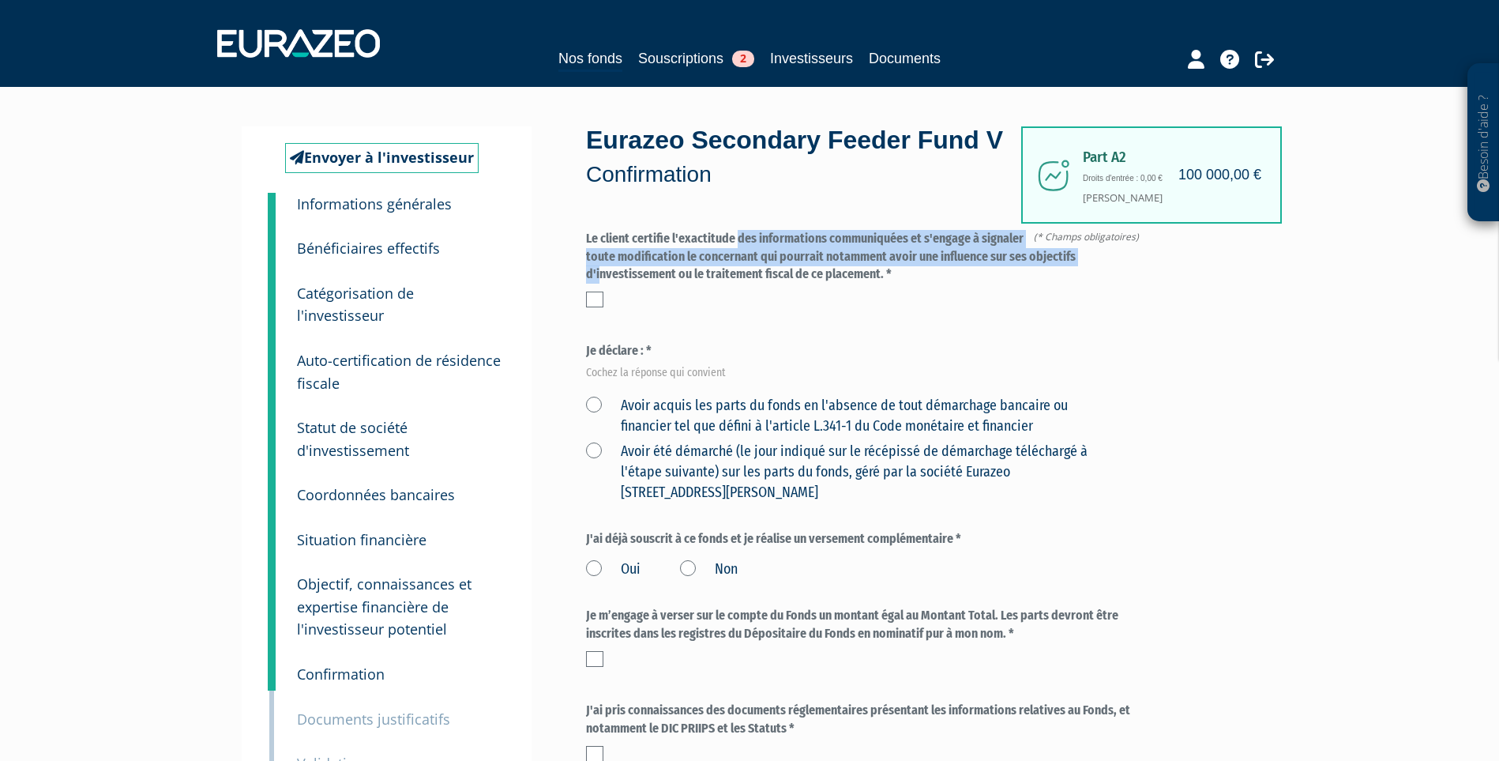
drag, startPoint x: 622, startPoint y: 269, endPoint x: 967, endPoint y: 293, distance: 346.0
click at [967, 284] on label "Le client certifie l'exactitude des informations communiquées et s'engage à sig…" at bounding box center [865, 257] width 559 height 55
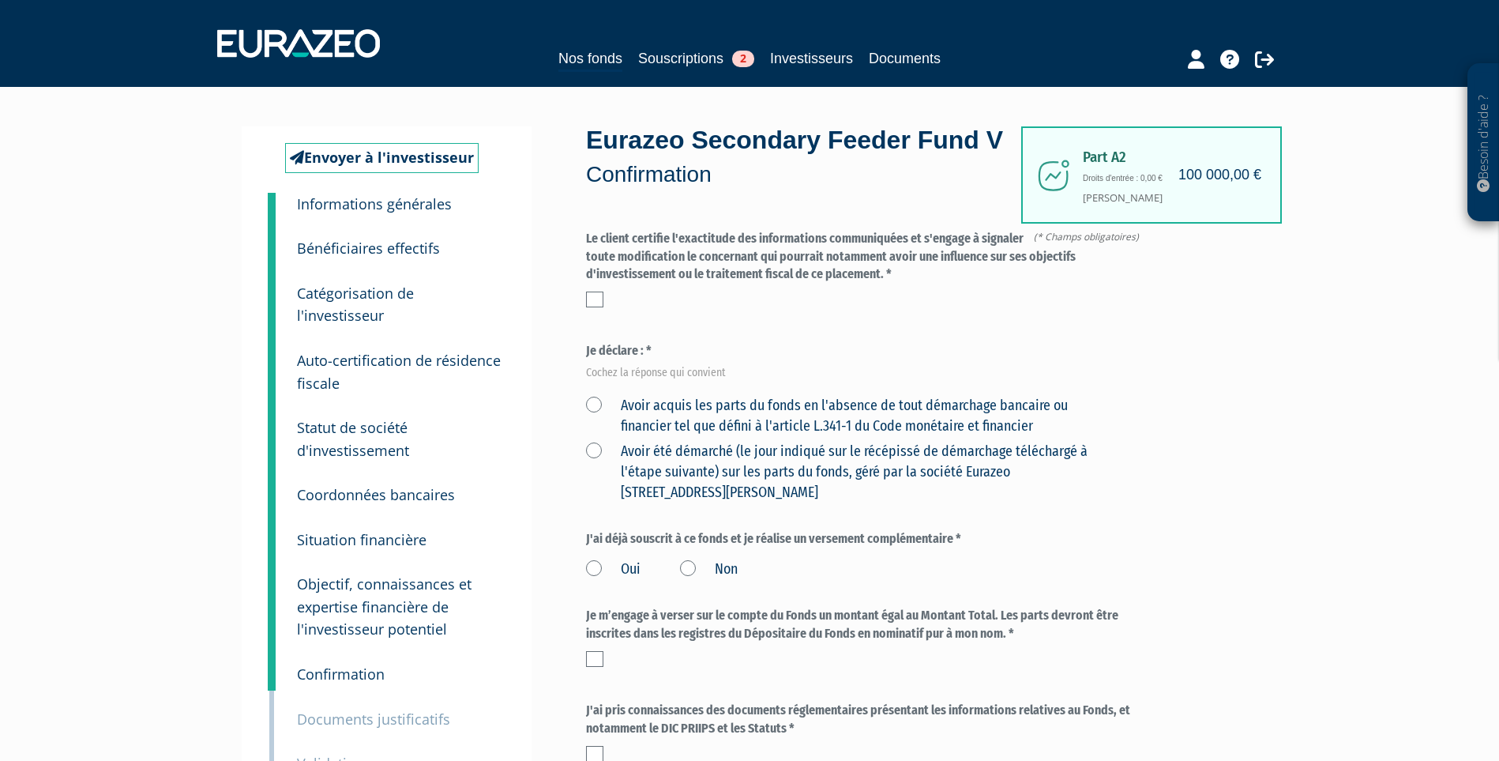
click at [597, 307] on label at bounding box center [594, 299] width 17 height 16
click at [0, 0] on input "checkbox" at bounding box center [0, 0] width 0 height 0
click at [752, 436] on label "Avoir acquis les parts du fonds en l'absence de tout démarchage bancaire ou fin…" at bounding box center [847, 416] width 522 height 40
click at [0, 0] on financier "Avoir acquis les parts du fonds en l'absence de tout démarchage bancaire ou fin…" at bounding box center [0, 0] width 0 height 0
click at [715, 580] on label "Non" at bounding box center [709, 569] width 58 height 21
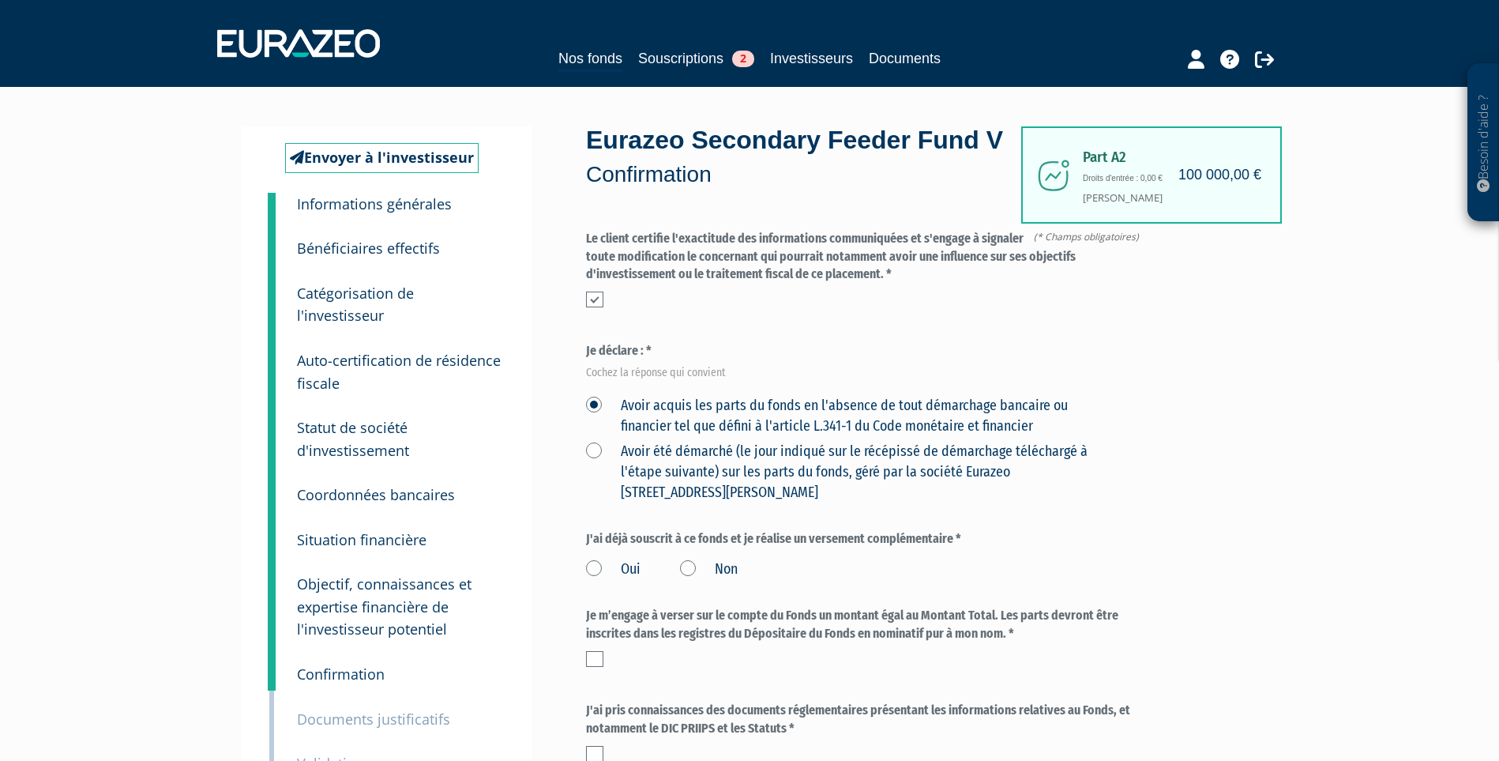
click at [0, 0] on input "Non" at bounding box center [0, 0] width 0 height 0
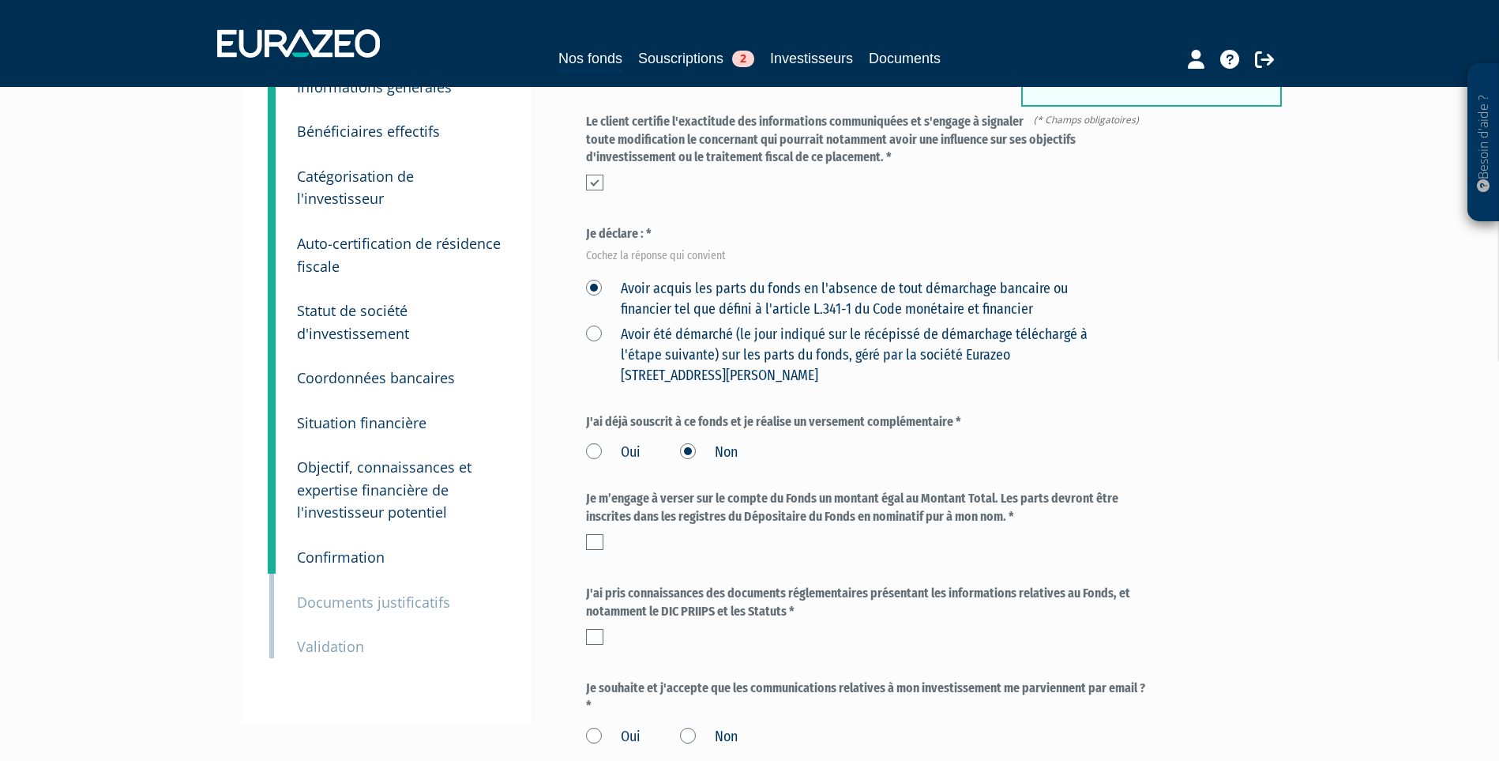
scroll to position [237, 0]
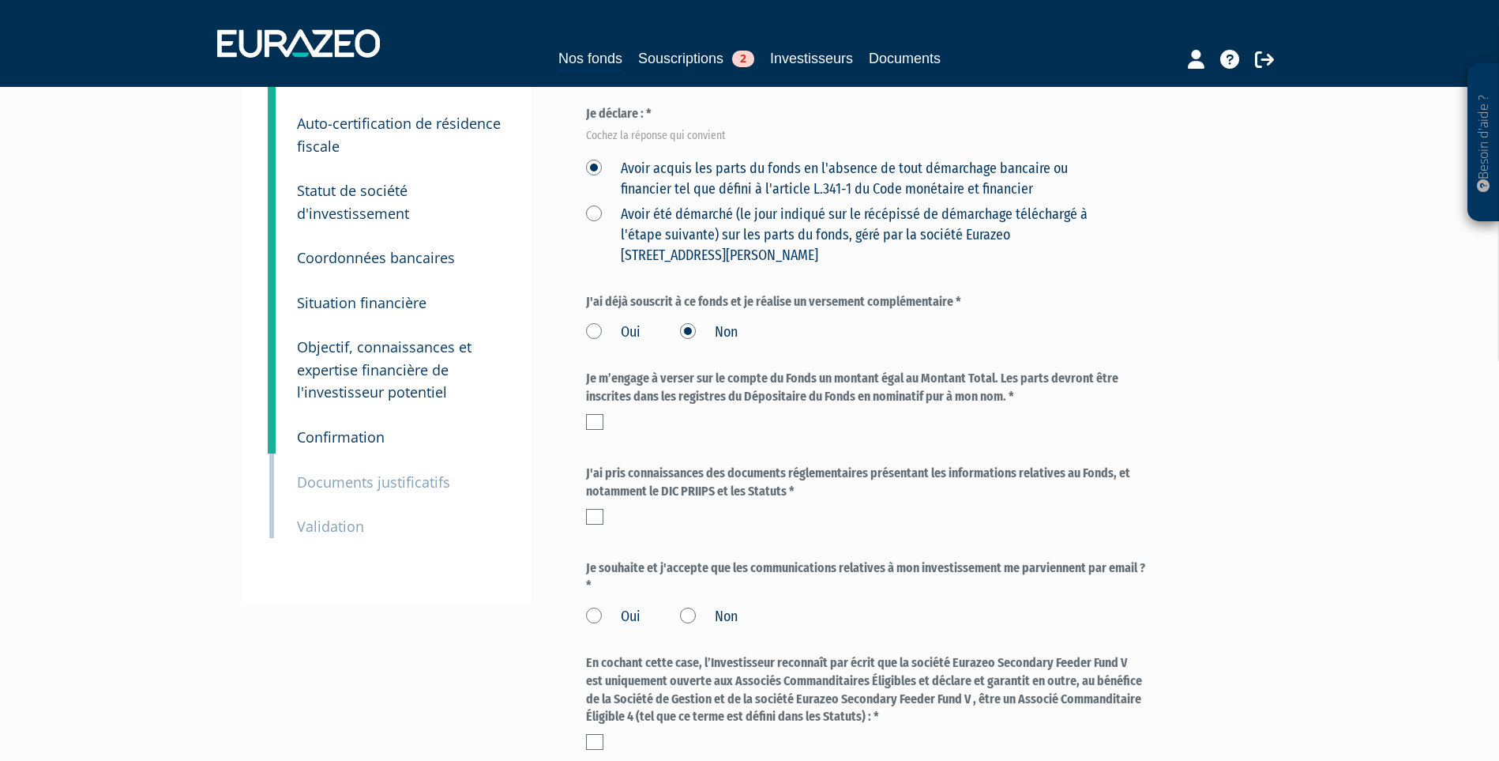
click at [605, 430] on div at bounding box center [865, 422] width 559 height 16
click at [603, 430] on div at bounding box center [865, 422] width 559 height 16
click at [599, 430] on label at bounding box center [594, 422] width 17 height 16
click at [0, 0] on input "checkbox" at bounding box center [0, 0] width 0 height 0
click at [596, 524] on label at bounding box center [594, 517] width 17 height 16
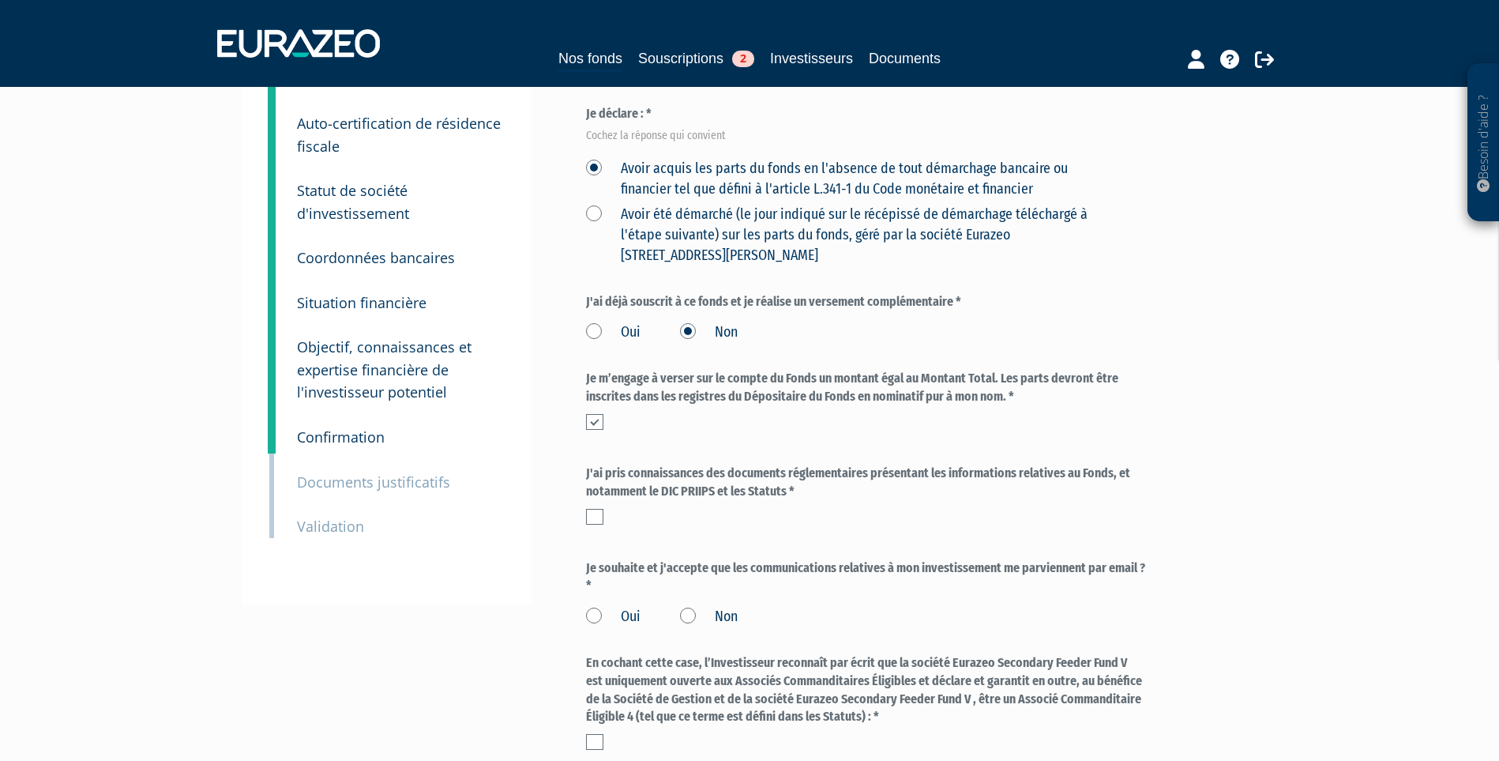
click at [0, 0] on input "checkbox" at bounding box center [0, 0] width 0 height 0
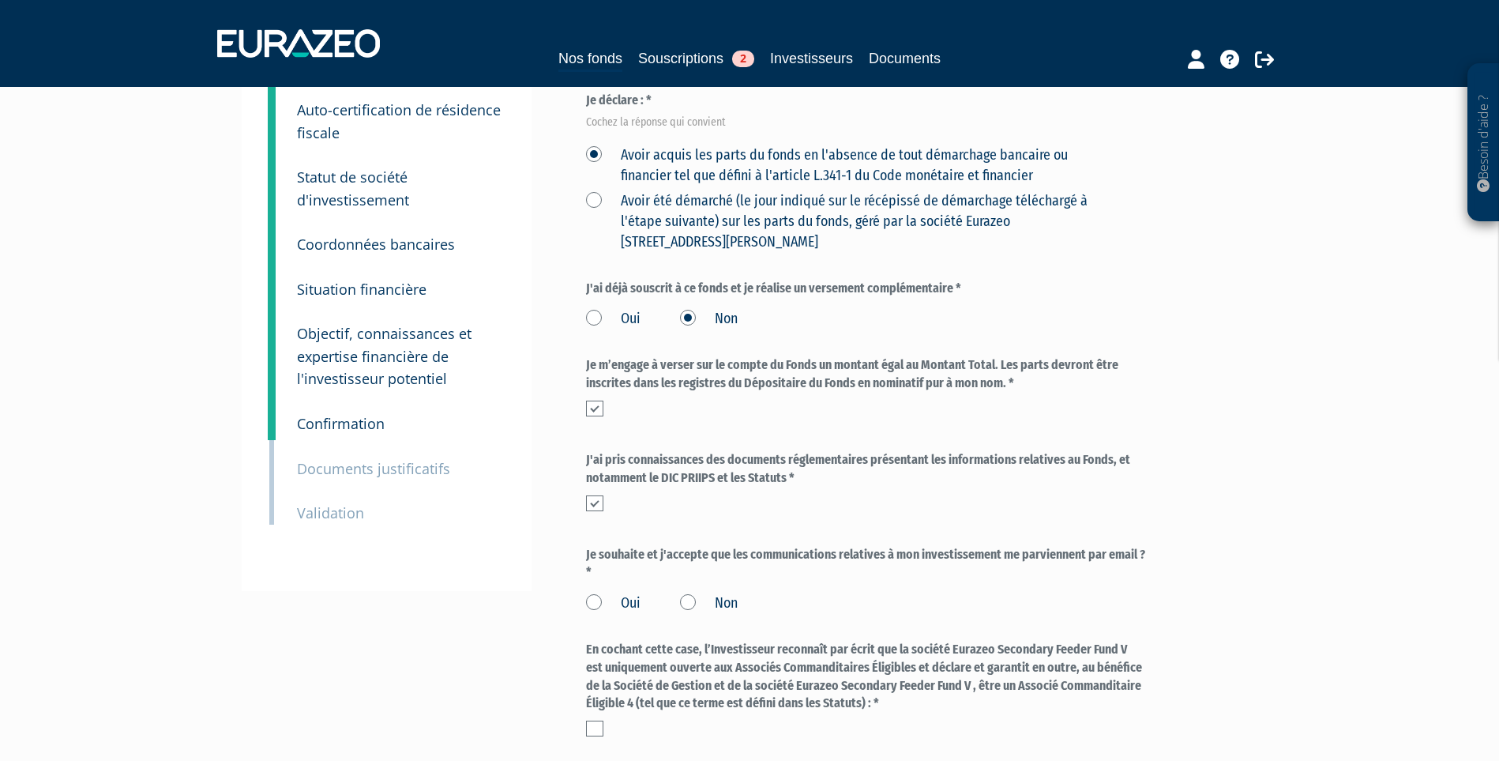
scroll to position [0, 0]
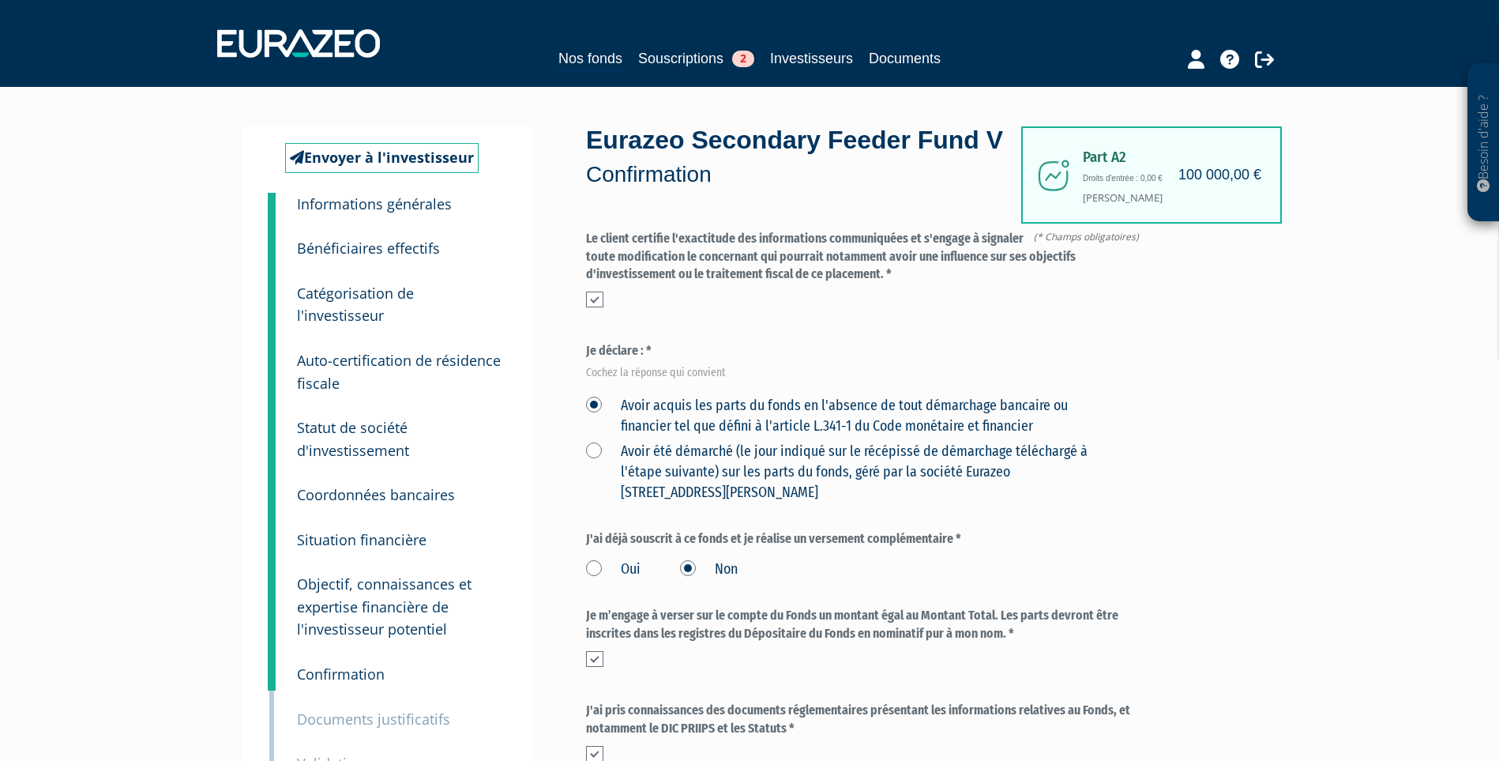
drag, startPoint x: 695, startPoint y: 179, endPoint x: 579, endPoint y: 143, distance: 121.4
copy div "Eurazeo Secondary Feeder Fund V"
click at [633, 169] on div "Eurazeo Secondary Feeder Fund V Confirmation" at bounding box center [803, 156] width 434 height 68
drag, startPoint x: 699, startPoint y: 173, endPoint x: 584, endPoint y: 148, distance: 117.1
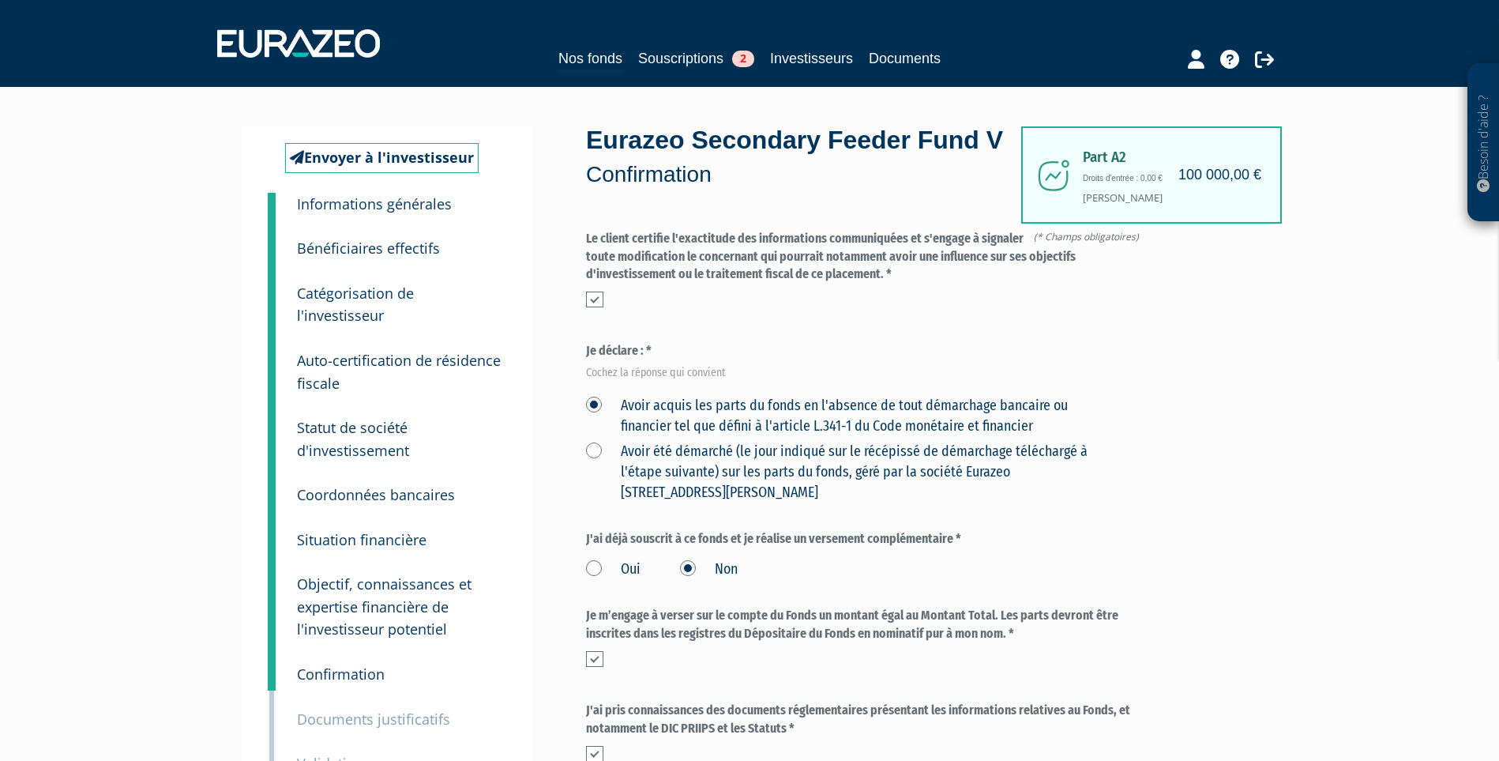
copy div "Eurazeo Secondary Feeder Fund V"
click at [876, 148] on div "Eurazeo Secondary Feeder Fund V Confirmation" at bounding box center [803, 156] width 434 height 68
drag, startPoint x: 719, startPoint y: 186, endPoint x: 587, endPoint y: 143, distance: 138.9
click at [587, 143] on div "Eurazeo Secondary Feeder Fund V Confirmation" at bounding box center [803, 156] width 434 height 68
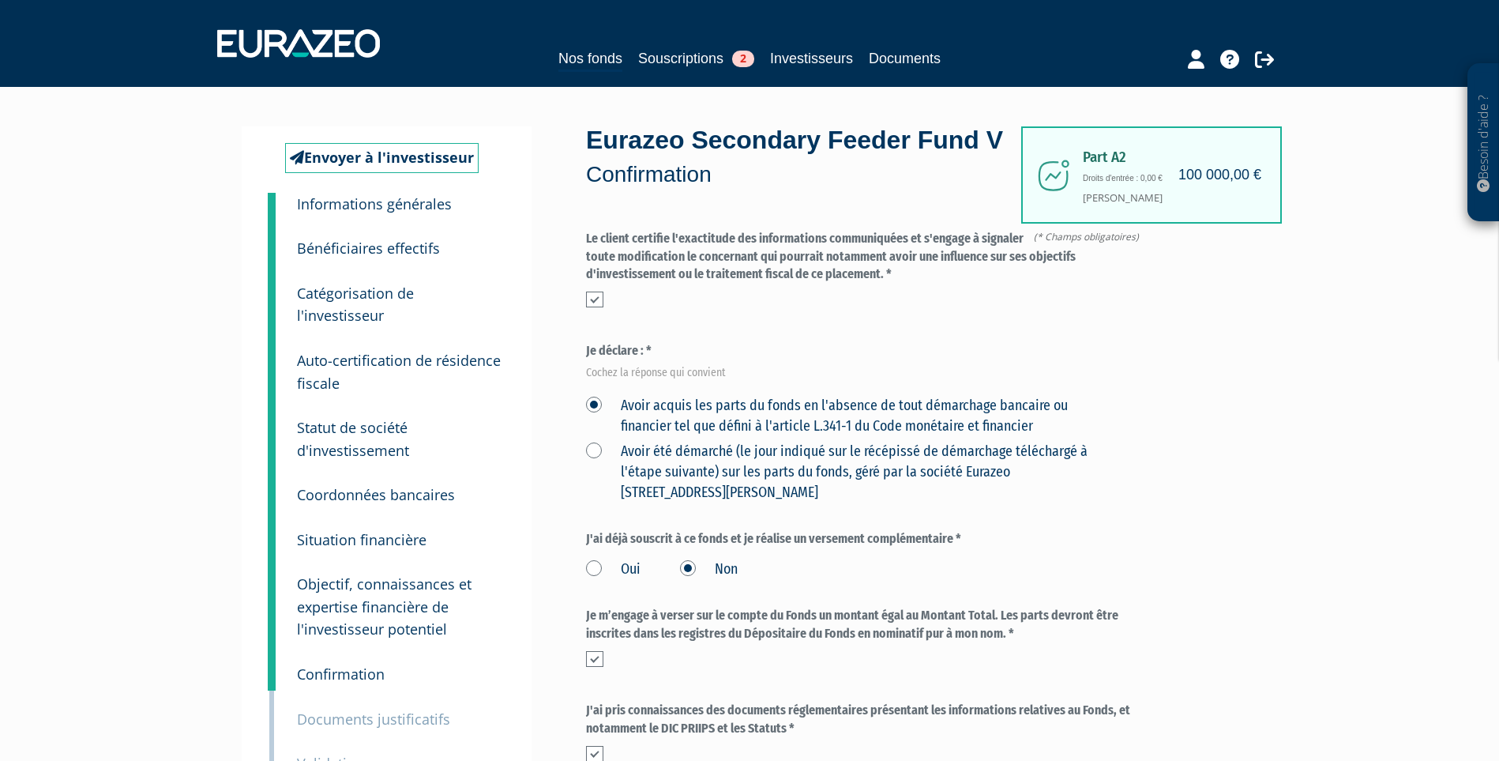
click at [587, 143] on div "Eurazeo Secondary Feeder Fund V Confirmation" at bounding box center [803, 156] width 434 height 68
drag, startPoint x: 587, startPoint y: 143, endPoint x: 680, endPoint y: 169, distance: 96.8
click at [680, 169] on div "Eurazeo Secondary Feeder Fund V Confirmation" at bounding box center [803, 156] width 434 height 68
drag, startPoint x: 690, startPoint y: 173, endPoint x: 592, endPoint y: 145, distance: 102.7
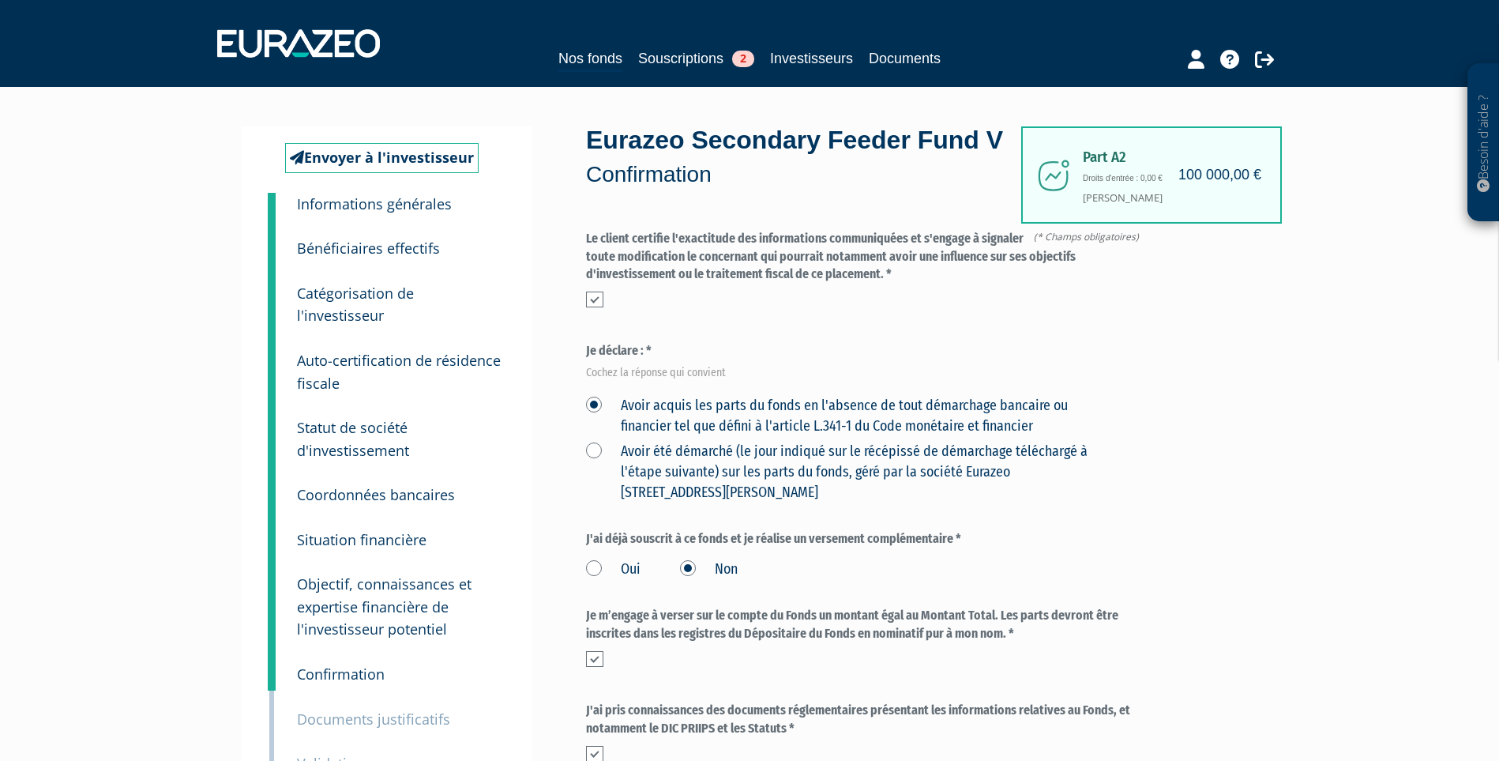
click at [592, 145] on div "Eurazeo Secondary Feeder Fund V Confirmation" at bounding box center [803, 156] width 434 height 68
drag, startPoint x: 592, startPoint y: 142, endPoint x: 678, endPoint y: 169, distance: 90.2
click at [678, 169] on div "Eurazeo Secondary Feeder Fund V Confirmation" at bounding box center [803, 156] width 434 height 68
click at [702, 174] on div "Eurazeo Secondary Feeder Fund V Confirmation" at bounding box center [803, 156] width 434 height 68
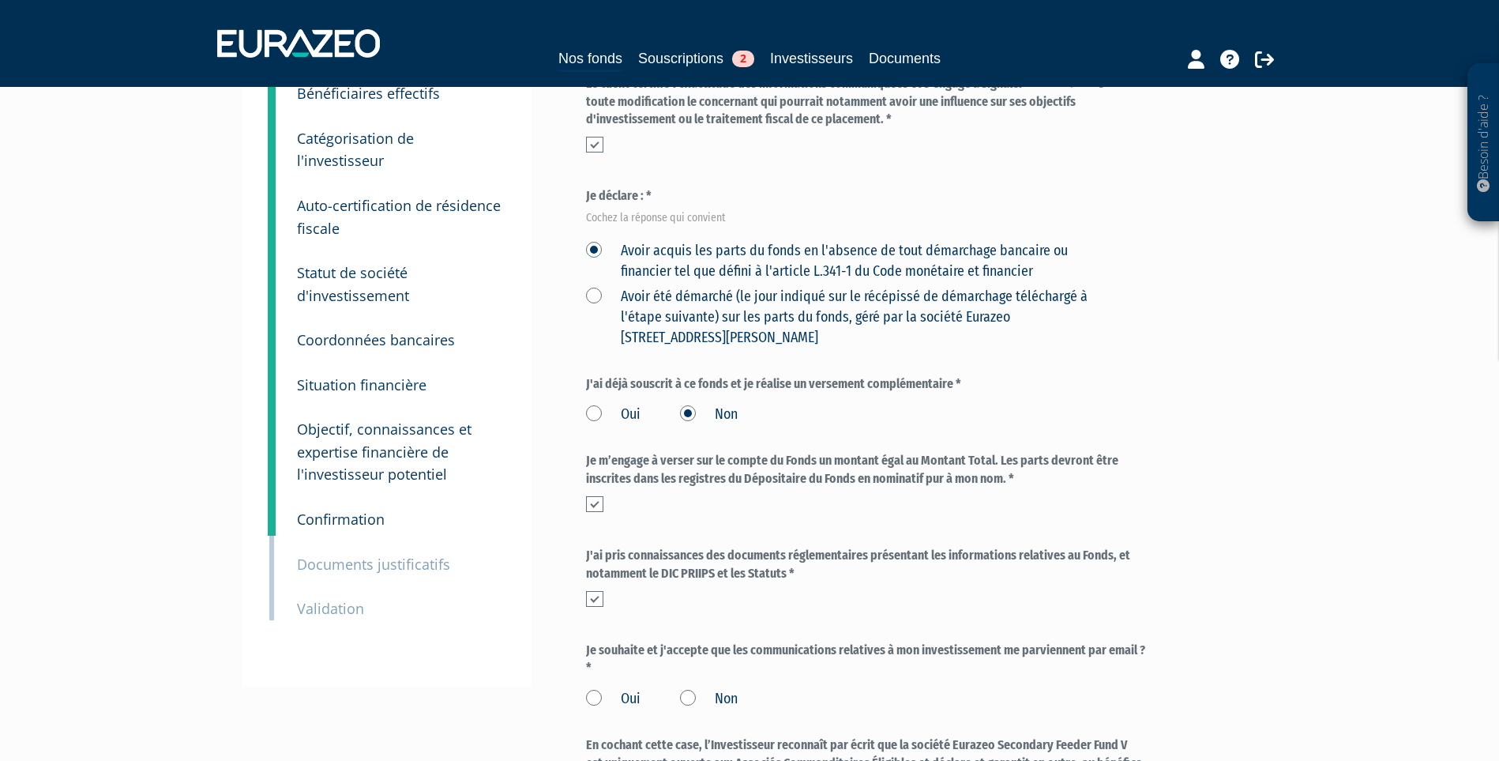
scroll to position [237, 0]
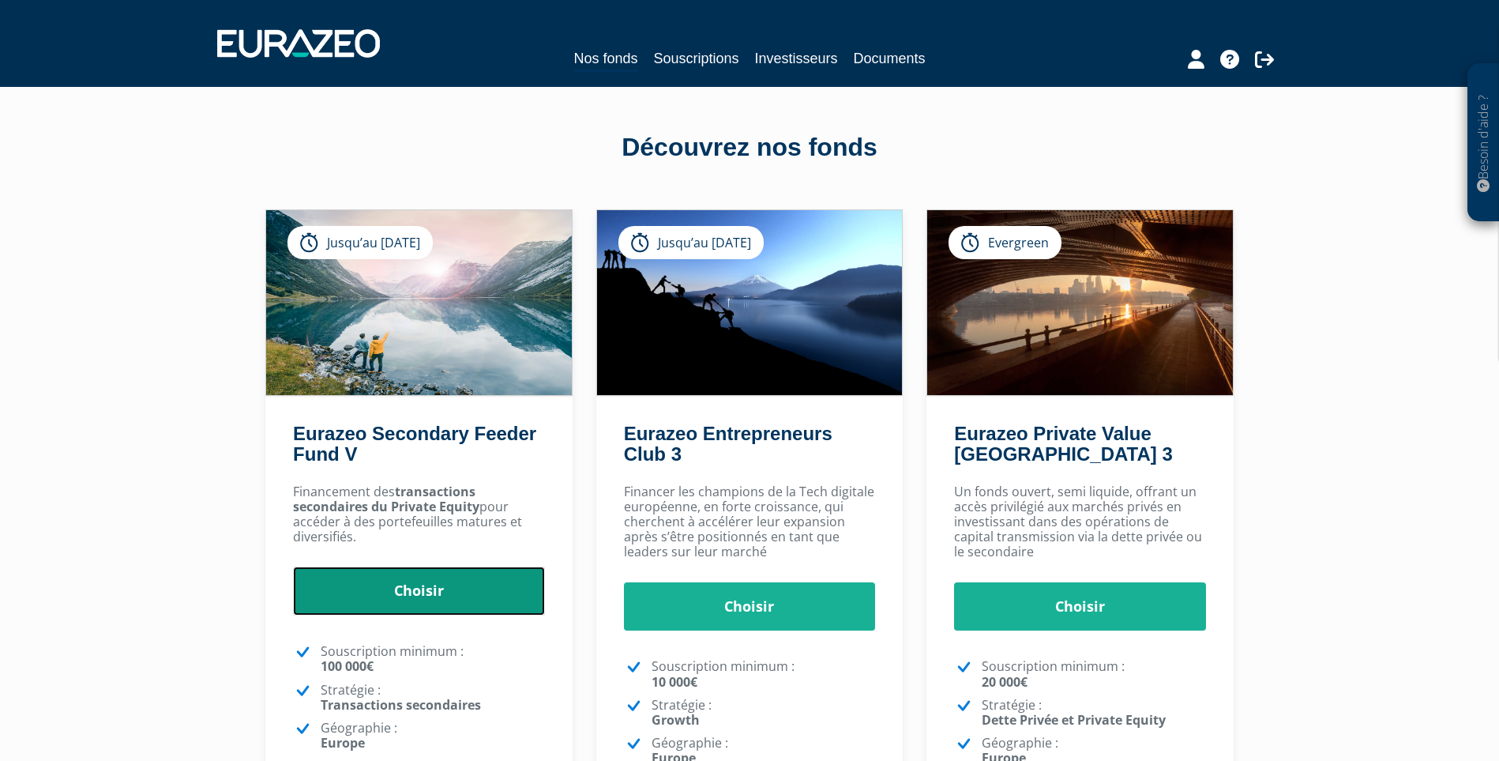
click at [424, 591] on link "Choisir" at bounding box center [419, 590] width 252 height 49
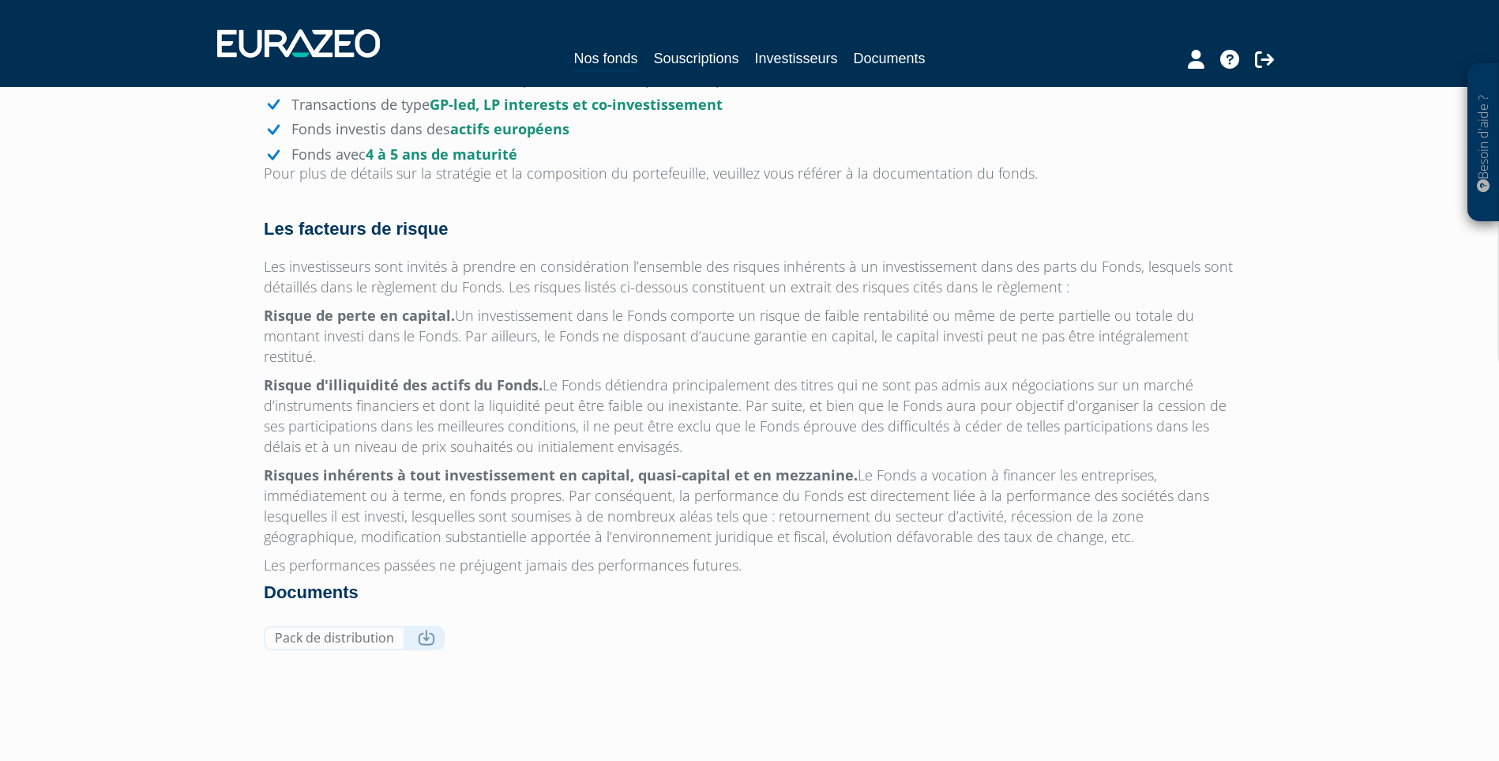
scroll to position [1393, 0]
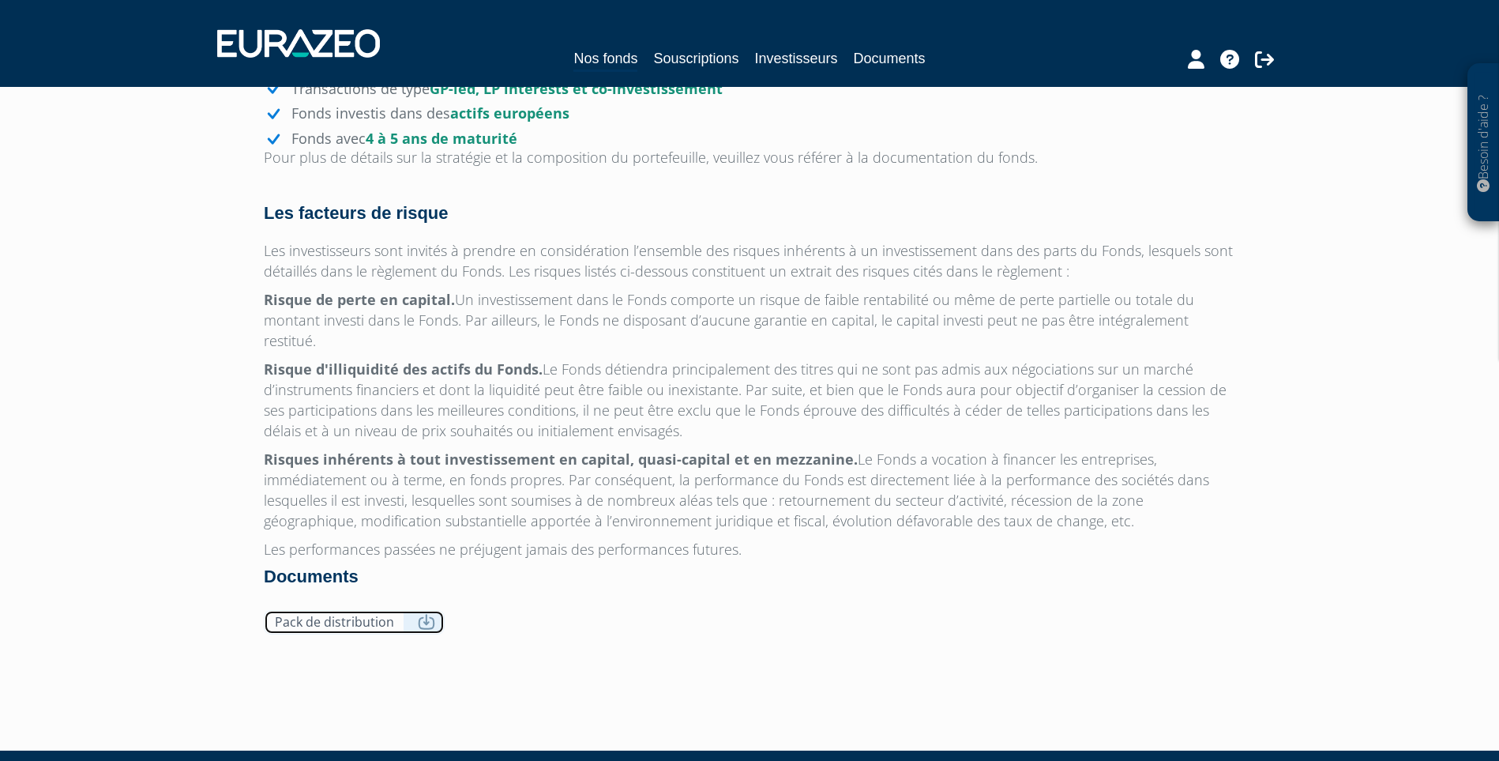
click at [427, 614] on icon at bounding box center [426, 622] width 17 height 16
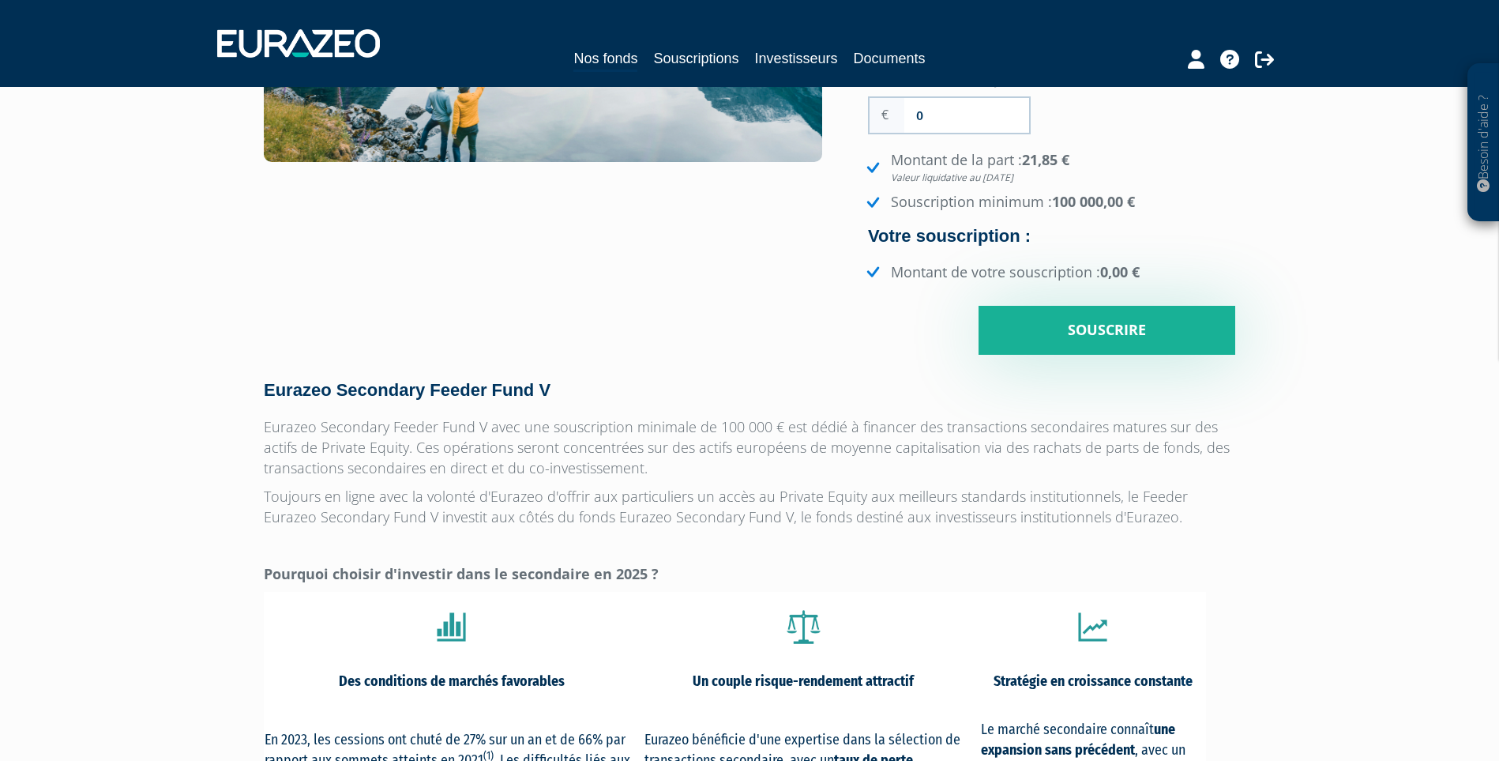
scroll to position [0, 0]
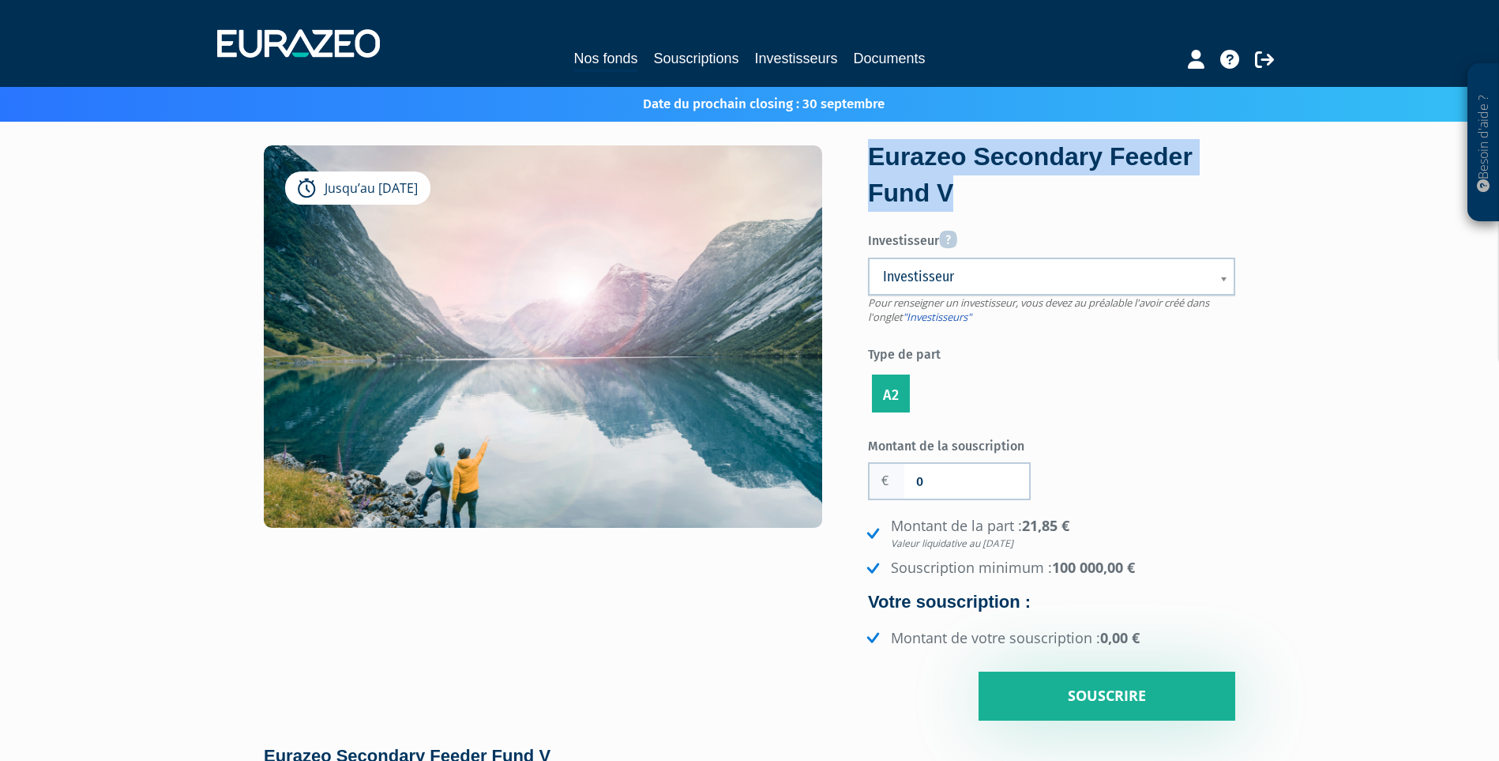
drag, startPoint x: 1077, startPoint y: 205, endPoint x: 868, endPoint y: 169, distance: 212.4
click at [868, 169] on div "Eurazeo Secondary Feeder Fund V" at bounding box center [1051, 175] width 367 height 72
click at [975, 162] on div "Eurazeo Secondary Feeder Fund V" at bounding box center [1051, 175] width 367 height 72
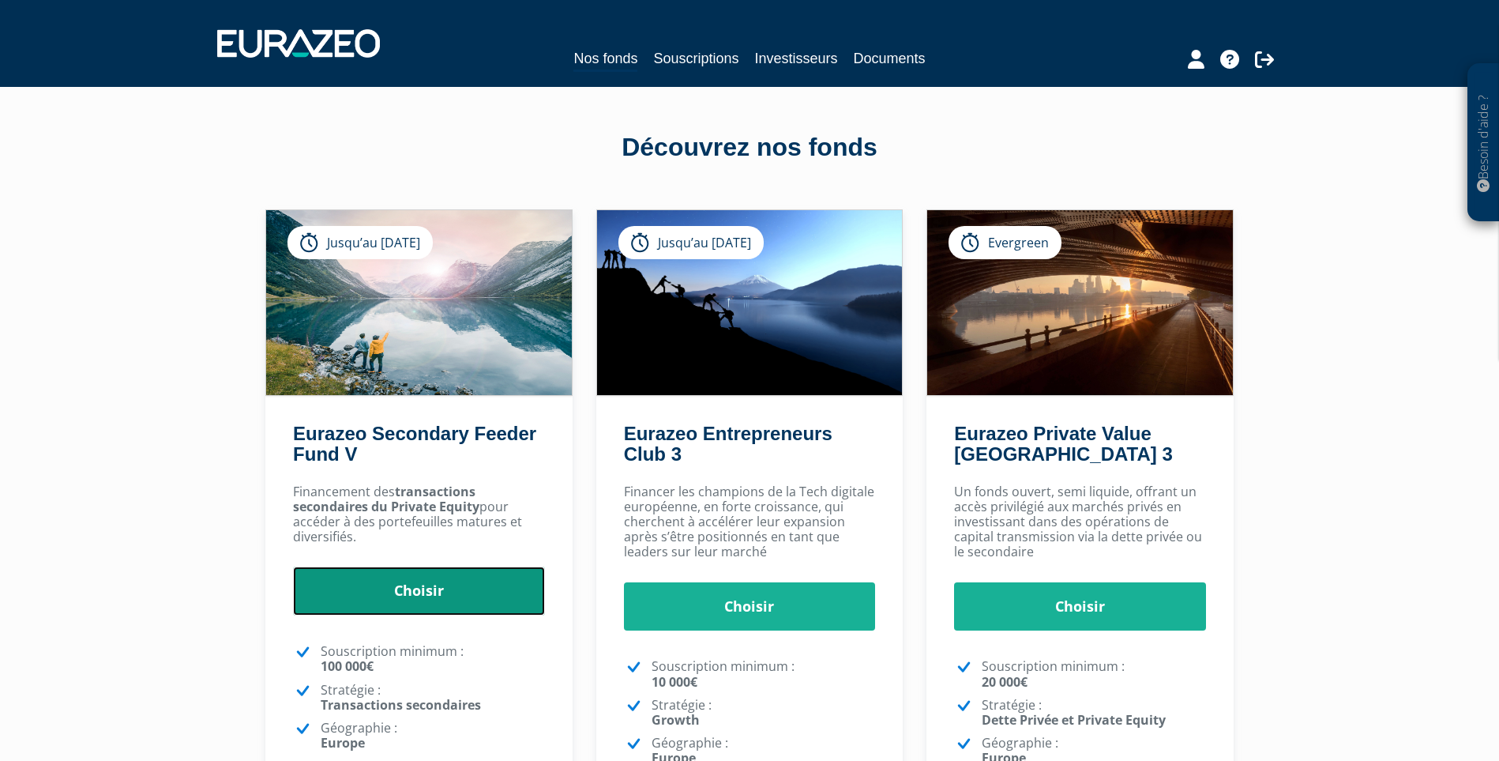
click at [423, 594] on link "Choisir" at bounding box center [419, 590] width 252 height 49
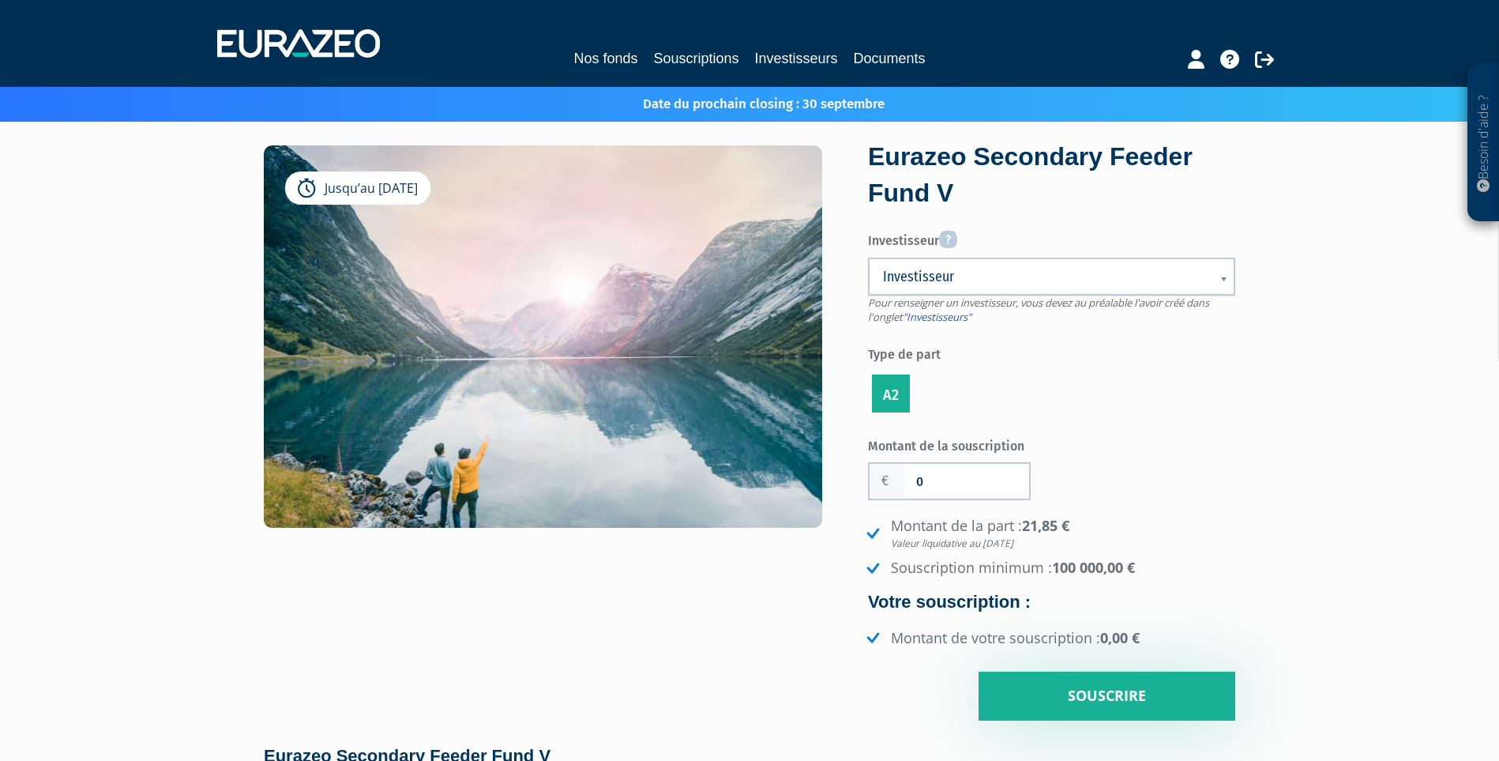
click at [1003, 391] on ul "A2" at bounding box center [1051, 393] width 367 height 45
